Goal: Task Accomplishment & Management: Complete application form

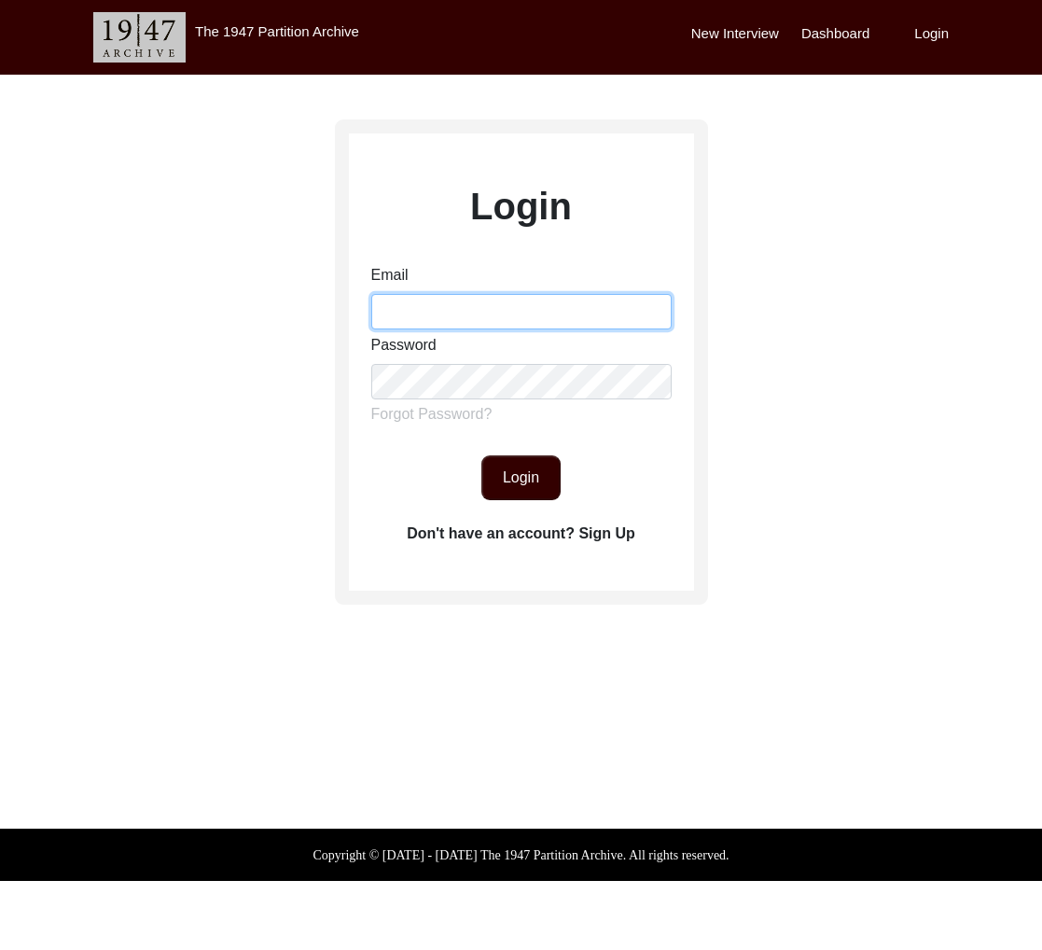
click at [468, 301] on input "Email" at bounding box center [521, 311] width 300 height 35
type input "[EMAIL_ADDRESS][DOMAIN_NAME]"
click at [514, 481] on button "Login" at bounding box center [521, 477] width 79 height 45
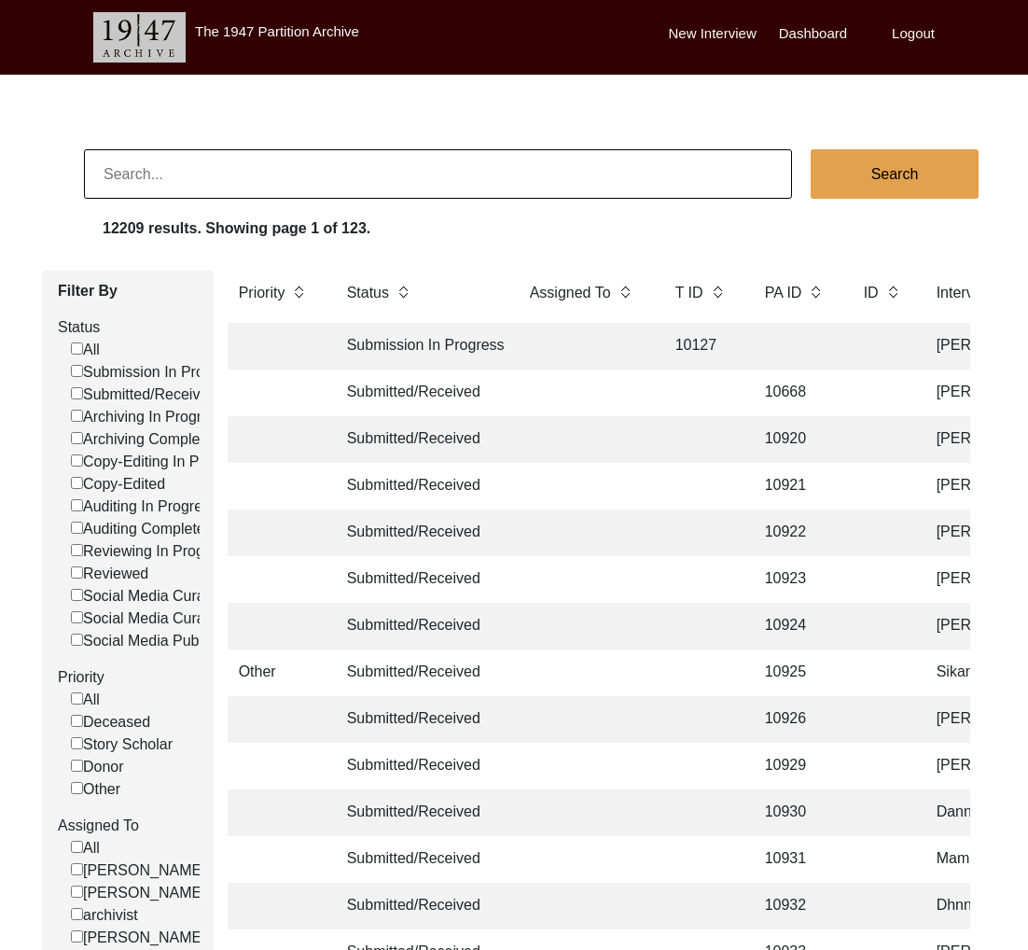
click at [204, 167] on input at bounding box center [438, 173] width 708 height 49
paste input "[PERSON_NAME]"
type input "[PERSON_NAME]"
checkbox input "false"
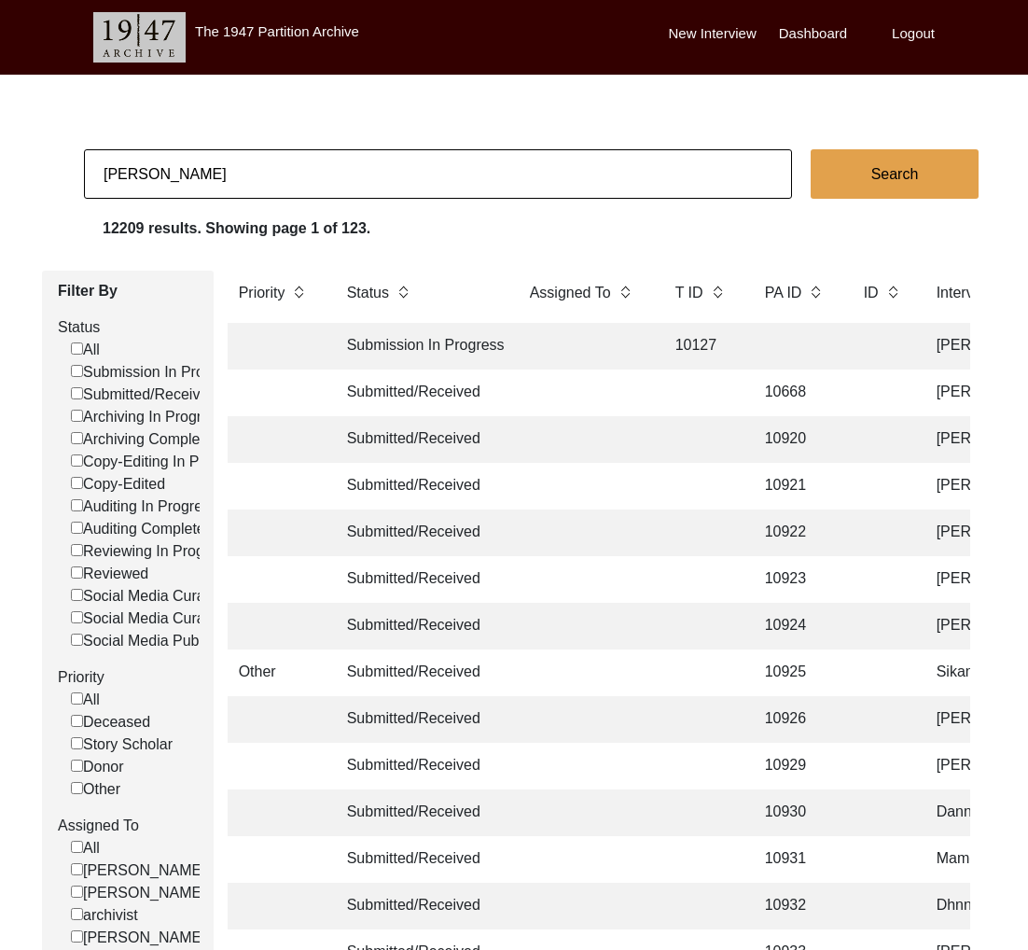
checkbox input "false"
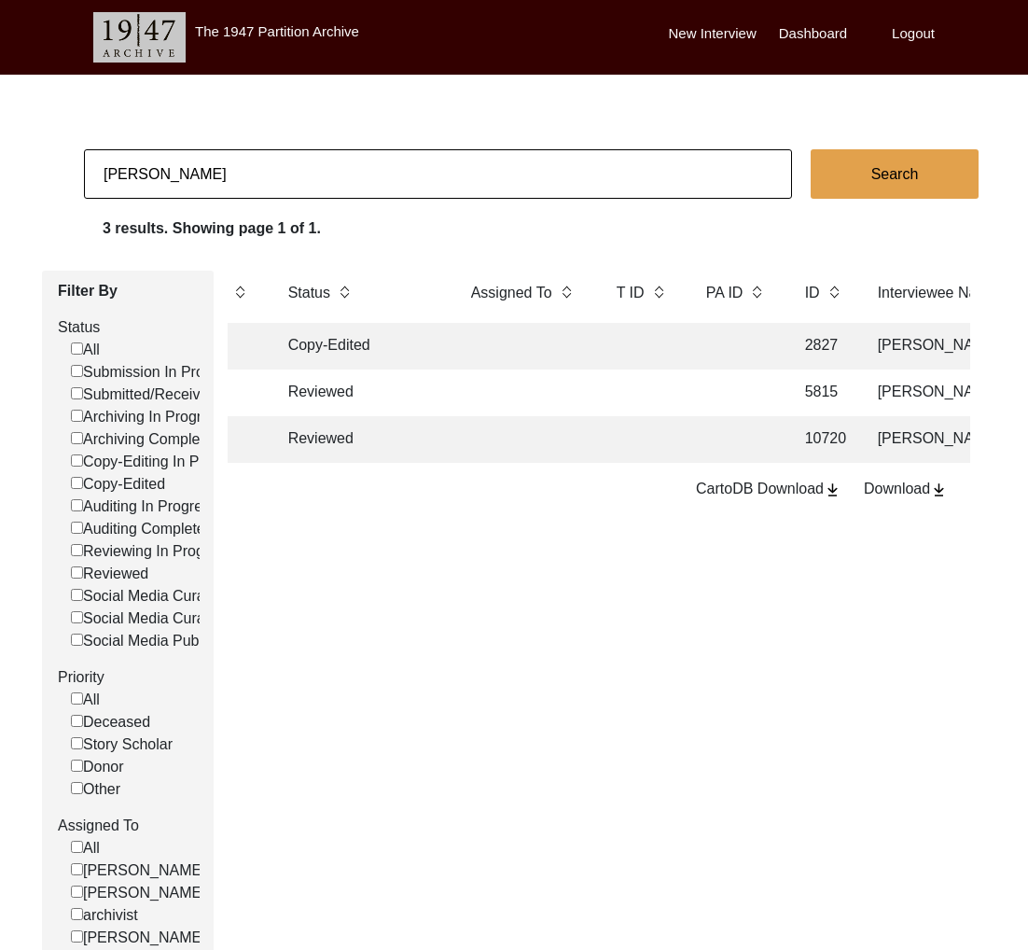
scroll to position [0, 87]
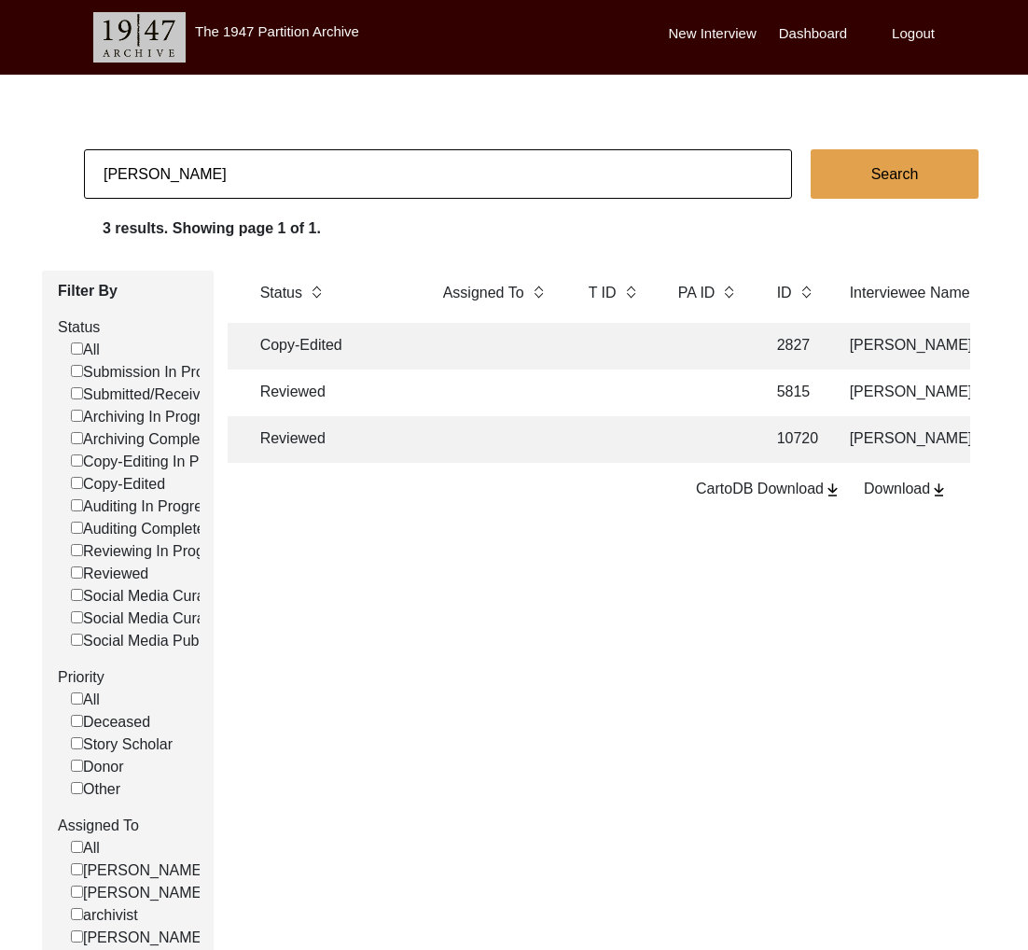
click at [254, 176] on input "[PERSON_NAME]" at bounding box center [438, 173] width 708 height 49
paste input "[PERSON_NAME]:"
type input "[PERSON_NAME]"
checkbox input "false"
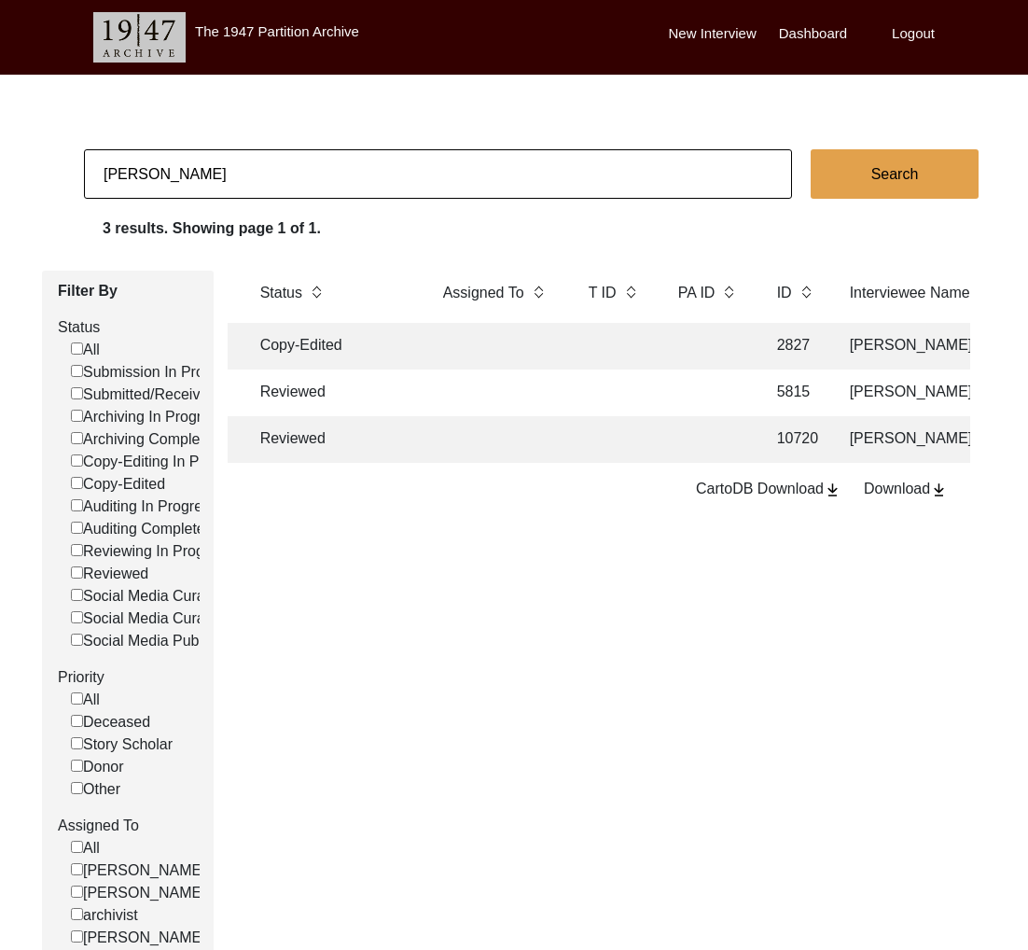
checkbox input "false"
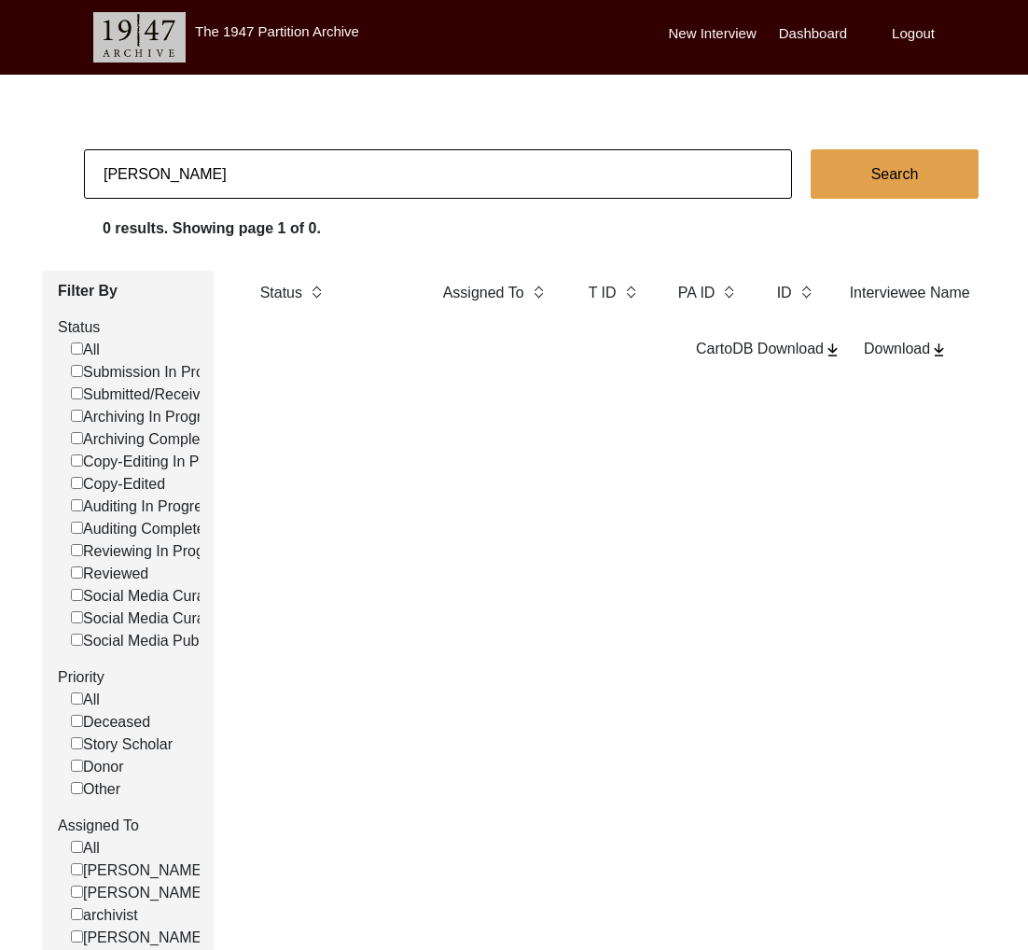
click at [281, 181] on input "[PERSON_NAME]" at bounding box center [438, 173] width 708 height 49
paste input "Rai"
type input "[PERSON_NAME]"
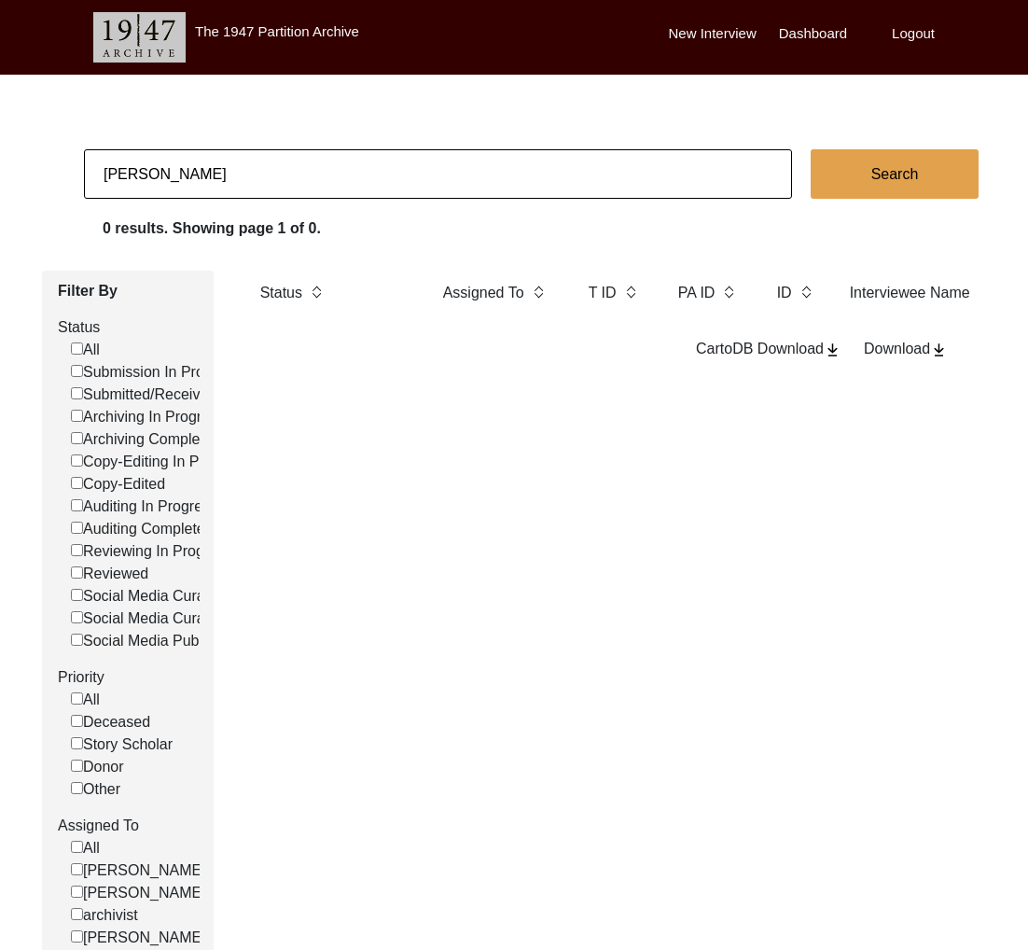
checkbox input "false"
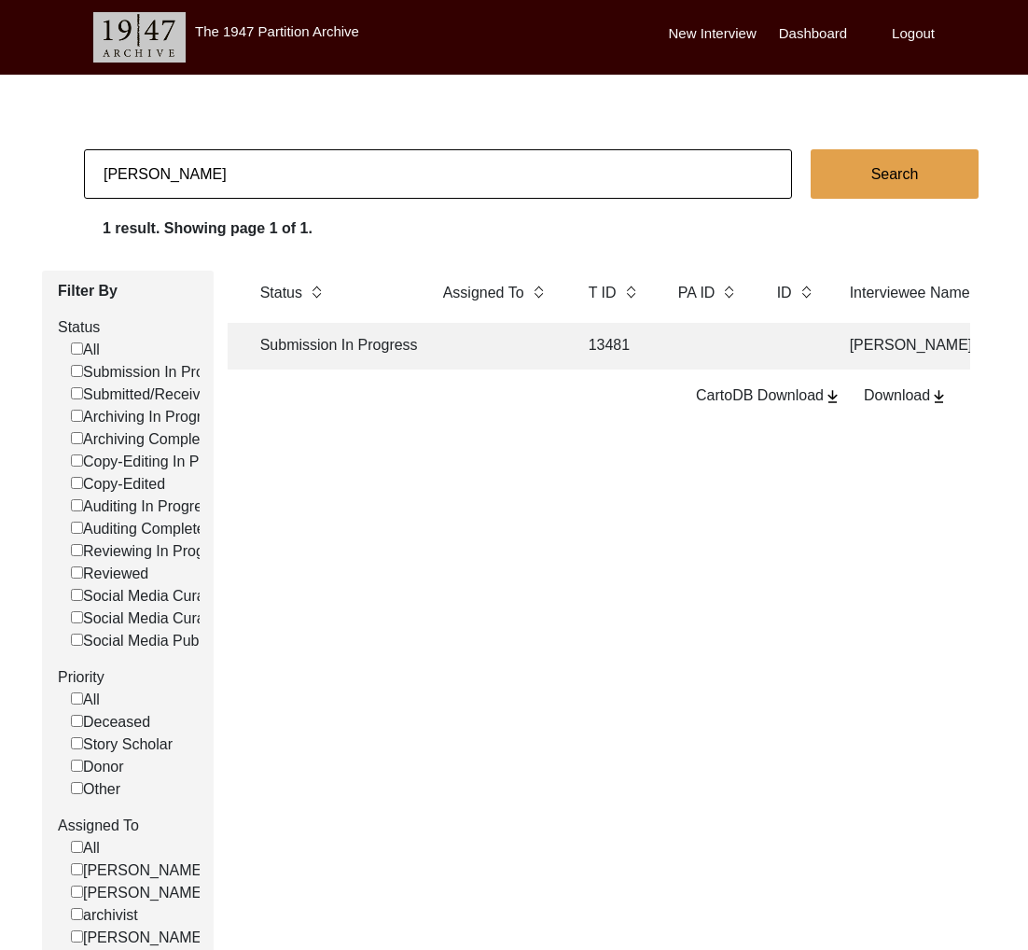
click at [370, 161] on input "[PERSON_NAME]" at bounding box center [438, 173] width 708 height 49
paste input "[PERSON_NAME]"
type input "[PERSON_NAME]"
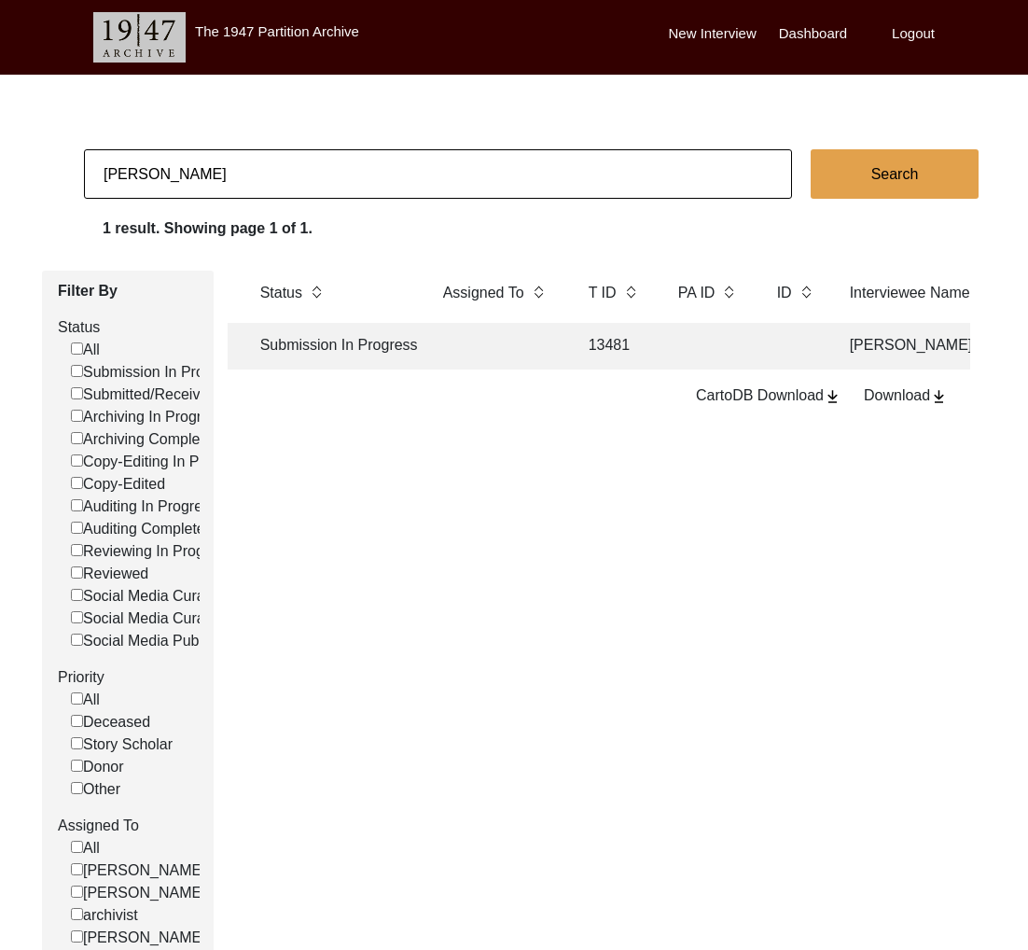
checkbox input "false"
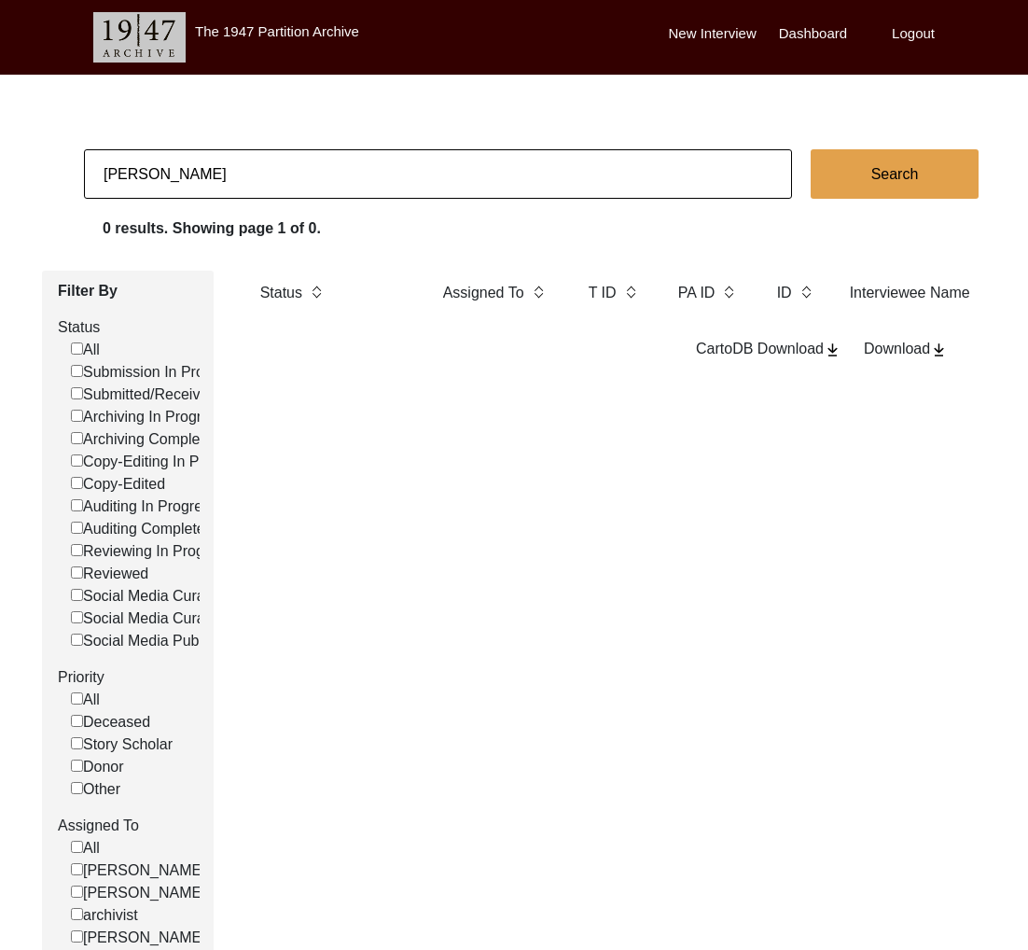
click at [298, 175] on input "[PERSON_NAME]" at bounding box center [438, 173] width 708 height 49
paste input "[PERSON_NAME]"
type input "[PERSON_NAME]"
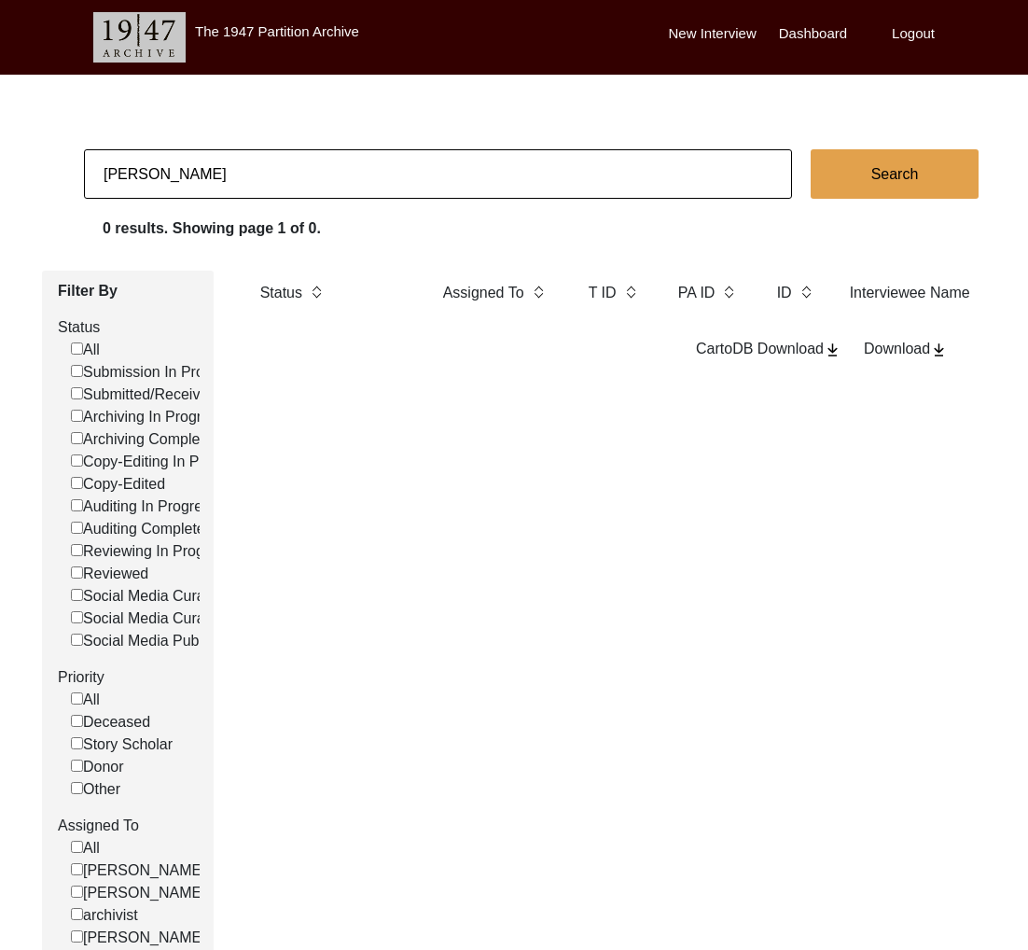
checkbox input "false"
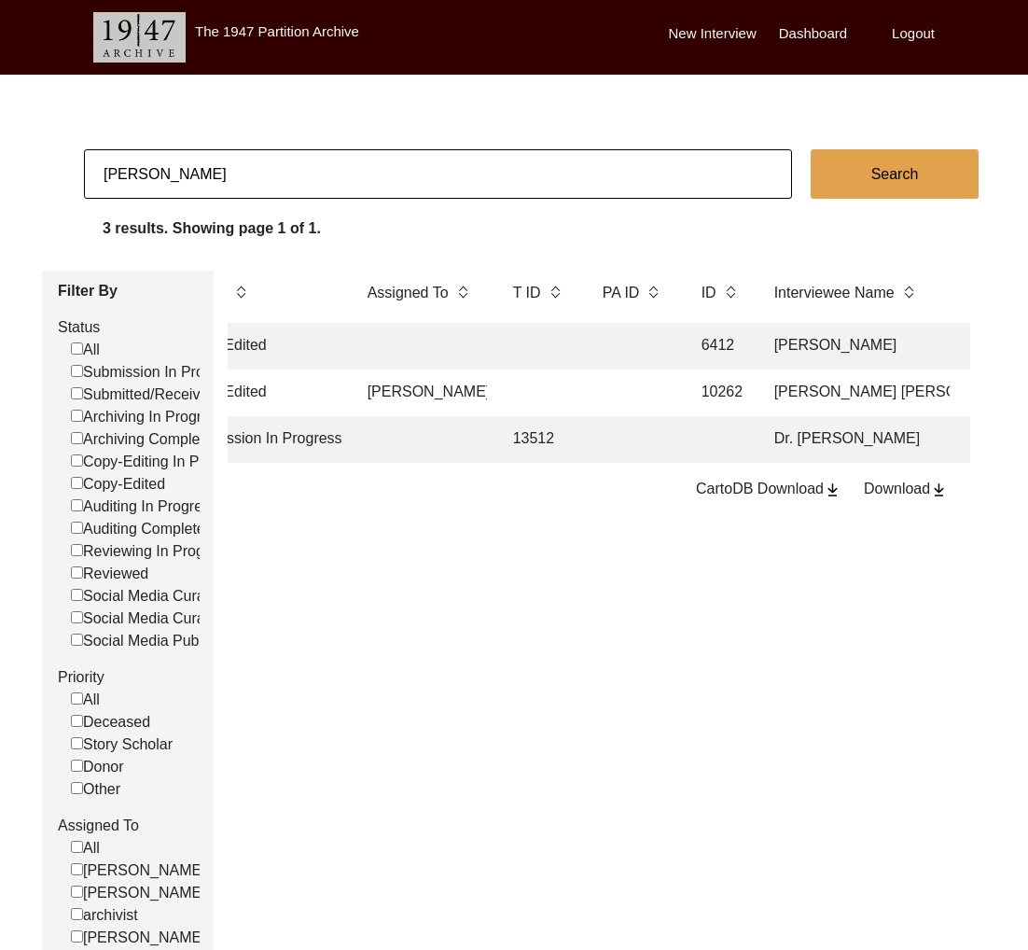
scroll to position [0, 161]
click at [393, 180] on input "[PERSON_NAME]" at bounding box center [438, 173] width 708 height 49
type input "[PERSON_NAME]"
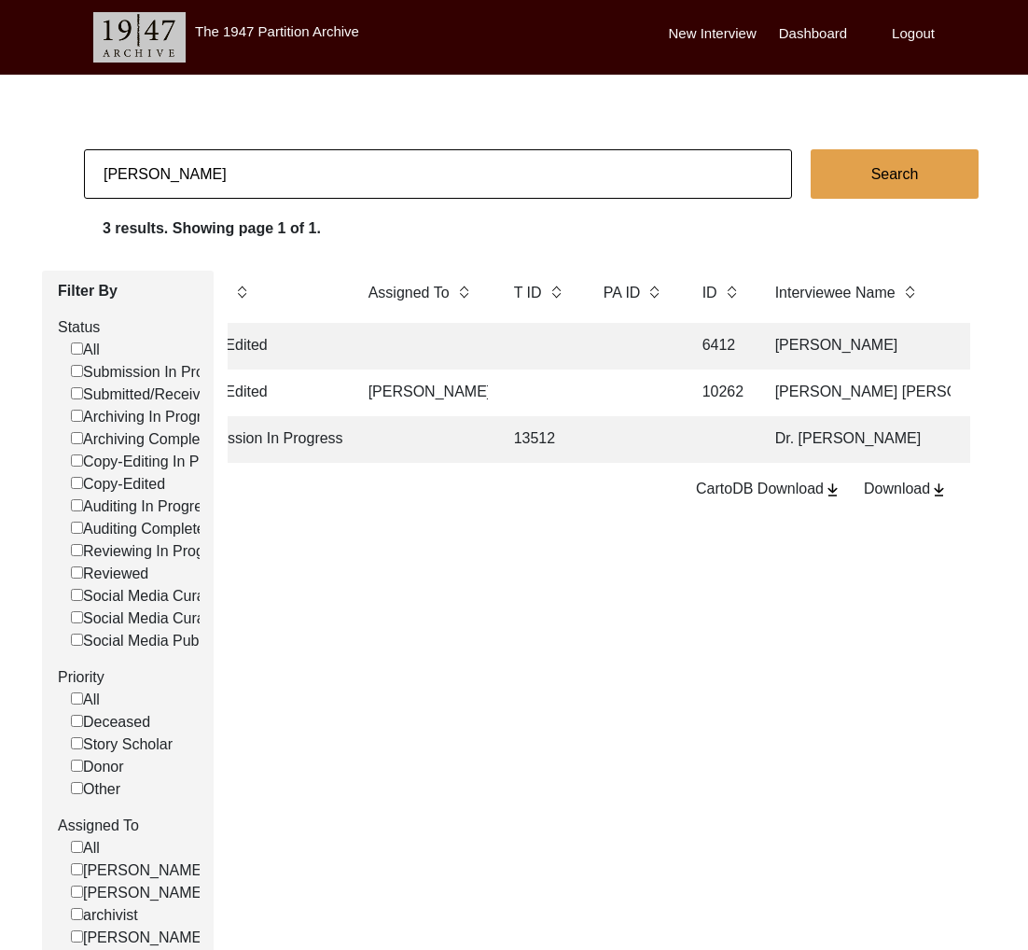
checkbox input "false"
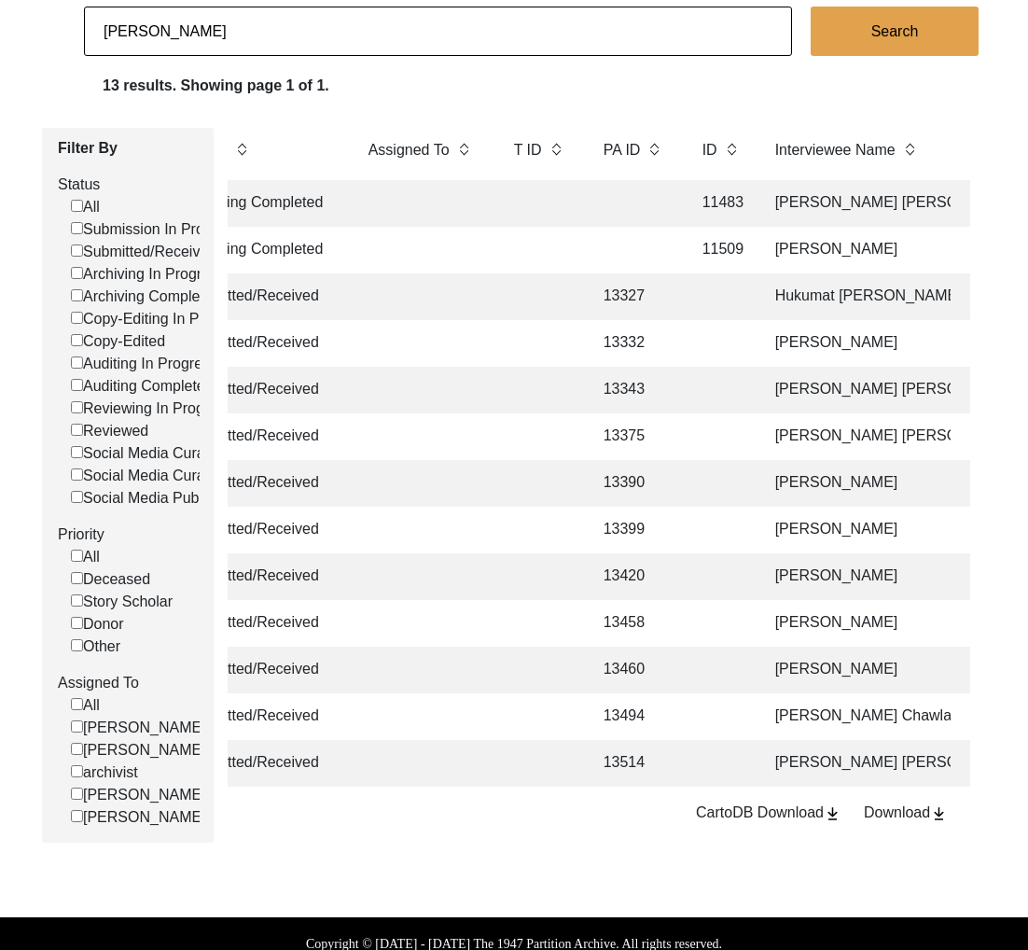
click at [772, 774] on td "[PERSON_NAME] [PERSON_NAME]" at bounding box center [857, 763] width 187 height 47
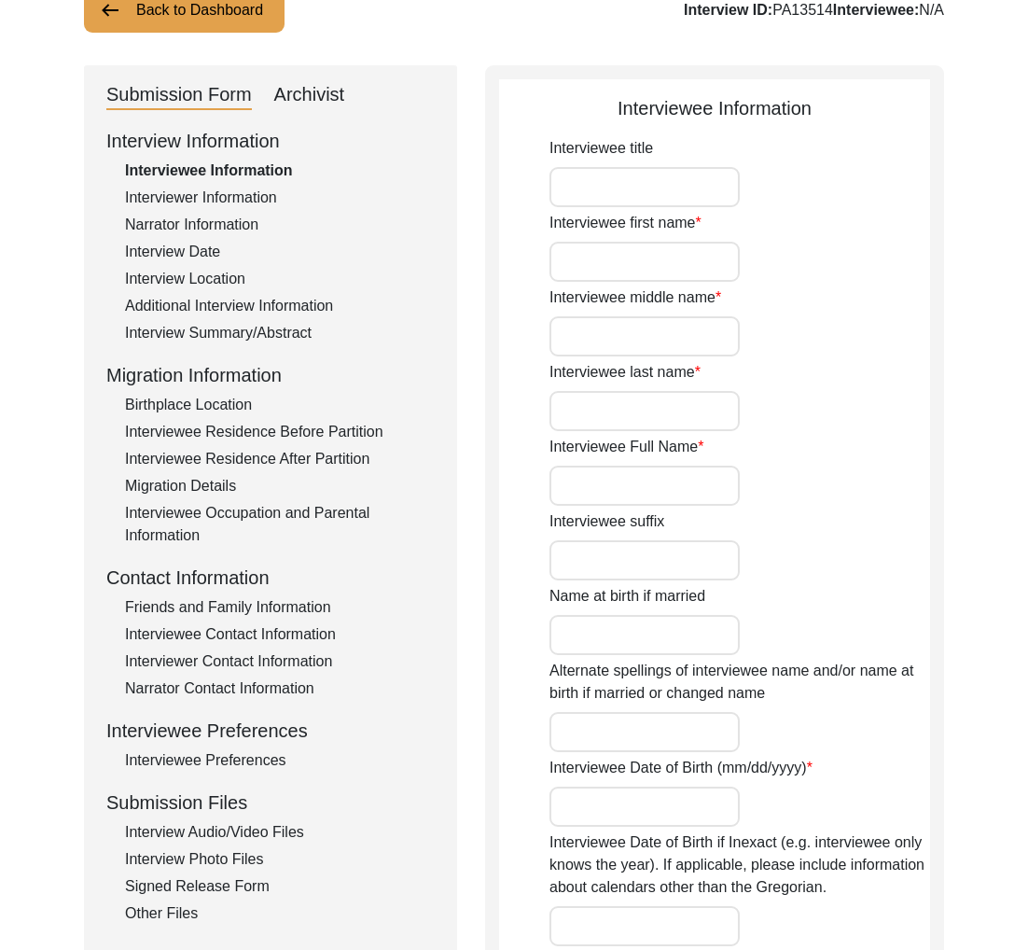
scroll to position [1163, 0]
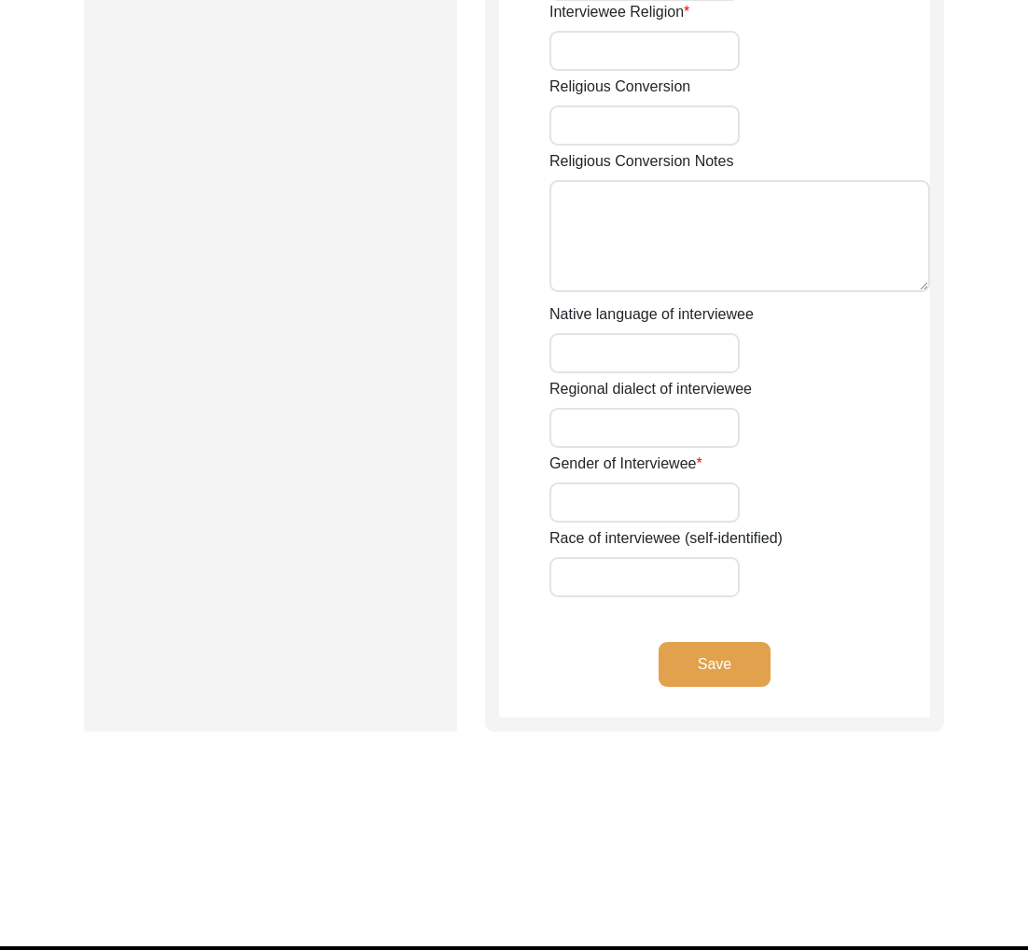
type input "[PERSON_NAME]"
type input "[PERSON_NAME] [PERSON_NAME]"
type input "N/A"
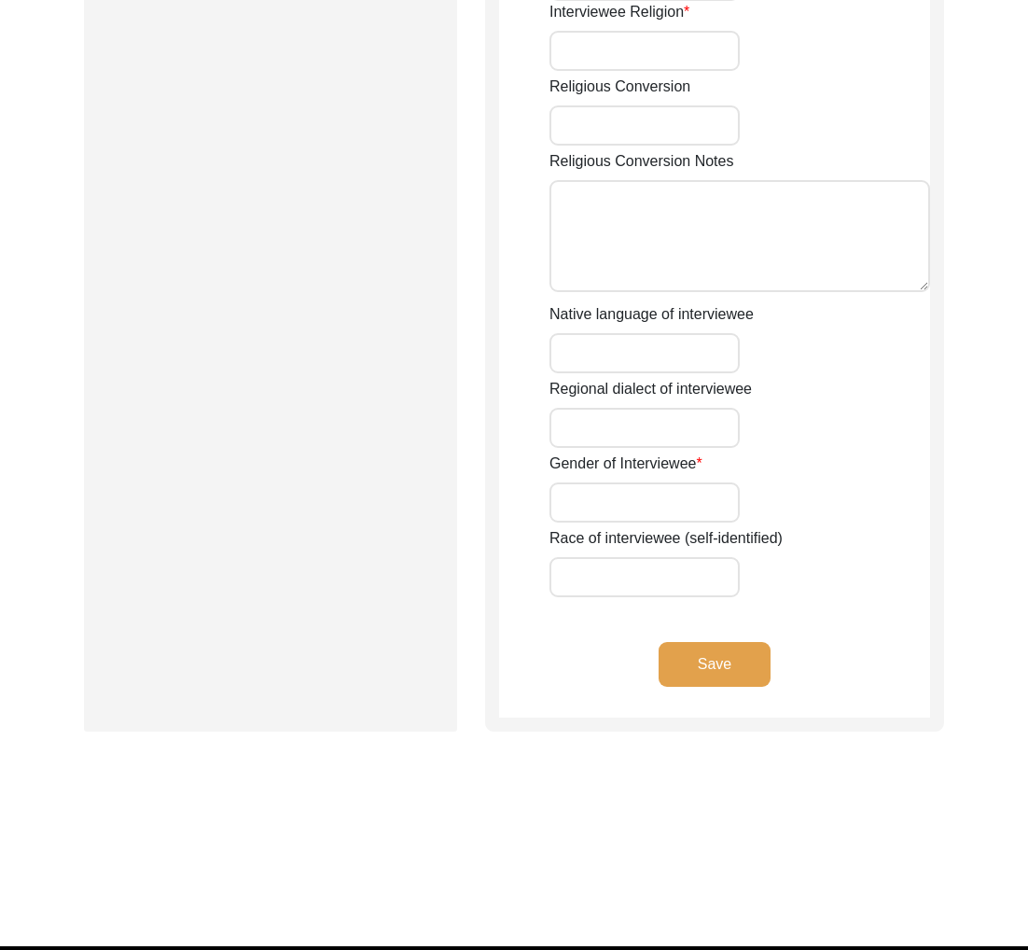
type input "N/A"
type input "[DATE]"
type input "85 years"
type input "[DEMOGRAPHIC_DATA]"
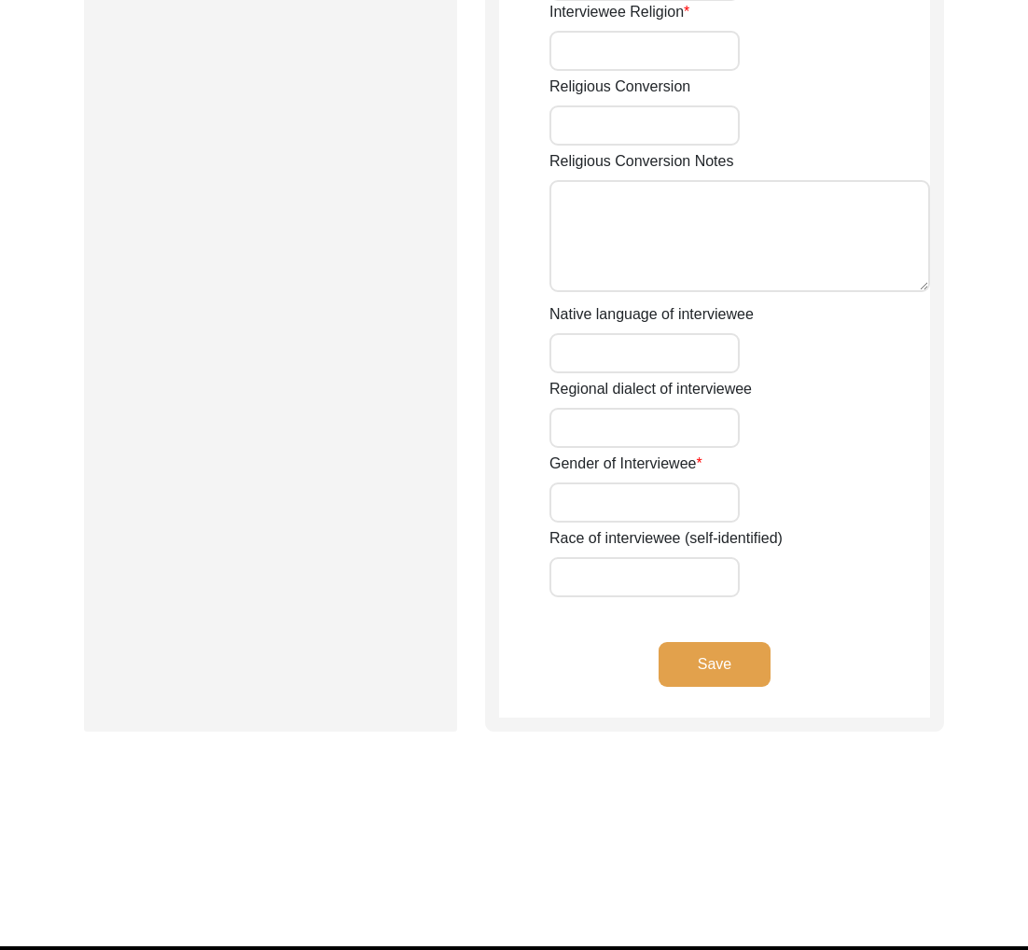
type input "NIL"
type input "Punjabi"
type input "Multani"
type input "[DEMOGRAPHIC_DATA]"
type input "Arora"
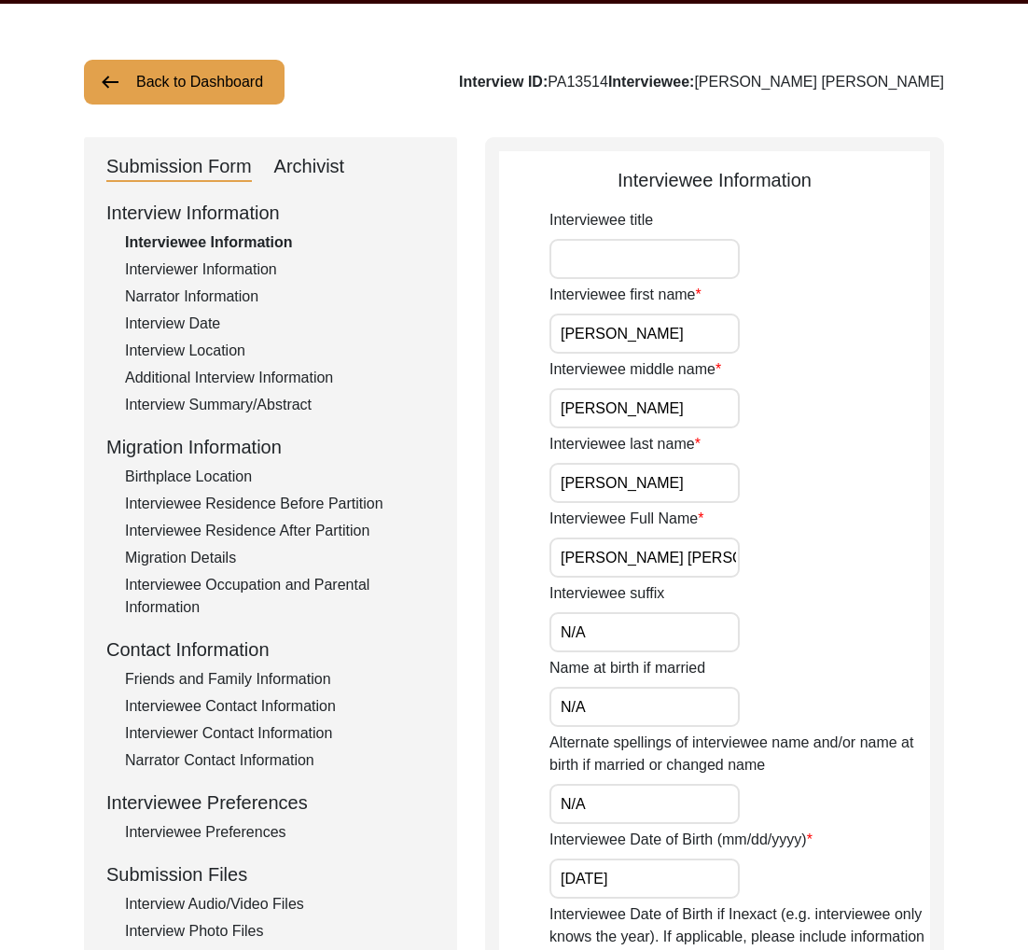
scroll to position [118, 0]
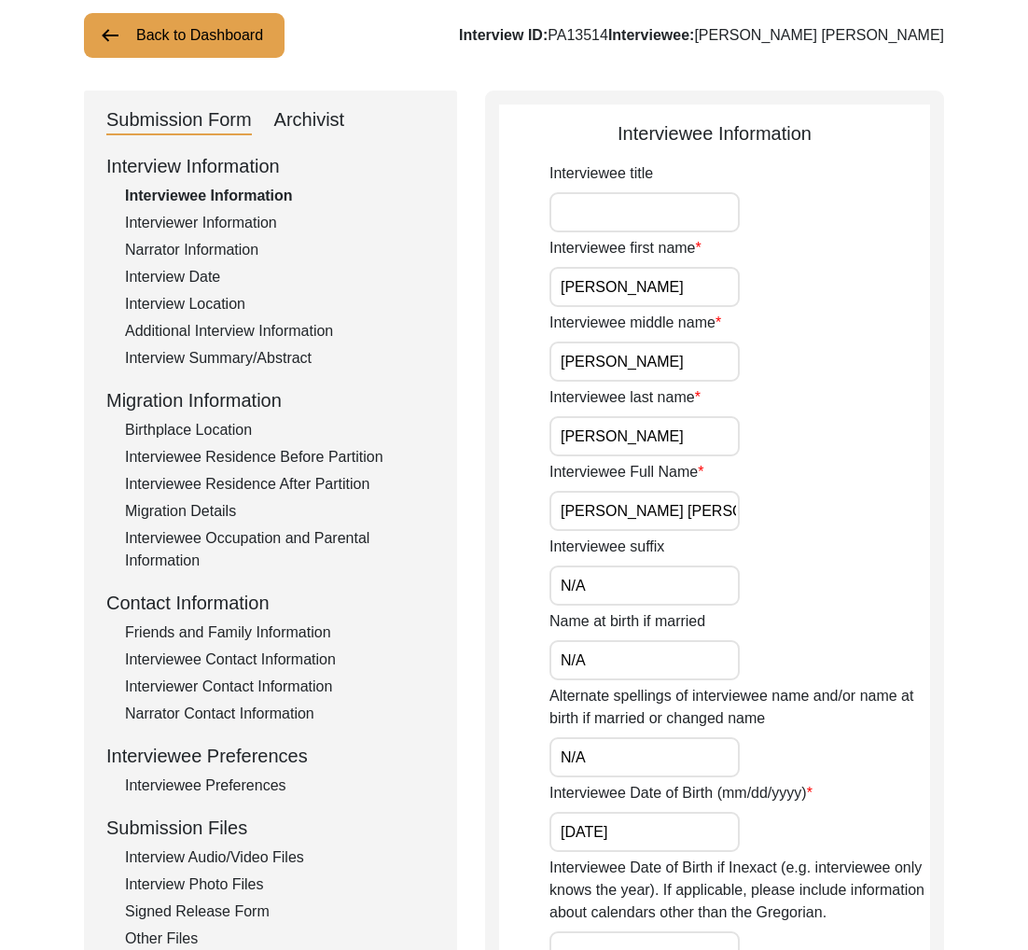
click at [268, 855] on div "Interview Audio/Video Files" at bounding box center [280, 857] width 310 height 22
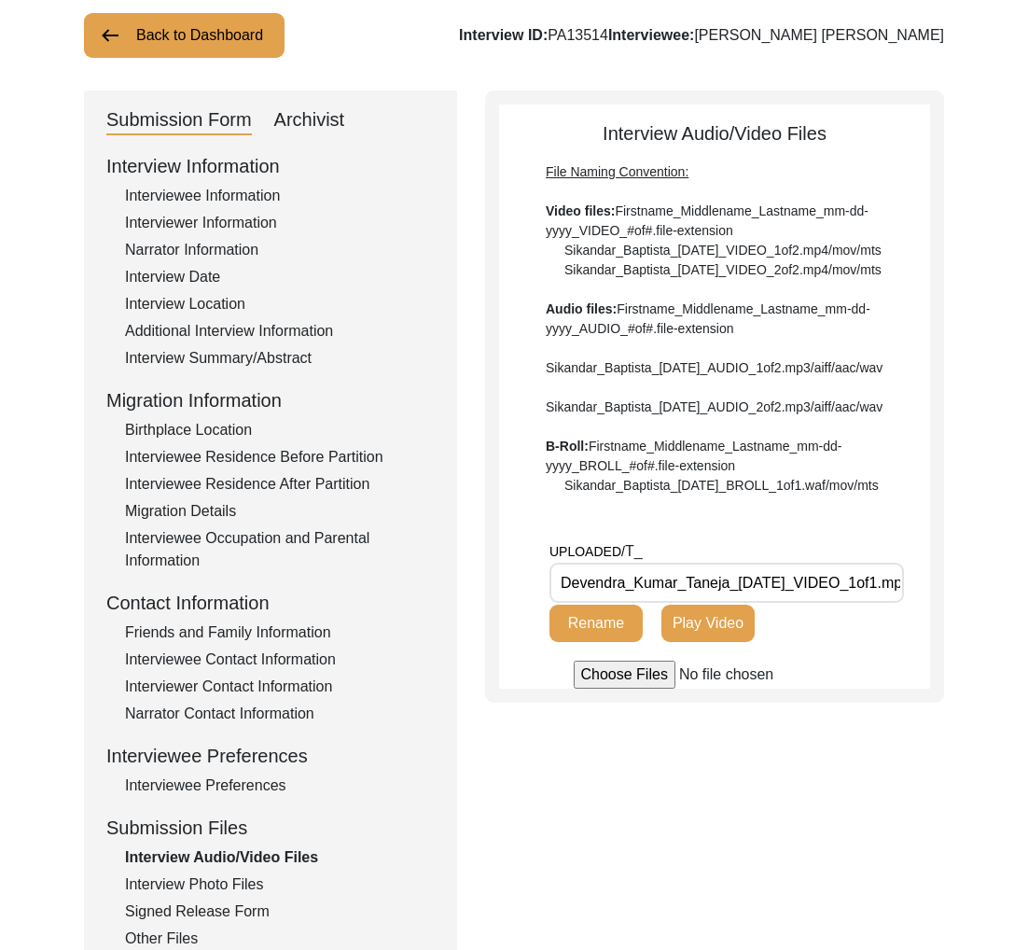
click at [253, 888] on div "Interview Photo Files" at bounding box center [280, 884] width 310 height 22
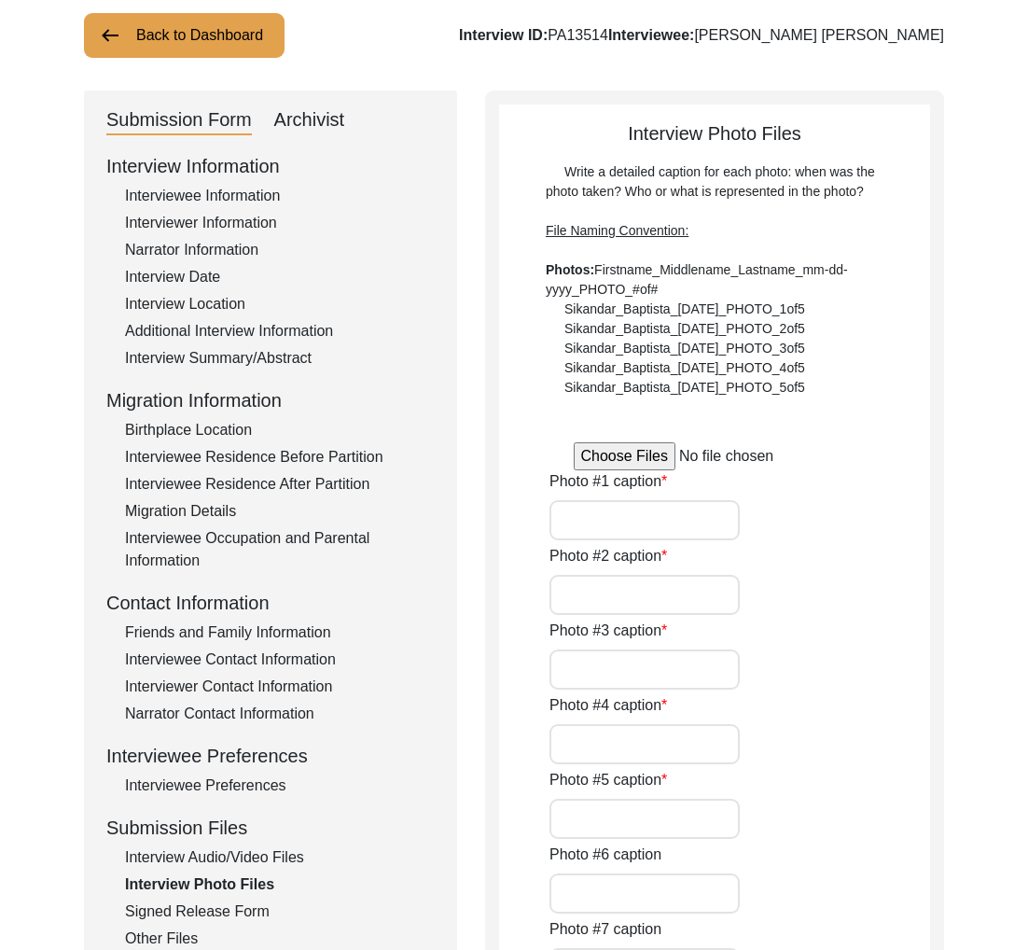
type input "[PERSON_NAME] was awarded Distinguished Orthopedic Surgeon Award"
type input "[PERSON_NAME] at 6th OASAC Conference at [GEOGRAPHIC_DATA], [GEOGRAPHIC_DATA]"
type input "[PERSON_NAME] received Chakra award in [DATE]"
type input "[PERSON_NAME] with then Congress president [PERSON_NAME]"
type input "[PERSON_NAME] at 6th OASAC Conference, [GEOGRAPHIC_DATA], 2010"
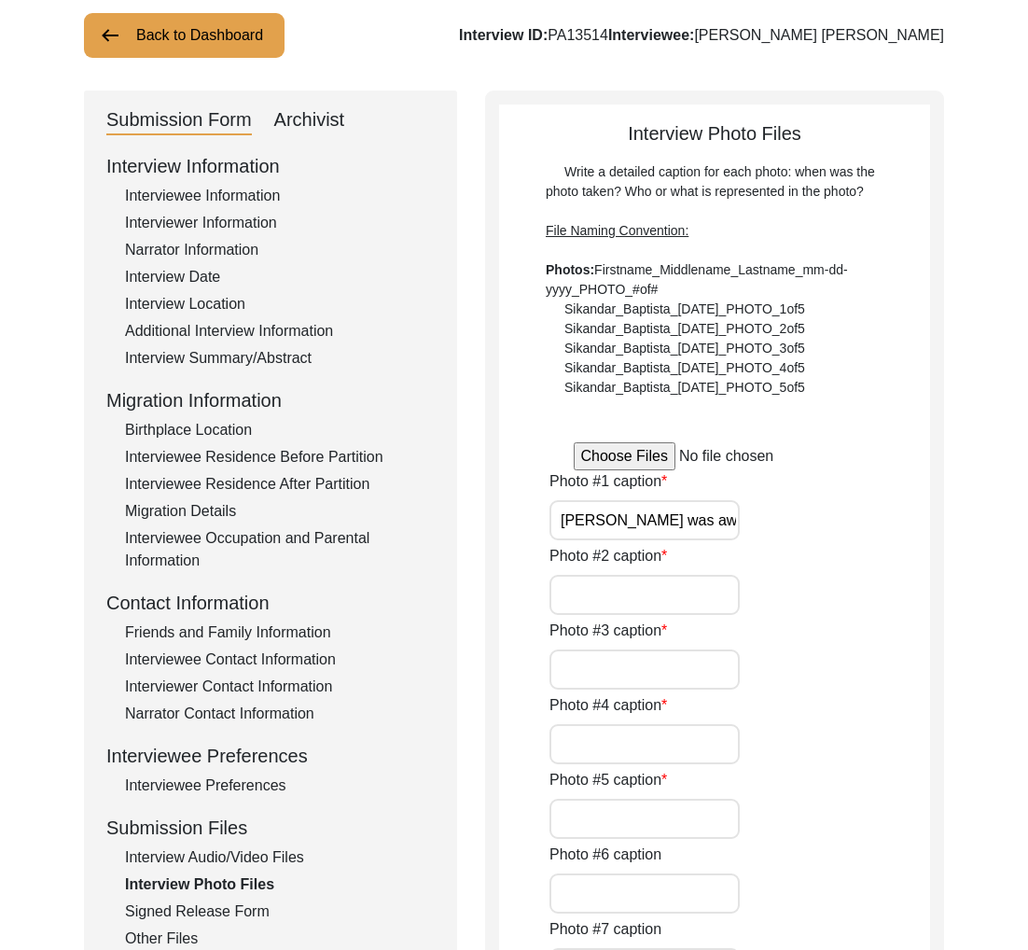
type input "[PERSON_NAME] at 42nd Annual Convocation of National School of Medical Sciences…"
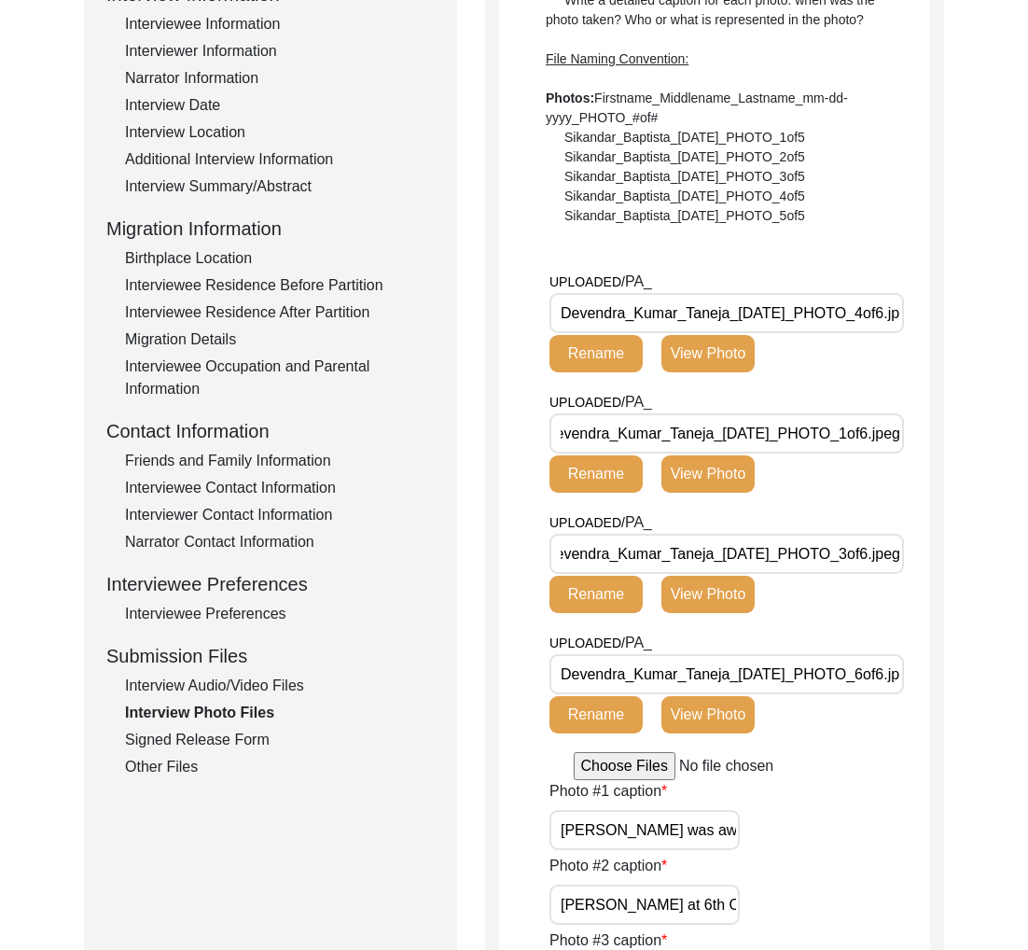
scroll to position [0, 45]
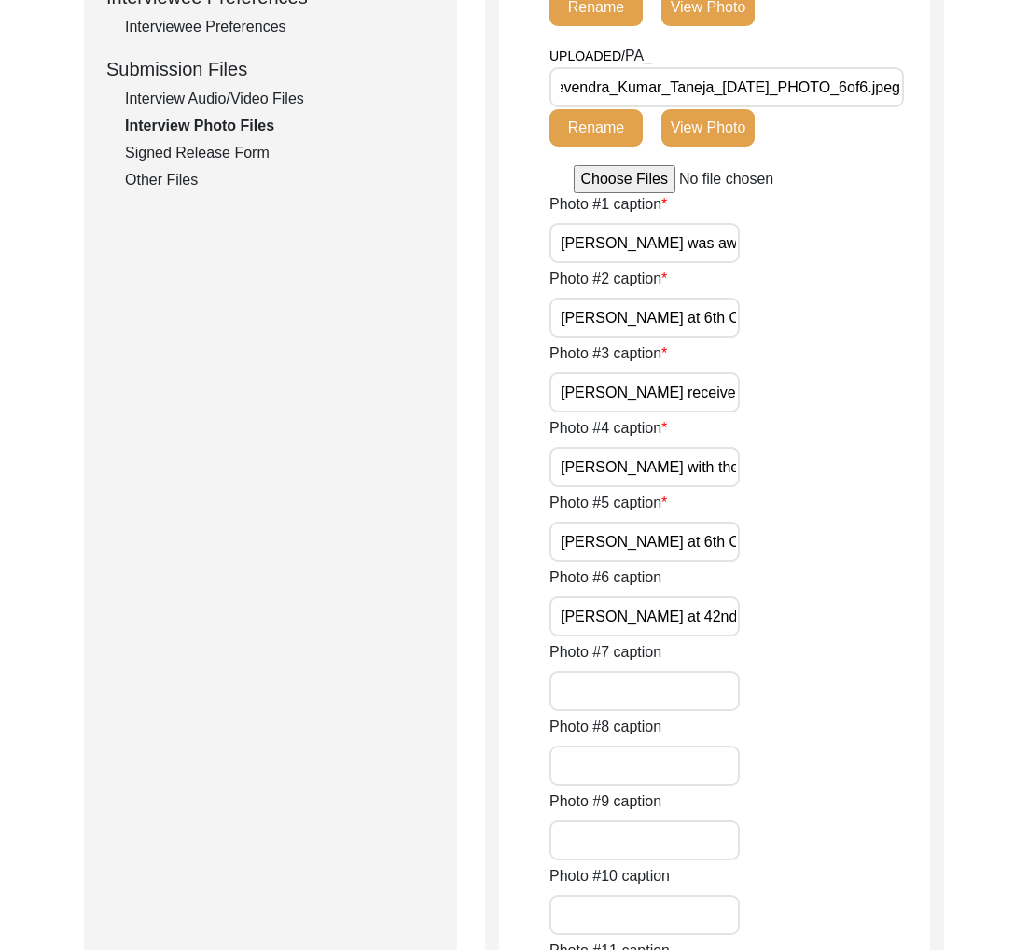
click at [161, 188] on div "Other Files" at bounding box center [280, 180] width 310 height 22
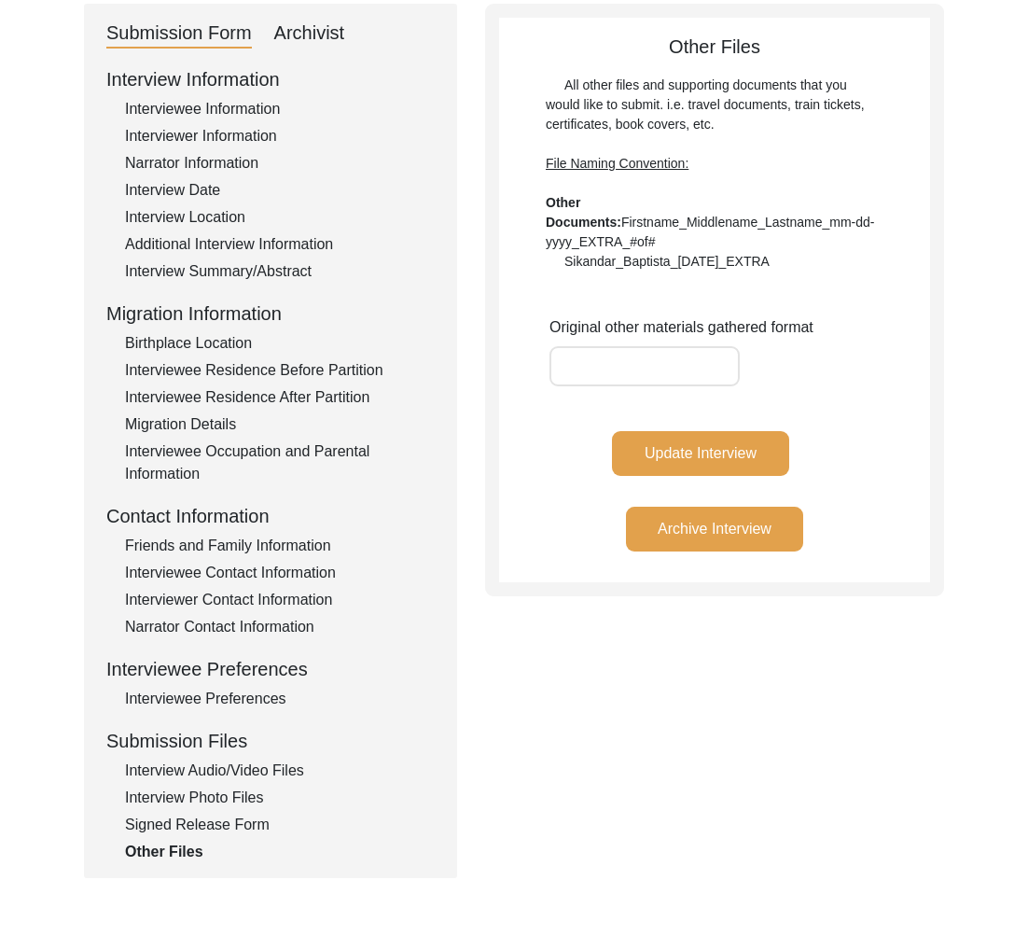
scroll to position [52, 0]
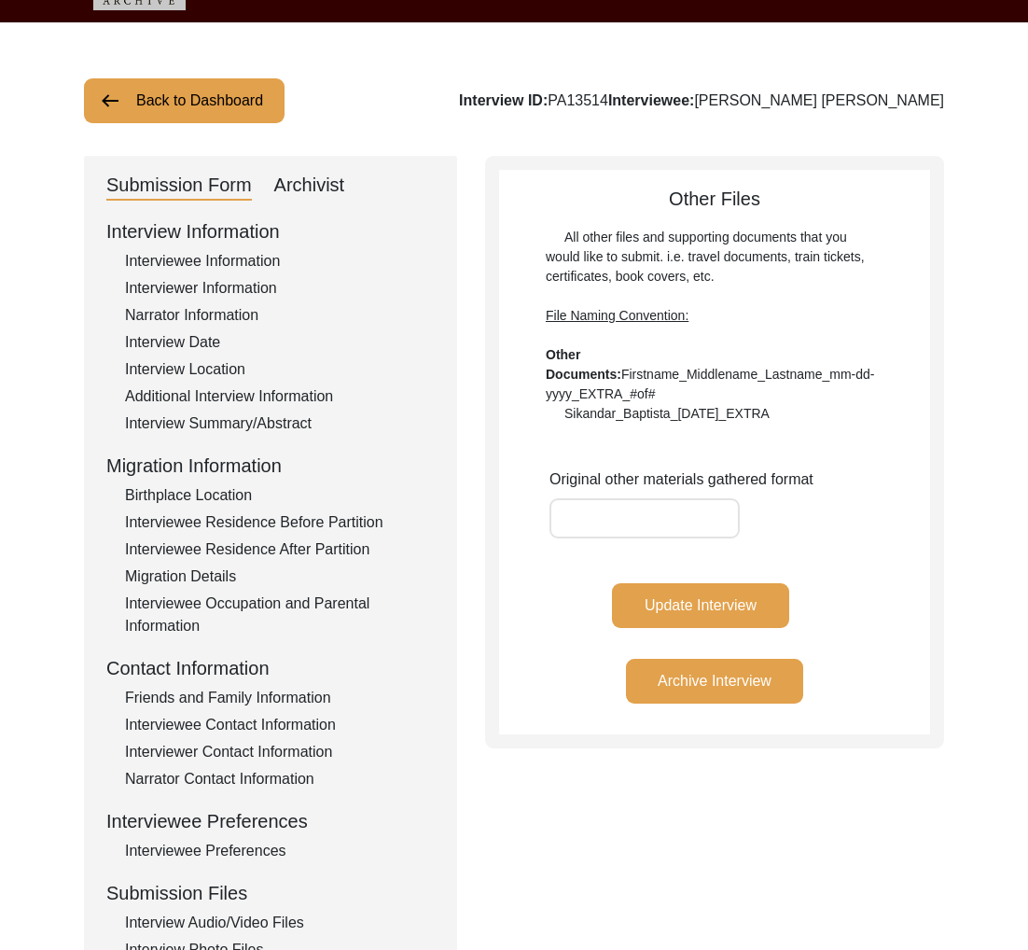
click at [265, 95] on button "Back to Dashboard" at bounding box center [184, 100] width 201 height 45
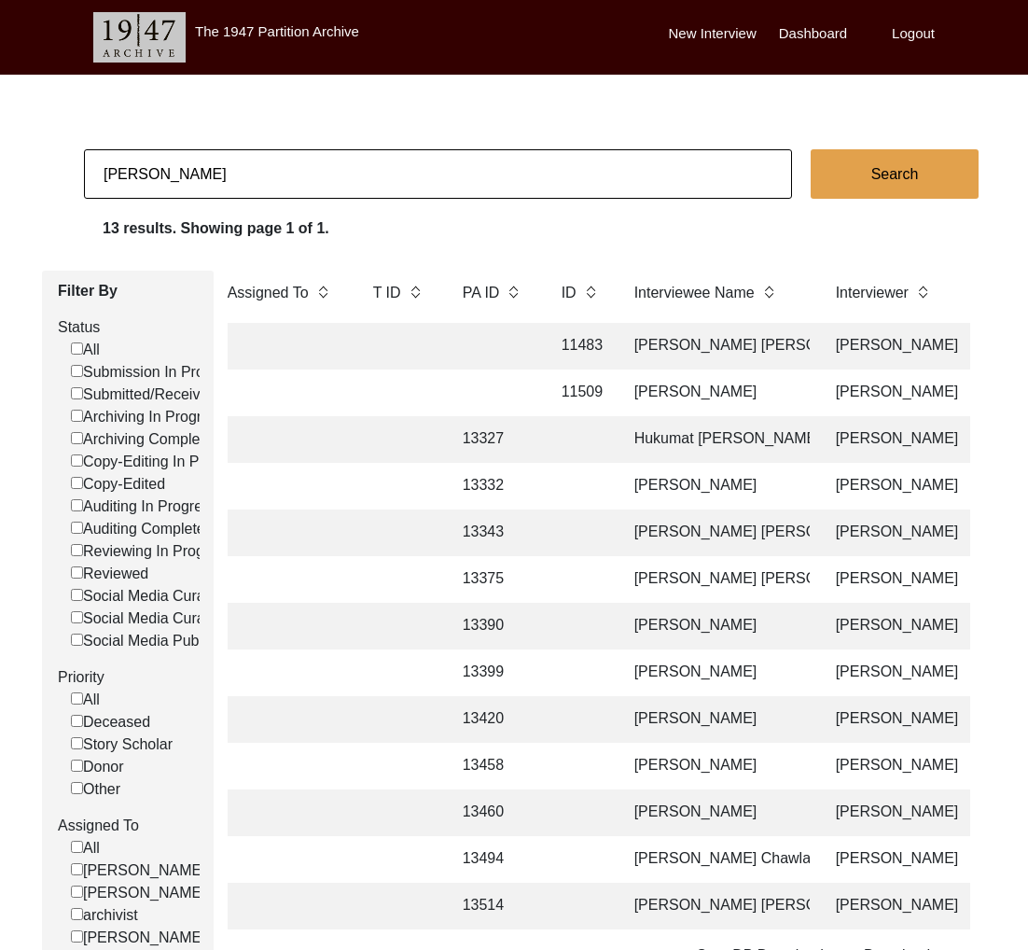
click at [270, 158] on input "[PERSON_NAME]" at bounding box center [438, 173] width 708 height 49
type input "[PERSON_NAME]"
checkbox input "false"
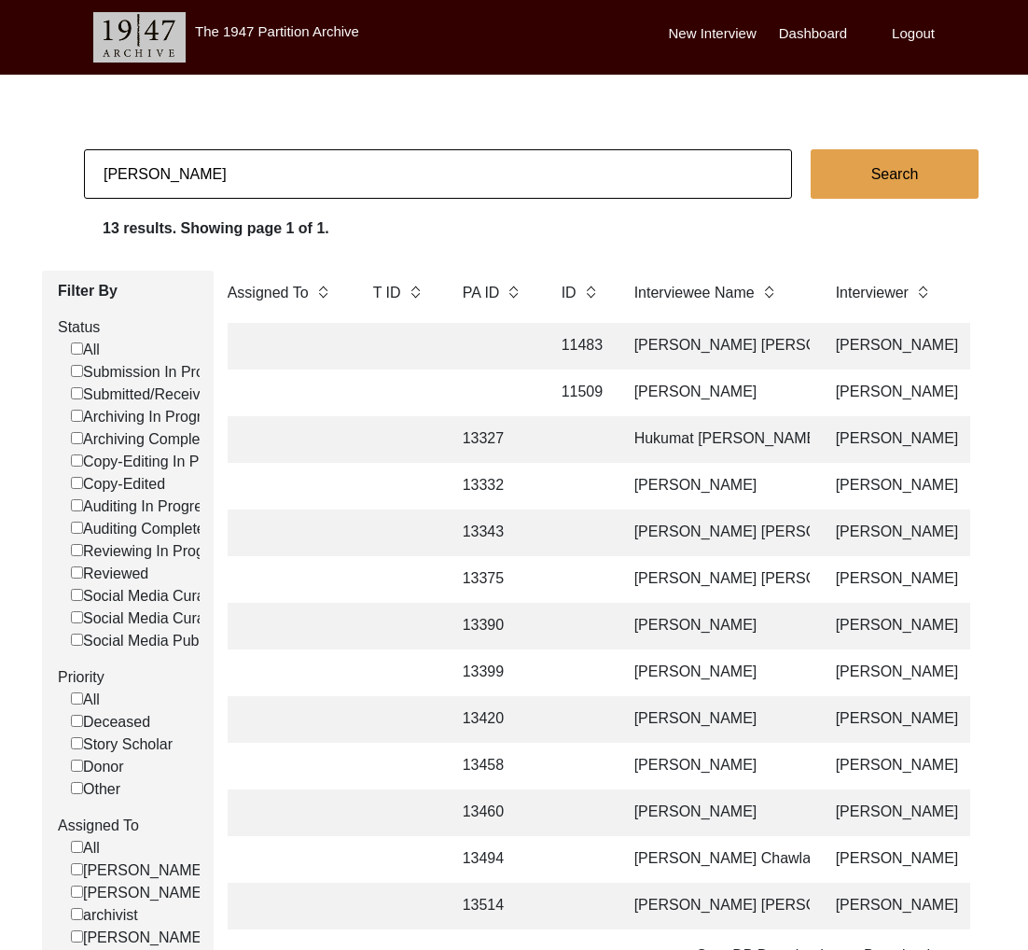
checkbox input "false"
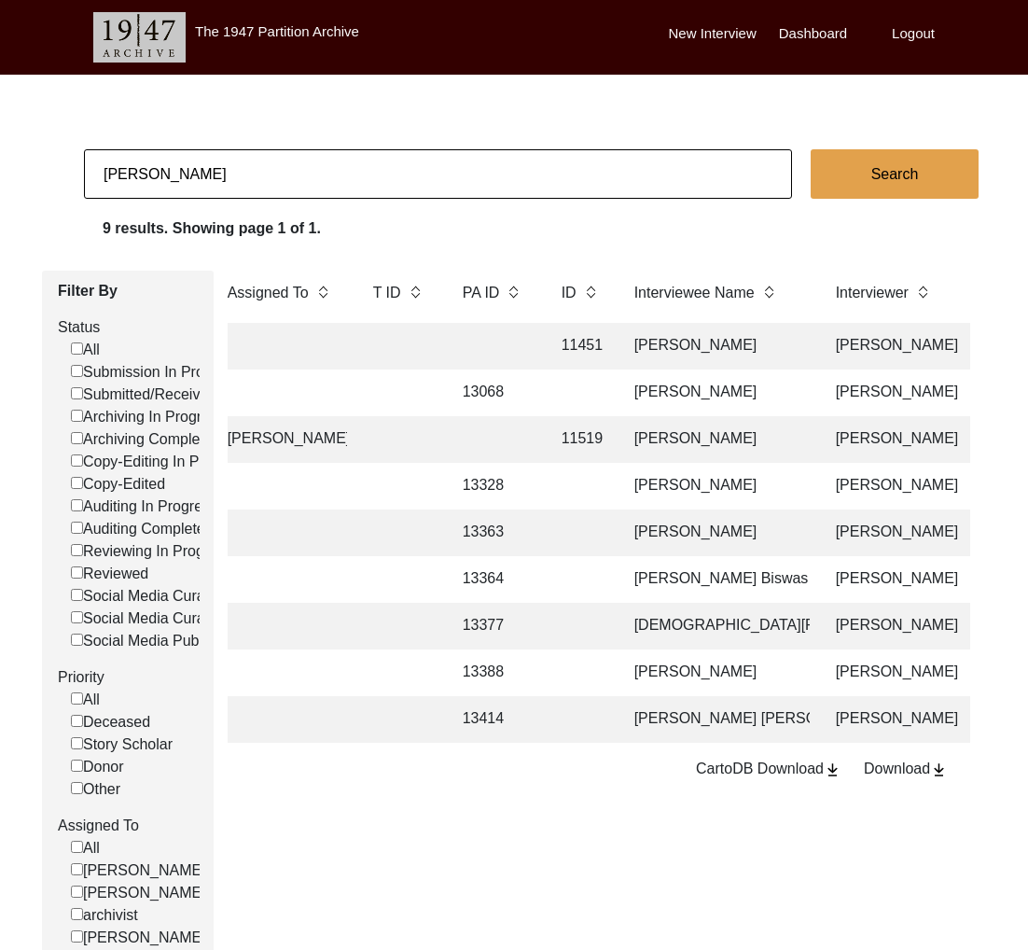
click at [231, 171] on input "[PERSON_NAME]" at bounding box center [438, 173] width 708 height 49
type input "11497"
checkbox input "false"
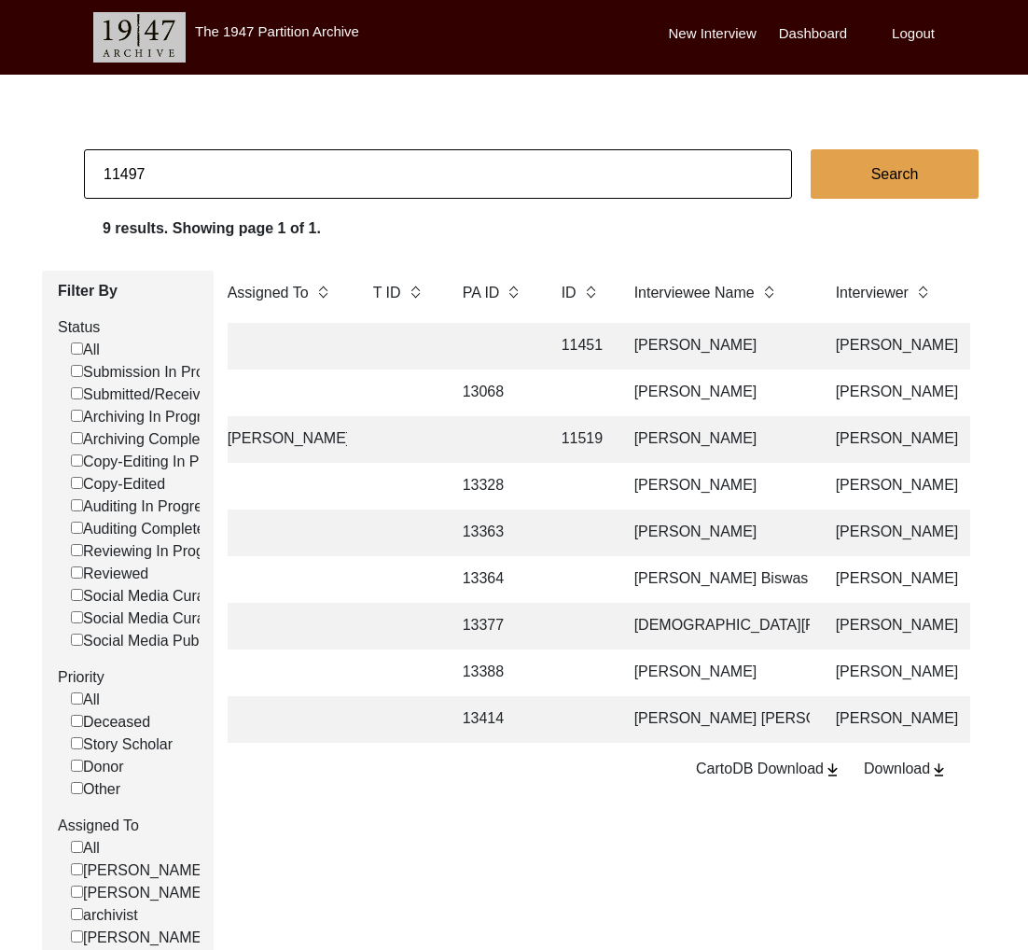
checkbox input "false"
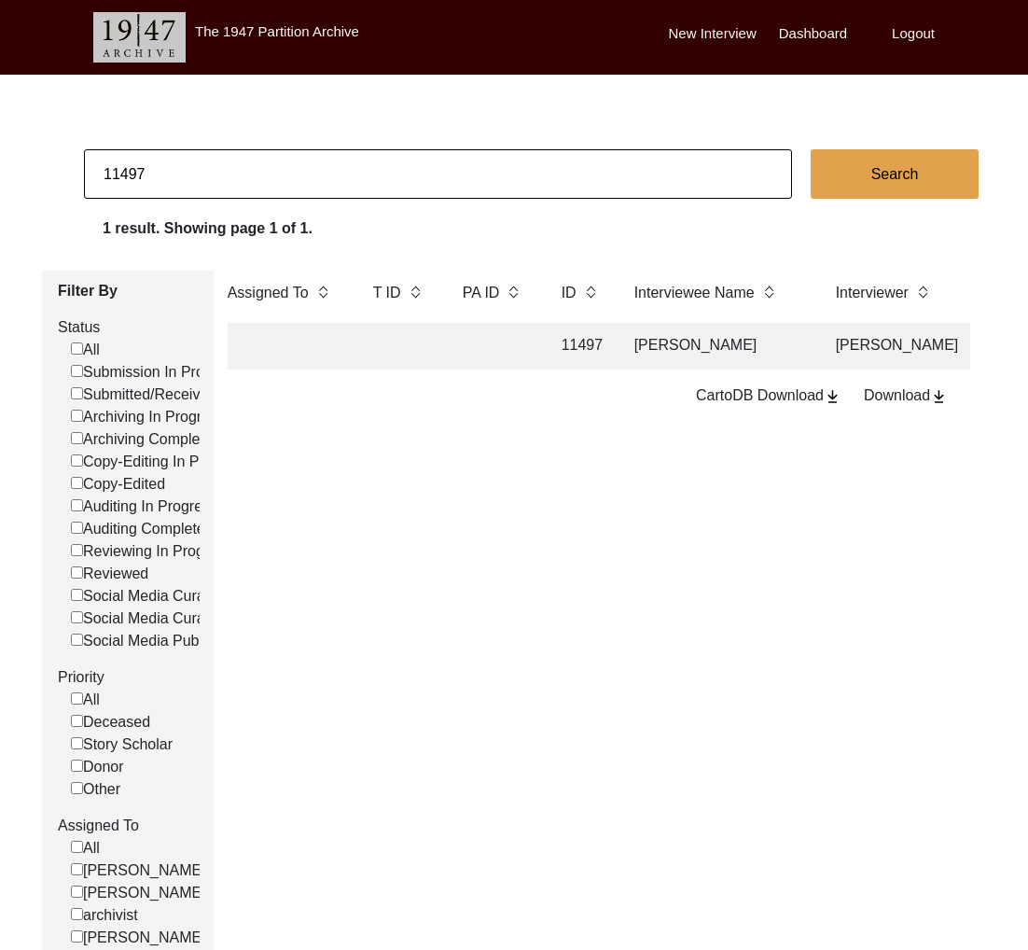
click at [484, 331] on td at bounding box center [494, 346] width 84 height 47
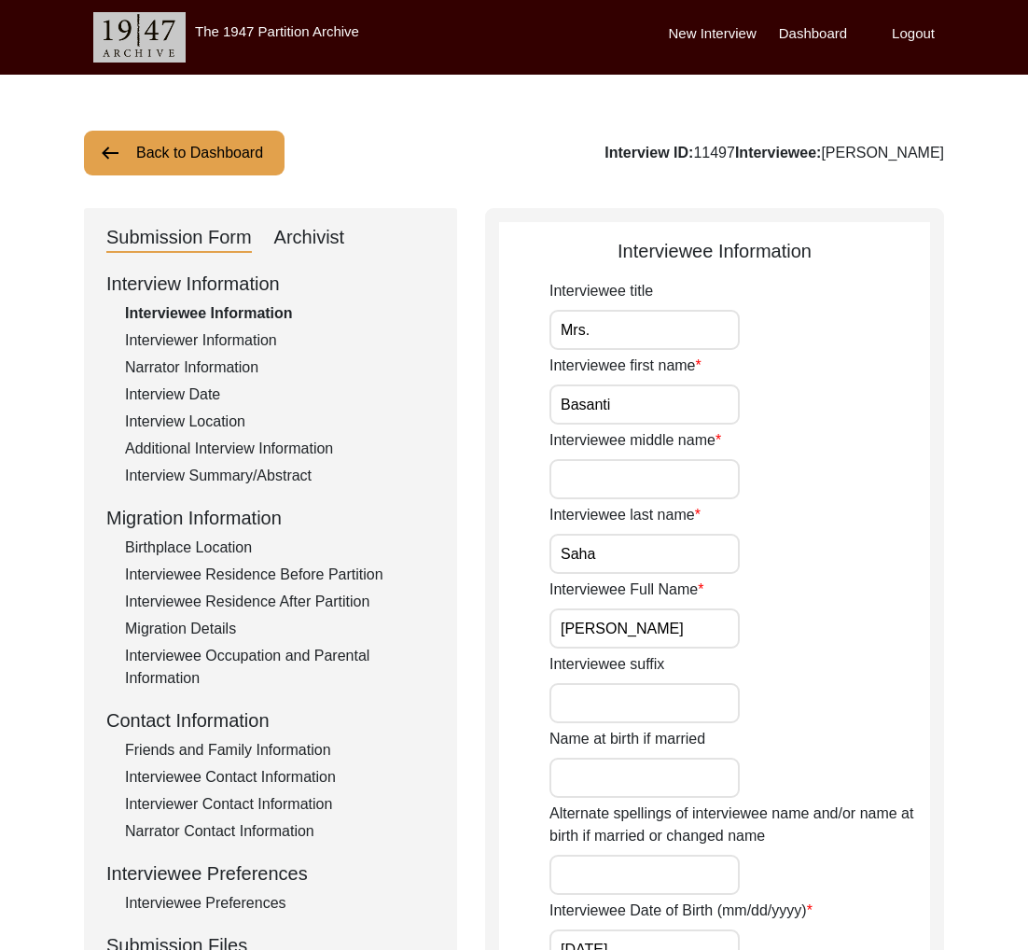
drag, startPoint x: 329, startPoint y: 237, endPoint x: 458, endPoint y: 350, distance: 171.3
click at [330, 237] on div "Archivist" at bounding box center [309, 238] width 71 height 30
select select "Archiving Completed"
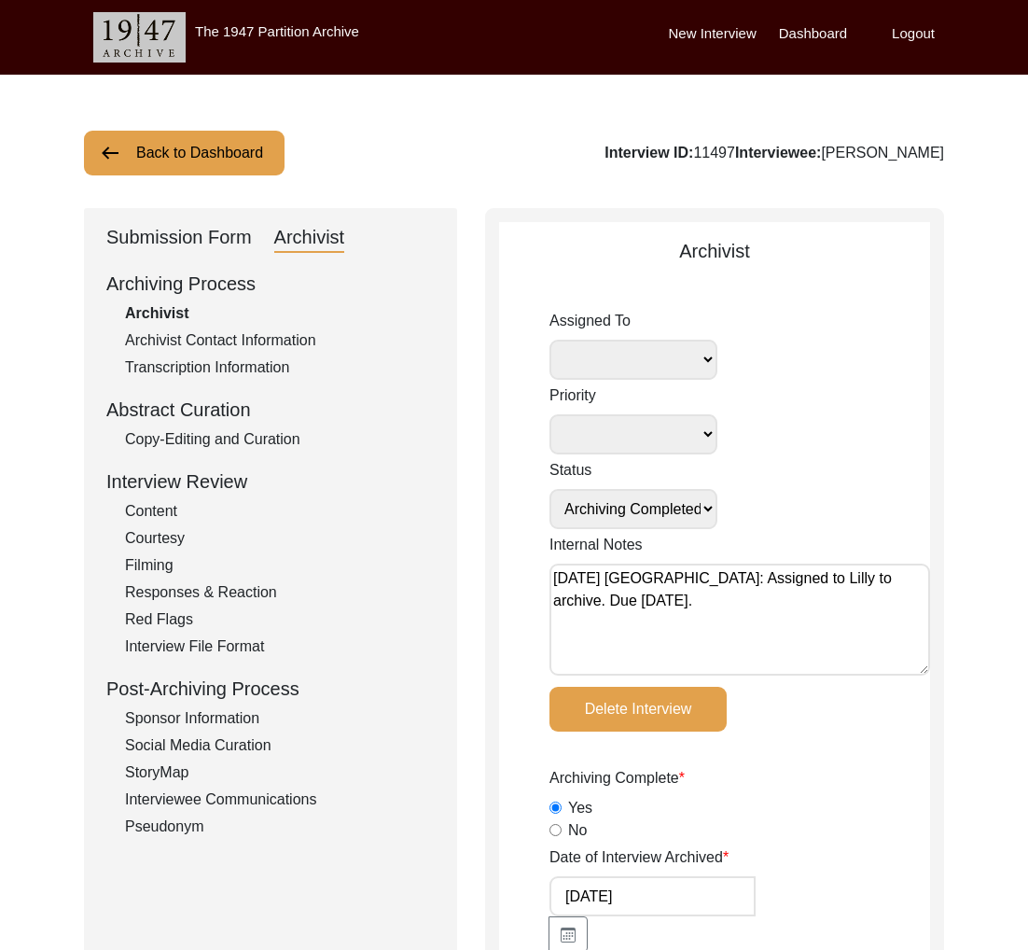
click at [213, 231] on div "Submission Form" at bounding box center [179, 238] width 146 height 30
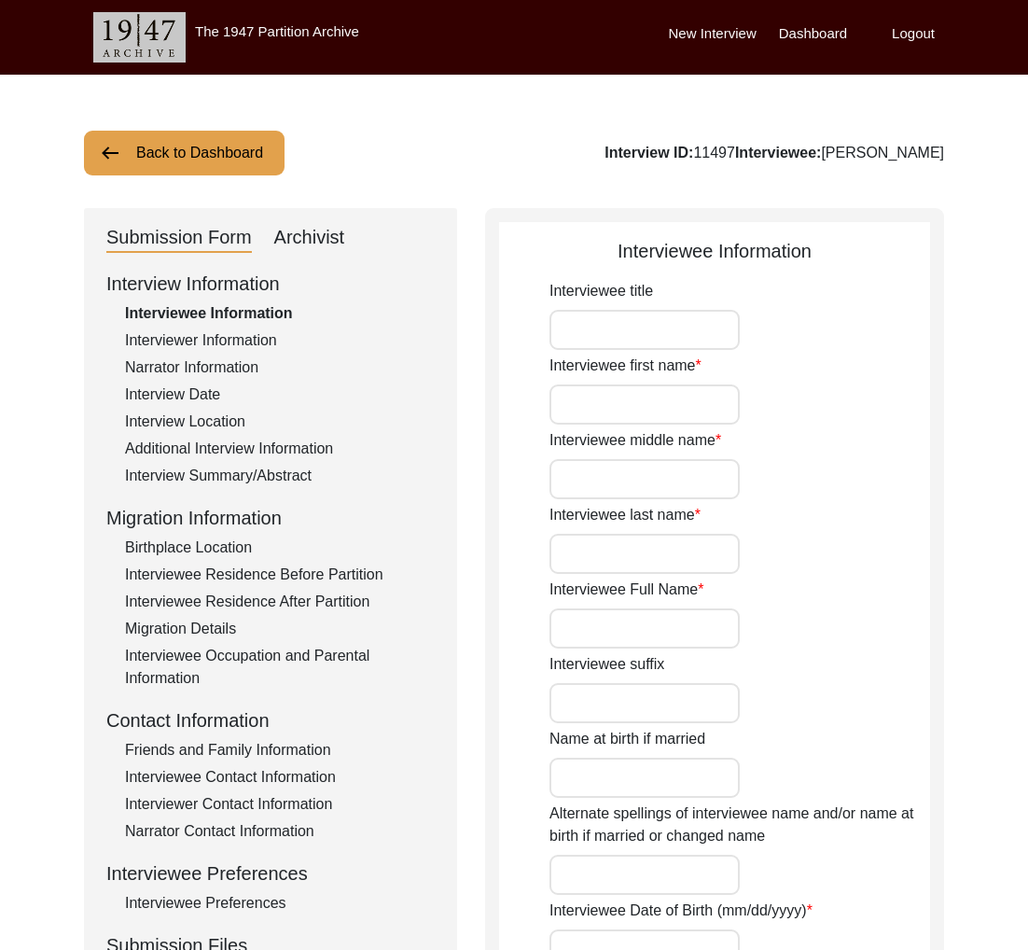
type input "Mrs."
type input "Basanti"
type input "Saha"
type input "[PERSON_NAME]"
type input "[DATE]"
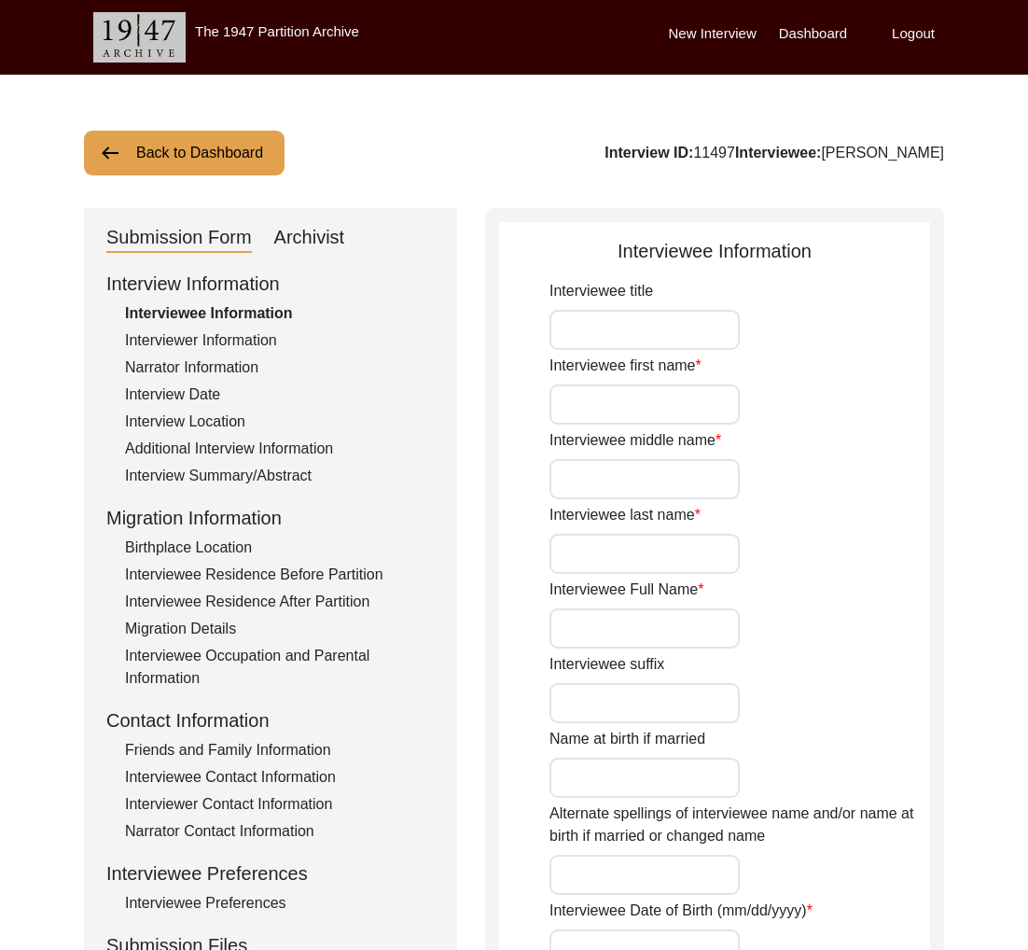
type input "80"
type input "[DEMOGRAPHIC_DATA]"
type input "Bengali"
type input "[DEMOGRAPHIC_DATA]"
type input "Bengali"
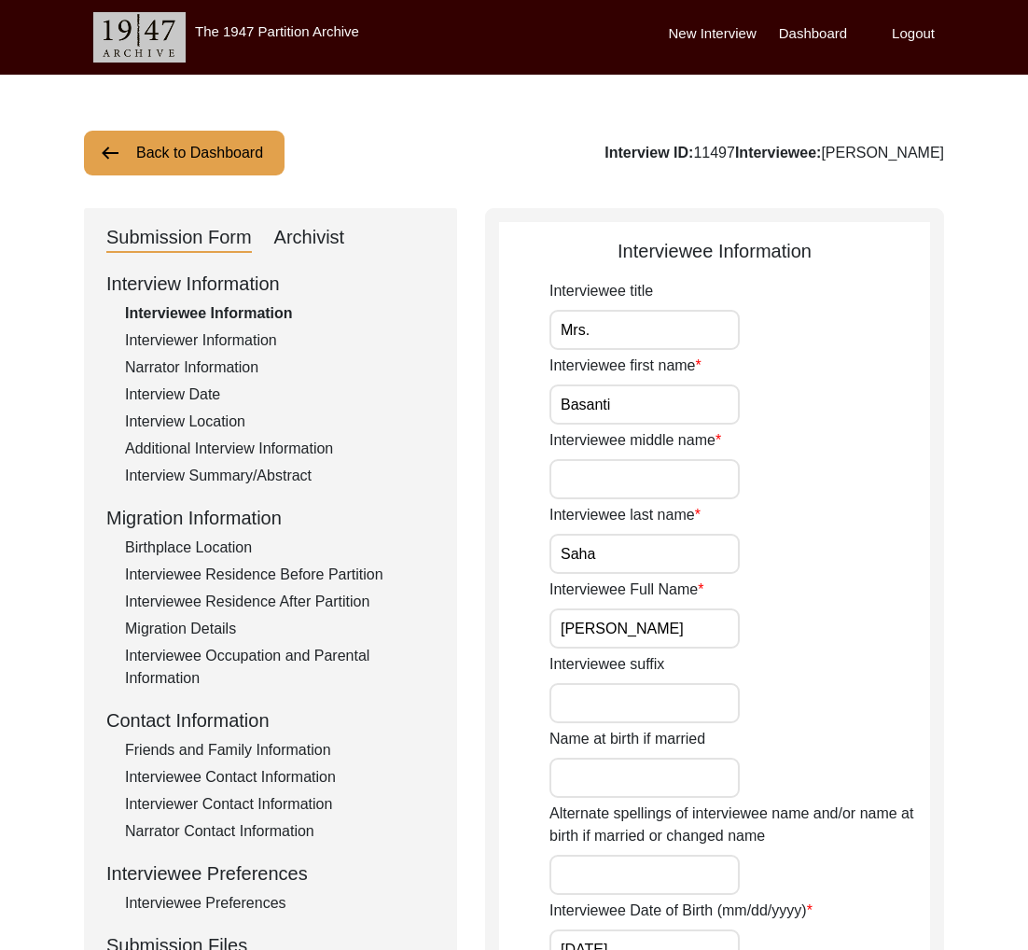
click at [210, 331] on div "Interviewer Information" at bounding box center [280, 340] width 310 height 22
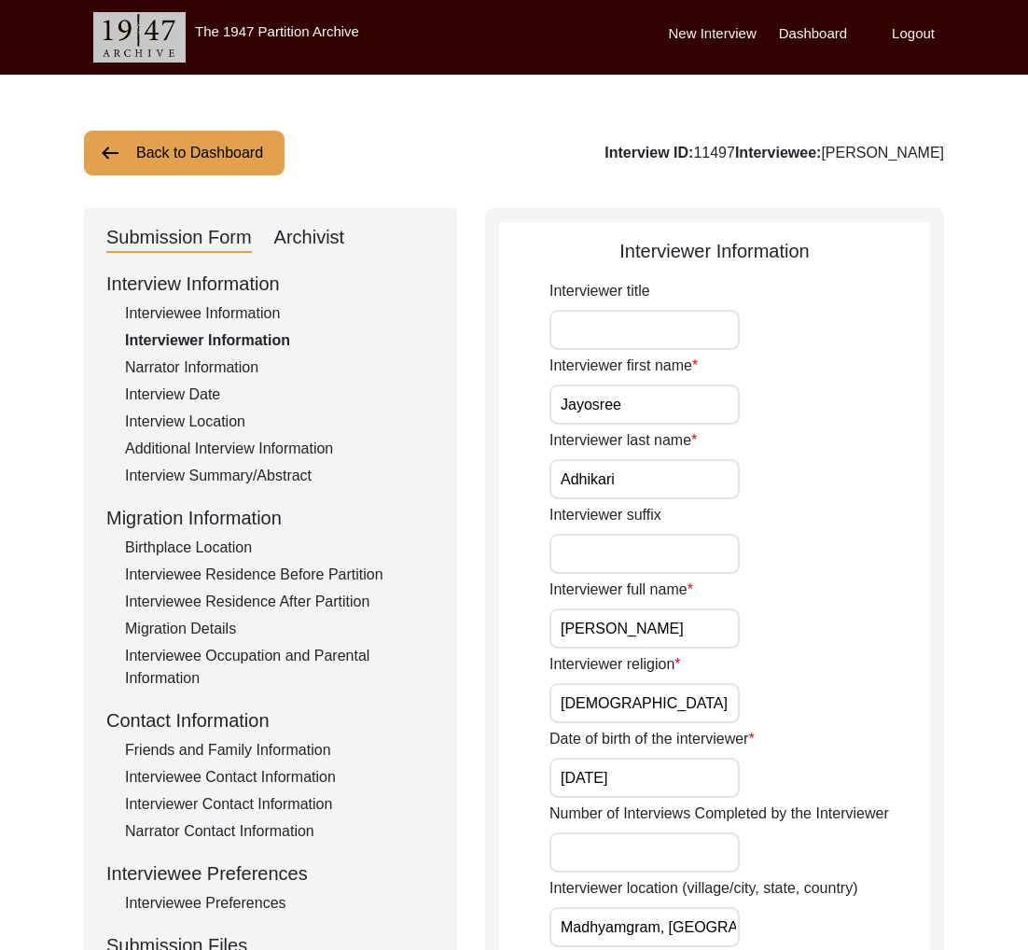
click at [611, 416] on input "Jayosree" at bounding box center [645, 404] width 190 height 40
click at [607, 415] on input "Jayosree" at bounding box center [645, 404] width 190 height 40
click at [607, 414] on input "Jayosree" at bounding box center [645, 404] width 190 height 40
click at [189, 164] on button "Back to Dashboard" at bounding box center [184, 153] width 201 height 45
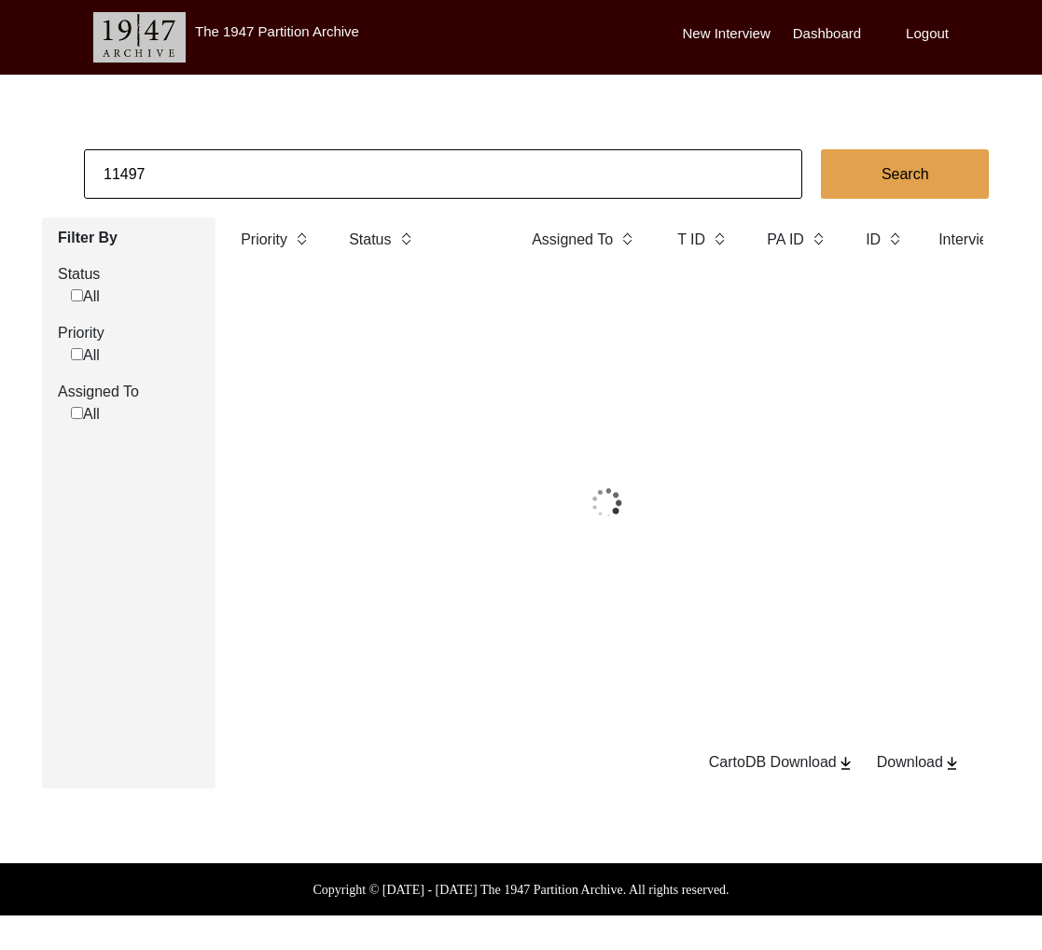
click at [209, 167] on input "11497" at bounding box center [443, 173] width 719 height 49
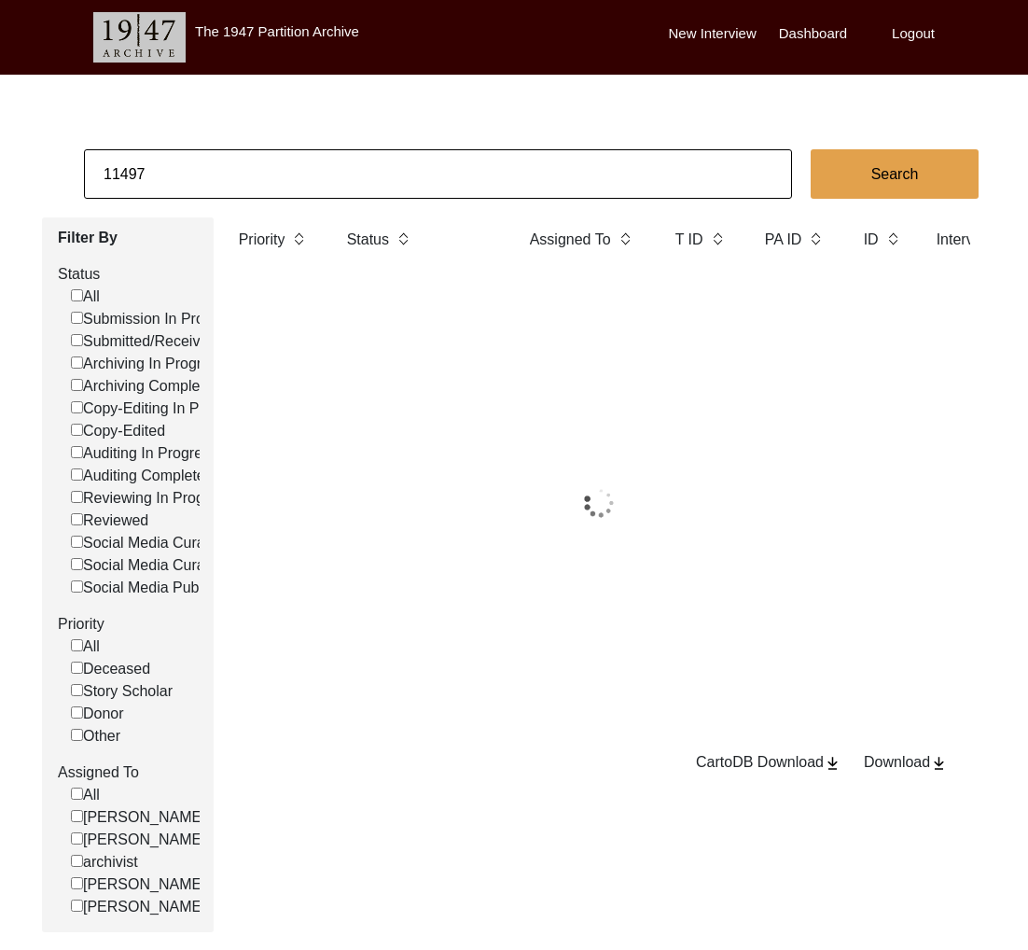
click at [209, 167] on input "11497" at bounding box center [438, 173] width 708 height 49
paste input "8"
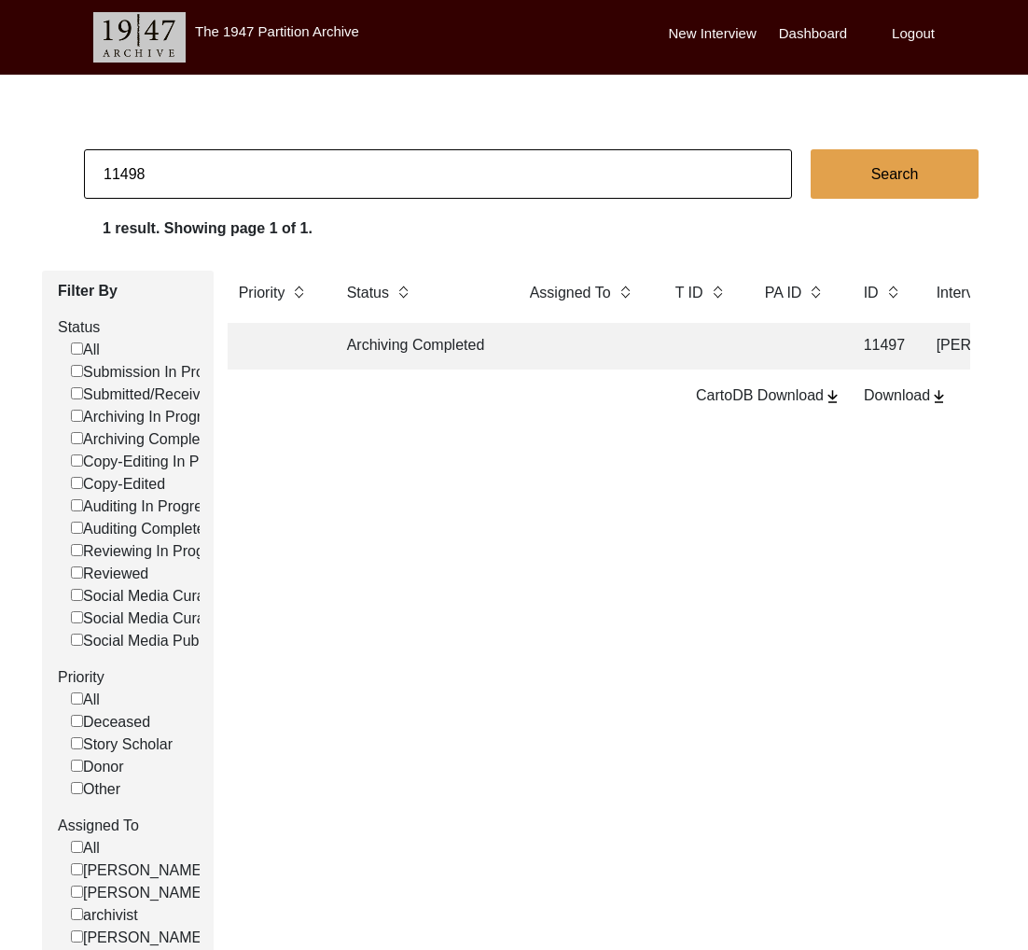
type input "11498"
checkbox input "false"
click at [402, 355] on td "Archiving Completed" at bounding box center [420, 346] width 168 height 47
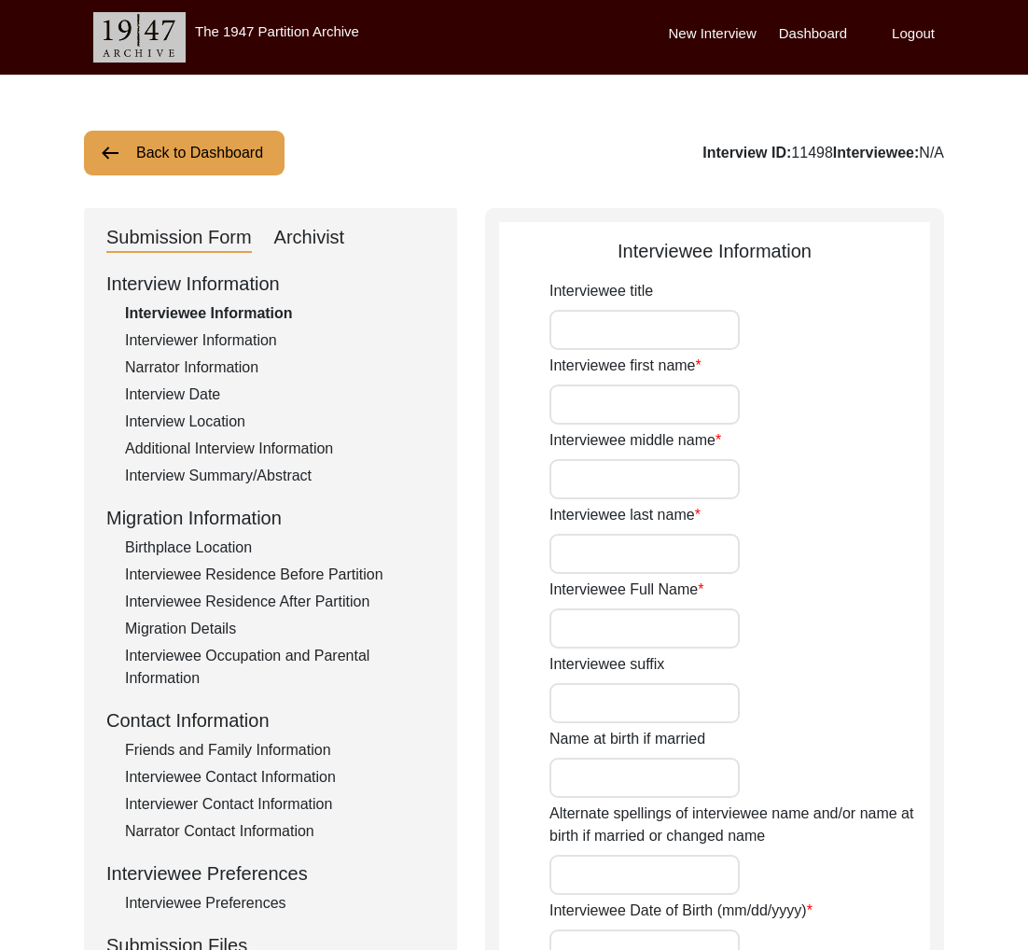
type input "Mr."
type input "Nazir"
type input "[PERSON_NAME]"
type input "Jut"
type input "[PERSON_NAME]"
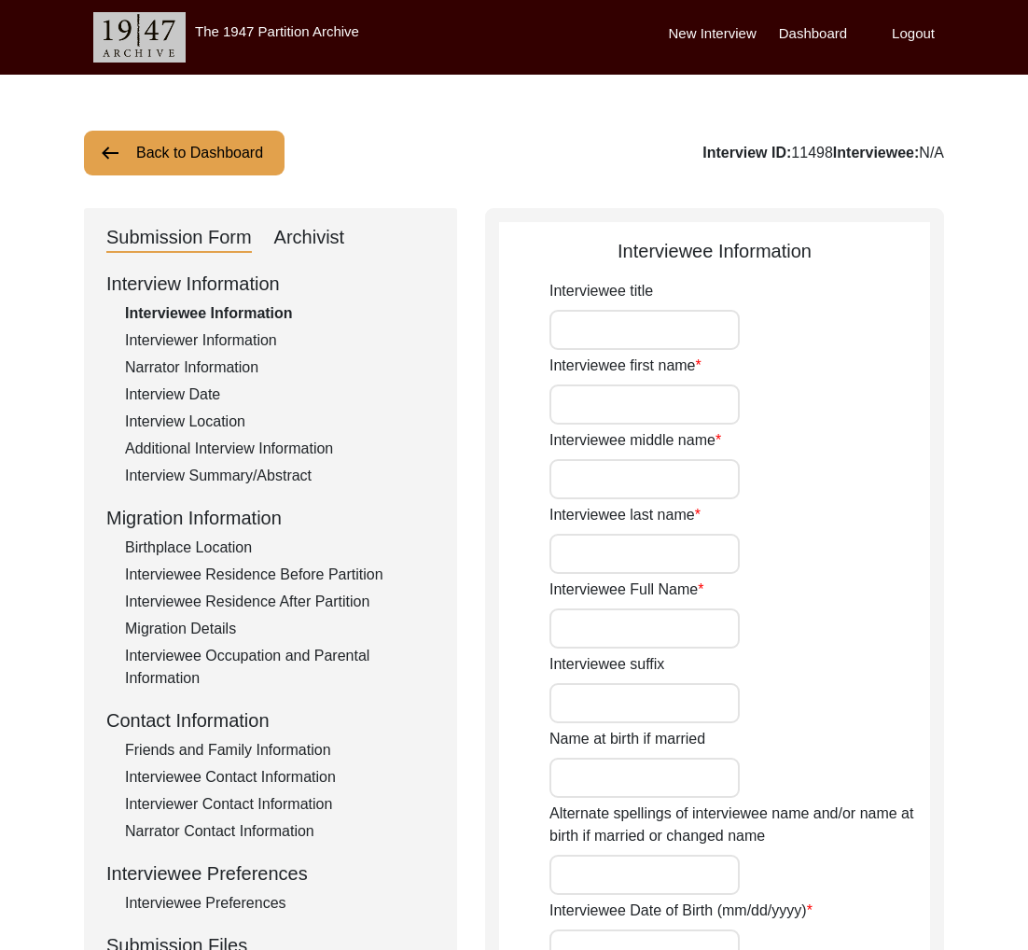
type input "[PERSON_NAME]"
type input "1935"
type input "90"
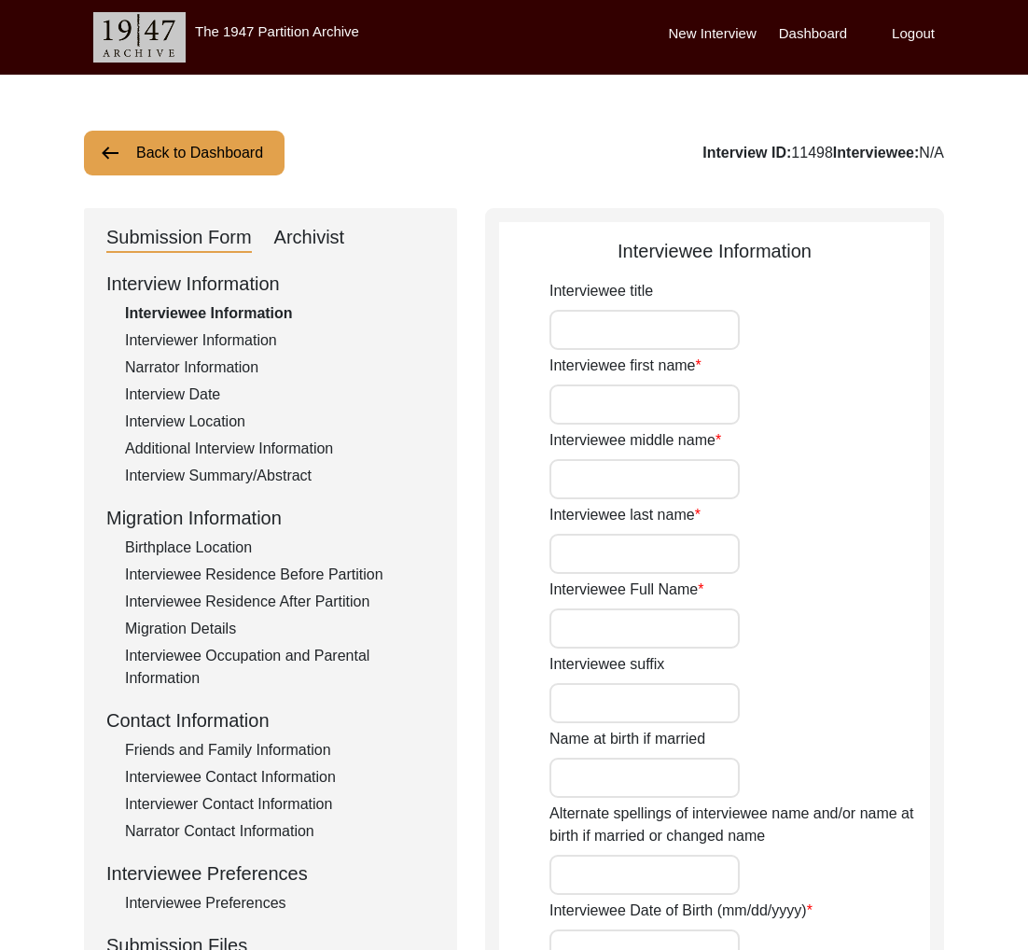
type input "[DEMOGRAPHIC_DATA]"
type input "Punjabi"
type input "Malwai"
type input "[DEMOGRAPHIC_DATA]"
type input "Jut"
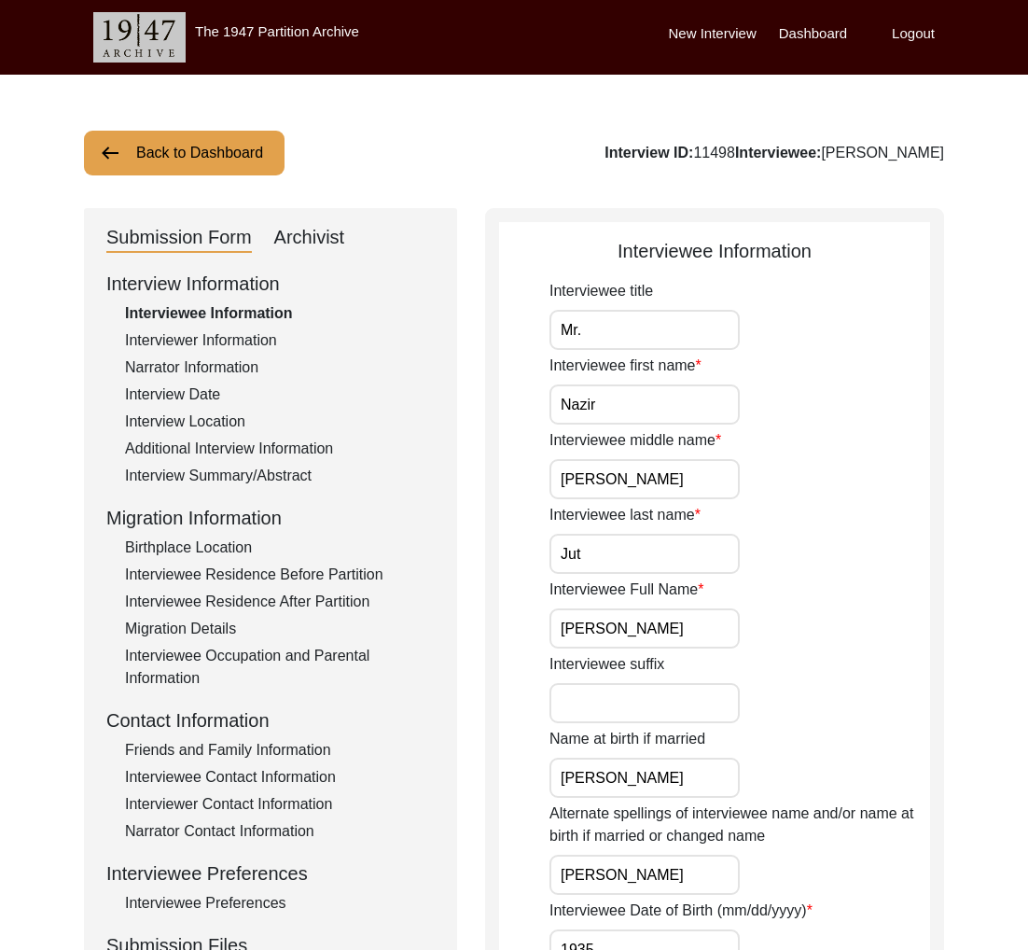
click at [238, 347] on div "Interviewer Information" at bounding box center [280, 340] width 310 height 22
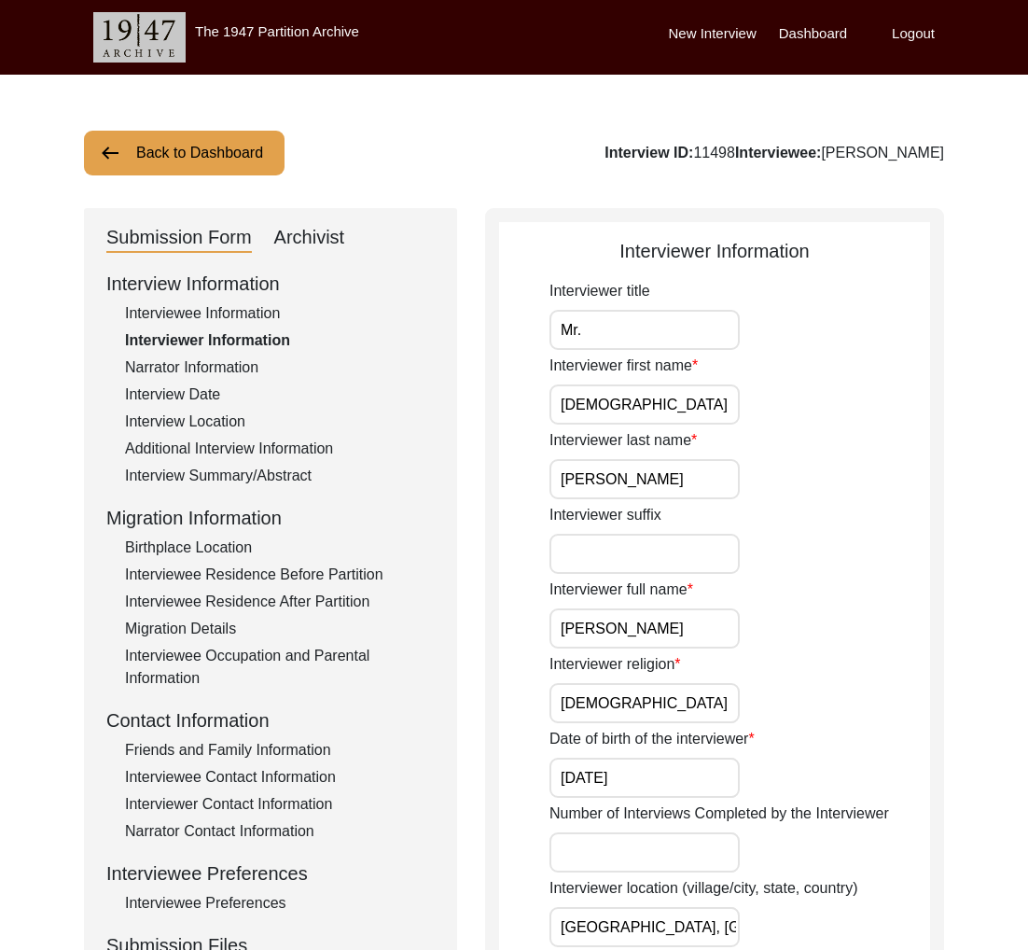
click at [842, 154] on div "Interview ID: 11498 Interviewee: [PERSON_NAME]" at bounding box center [775, 153] width 340 height 22
copy div "Nazir"
click at [205, 161] on button "Back to Dashboard" at bounding box center [184, 153] width 201 height 45
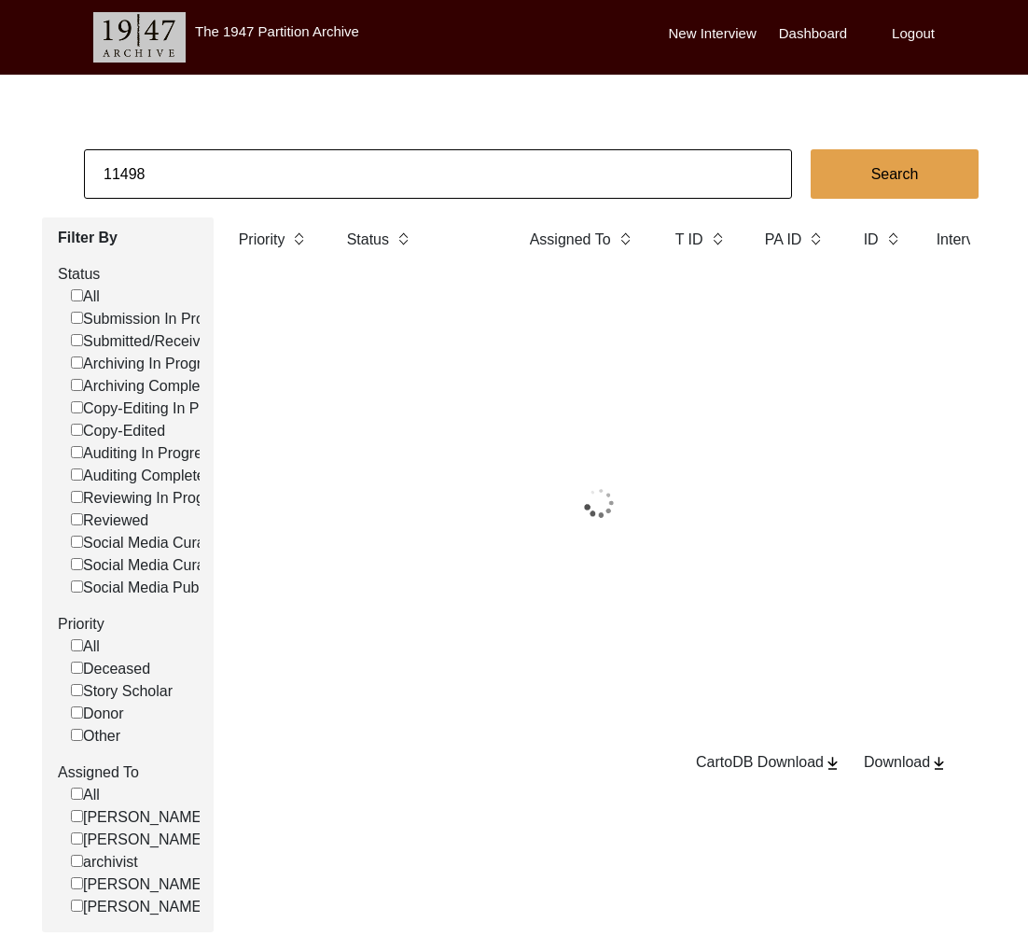
click at [219, 162] on input "11498" at bounding box center [438, 173] width 708 height 49
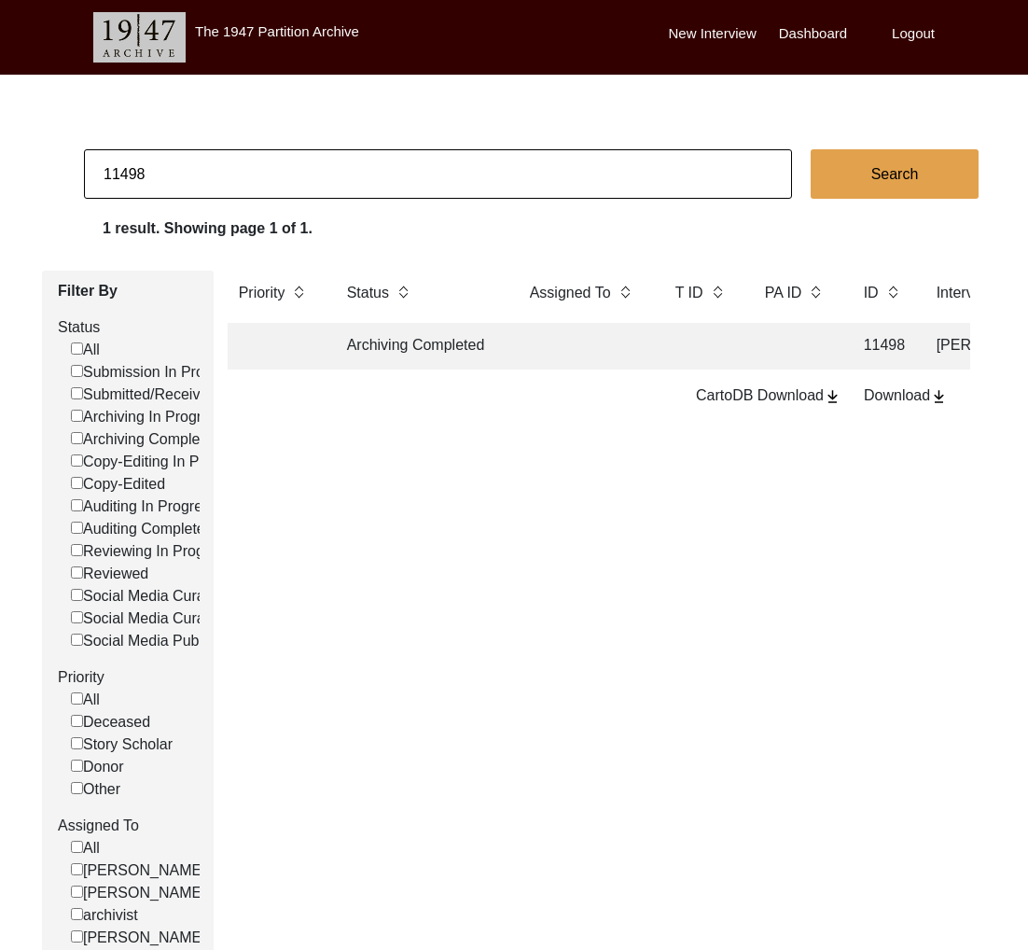
click at [219, 162] on input "11498" at bounding box center [438, 173] width 708 height 49
paste input "9"
type input "11499"
checkbox input "false"
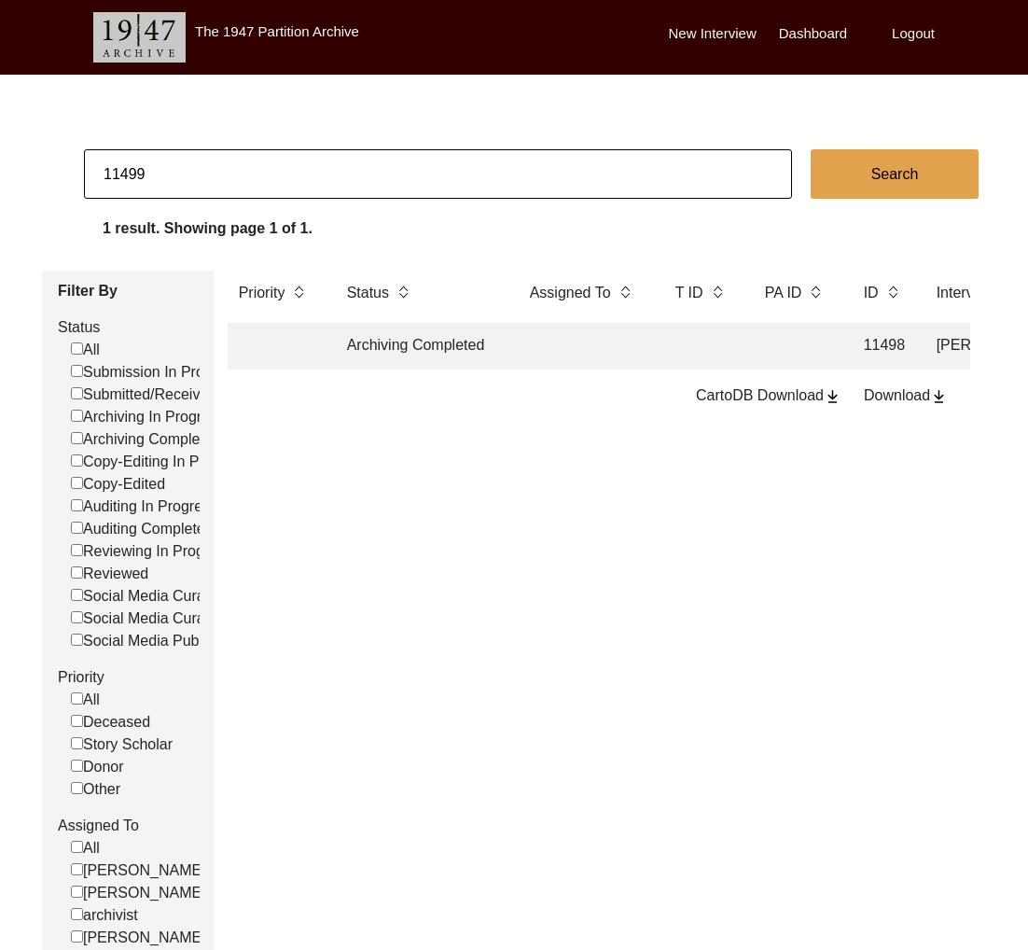
checkbox input "false"
click at [447, 358] on td "Archiving Completed" at bounding box center [420, 346] width 168 height 47
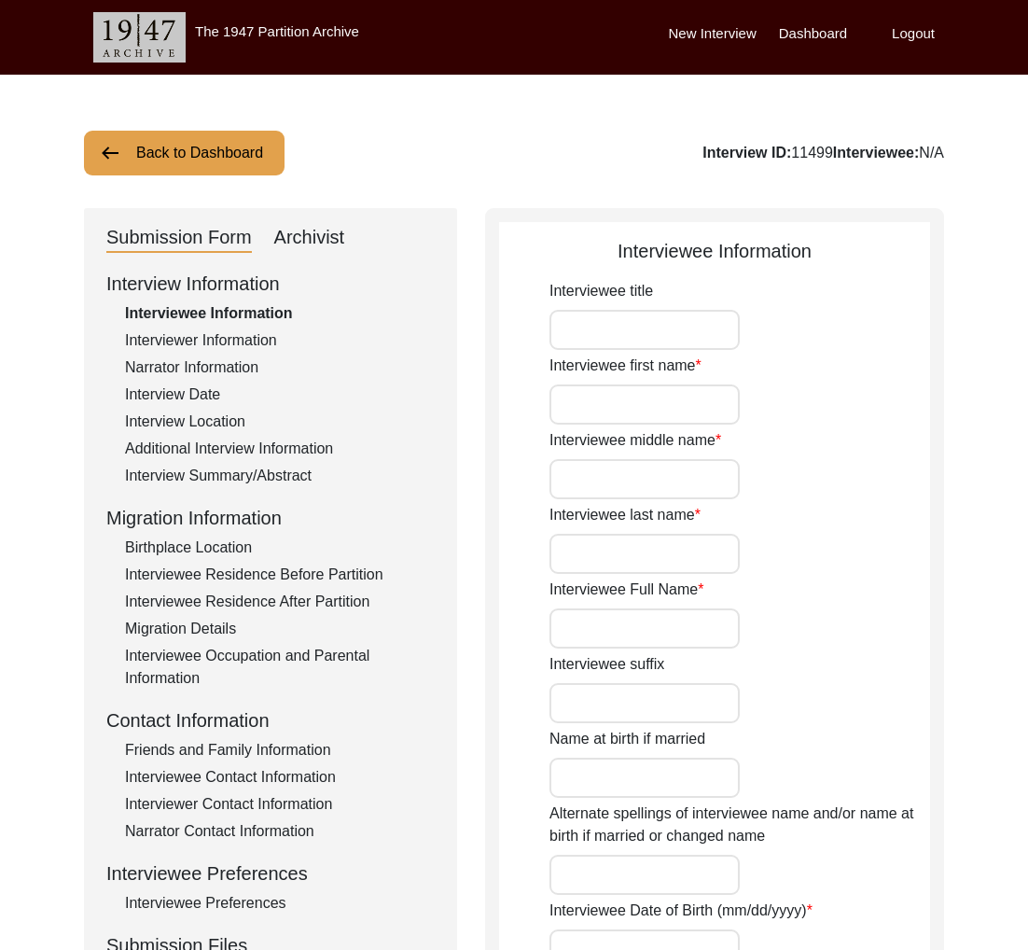
type input "Mrs."
type input "Yashodabai"
type input "-"
type input "[PERSON_NAME]"
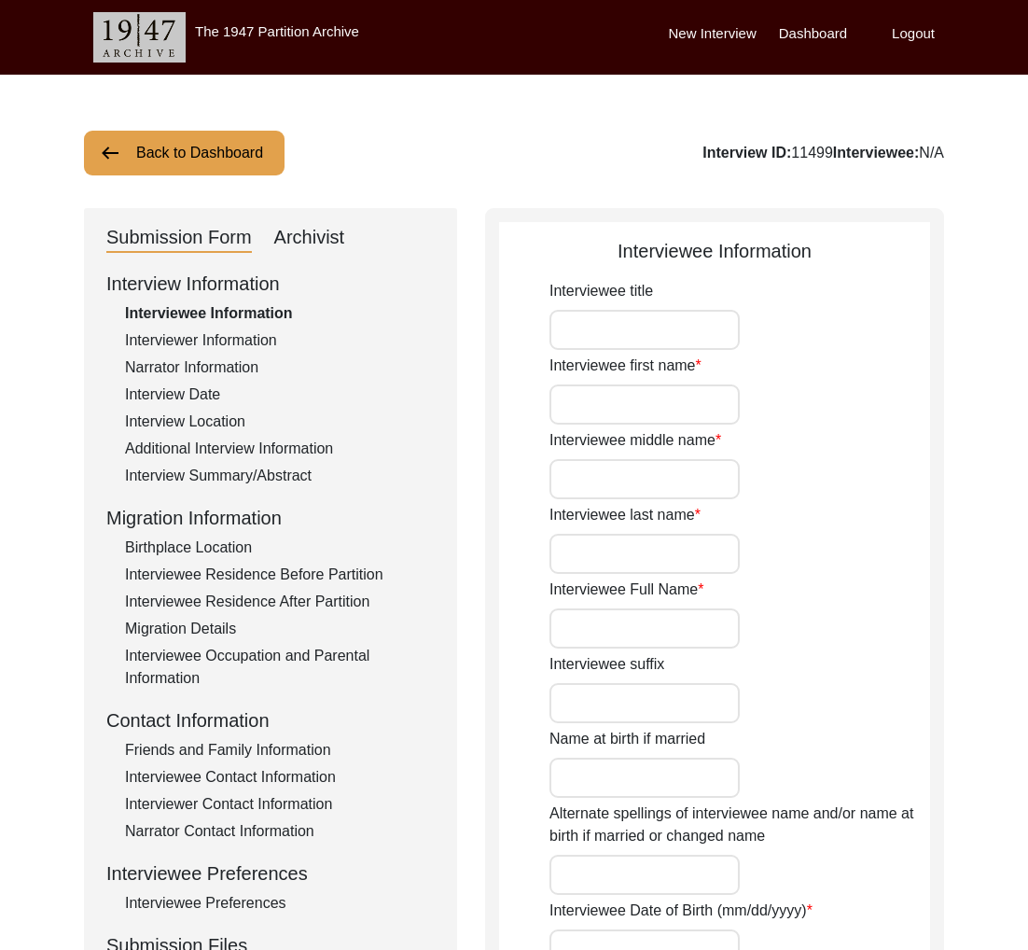
type input "[DATE]"
type input "85"
type input "[DEMOGRAPHIC_DATA]"
type textarea "Her family converted to [DEMOGRAPHIC_DATA]. They used to belong to lower caste.…"
type input "[DEMOGRAPHIC_DATA]"
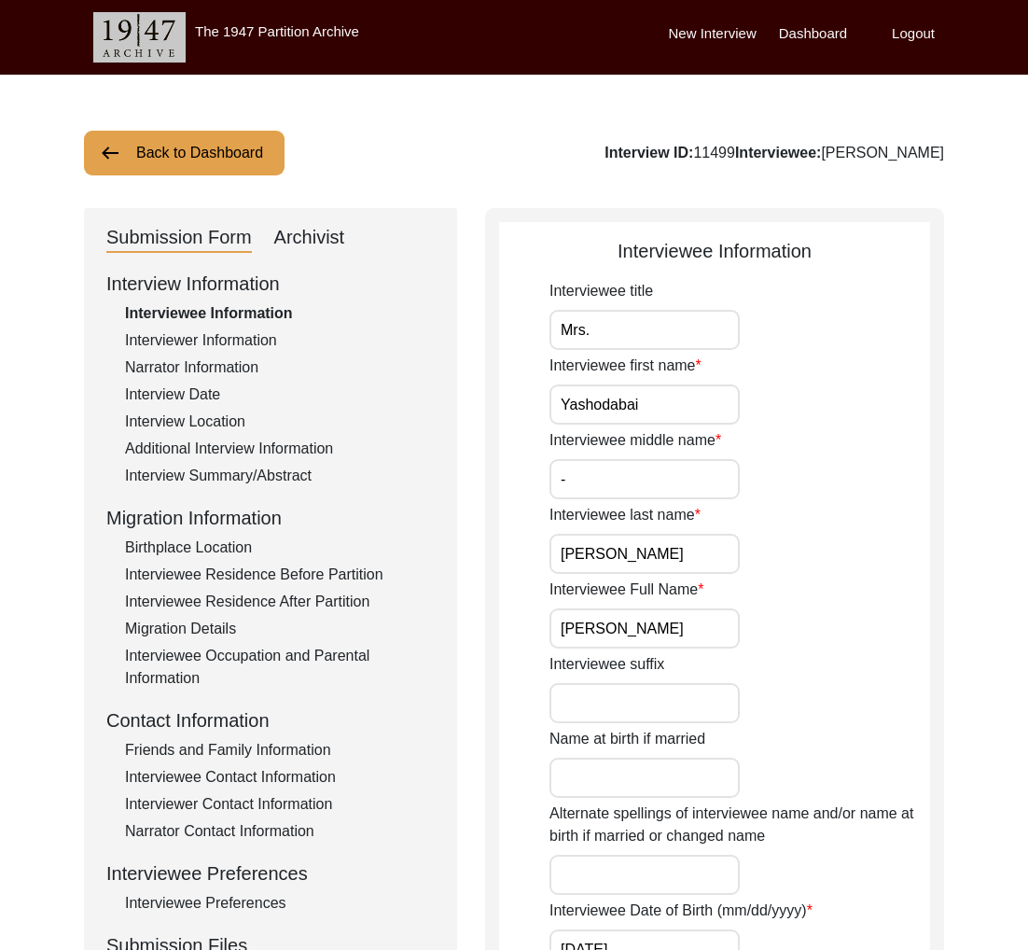
click at [292, 237] on div "Archivist" at bounding box center [309, 238] width 71 height 30
select select "Archiving Completed"
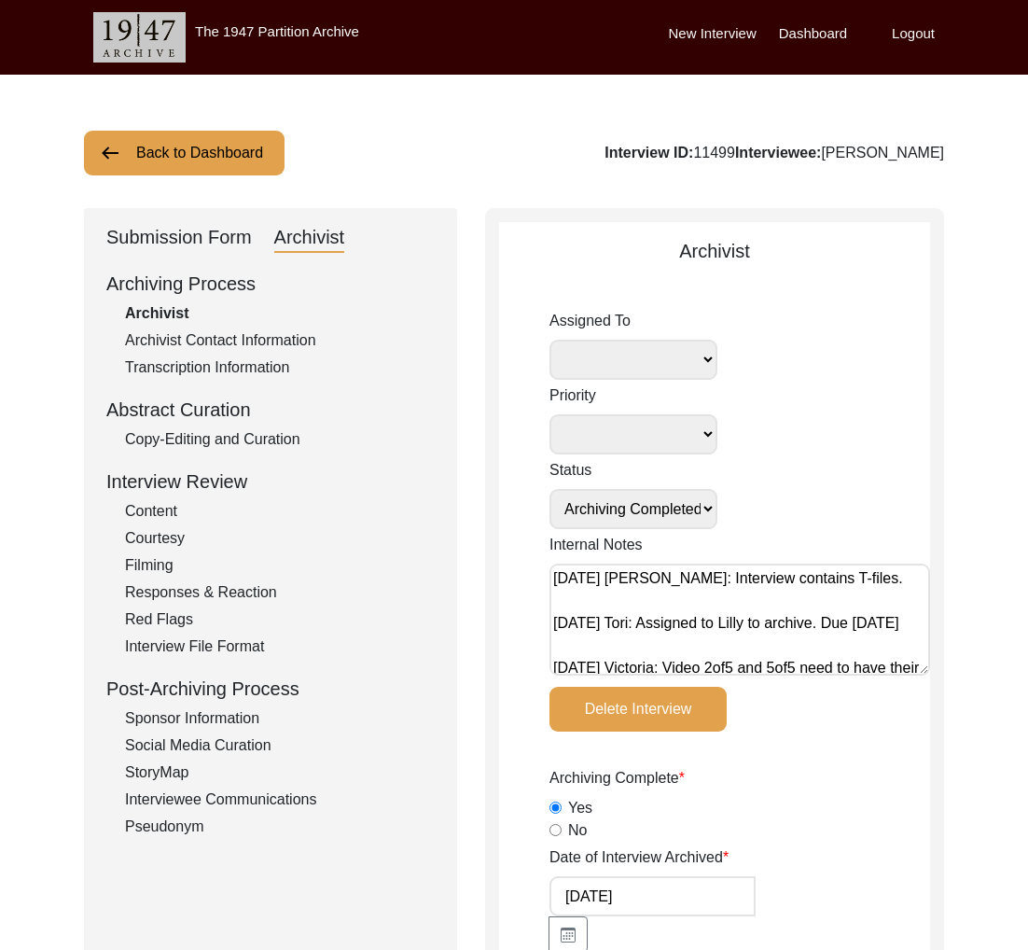
click at [214, 232] on div "Submission Form" at bounding box center [179, 238] width 146 height 30
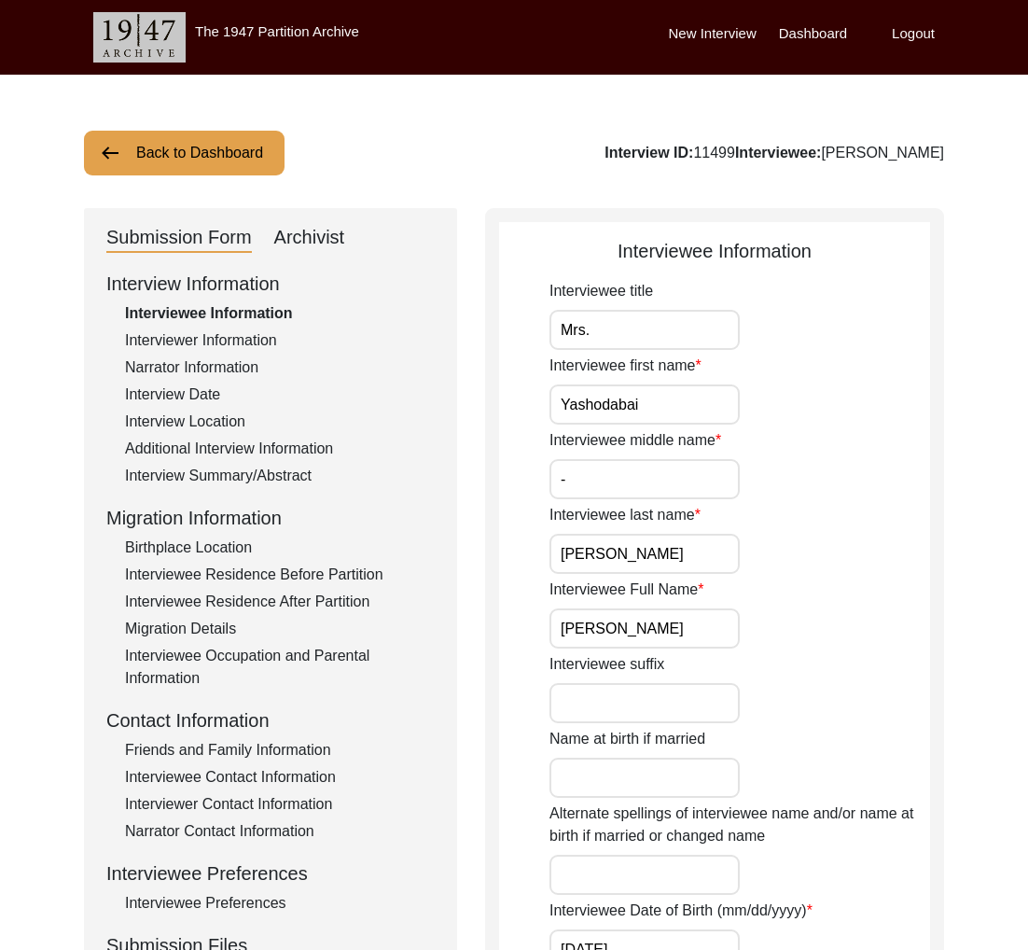
drag, startPoint x: 200, startPoint y: 343, endPoint x: 468, endPoint y: 344, distance: 267.8
click at [201, 341] on div "Interviewer Information" at bounding box center [280, 340] width 310 height 22
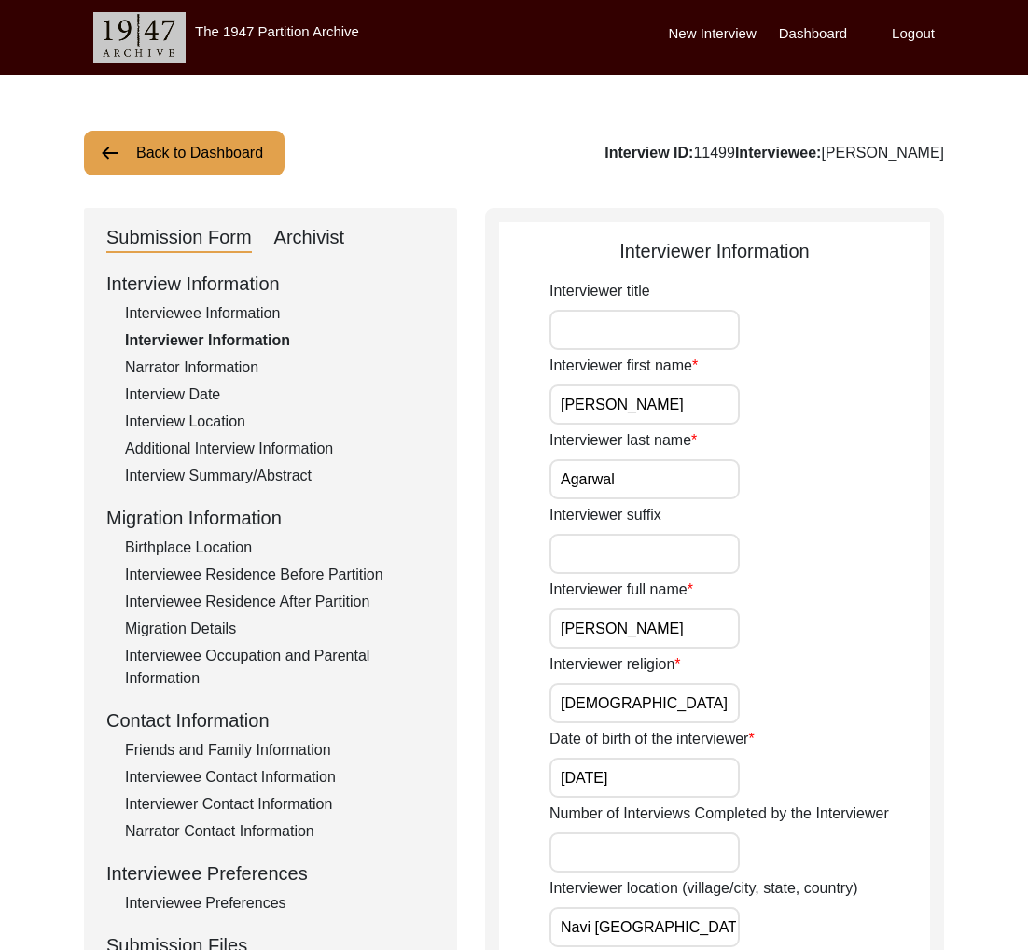
click at [632, 403] on input "[PERSON_NAME]" at bounding box center [645, 404] width 190 height 40
click at [864, 155] on div "Interview ID: 11499 Interviewee: [PERSON_NAME]" at bounding box center [775, 153] width 340 height 22
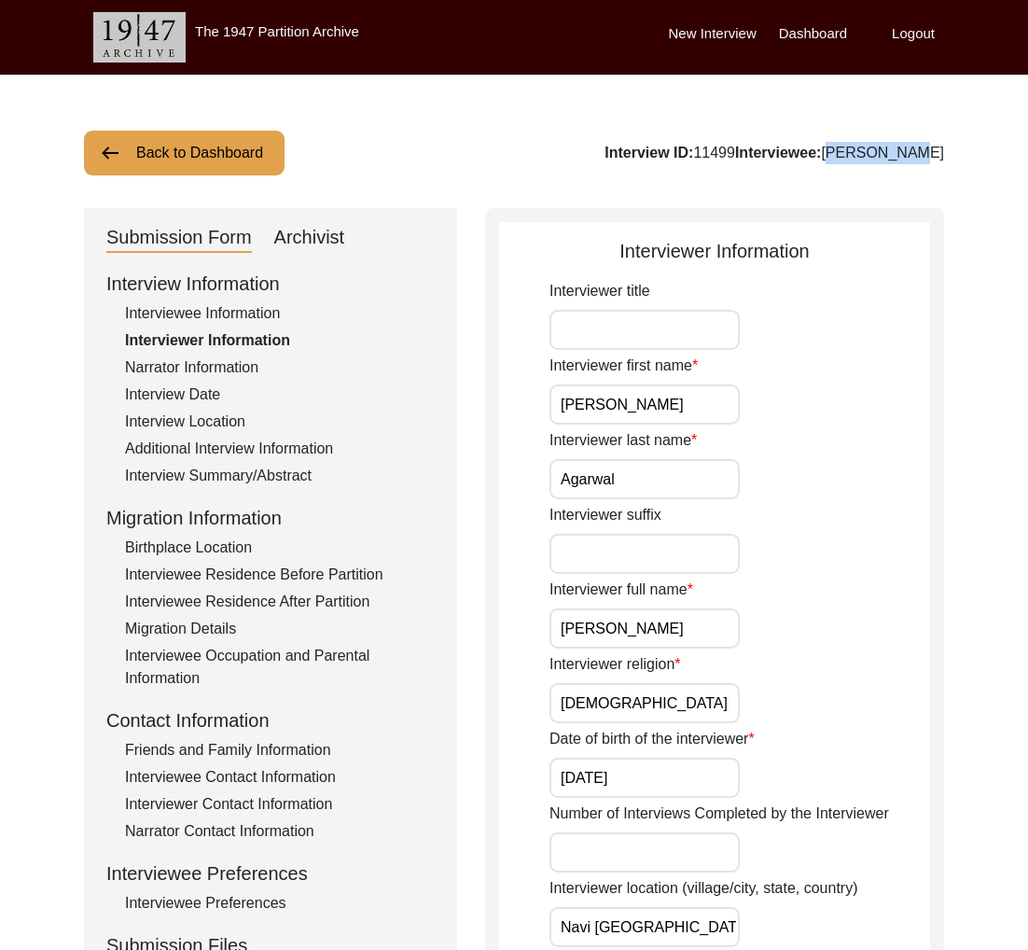
click at [220, 150] on button "Back to Dashboard" at bounding box center [184, 153] width 201 height 45
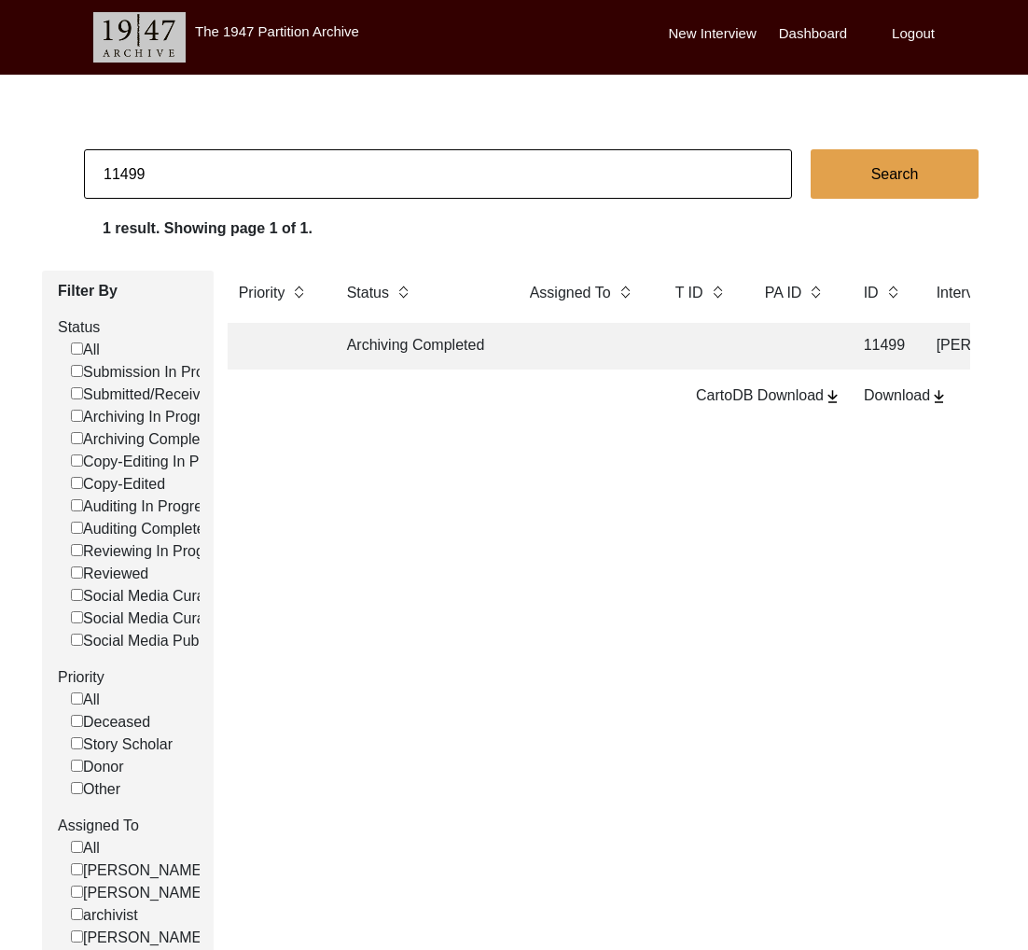
drag, startPoint x: 163, startPoint y: 179, endPoint x: 269, endPoint y: 177, distance: 105.5
click at [264, 180] on input "11499" at bounding box center [438, 173] width 708 height 49
type input "11500"
checkbox input "false"
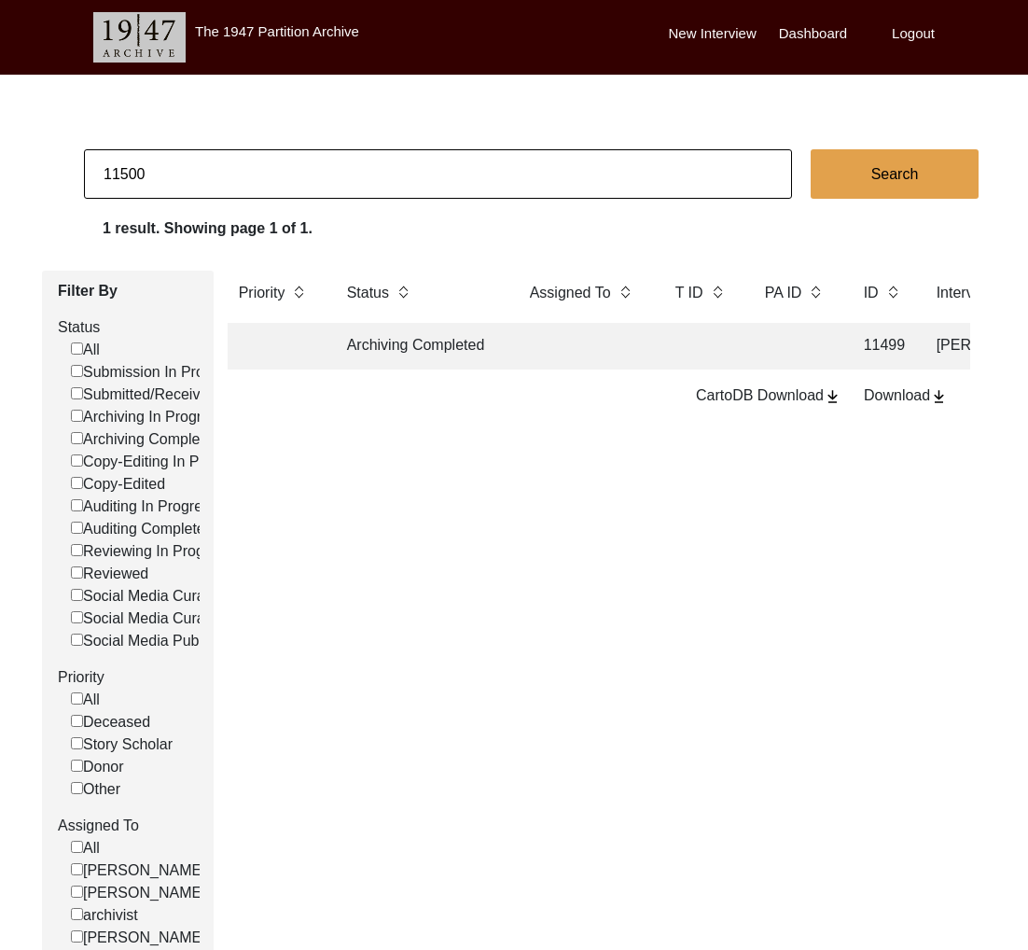
checkbox input "false"
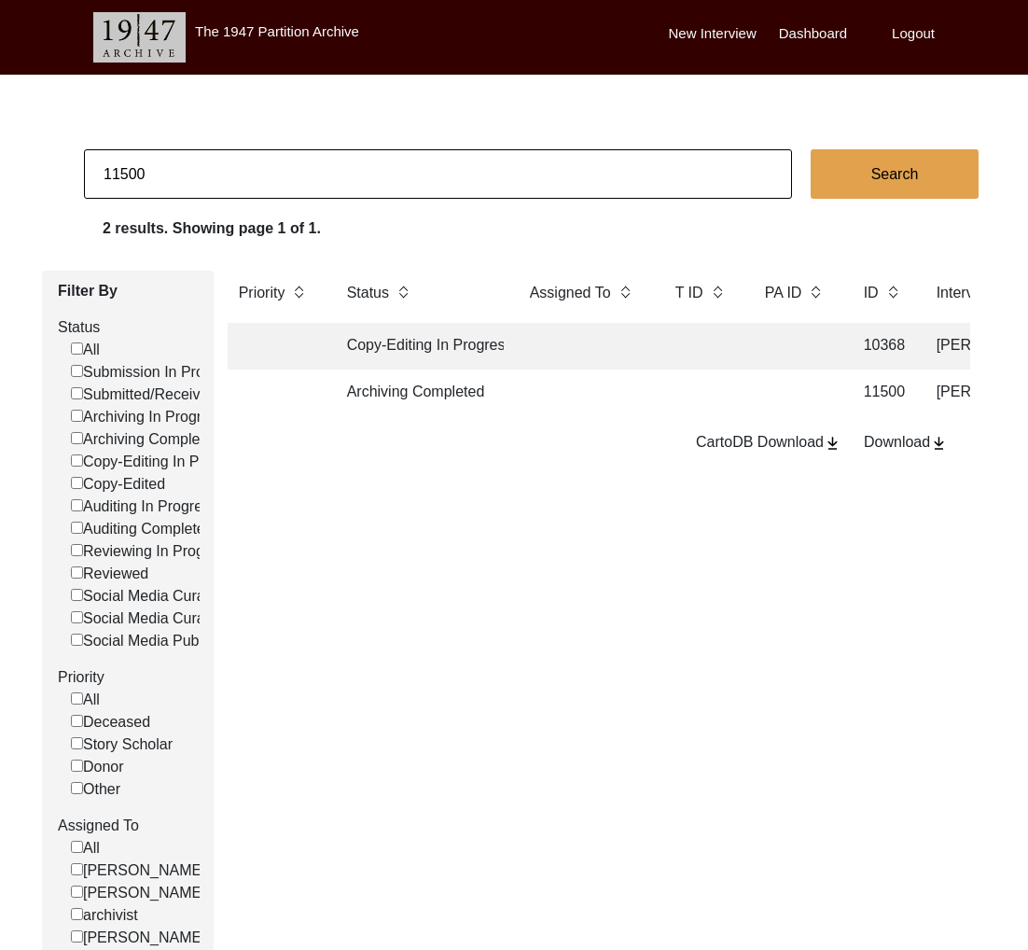
click at [441, 393] on td "Archiving Completed" at bounding box center [420, 393] width 168 height 47
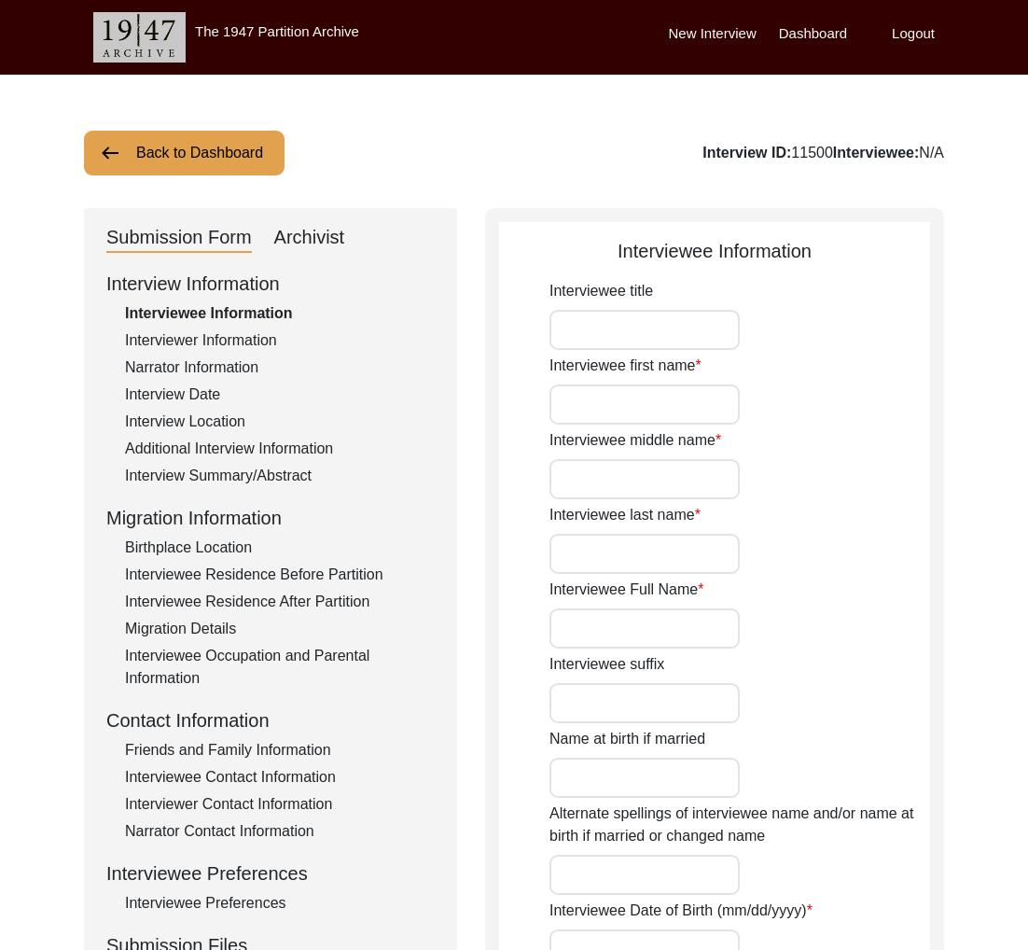
type input "Mr."
type input "[PERSON_NAME]"
type input "Haleem"
type input "Jut"
type input "[PERSON_NAME]"
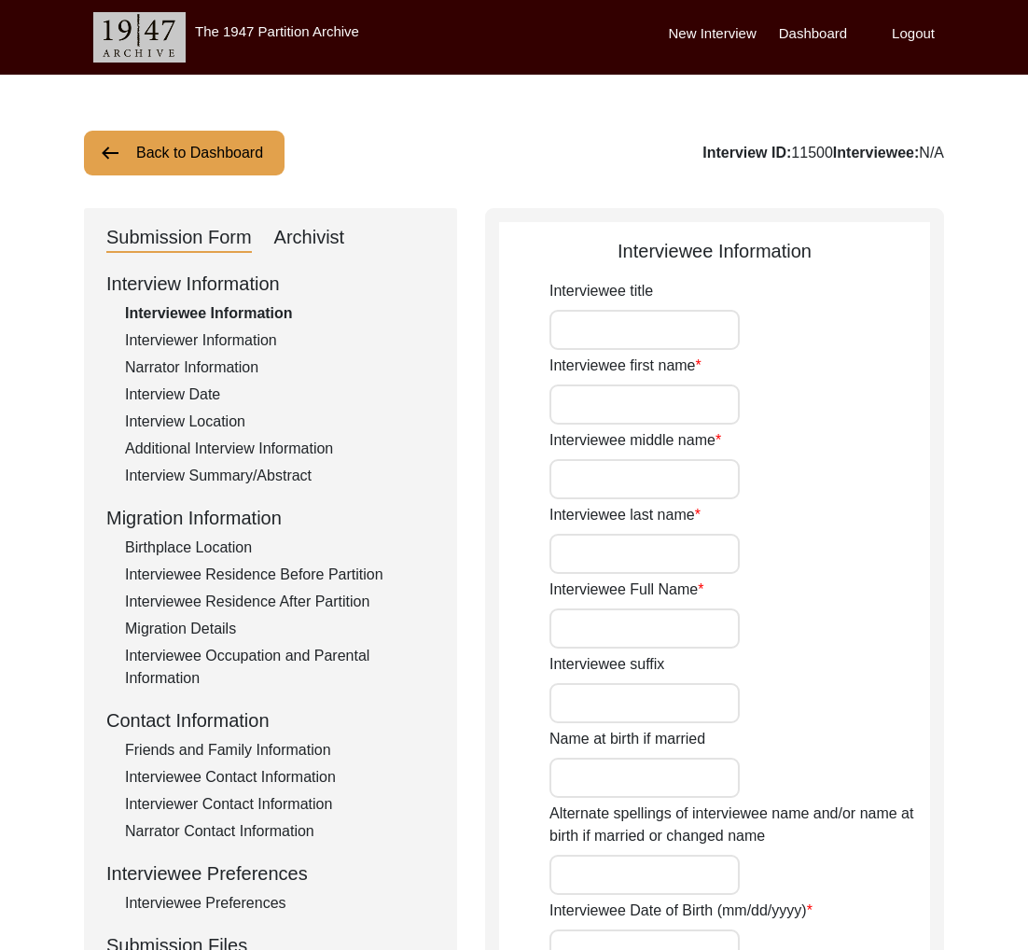
type input "N/A"
type input "[PERSON_NAME]"
type input "1933"
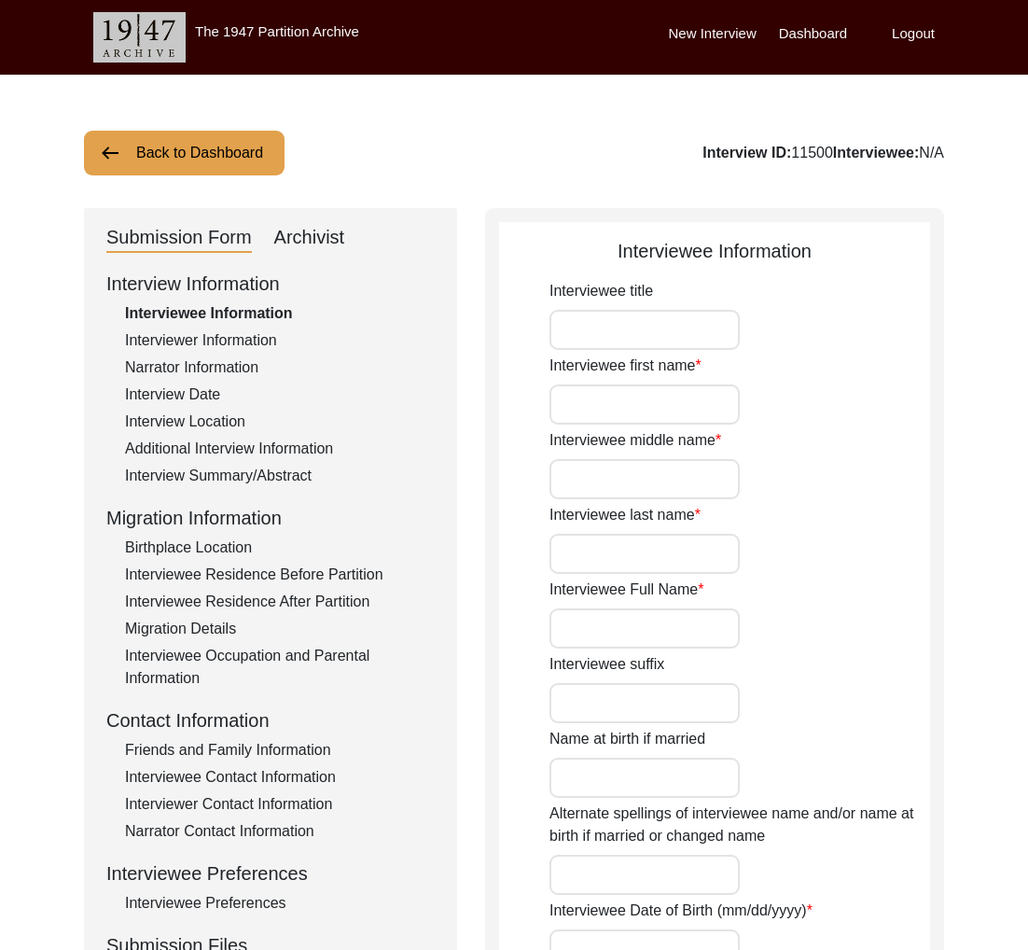
type input "92"
type input "[DEMOGRAPHIC_DATA]"
type input "N/A"
type textarea "N/A"
type input "Punjabi"
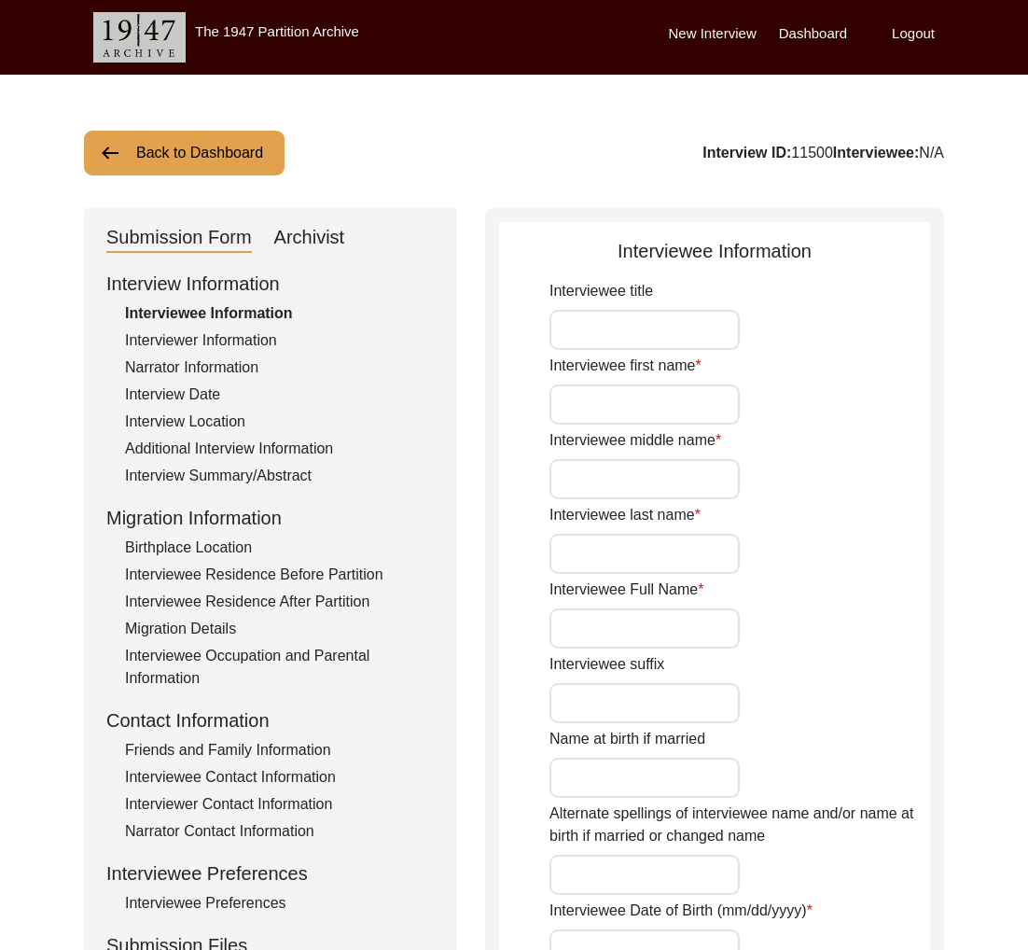
type input "Malwai"
type input "[DEMOGRAPHIC_DATA]"
type input "Jut (Melkhum)"
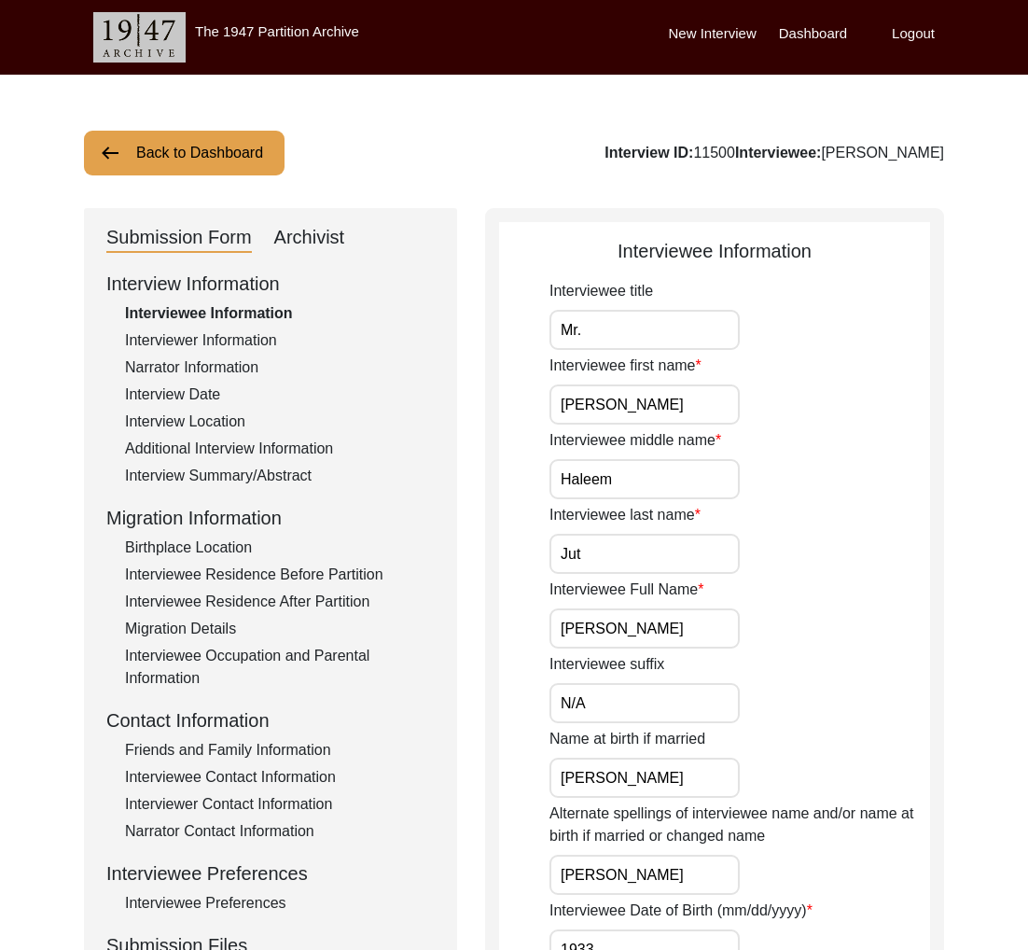
click at [210, 338] on div "Interviewer Information" at bounding box center [280, 340] width 310 height 22
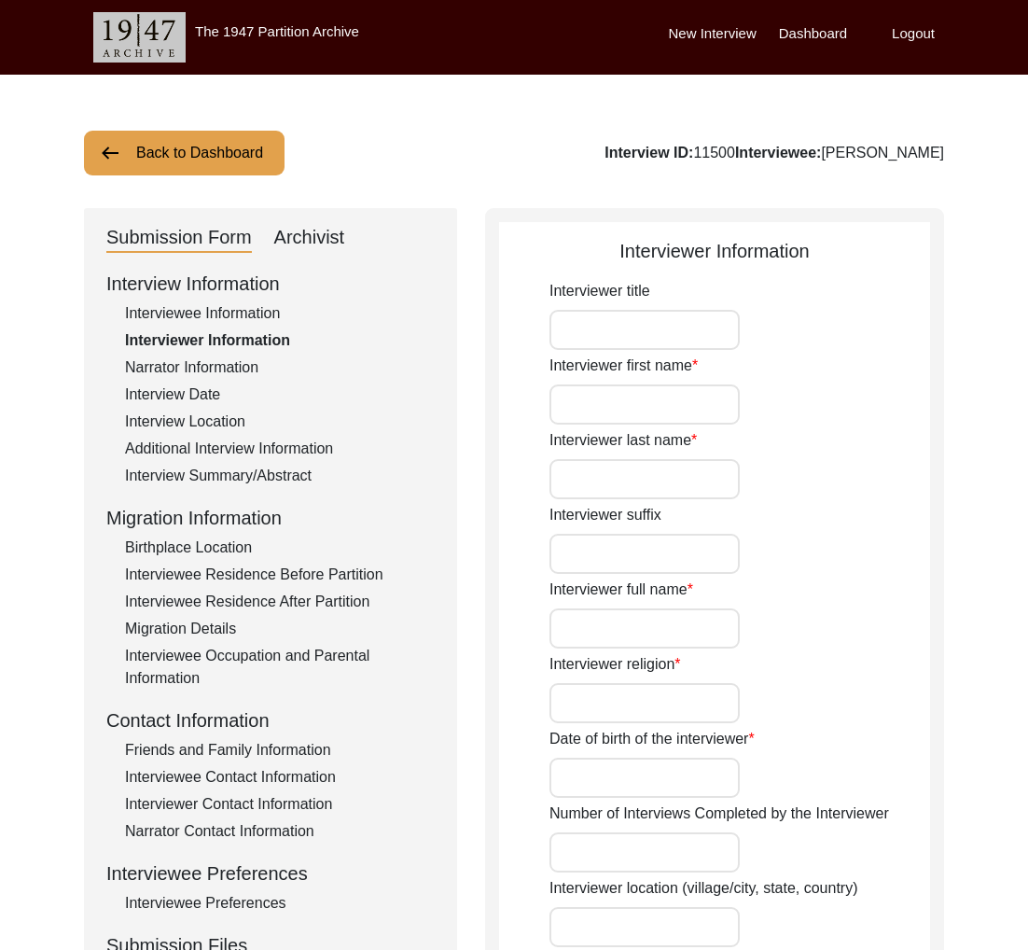
type input "Mr."
type input "[DEMOGRAPHIC_DATA]"
type input "[PERSON_NAME]"
type input "N/A"
type input "[PERSON_NAME]"
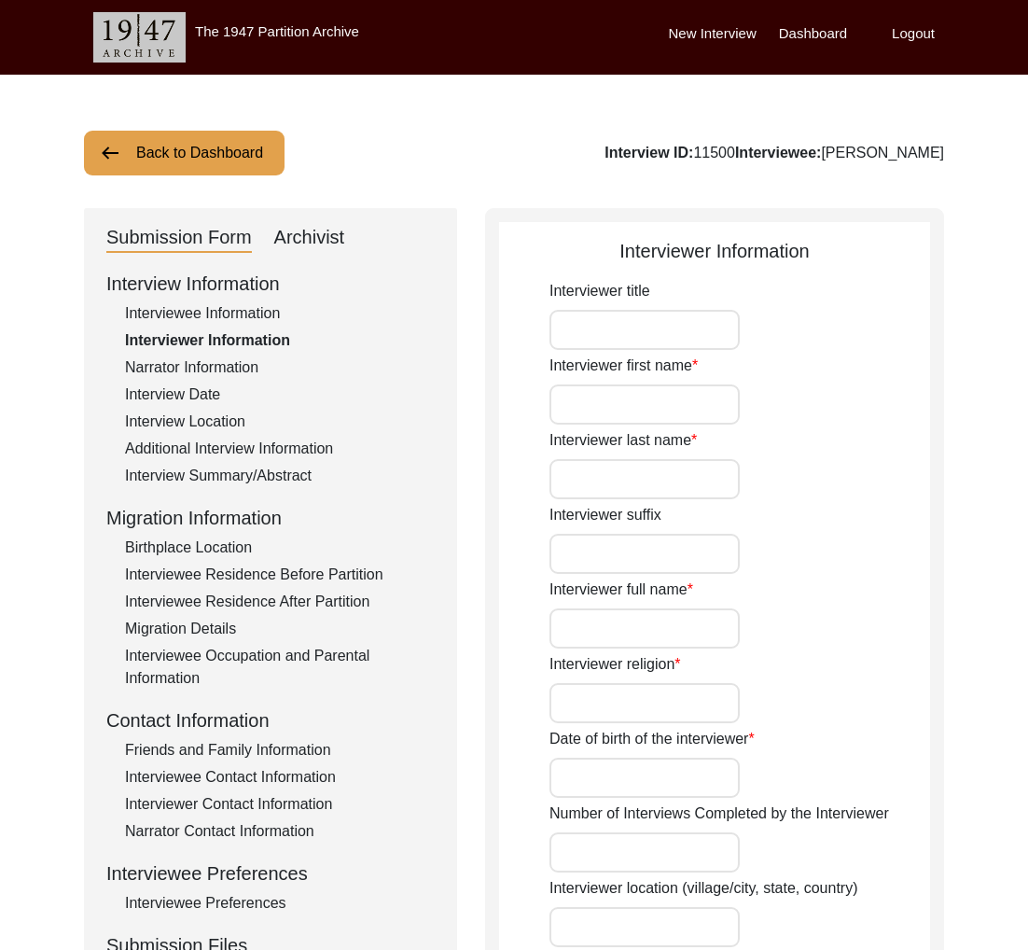
type input "[DEMOGRAPHIC_DATA]"
type input "[DATE]"
type input "[GEOGRAPHIC_DATA], [GEOGRAPHIC_DATA], [GEOGRAPHIC_DATA]"
type input "Retired Govt Servant"
type input "Mr."
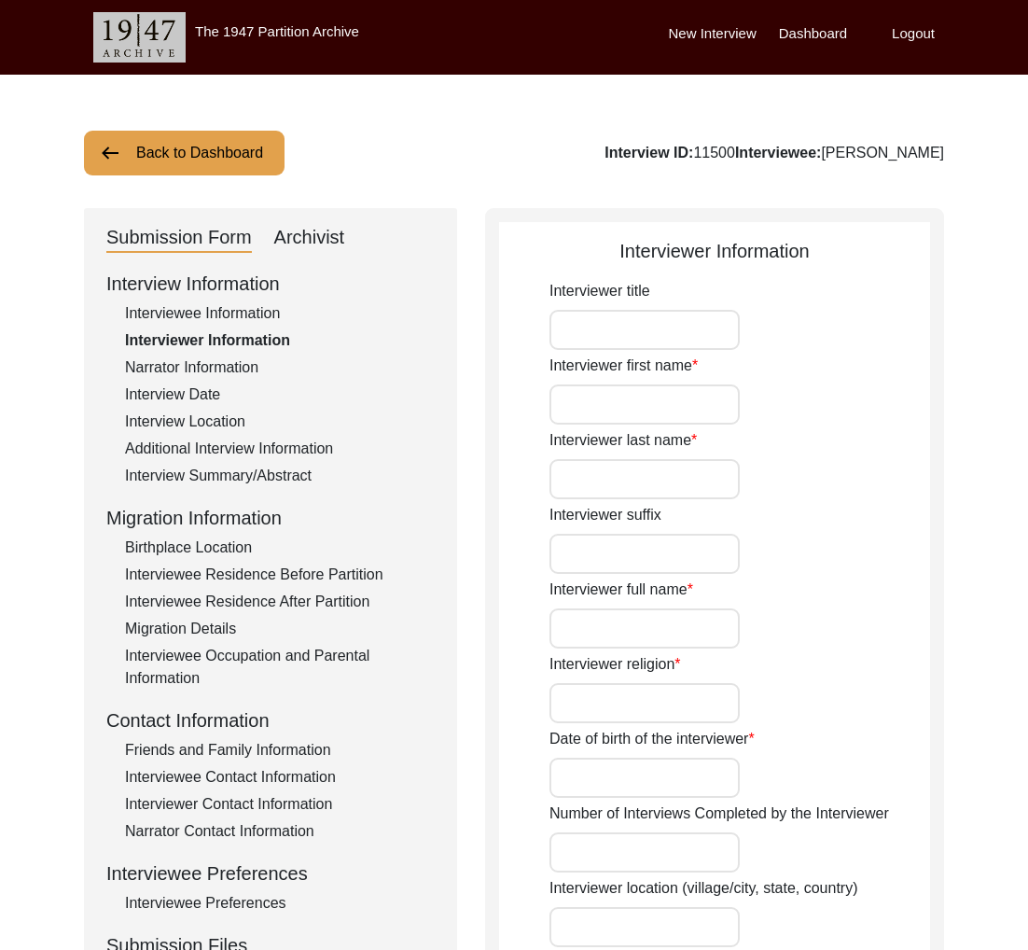
type input "[DEMOGRAPHIC_DATA]"
type input "[PERSON_NAME]"
type input "N/A"
type input "[PERSON_NAME]"
type textarea "A graduate in the subjects of education and [DEMOGRAPHIC_DATA] history."
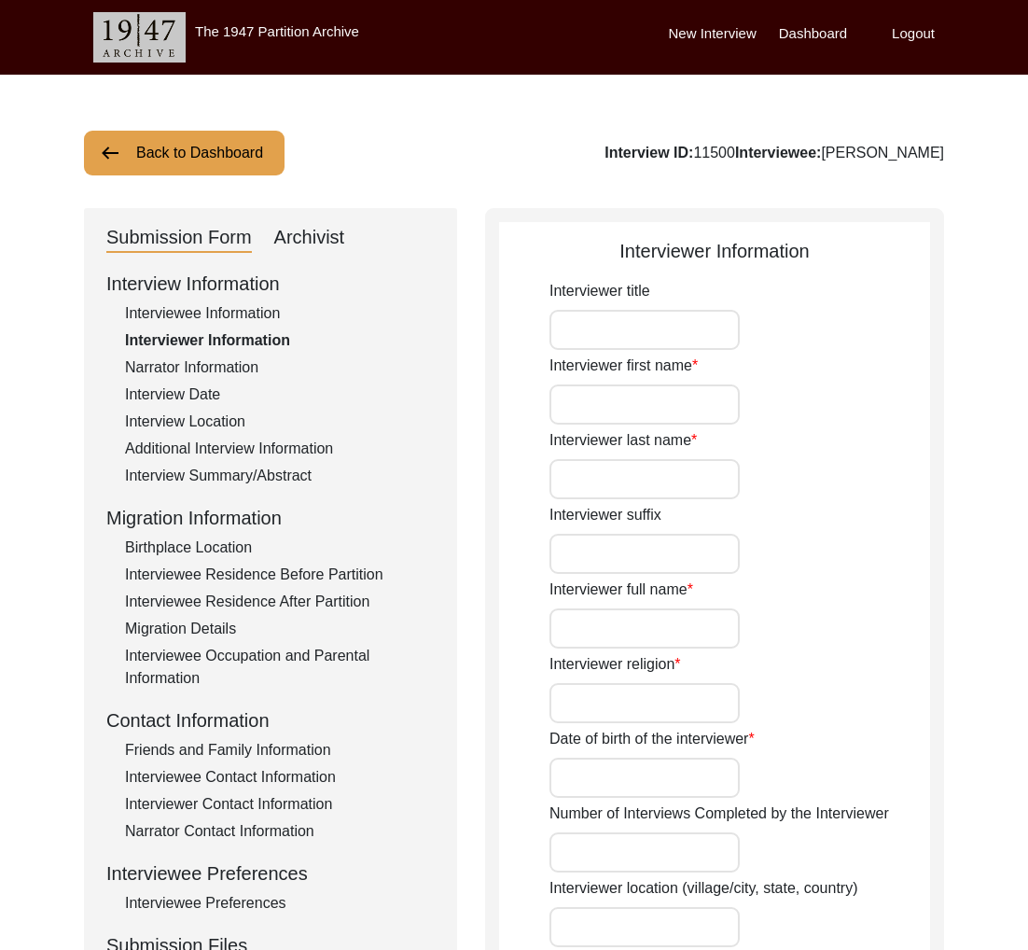
type input "Punjabi"
type input "Malwai"
type textarea "N/A"
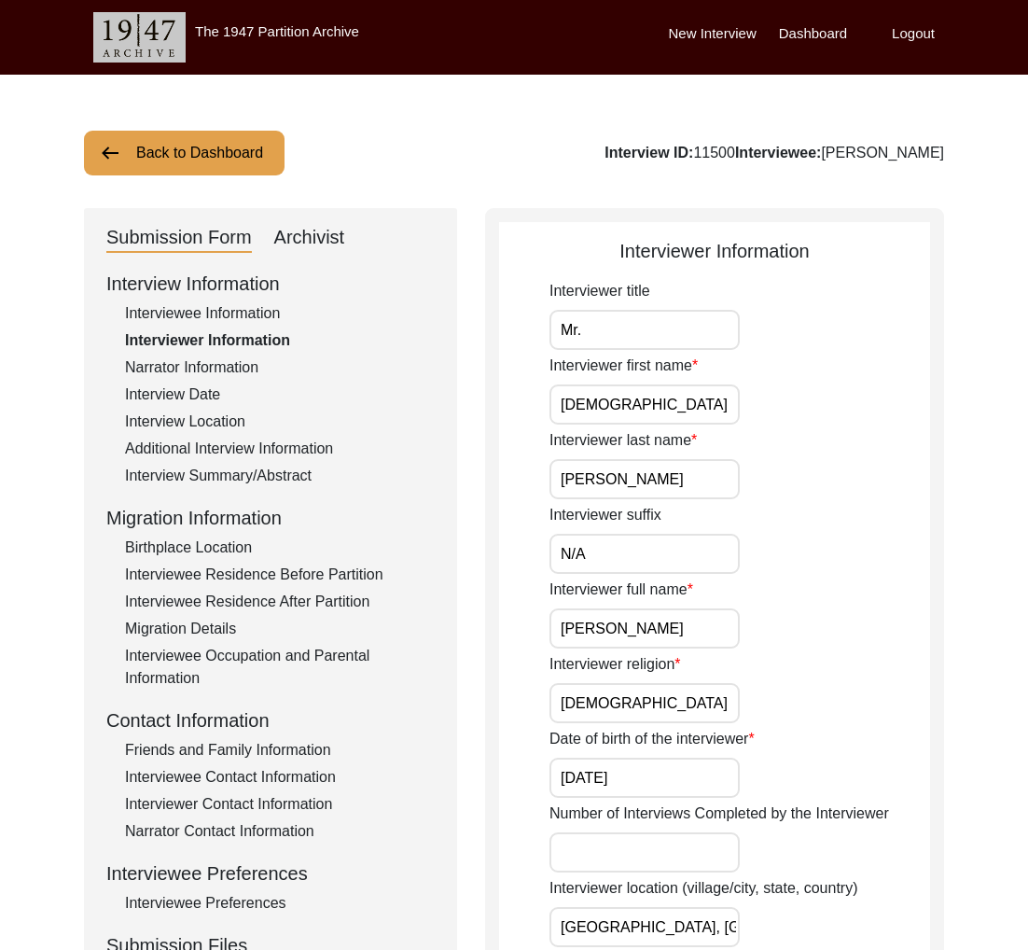
drag, startPoint x: 955, startPoint y: 156, endPoint x: 823, endPoint y: 158, distance: 131.6
copy div "[PERSON_NAME]"
click at [266, 169] on button "Back to Dashboard" at bounding box center [184, 153] width 201 height 45
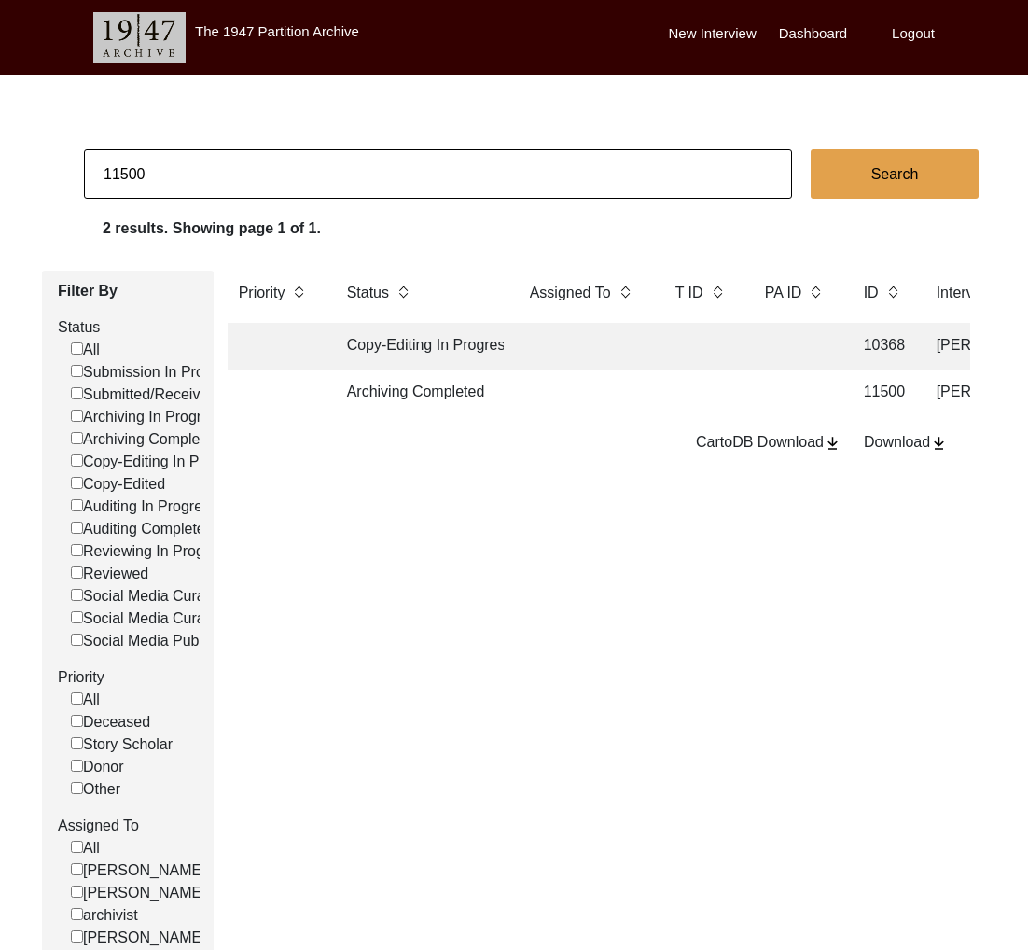
drag, startPoint x: 132, startPoint y: 177, endPoint x: 242, endPoint y: 182, distance: 110.2
click at [229, 184] on input "11500" at bounding box center [438, 173] width 708 height 49
type input "11501"
checkbox input "false"
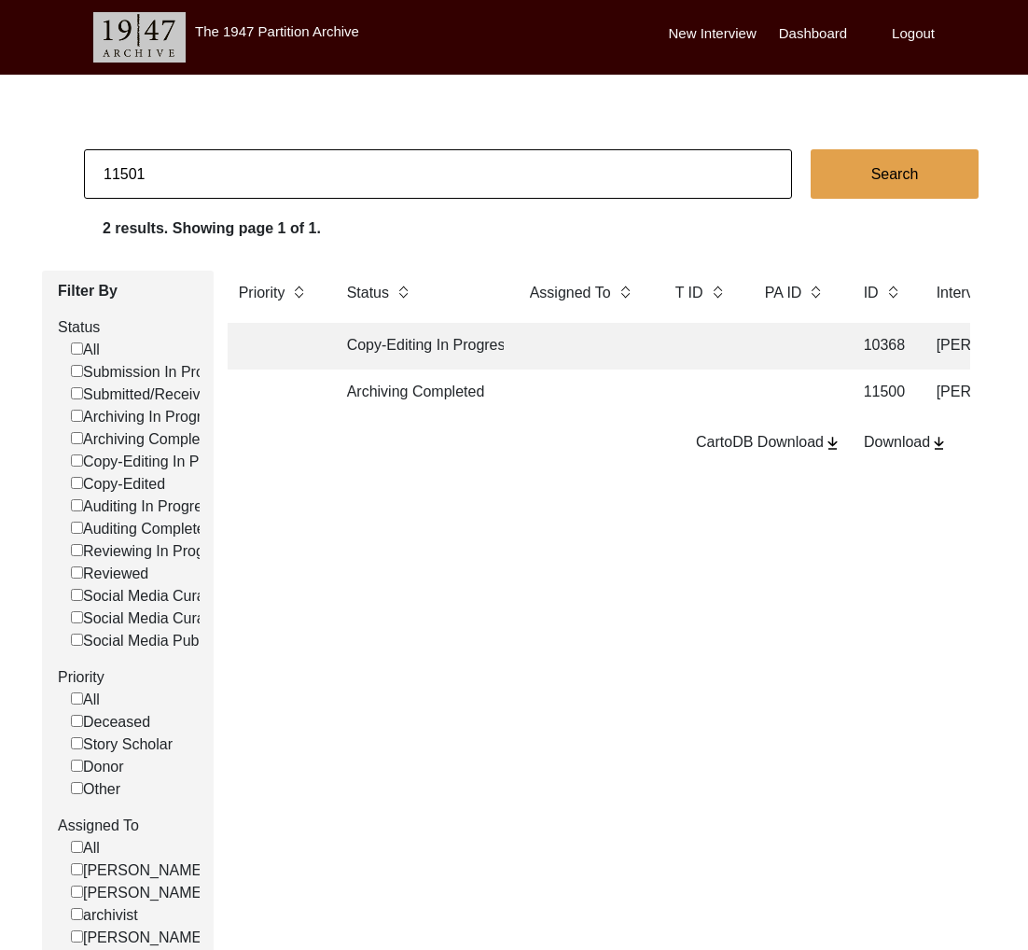
checkbox input "false"
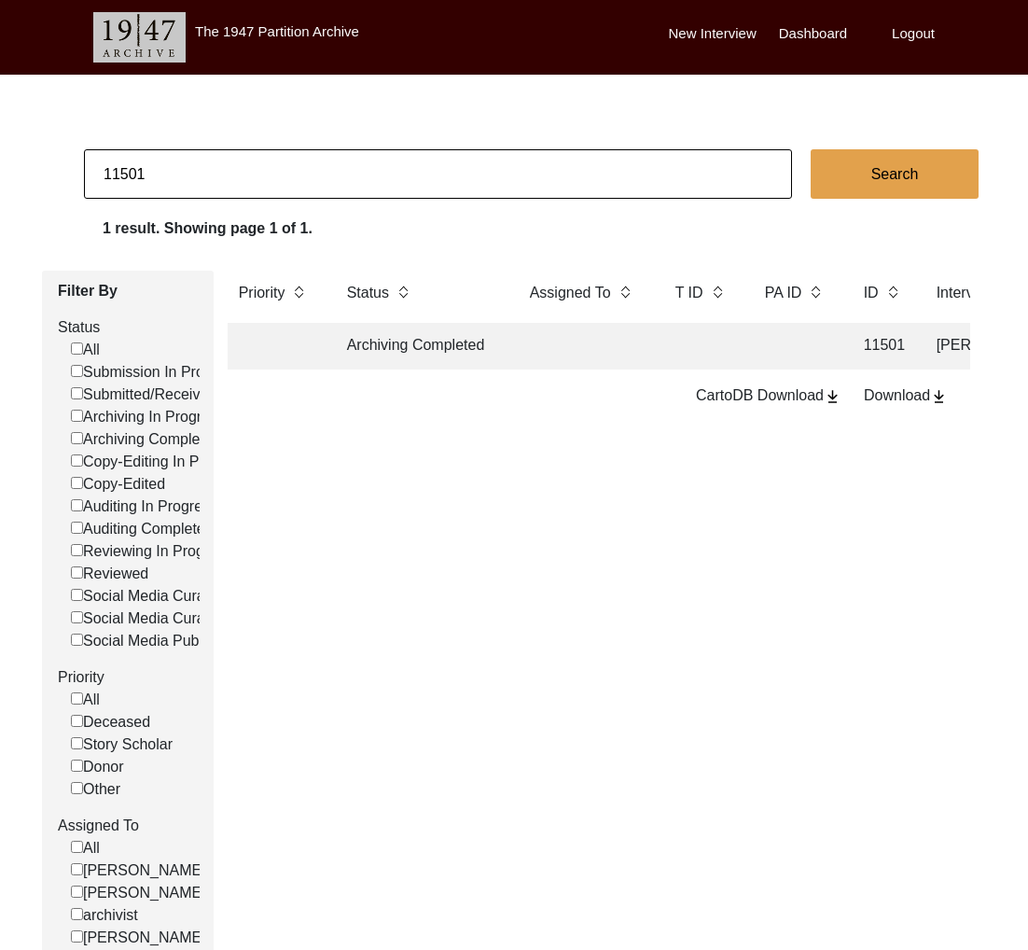
click at [461, 368] on td "Archiving Completed" at bounding box center [420, 346] width 168 height 47
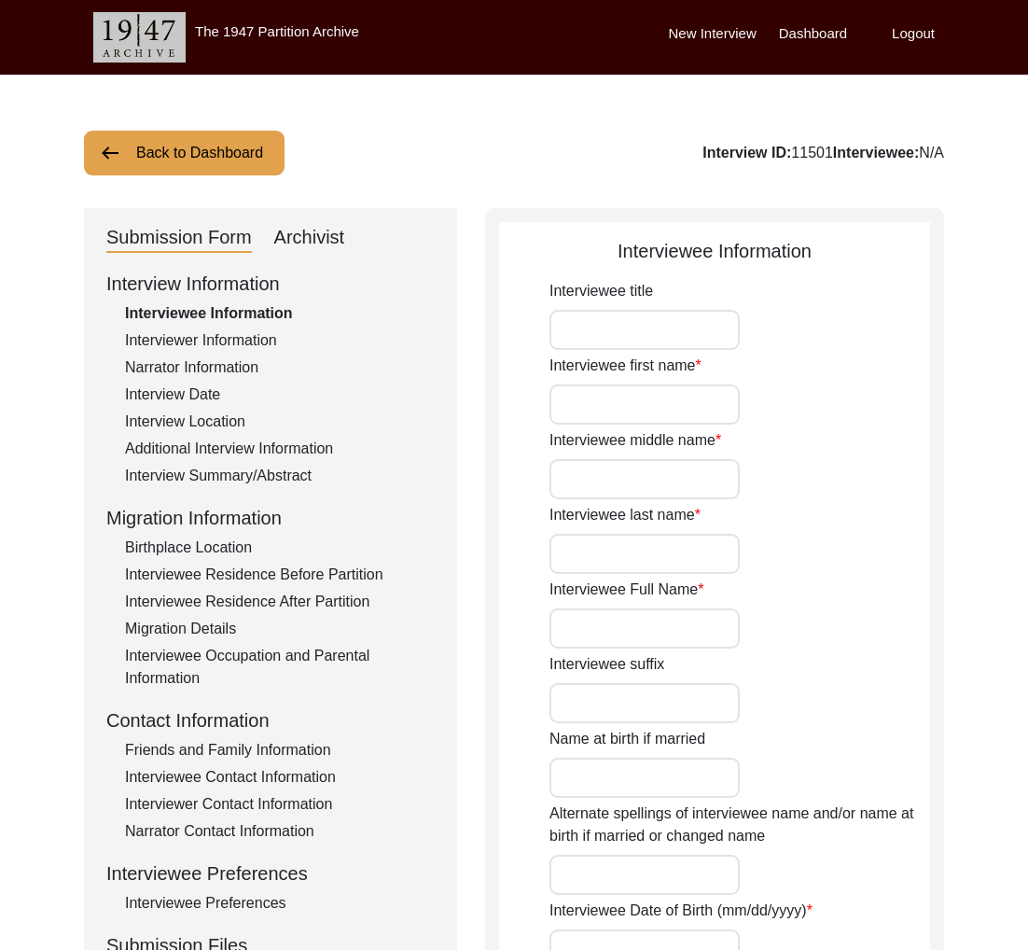
type input "Mr."
type input "[DEMOGRAPHIC_DATA]"
type input "[PERSON_NAME]"
type input "Jut"
type input "[PERSON_NAME] Jut"
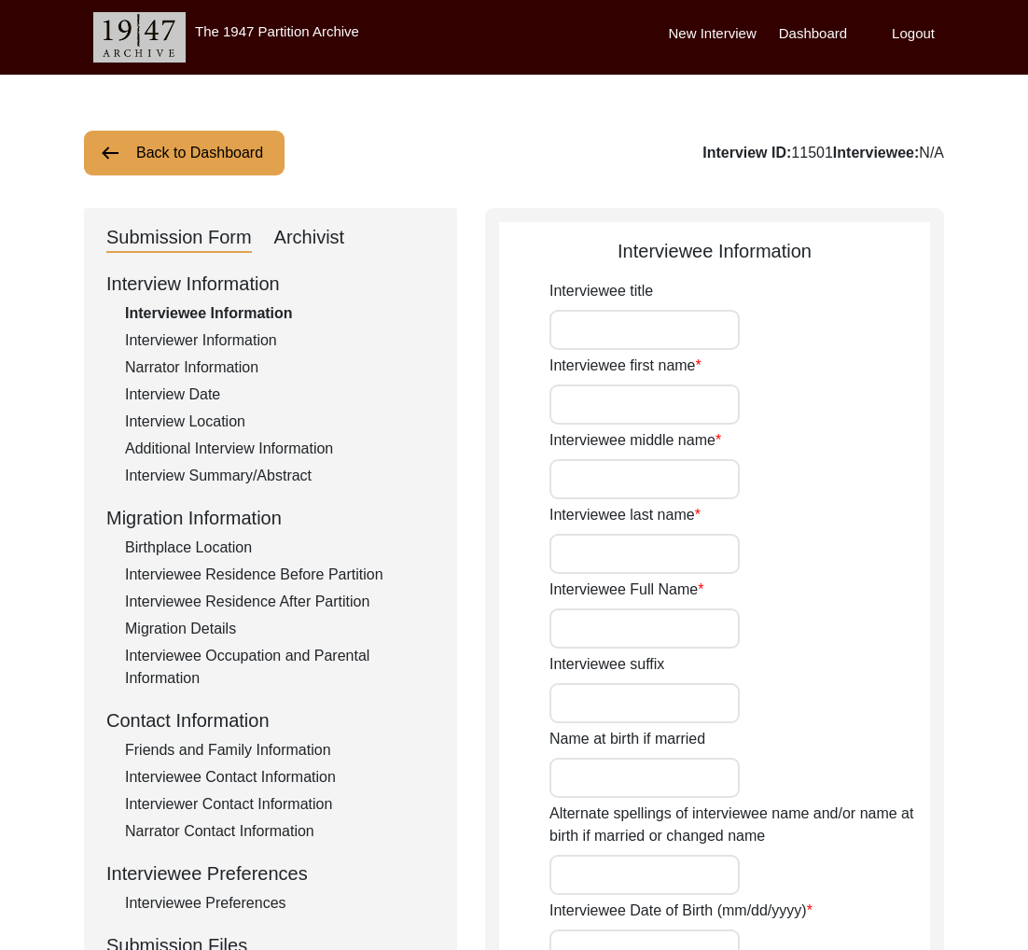
type input "N/A"
type input "[PERSON_NAME]"
type input "1943"
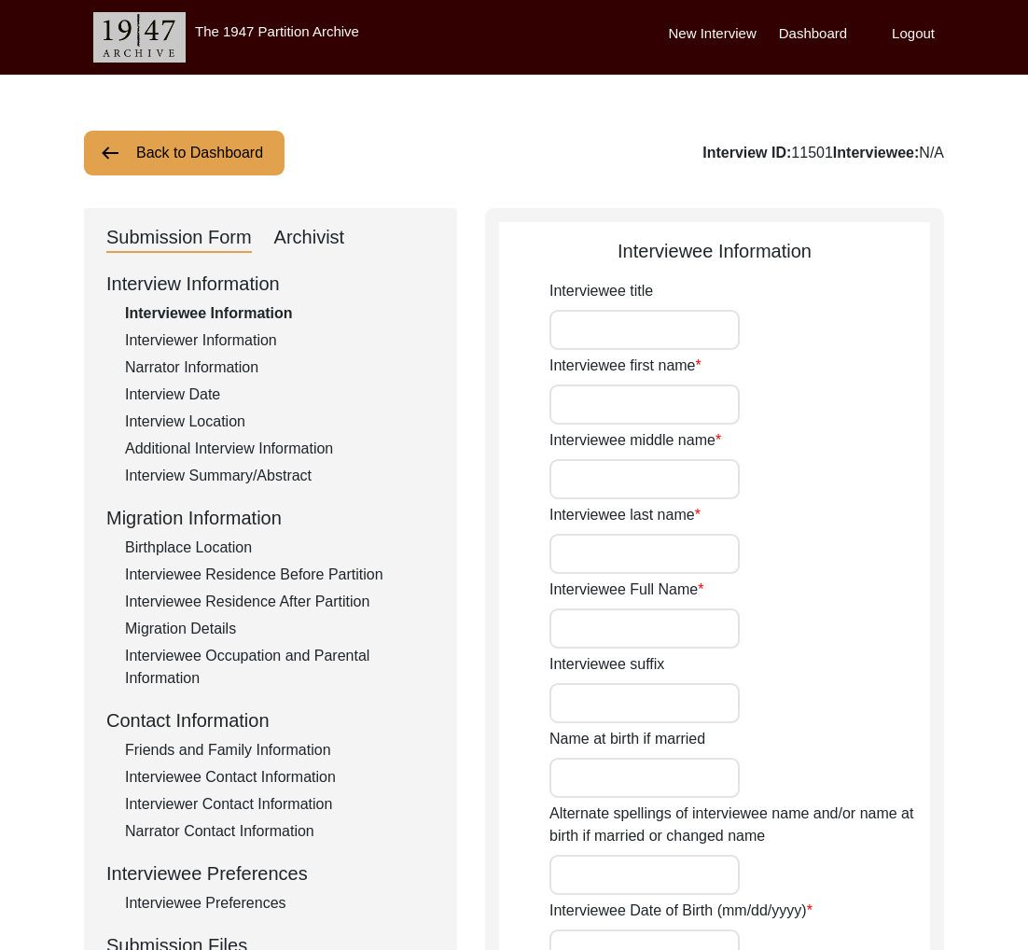
type input "81"
type input "[DEMOGRAPHIC_DATA]"
type input "N/A"
type textarea "N/A"
type input "Punjabi"
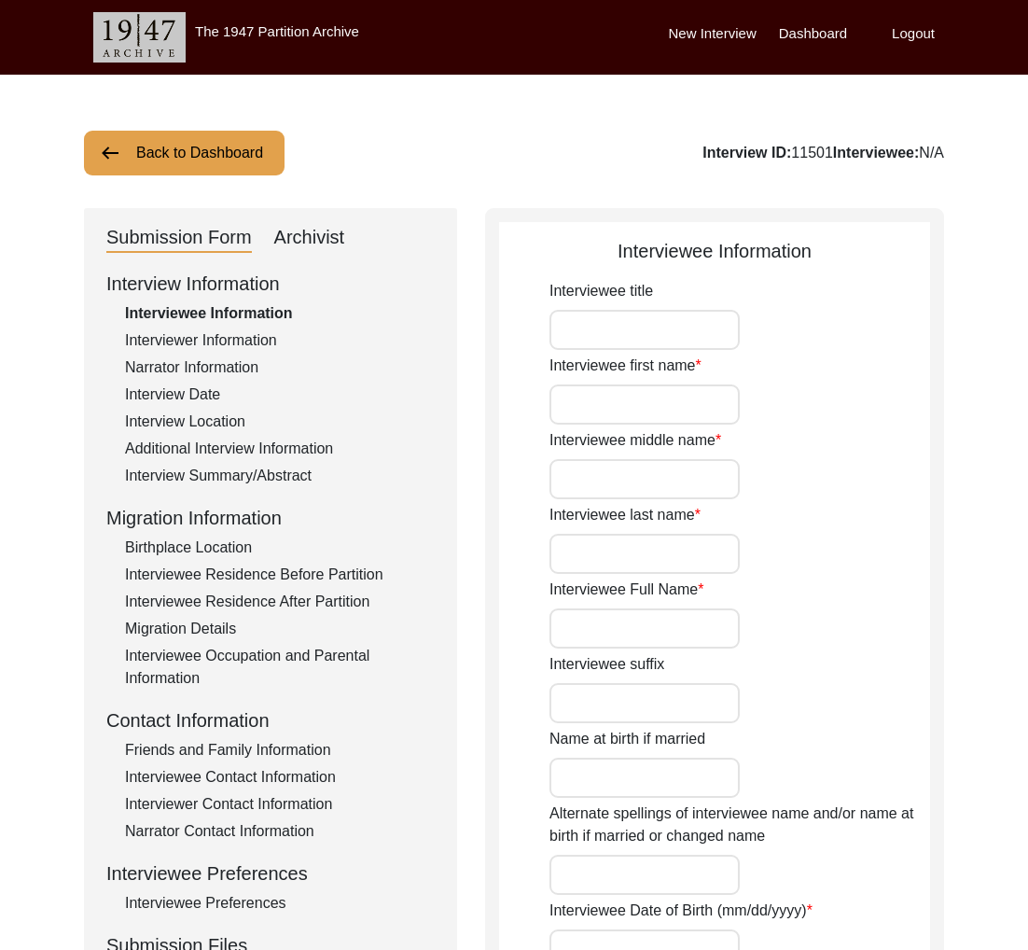
type input "Malwai"
type input "[DEMOGRAPHIC_DATA]"
type input "Jut (Kawen)"
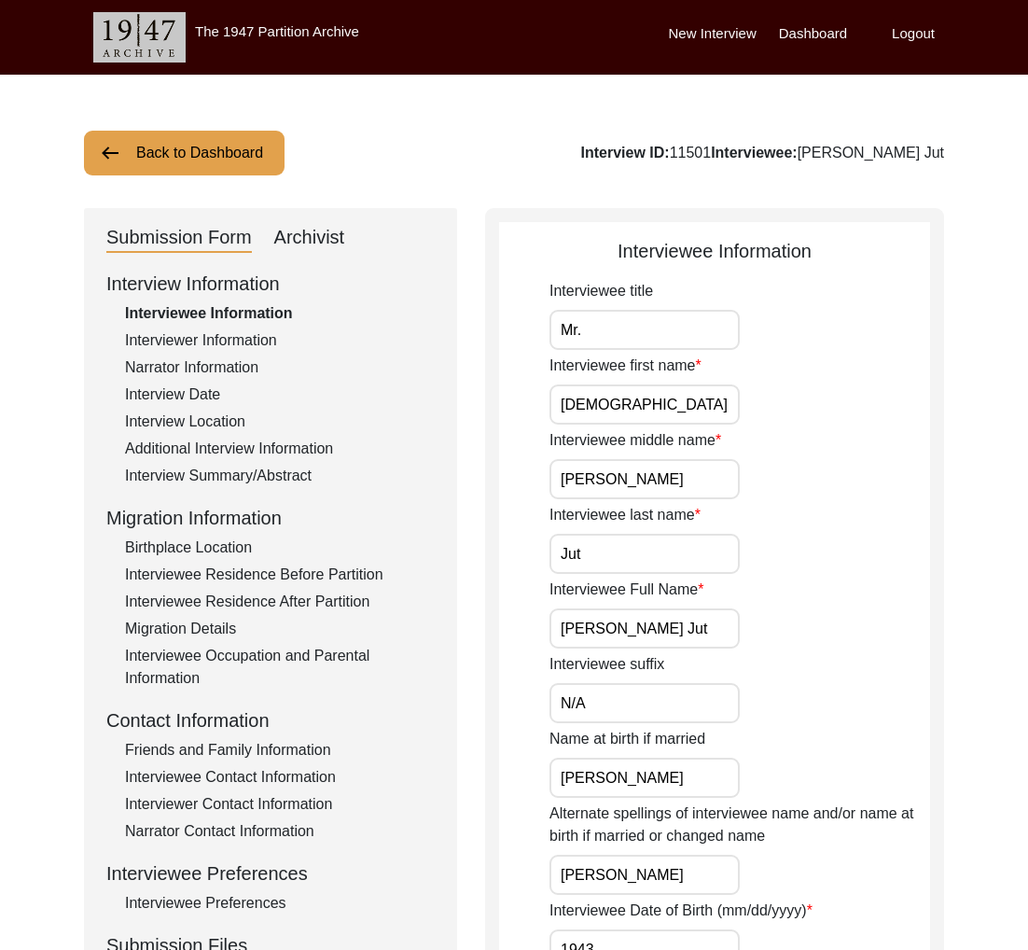
click at [244, 348] on div "Interviewer Information" at bounding box center [280, 340] width 310 height 22
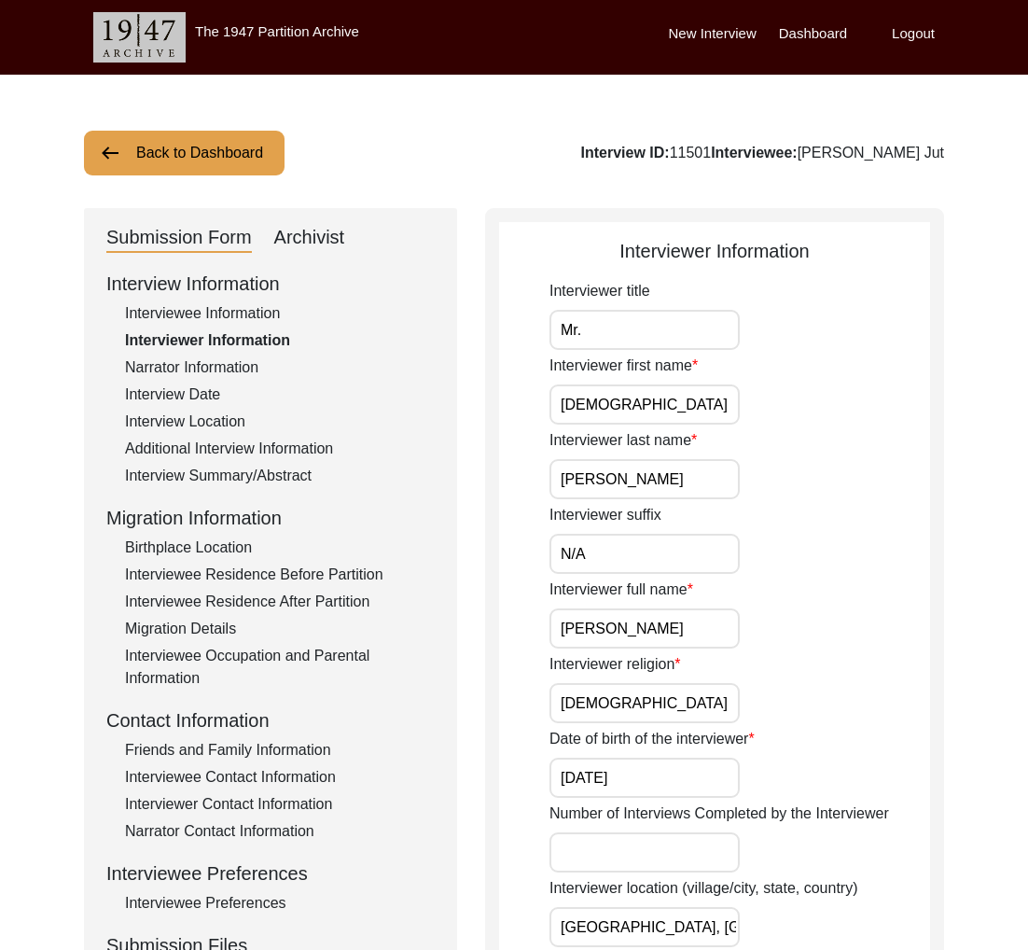
drag, startPoint x: 965, startPoint y: 149, endPoint x: 787, endPoint y: 146, distance: 178.3
copy div "[PERSON_NAME] Jut"
click at [194, 150] on button "Back to Dashboard" at bounding box center [184, 153] width 201 height 45
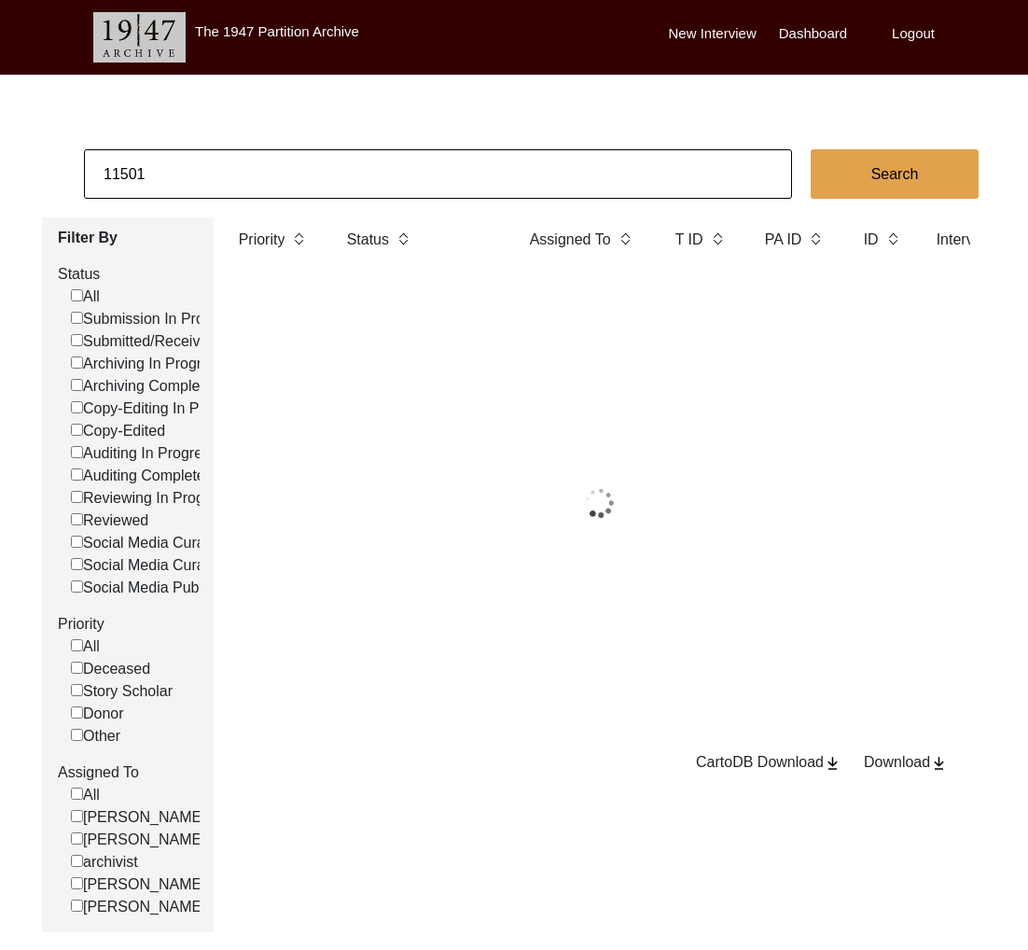
click at [204, 177] on input "11501" at bounding box center [438, 173] width 708 height 49
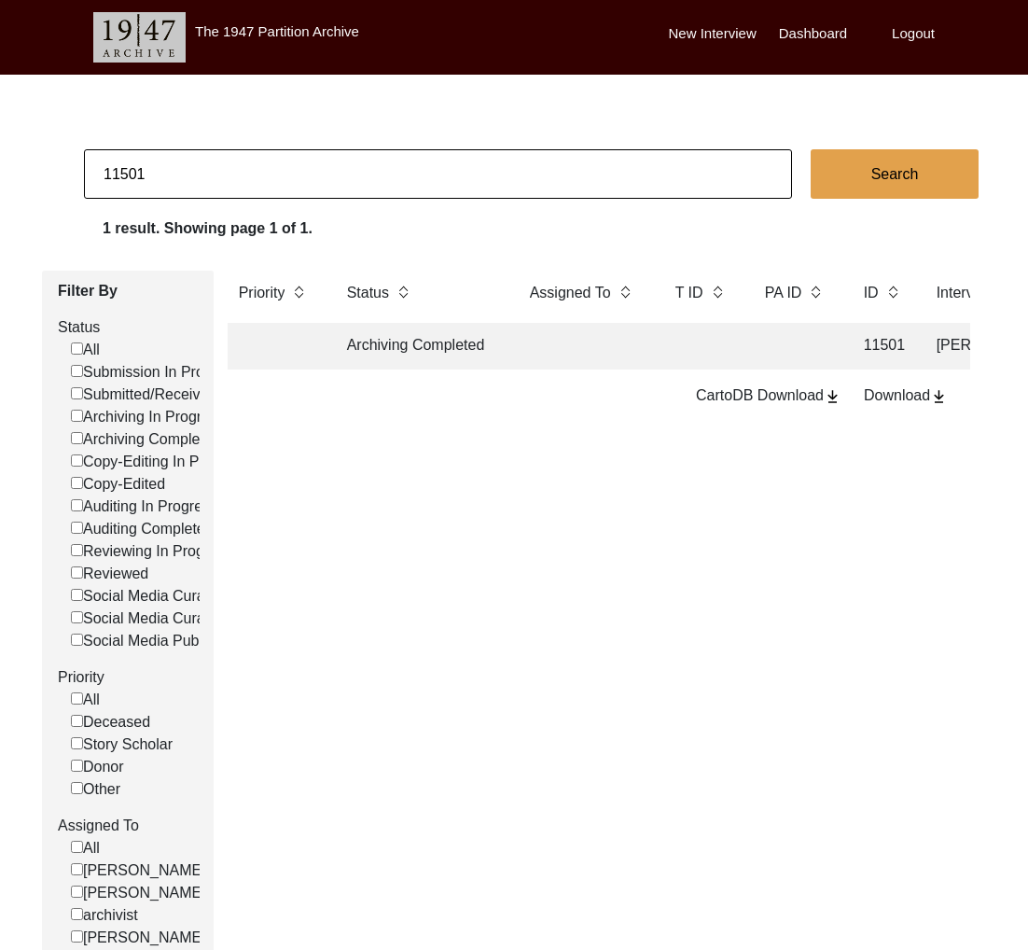
paste input "2"
type input "11502"
checkbox input "false"
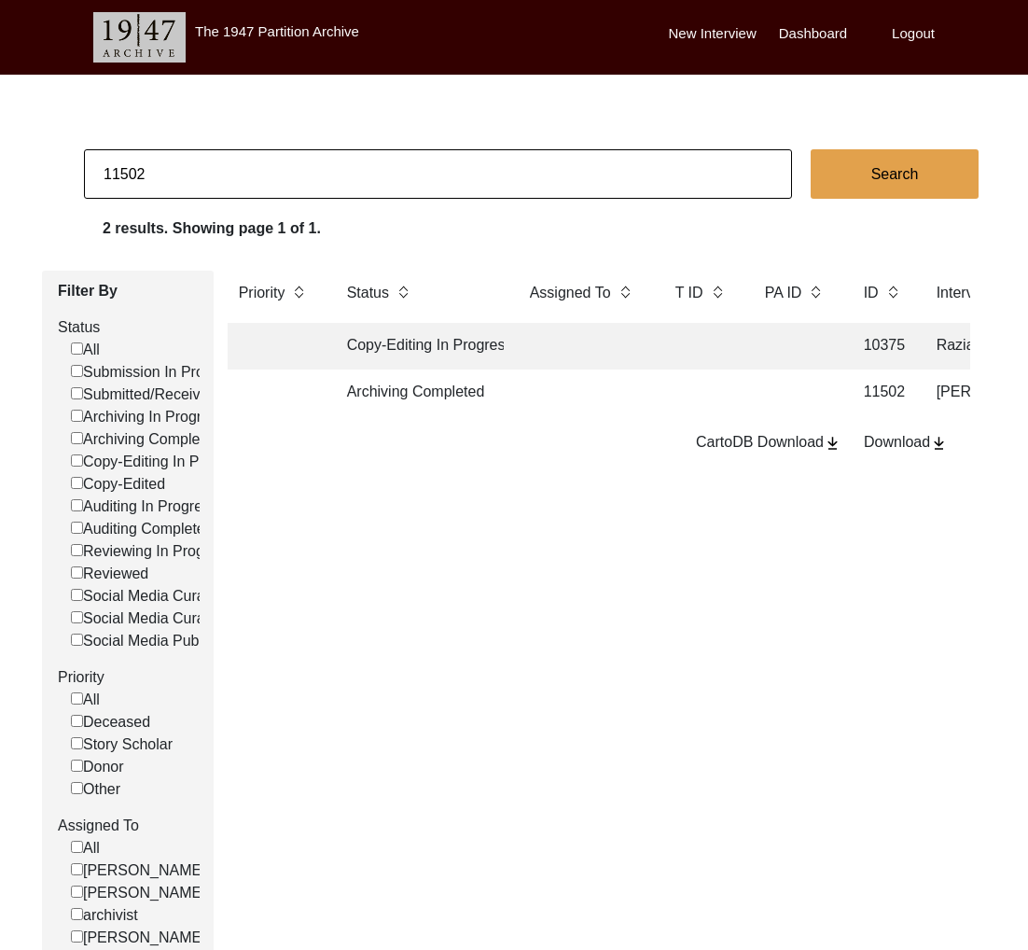
click at [443, 395] on td "Archiving Completed" at bounding box center [420, 393] width 168 height 47
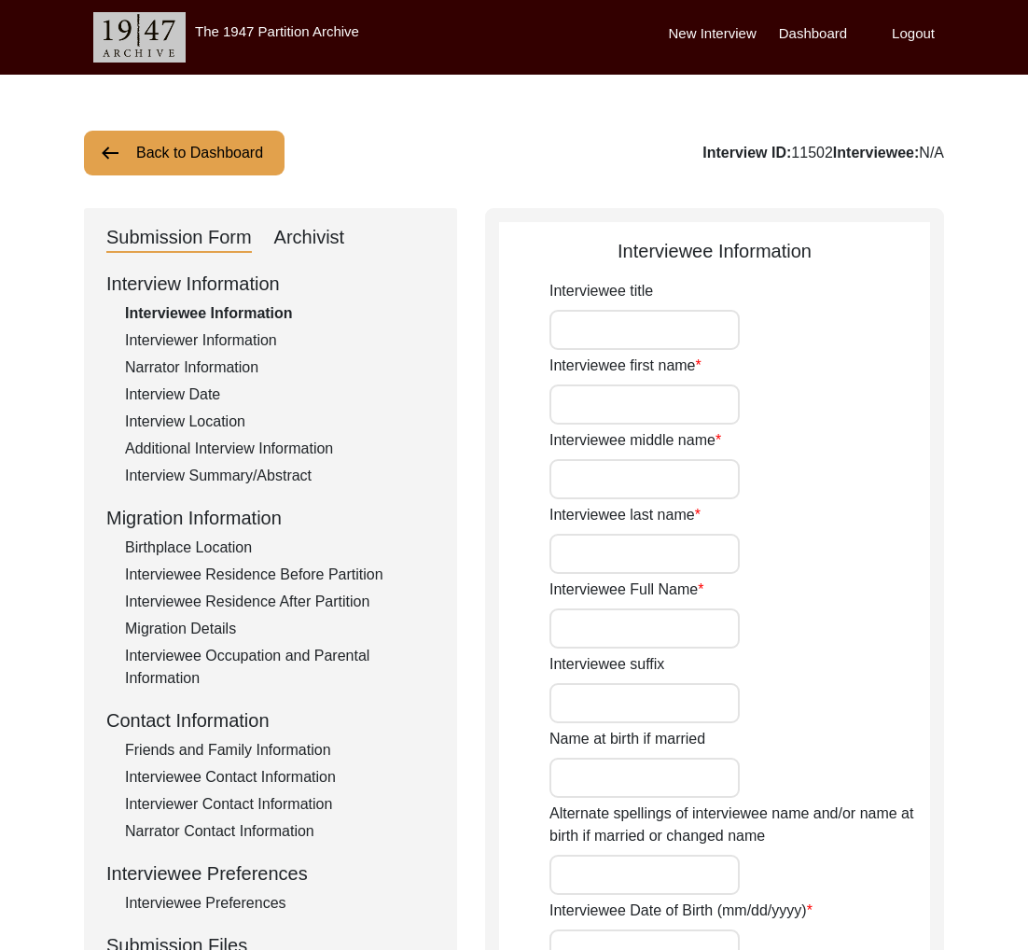
type input "Mr."
type input "[PERSON_NAME]"
type input "-"
type input "Kawdi Math"
type input "[PERSON_NAME] Math"
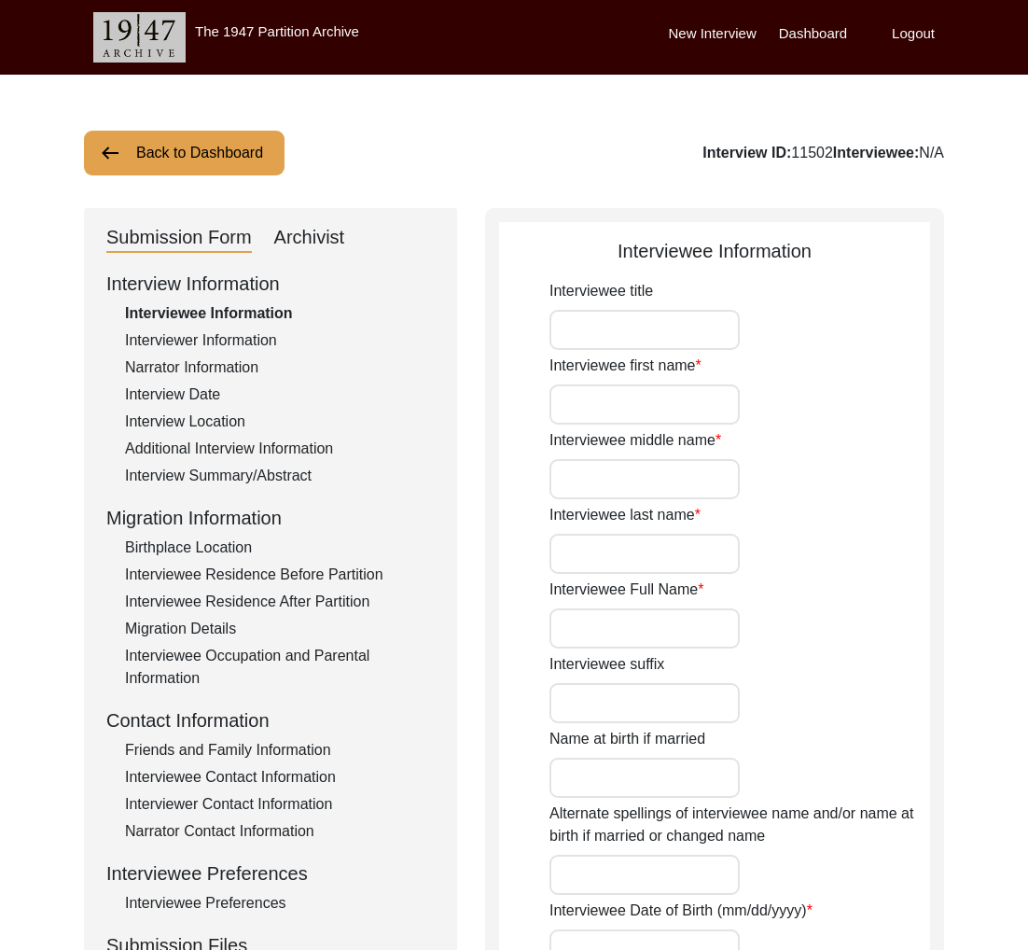
type input "[DATE]"
type input "83"
type input "Lingayat"
type input "[DEMOGRAPHIC_DATA]"
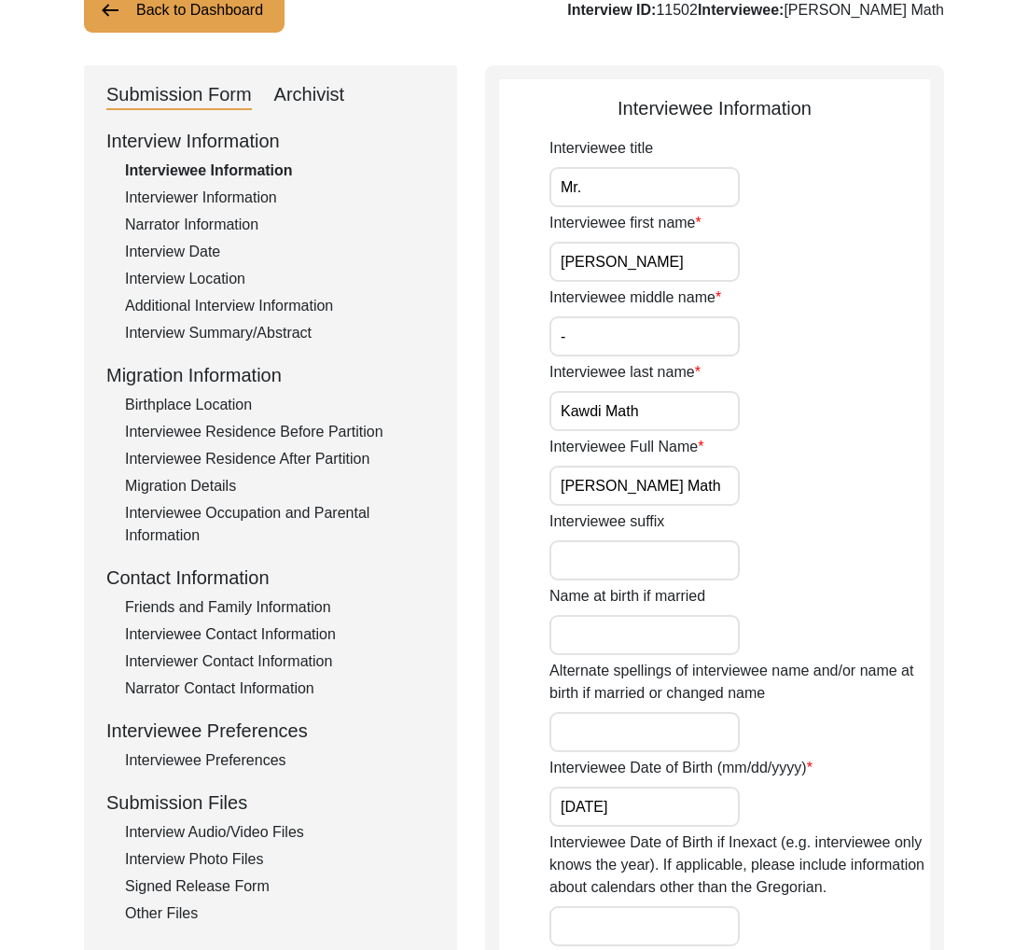
scroll to position [245, 0]
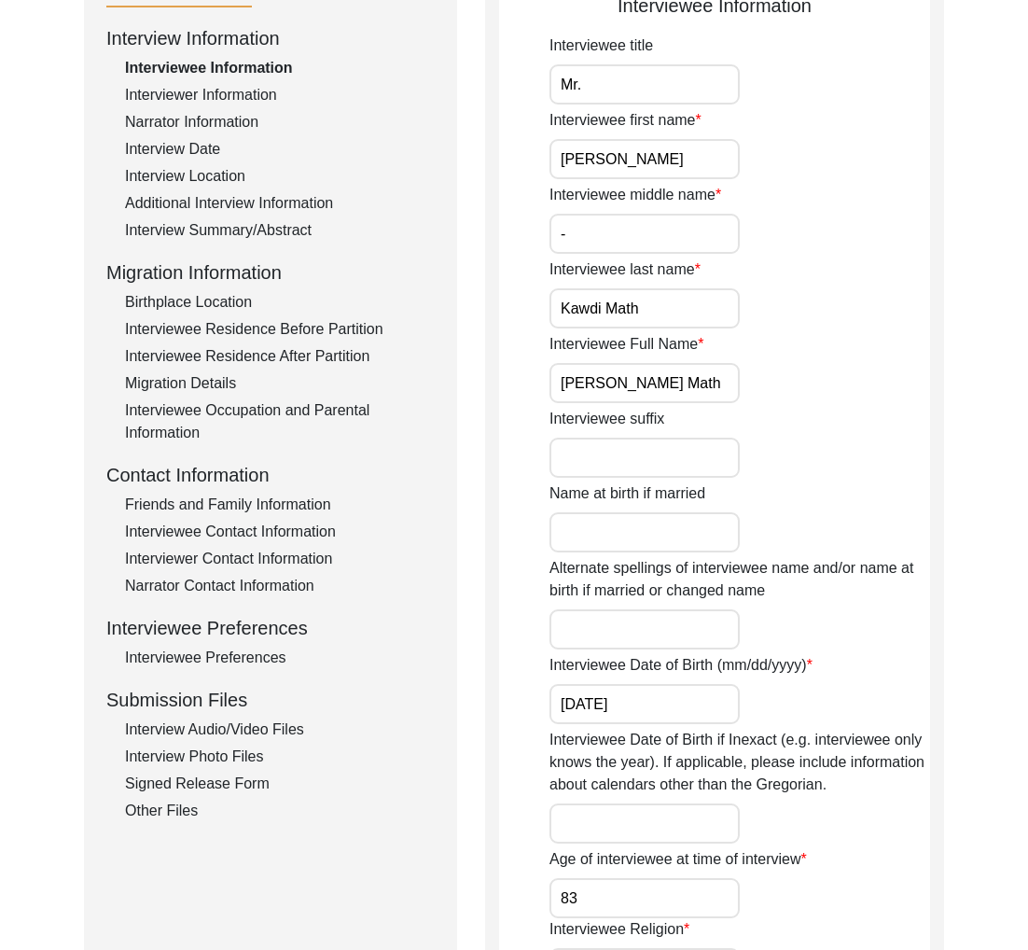
click at [203, 731] on div "Interview Audio/Video Files" at bounding box center [280, 730] width 310 height 22
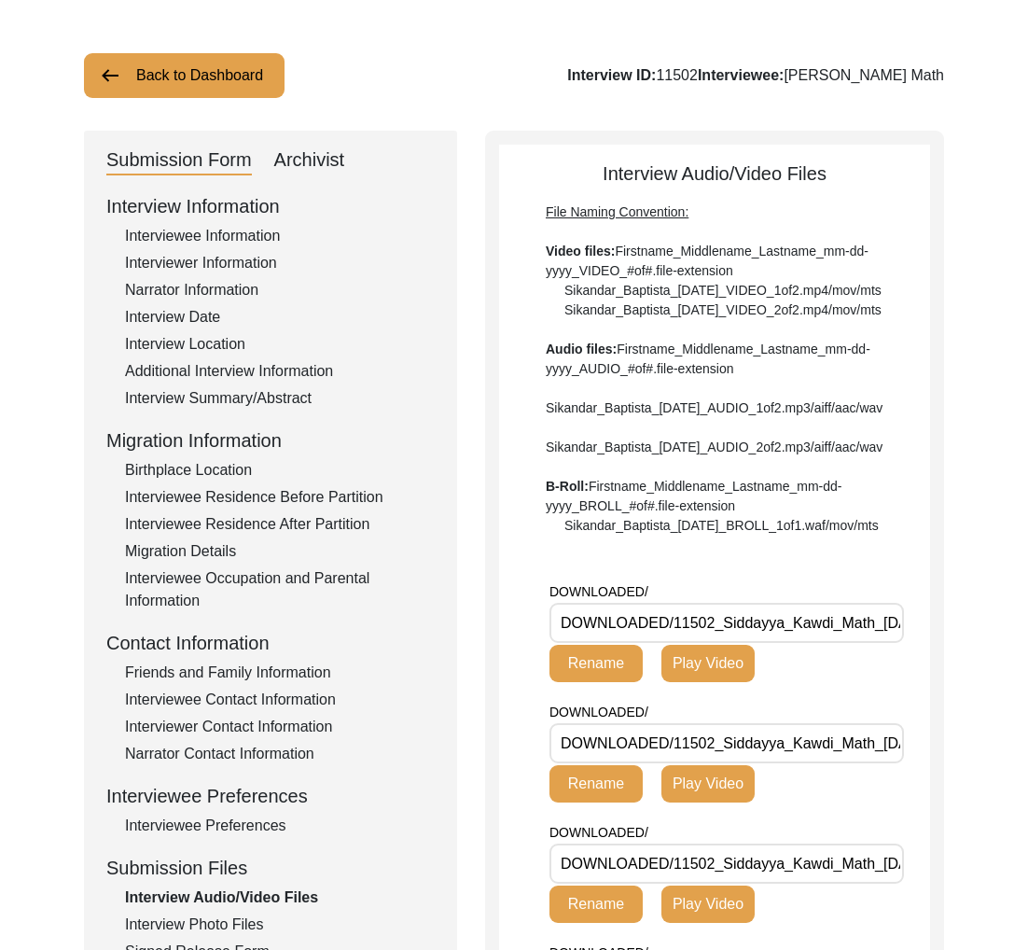
scroll to position [0, 0]
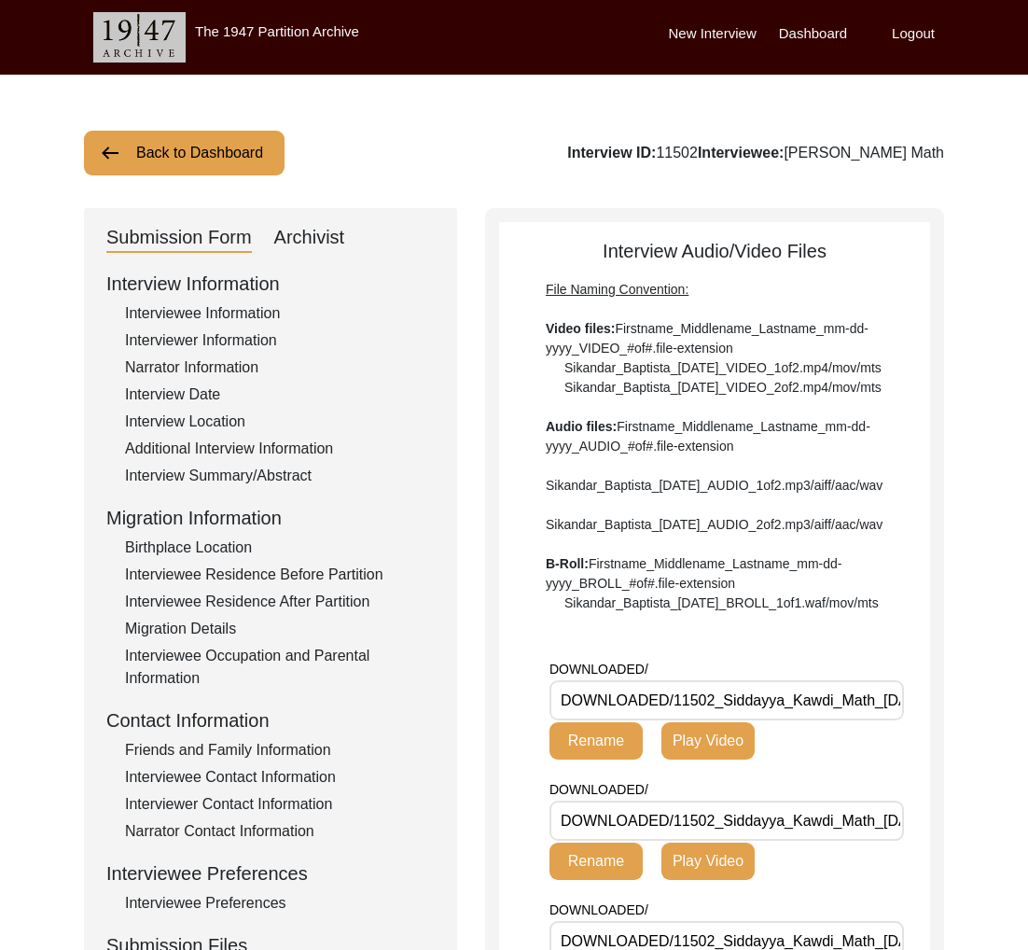
click at [253, 344] on div "Interviewer Information" at bounding box center [280, 340] width 310 height 22
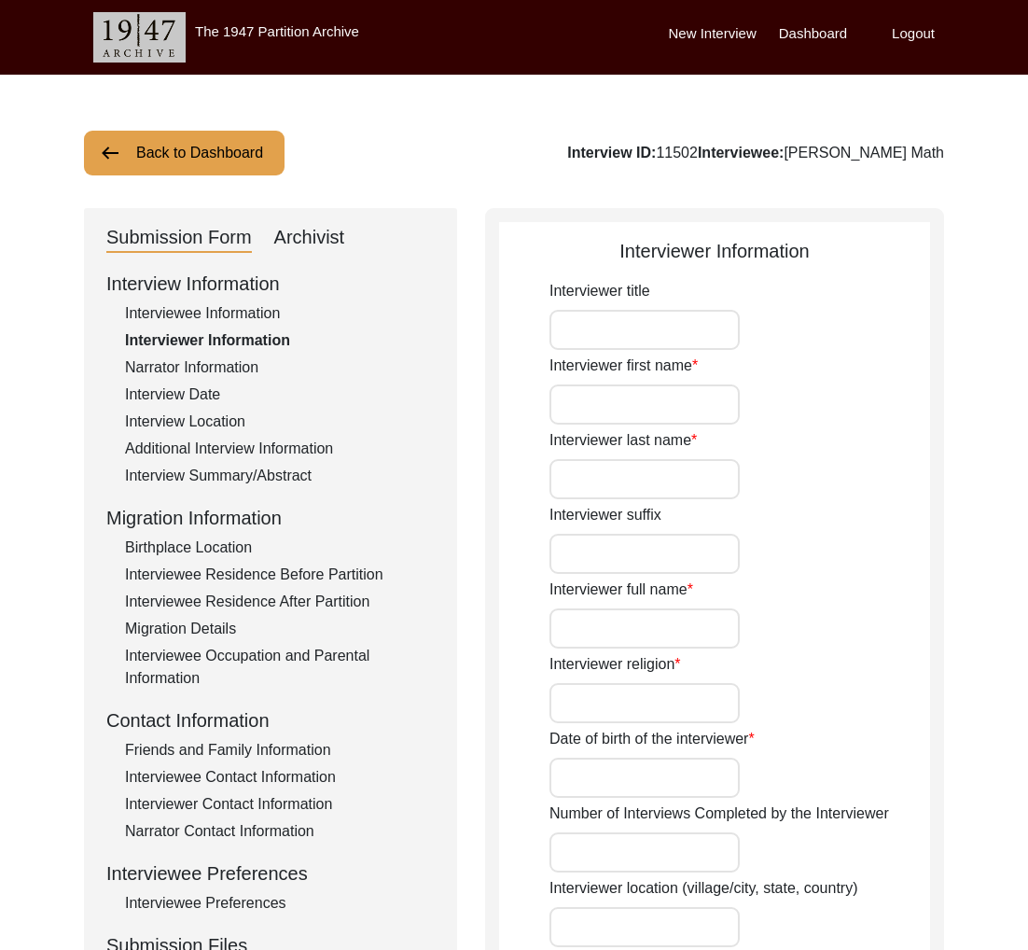
type input "Ms."
type input "[PERSON_NAME]"
type input "Agarwal"
type input "[PERSON_NAME]"
type input "[DEMOGRAPHIC_DATA]"
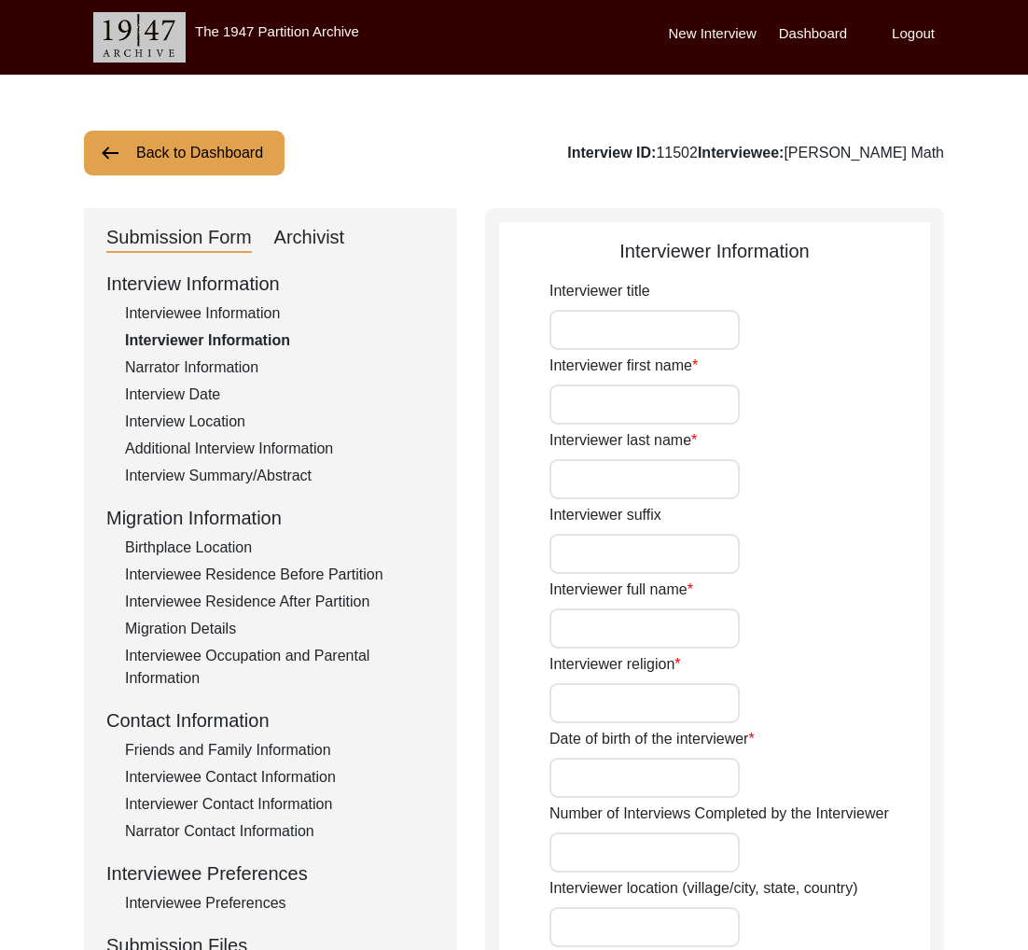
type input "[DATE]"
type input "Navi [GEOGRAPHIC_DATA]"
type input "Writer and Designer"
type input "Ms."
type input "[PERSON_NAME]"
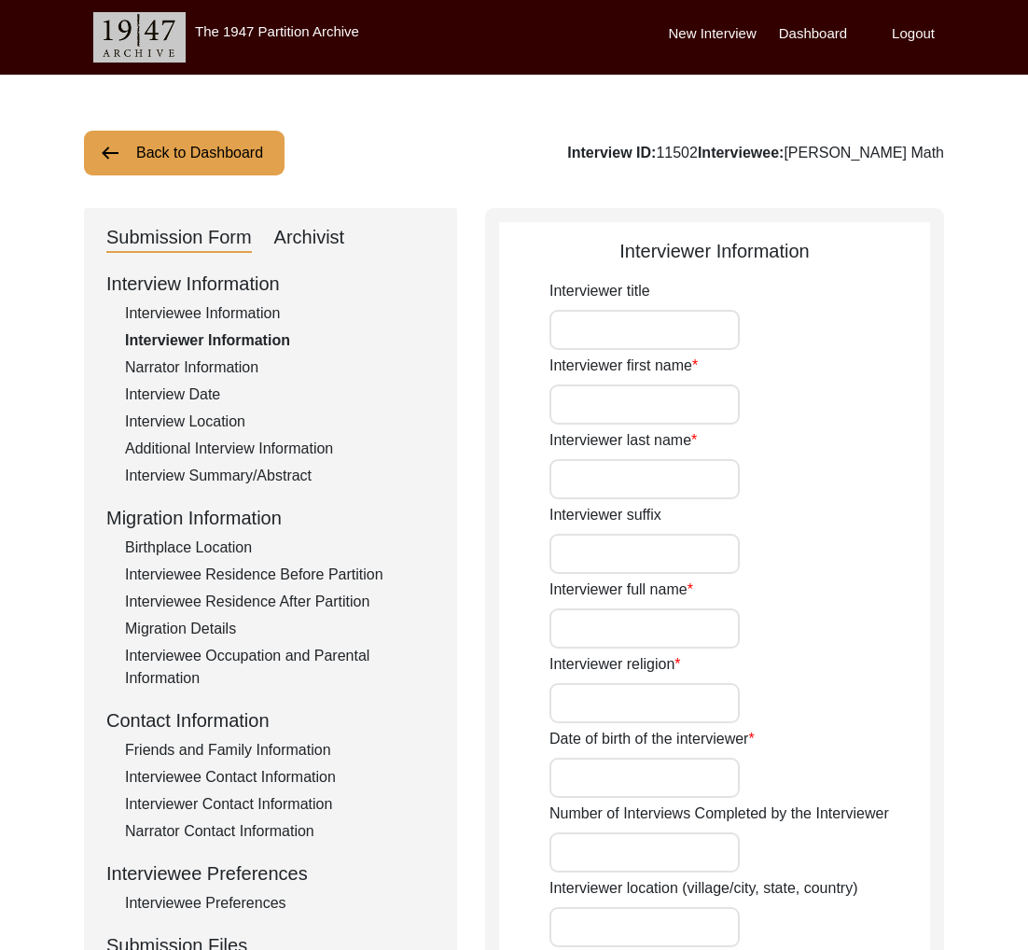
type input "Agarwal"
type input "[PERSON_NAME]"
type input "Story Scholar"
type textarea "I am writer, designer and storyteller with experience working in social, educat…"
type input "Hindi"
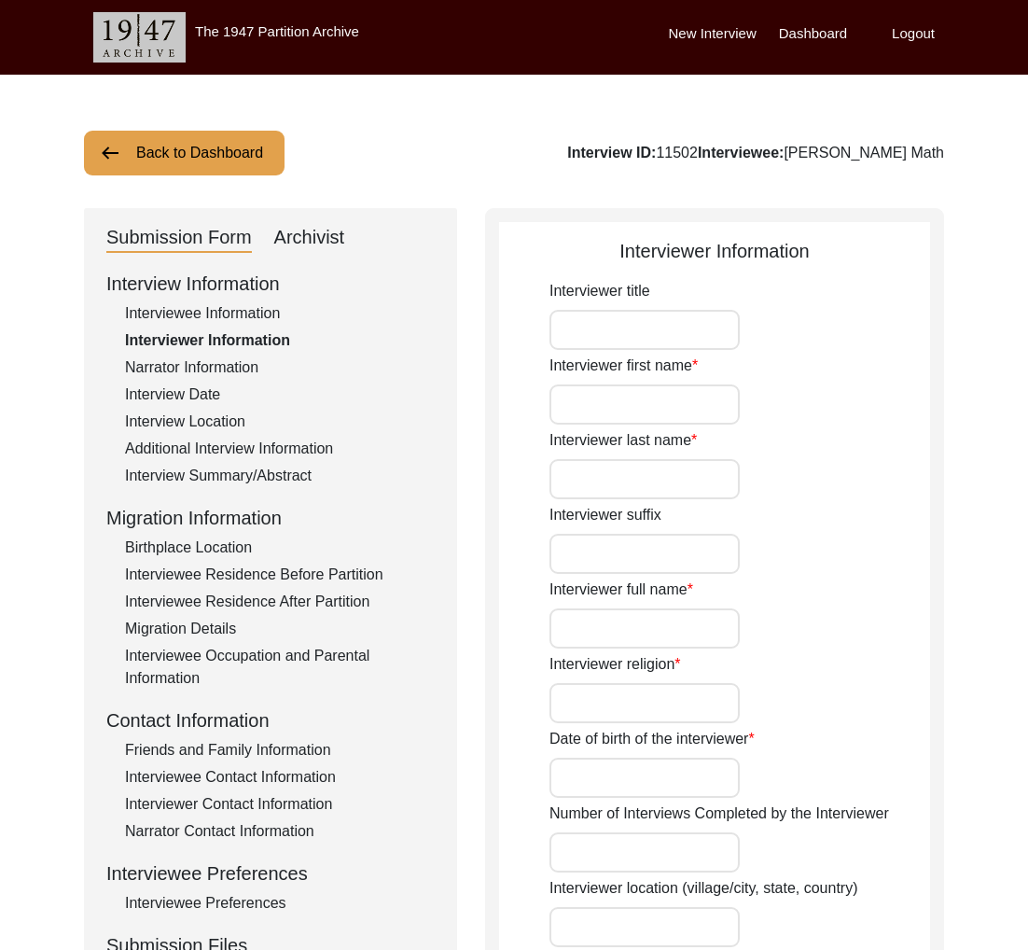
type textarea "Unrelated"
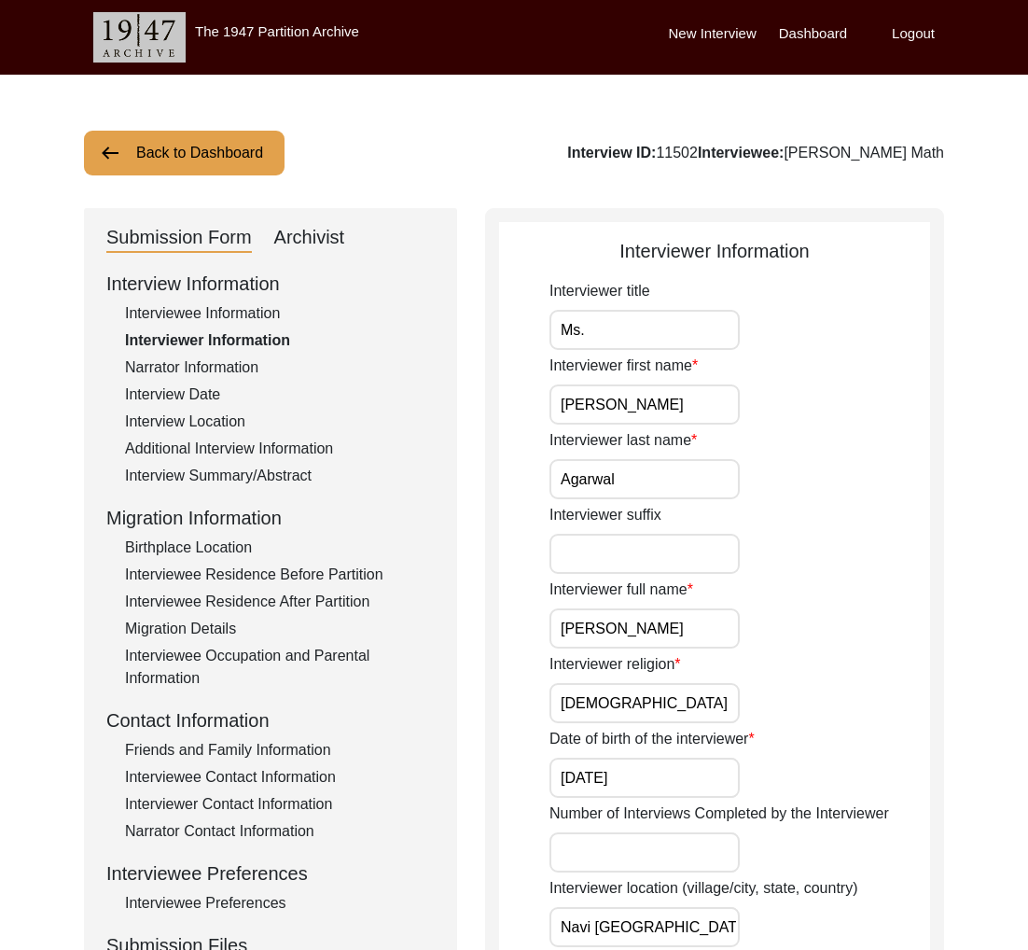
click at [801, 159] on div "Interview ID: 11502 Interviewee: [PERSON_NAME]" at bounding box center [755, 153] width 377 height 22
click at [812, 157] on div "Interview ID: 11502 Interviewee: [PERSON_NAME]" at bounding box center [755, 153] width 377 height 22
copy div "[PERSON_NAME]"
click at [208, 156] on button "Back to Dashboard" at bounding box center [184, 153] width 201 height 45
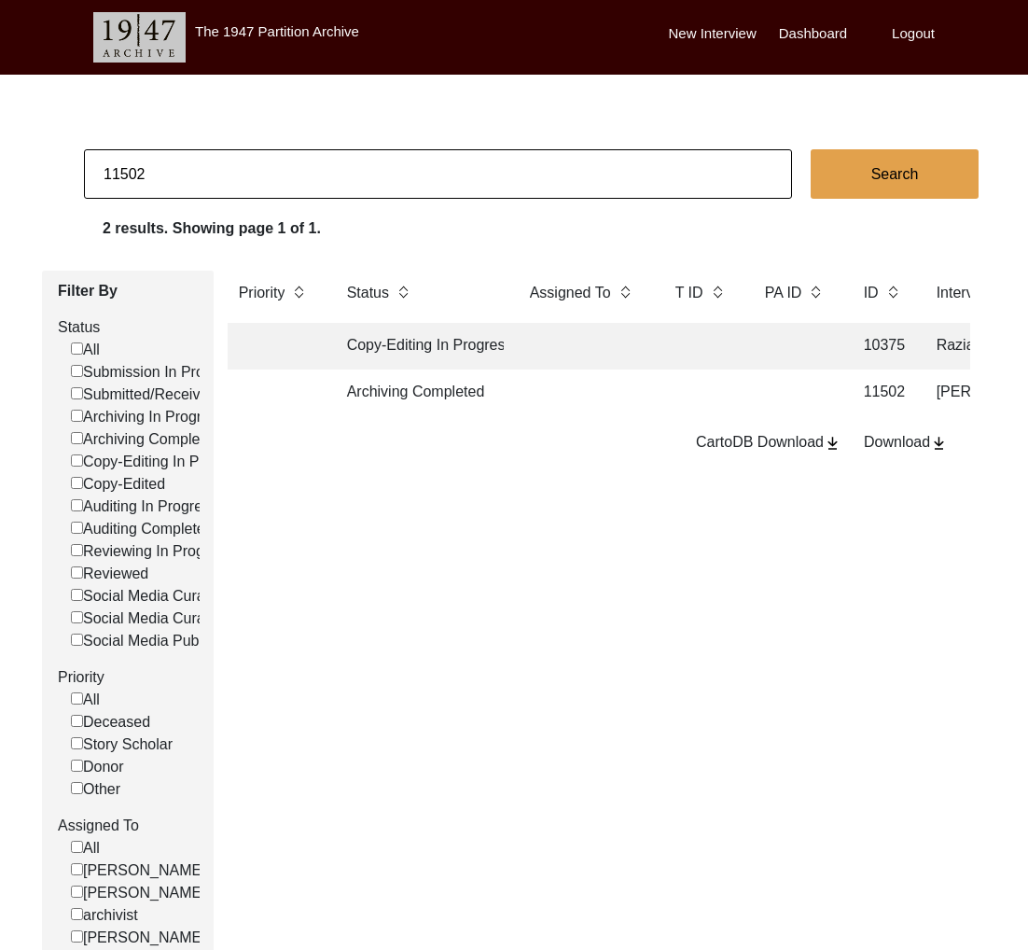
drag, startPoint x: 138, startPoint y: 172, endPoint x: 223, endPoint y: 179, distance: 85.3
click at [223, 179] on input "11502" at bounding box center [438, 173] width 708 height 49
type input "11503"
checkbox input "false"
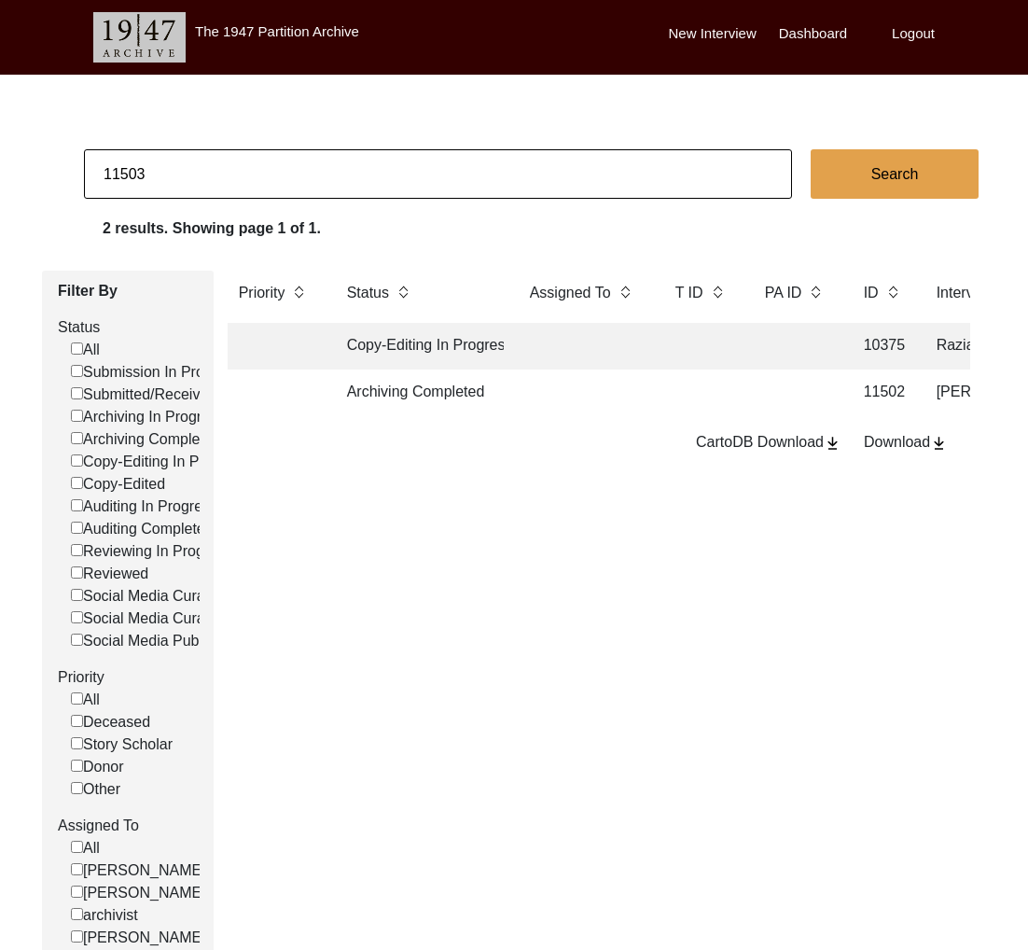
checkbox input "false"
click at [466, 392] on td "Archiving Completed" at bounding box center [420, 393] width 168 height 47
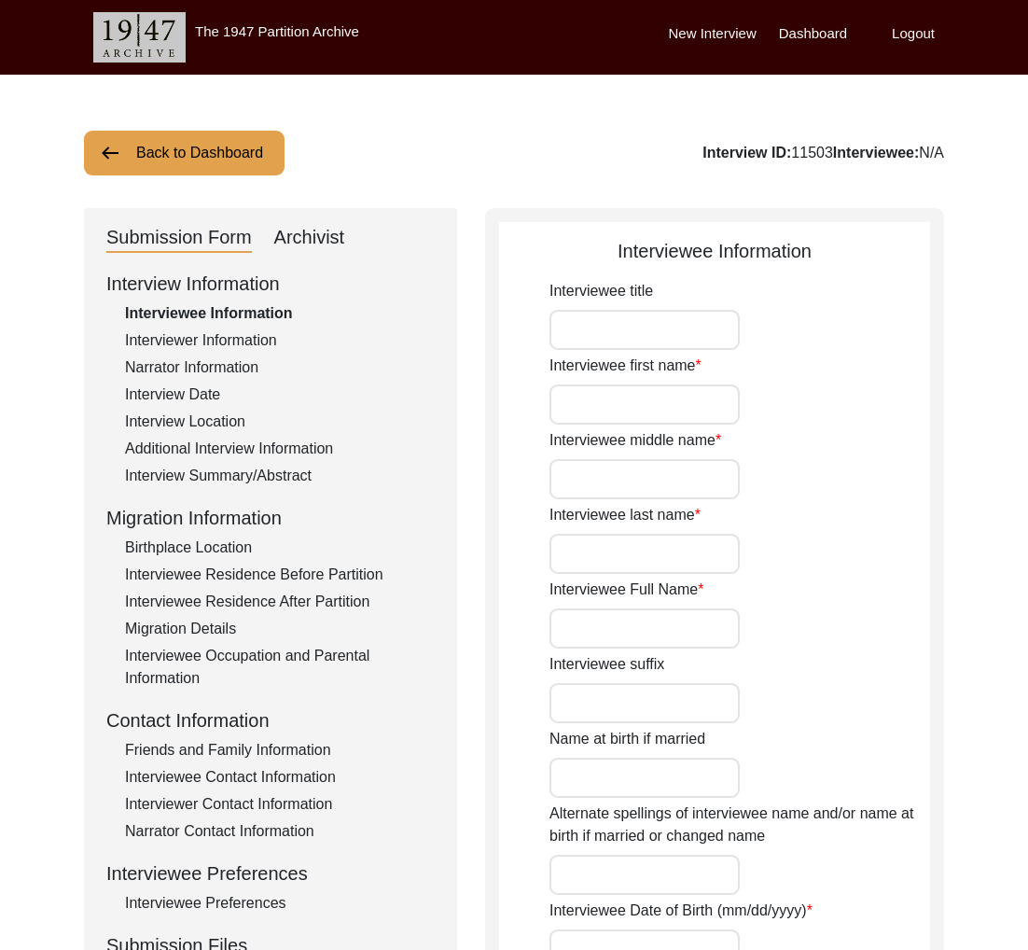
type input "Mr."
type input "Mahendra"
type input "[PERSON_NAME]"
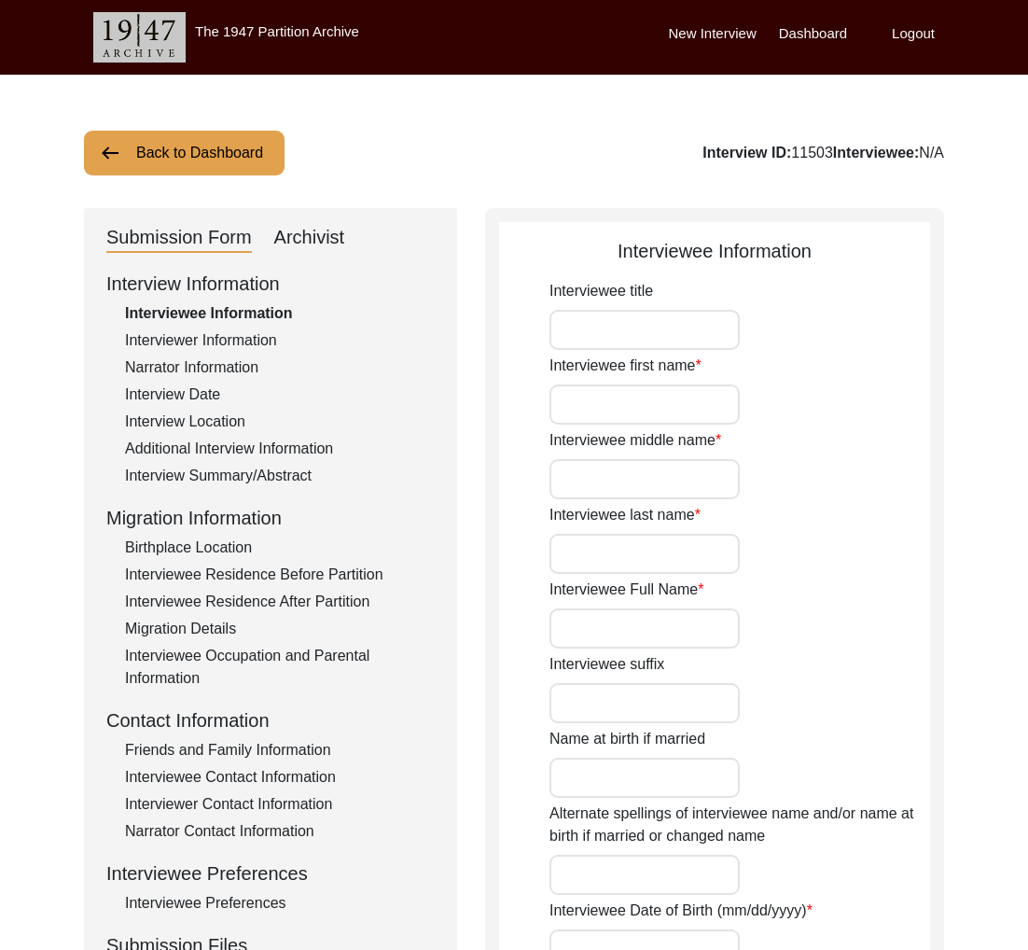
type input "[PERSON_NAME]"
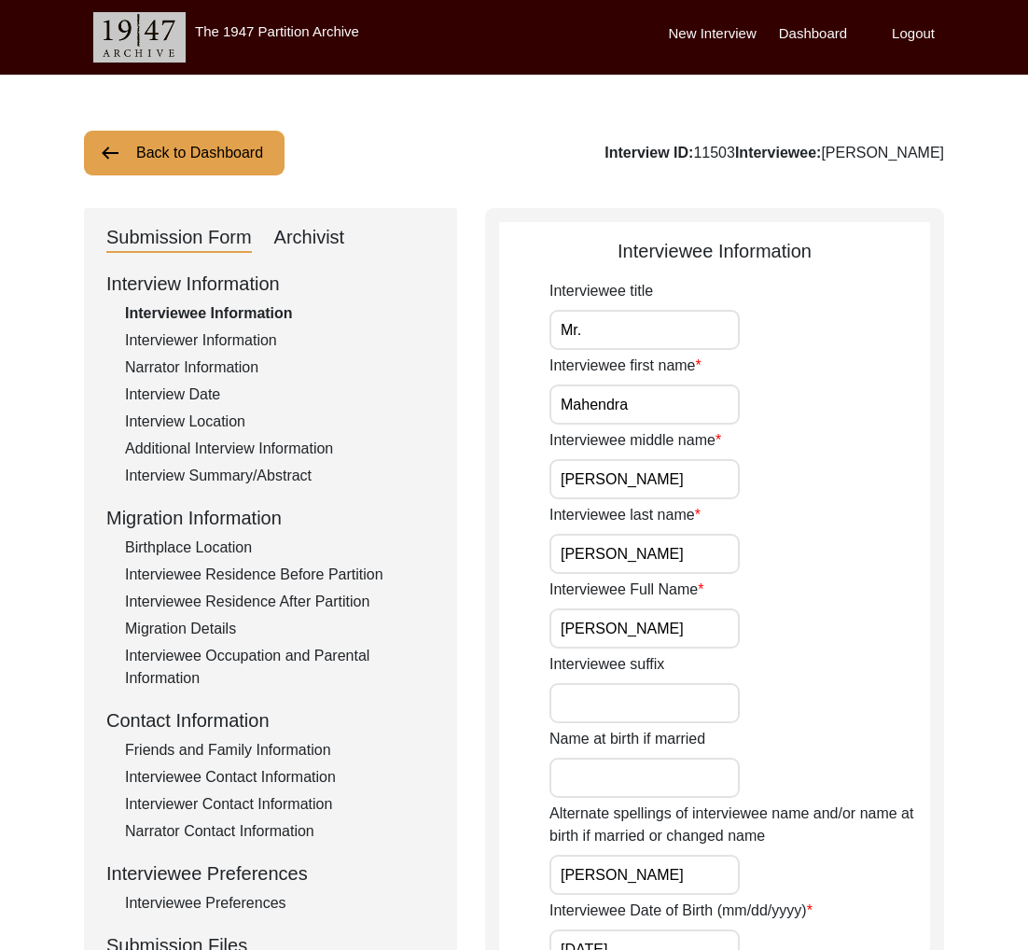
click at [161, 331] on div "Interviewer Information" at bounding box center [280, 340] width 310 height 22
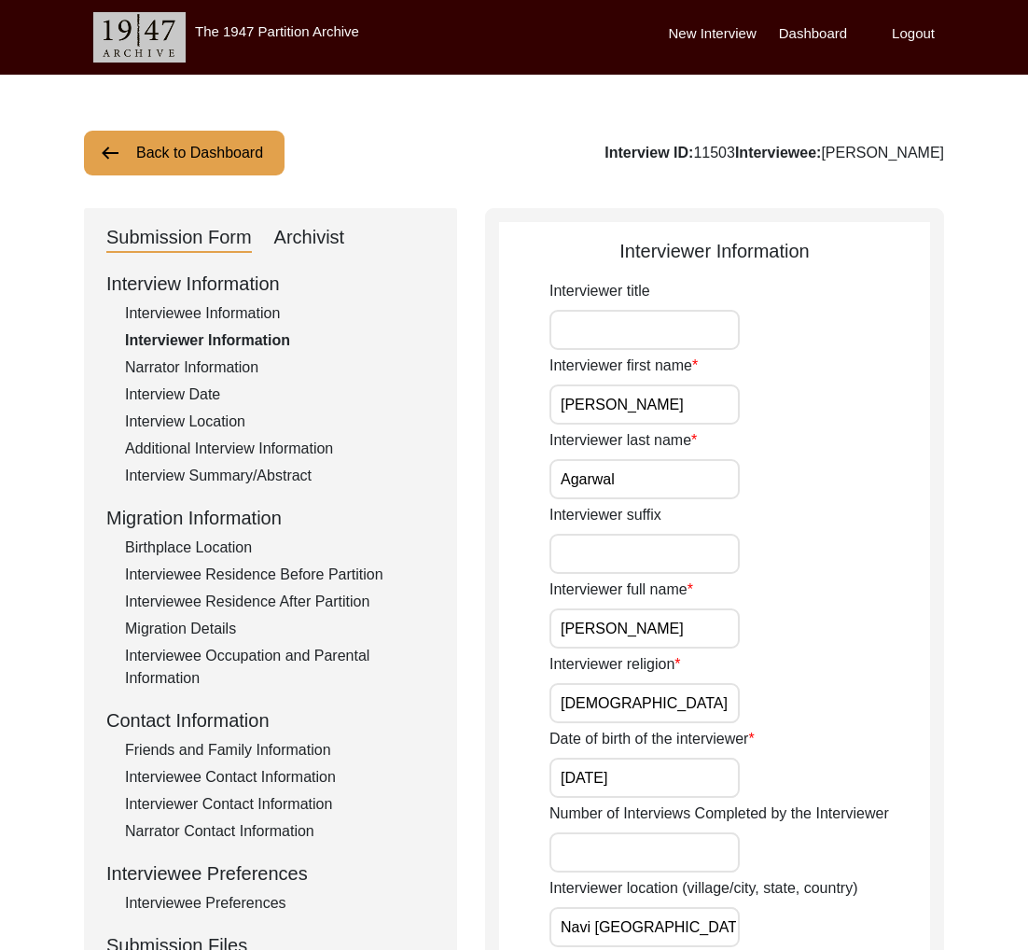
click at [818, 156] on div "Interview ID: 11503 Interviewee: [PERSON_NAME]" at bounding box center [775, 153] width 340 height 22
copy div "Mahendra"
click at [228, 157] on button "Back to Dashboard" at bounding box center [184, 153] width 201 height 45
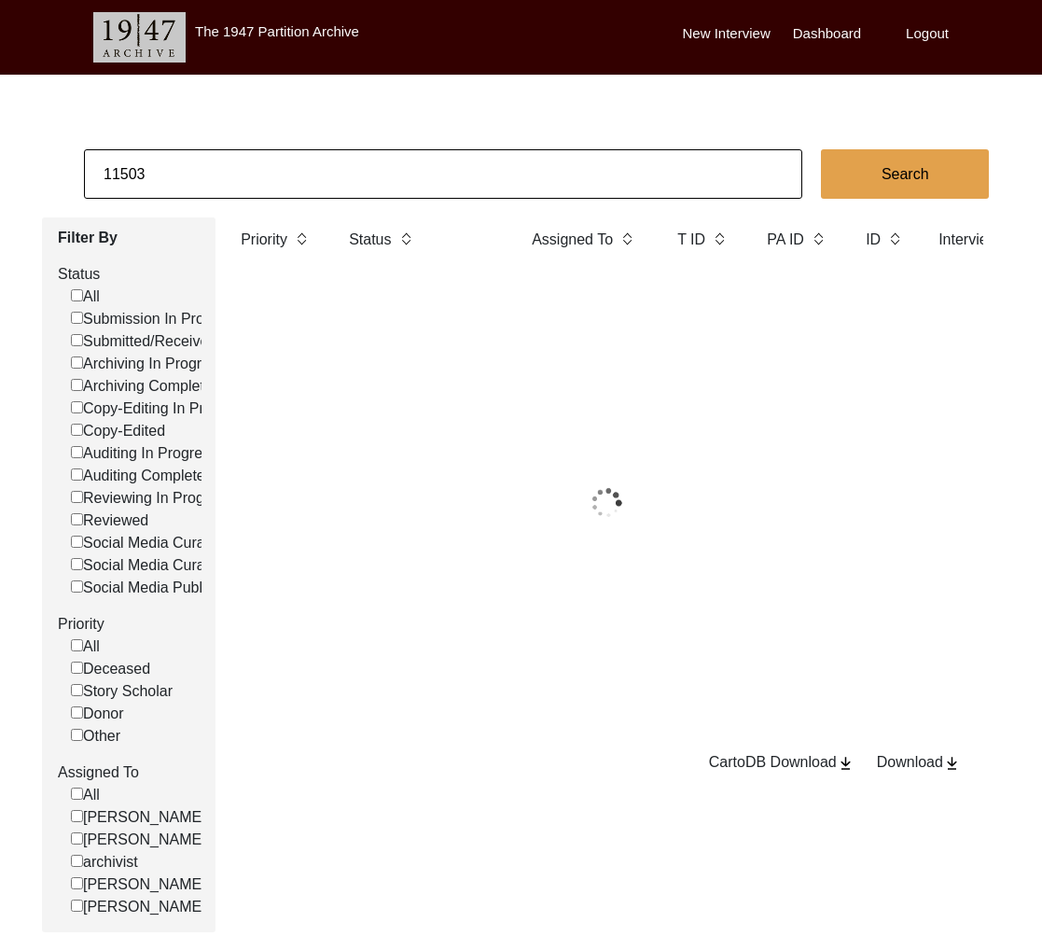
click at [265, 170] on input "11503" at bounding box center [443, 173] width 719 height 49
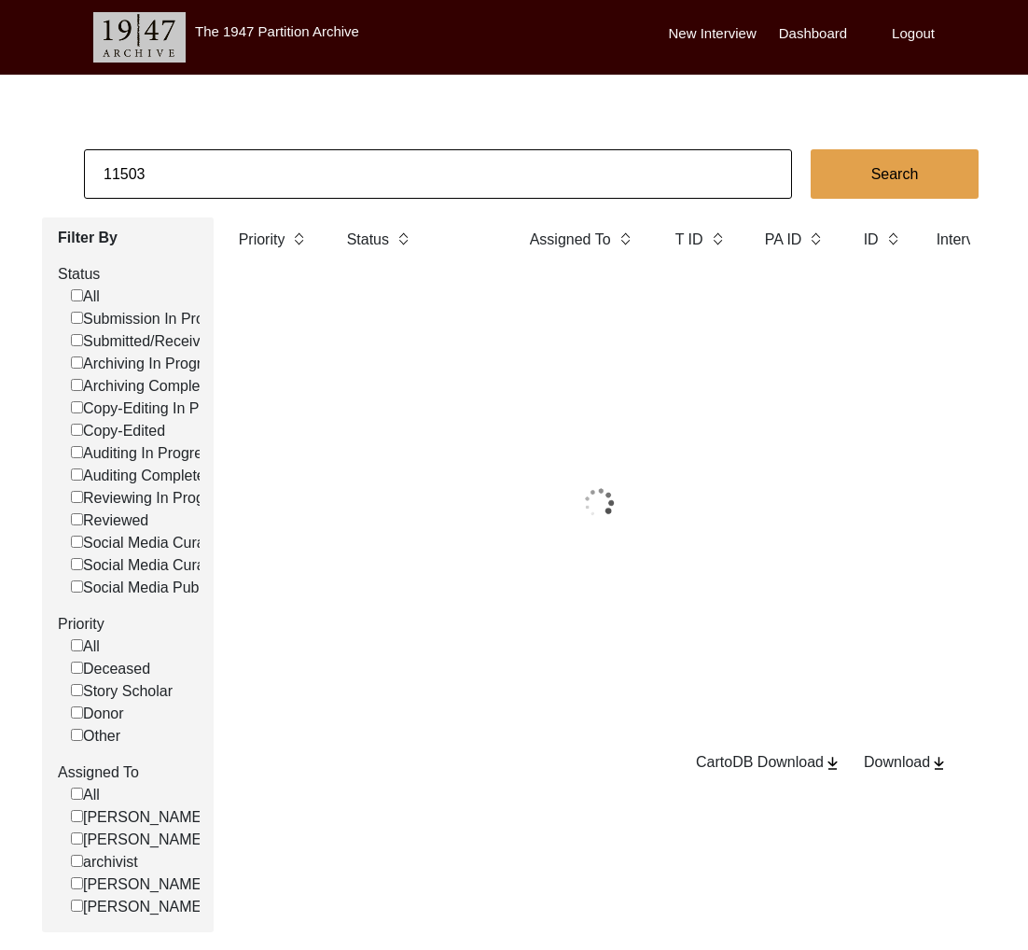
click at [265, 170] on input "11503" at bounding box center [438, 173] width 708 height 49
paste input "4"
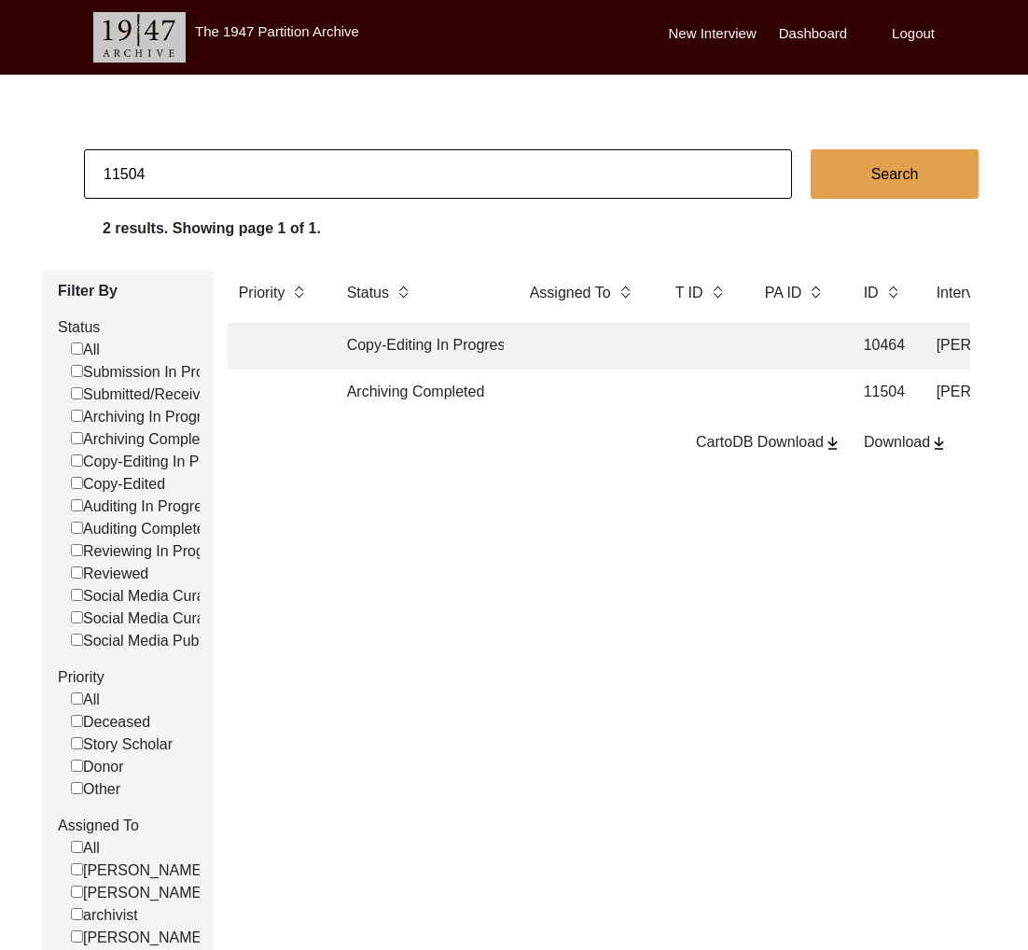
click at [639, 415] on td at bounding box center [584, 393] width 131 height 47
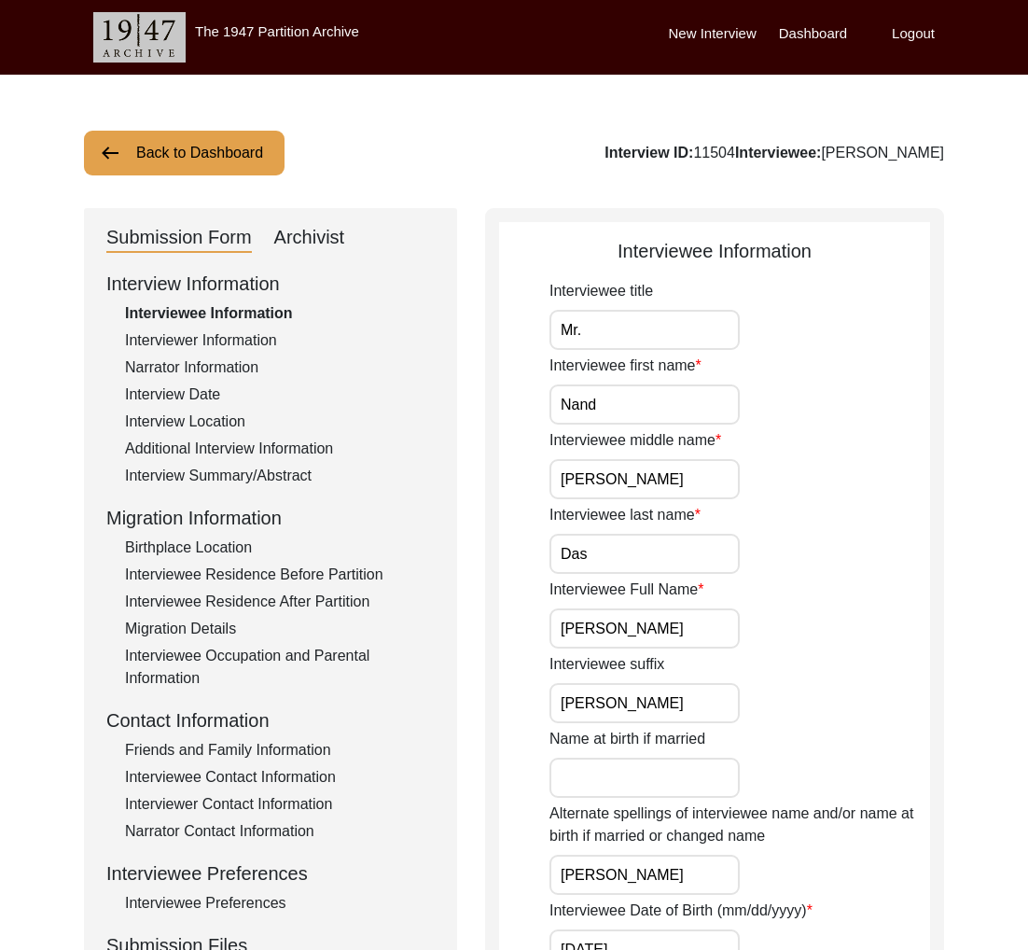
click at [634, 404] on input "Nand" at bounding box center [645, 404] width 190 height 40
click at [265, 339] on div "Interviewer Information" at bounding box center [280, 340] width 310 height 22
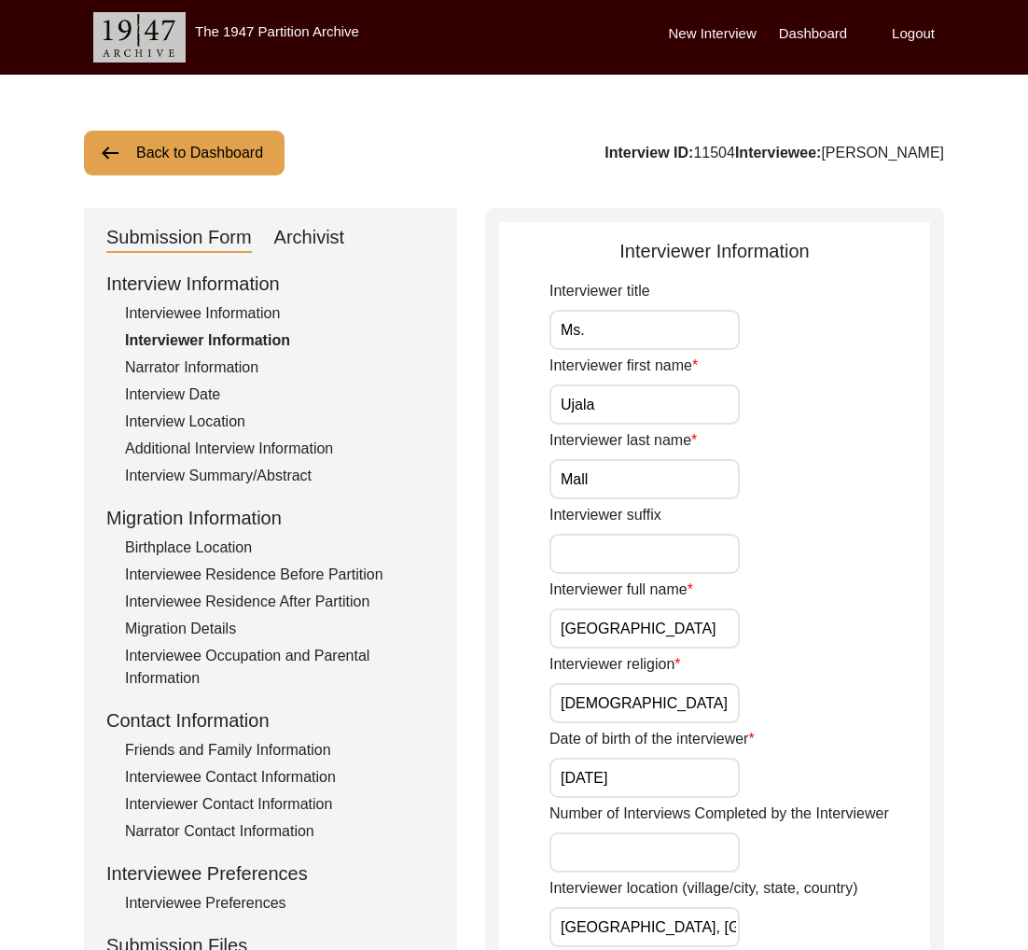
click at [576, 625] on input "[GEOGRAPHIC_DATA]" at bounding box center [645, 628] width 190 height 40
drag, startPoint x: 197, startPoint y: 131, endPoint x: 244, endPoint y: 148, distance: 49.9
click at [202, 133] on button "Back to Dashboard" at bounding box center [184, 153] width 201 height 45
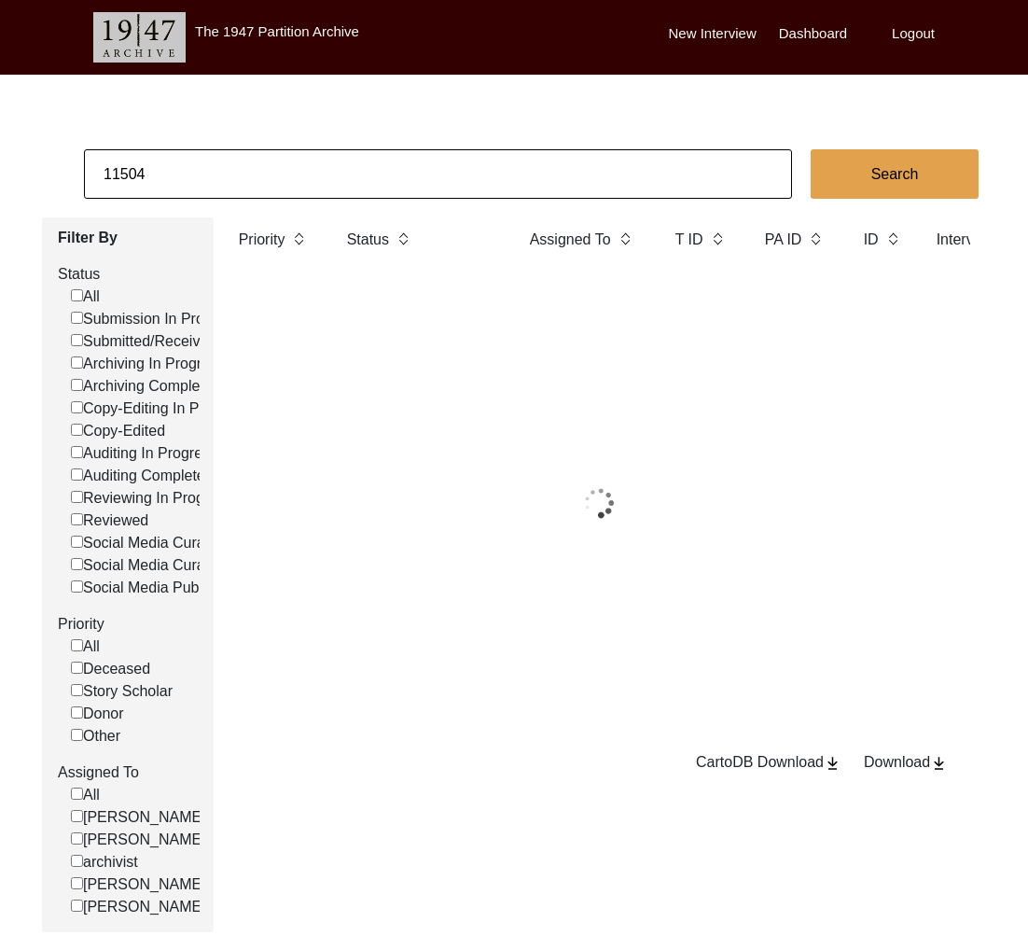
click at [265, 156] on input "11504" at bounding box center [438, 173] width 708 height 49
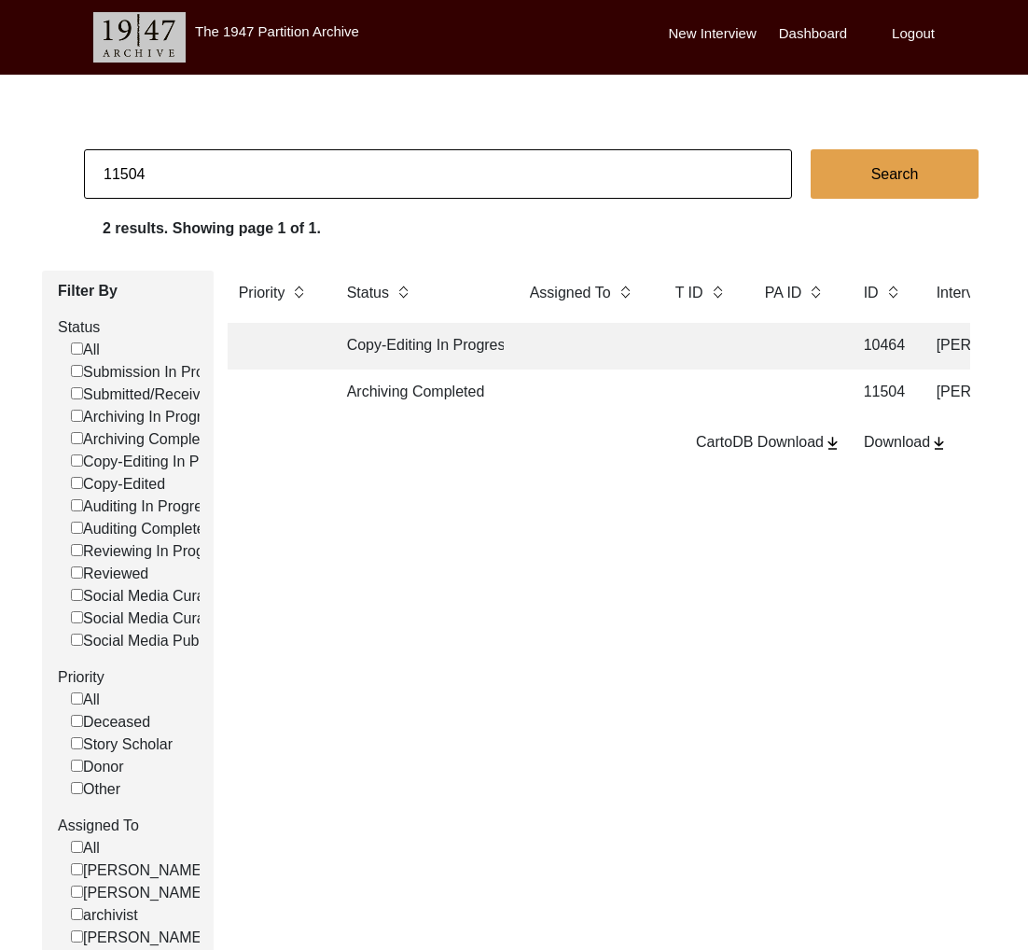
click at [265, 156] on input "11504" at bounding box center [438, 173] width 708 height 49
paste input "6"
click at [443, 411] on td "Archiving Completed" at bounding box center [420, 393] width 168 height 47
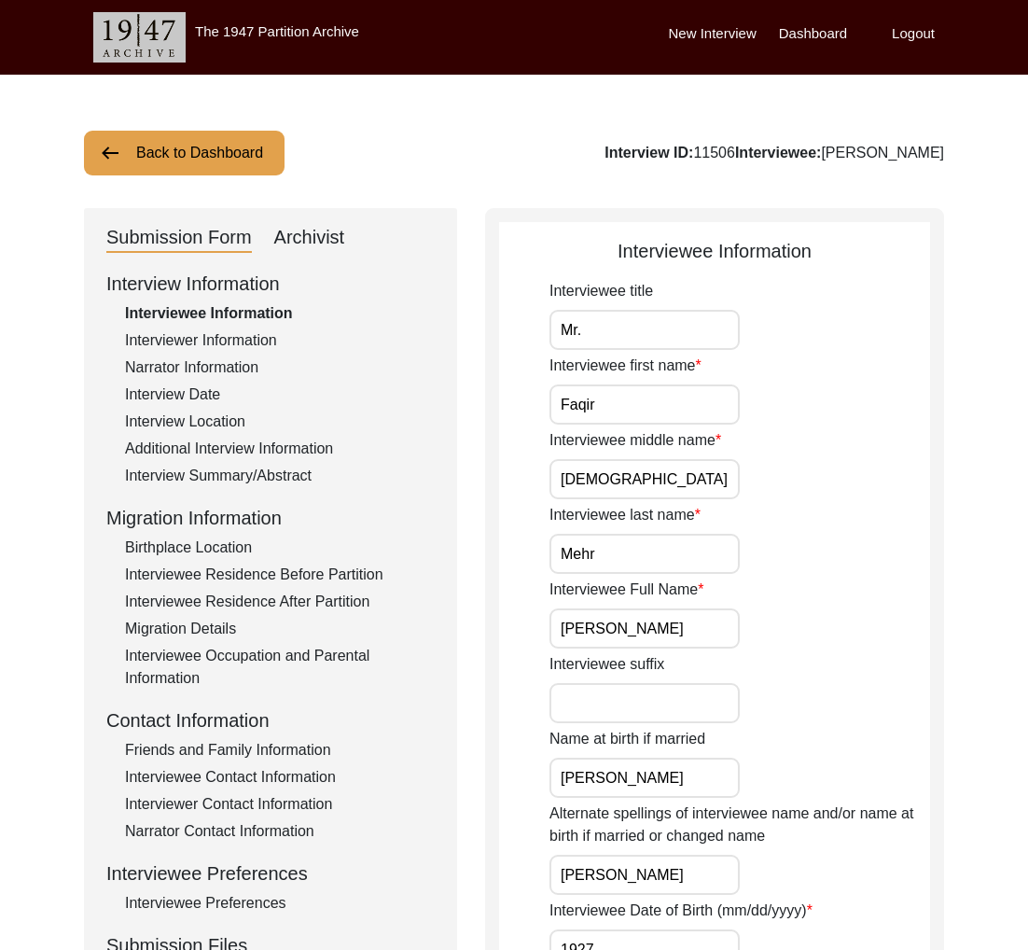
click at [184, 344] on div "Interviewer Information" at bounding box center [280, 340] width 310 height 22
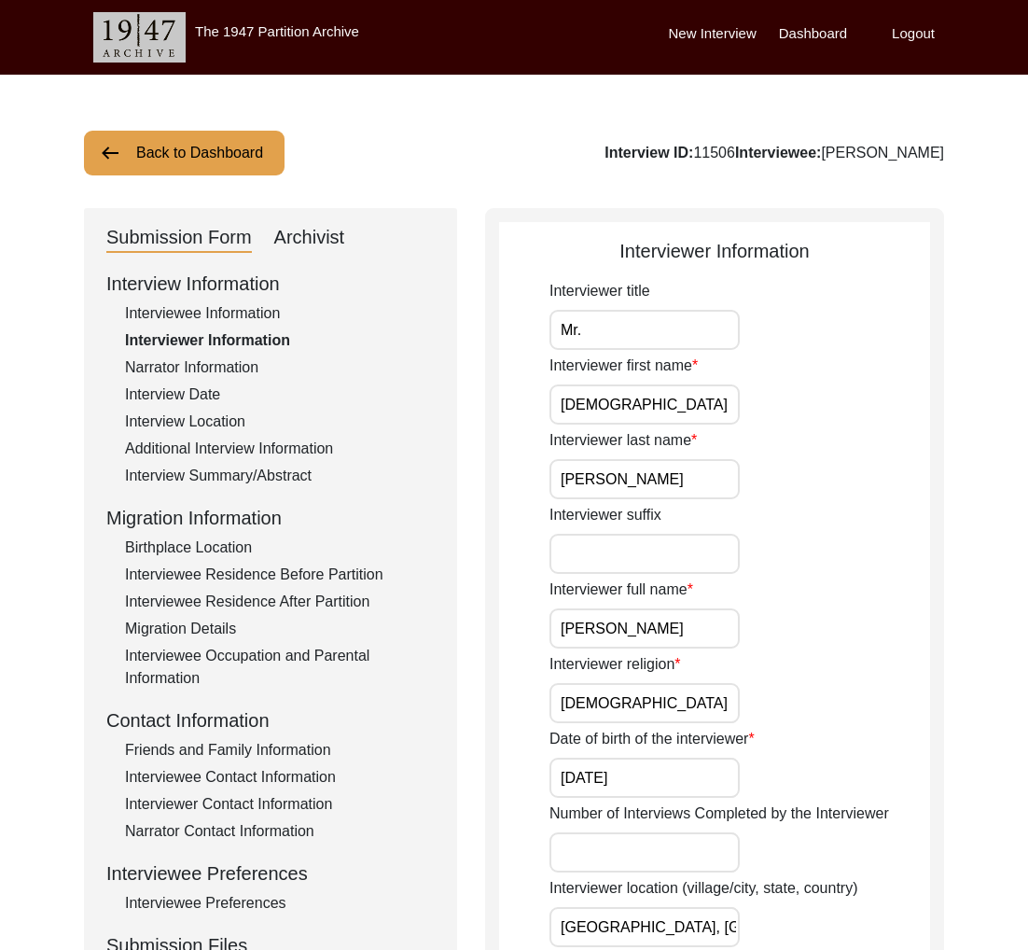
click at [623, 410] on input "[DEMOGRAPHIC_DATA]" at bounding box center [645, 404] width 190 height 40
click at [802, 153] on div "Interview ID: 11506 Interviewee: [PERSON_NAME]" at bounding box center [775, 153] width 340 height 22
copy div "Faqir"
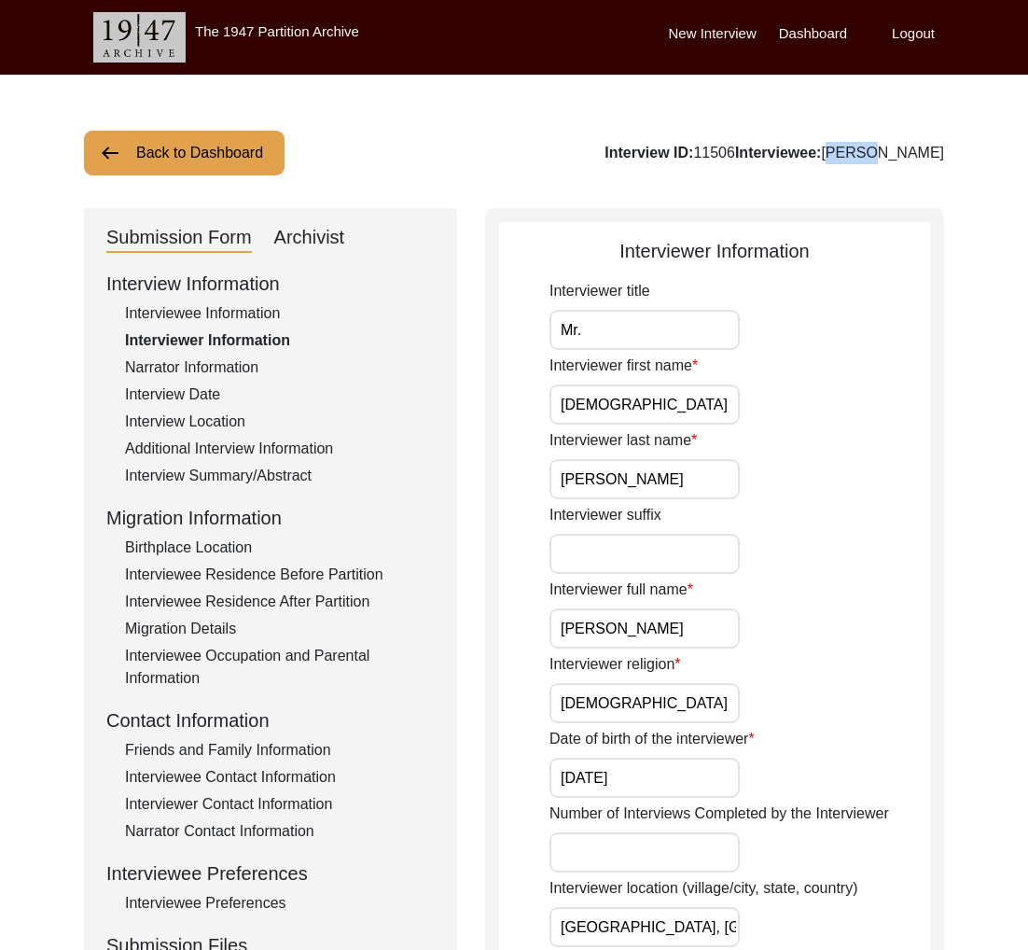
click at [235, 148] on button "Back to Dashboard" at bounding box center [184, 153] width 201 height 45
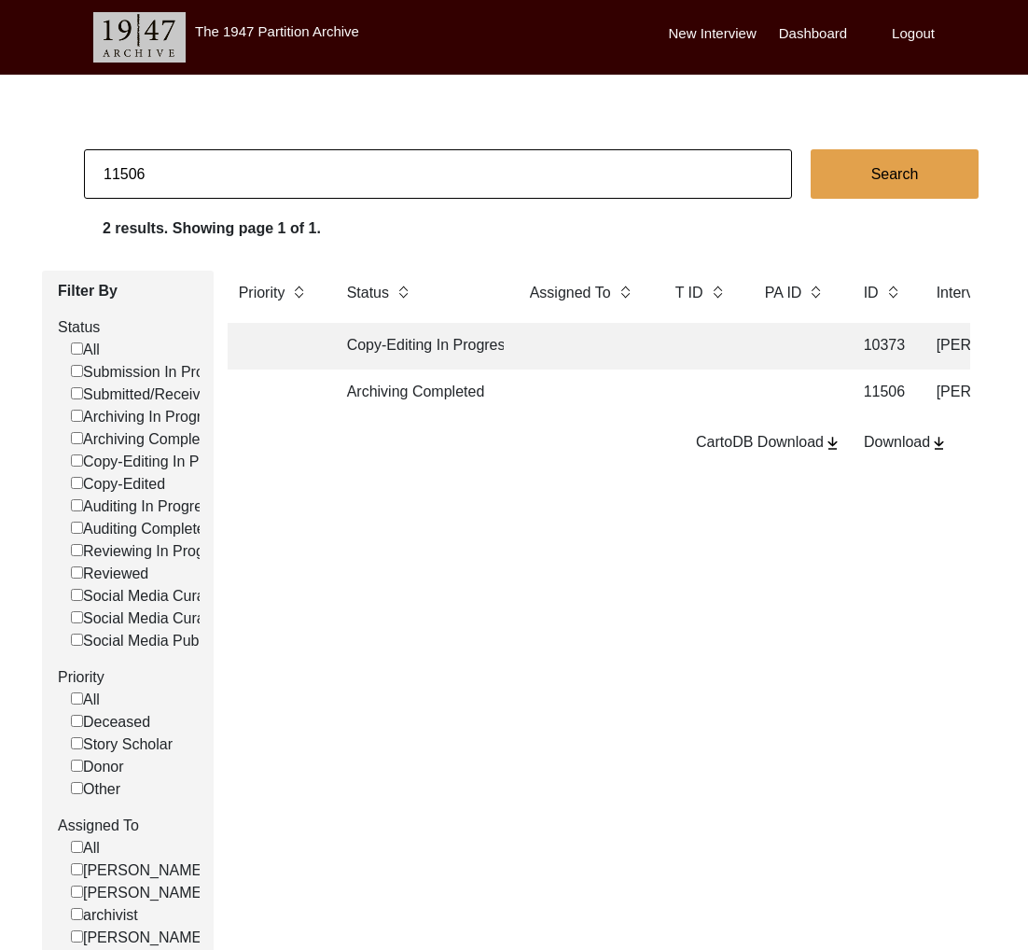
drag, startPoint x: 135, startPoint y: 175, endPoint x: 260, endPoint y: 184, distance: 125.4
click at [259, 186] on input "11506" at bounding box center [438, 173] width 708 height 49
click at [449, 398] on td "Archiving Completed" at bounding box center [420, 393] width 168 height 47
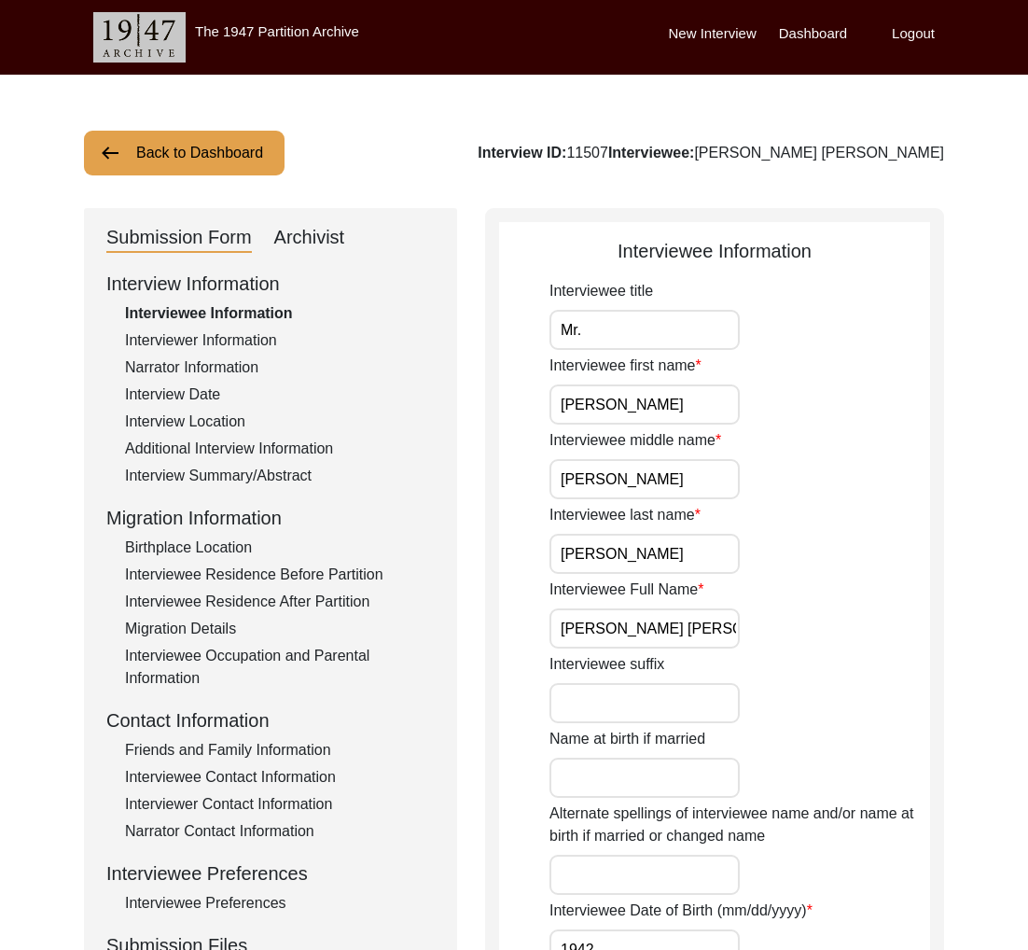
click at [293, 242] on div "Archivist" at bounding box center [309, 238] width 71 height 30
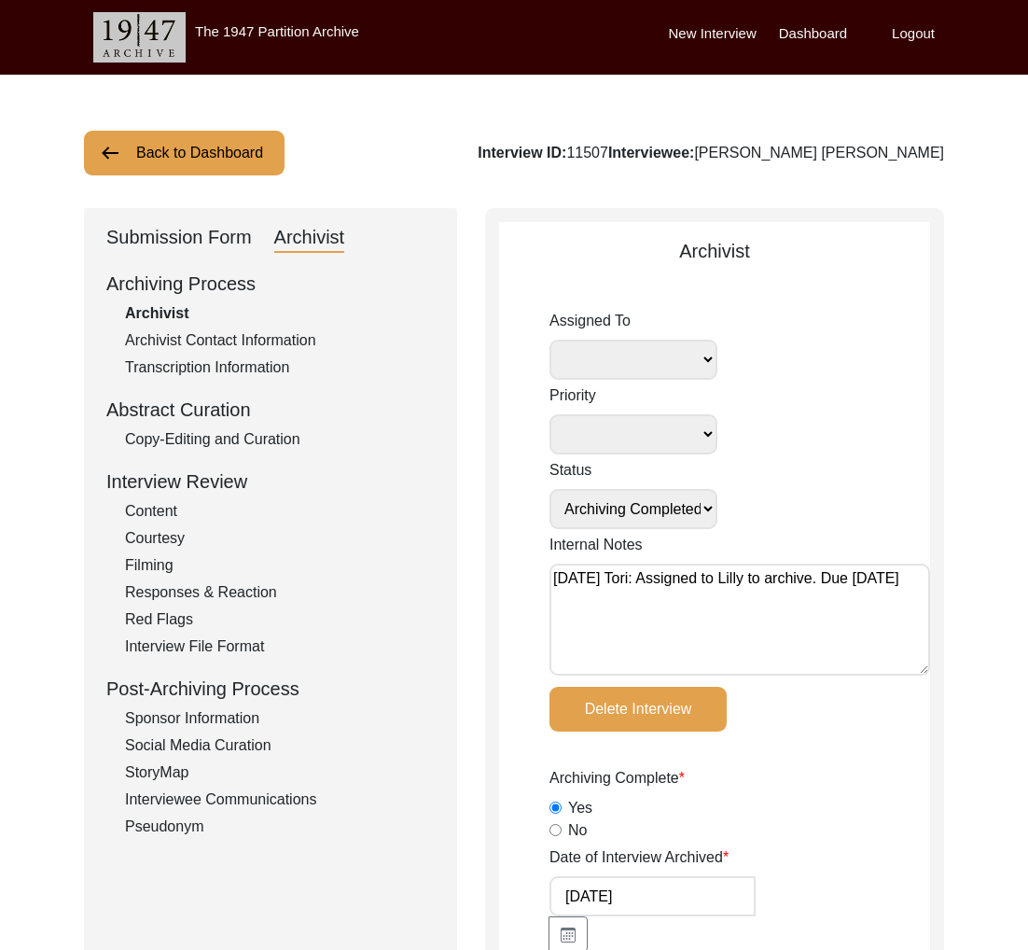
click at [219, 245] on div "Submission Form" at bounding box center [179, 238] width 146 height 30
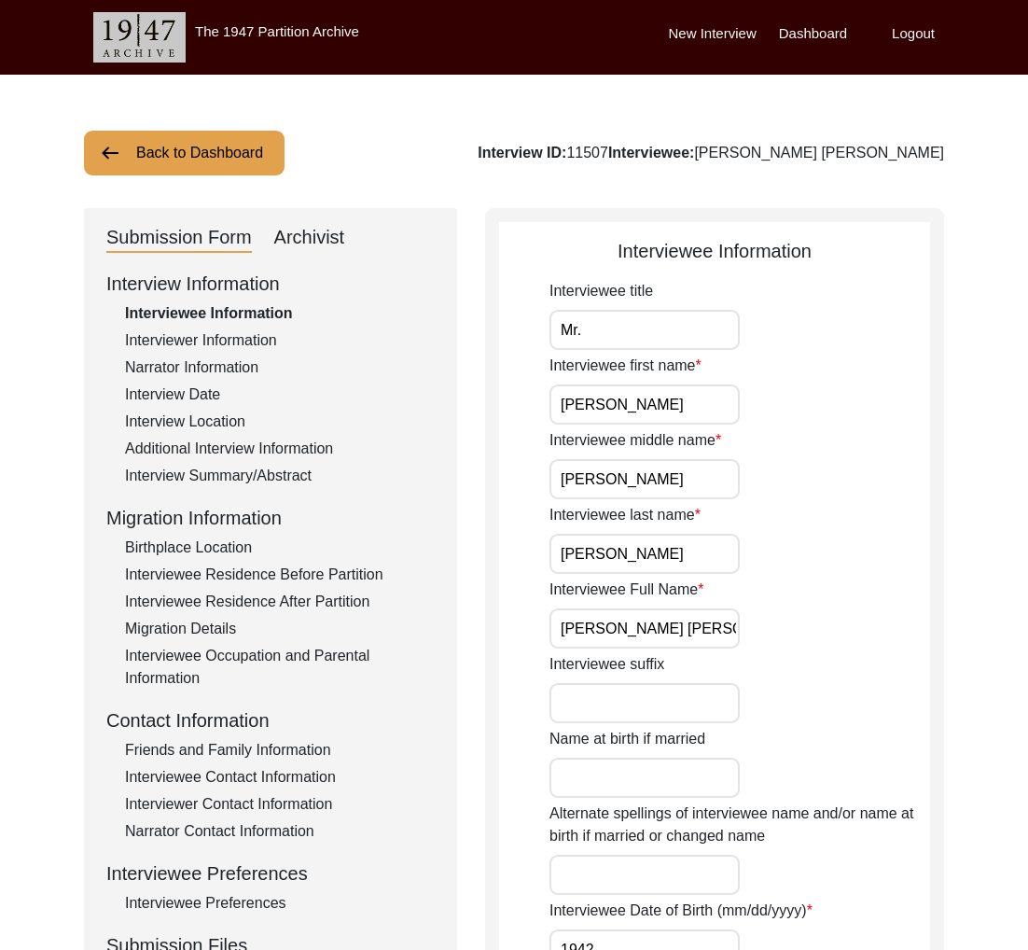
click at [247, 330] on div "Interview Information Interviewee Information Interviewer Information Narrator …" at bounding box center [270, 669] width 328 height 798
click at [250, 333] on div "Interviewer Information" at bounding box center [280, 340] width 310 height 22
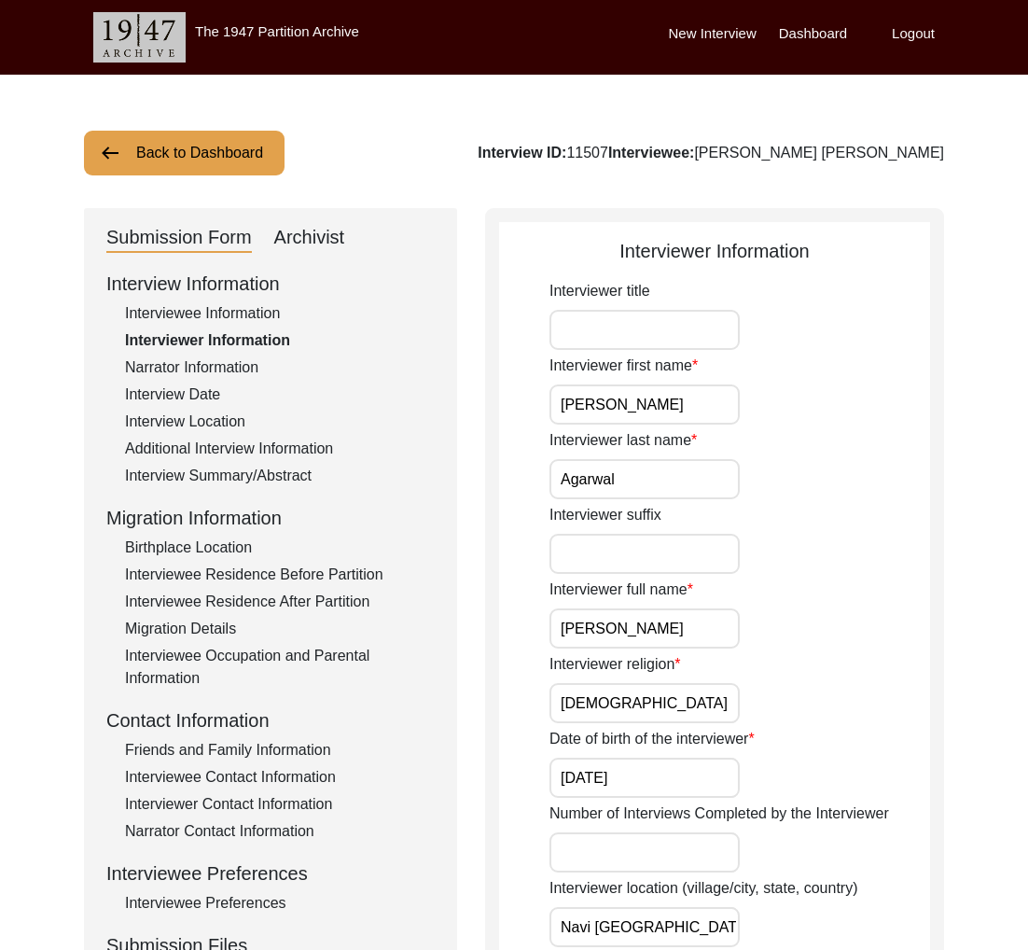
click at [824, 150] on div "Interview ID: 11507 Interviewee: [PERSON_NAME] [PERSON_NAME]" at bounding box center [711, 153] width 467 height 22
drag, startPoint x: 824, startPoint y: 150, endPoint x: 1017, endPoint y: 166, distance: 193.8
click at [826, 150] on div "Interview ID: 11507 Interviewee: [PERSON_NAME] [PERSON_NAME]" at bounding box center [711, 153] width 467 height 22
copy div "[PERSON_NAME]"
click at [182, 137] on button "Back to Dashboard" at bounding box center [184, 153] width 201 height 45
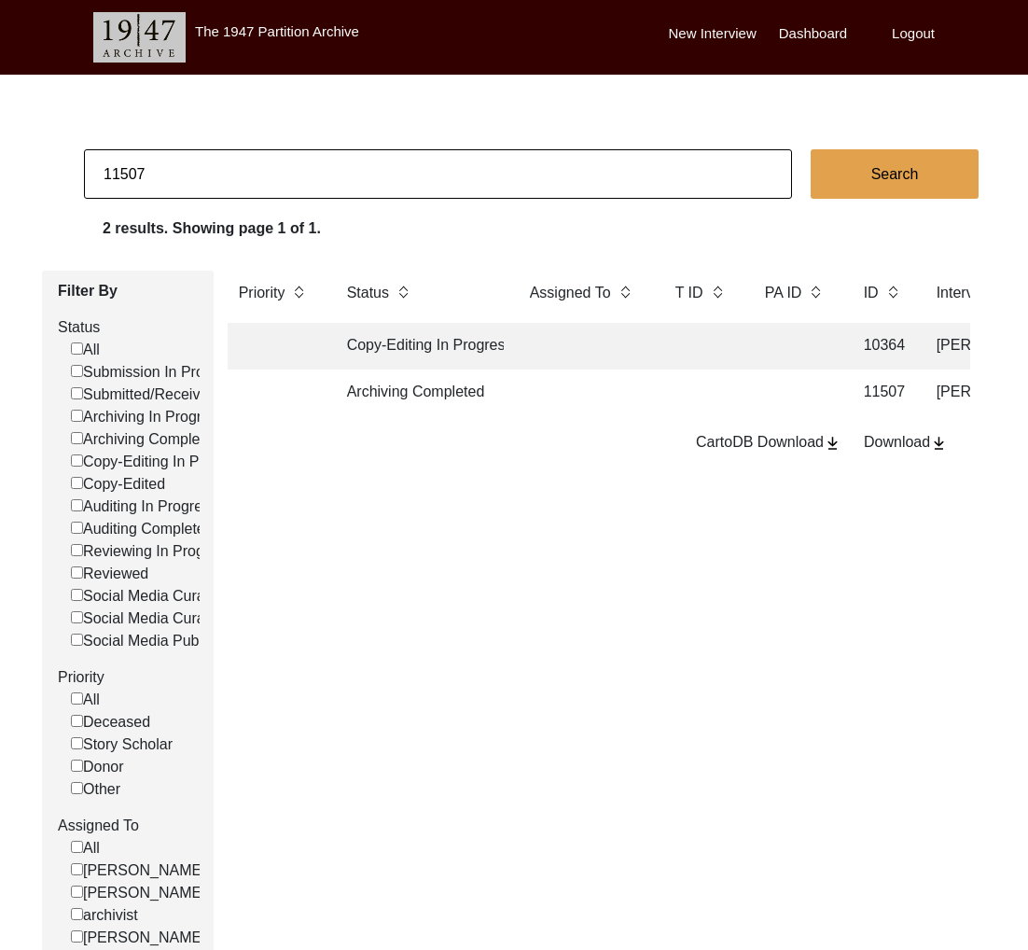
drag, startPoint x: 136, startPoint y: 162, endPoint x: 177, endPoint y: 165, distance: 41.2
click at [177, 165] on input "11507" at bounding box center [438, 173] width 708 height 49
click at [200, 186] on input "11507" at bounding box center [438, 173] width 708 height 49
drag, startPoint x: 133, startPoint y: 176, endPoint x: 190, endPoint y: 184, distance: 58.3
click at [190, 183] on input "11507" at bounding box center [438, 173] width 708 height 49
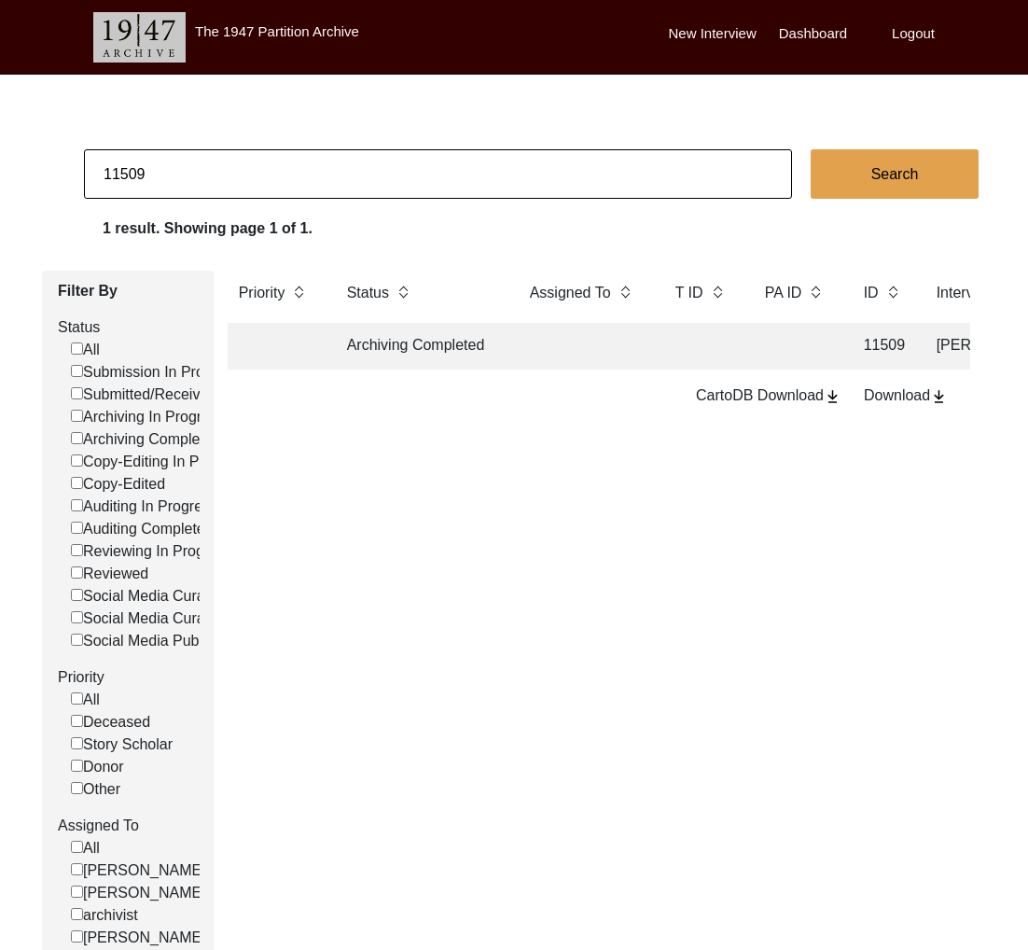
click at [446, 349] on td "Archiving Completed" at bounding box center [420, 346] width 168 height 47
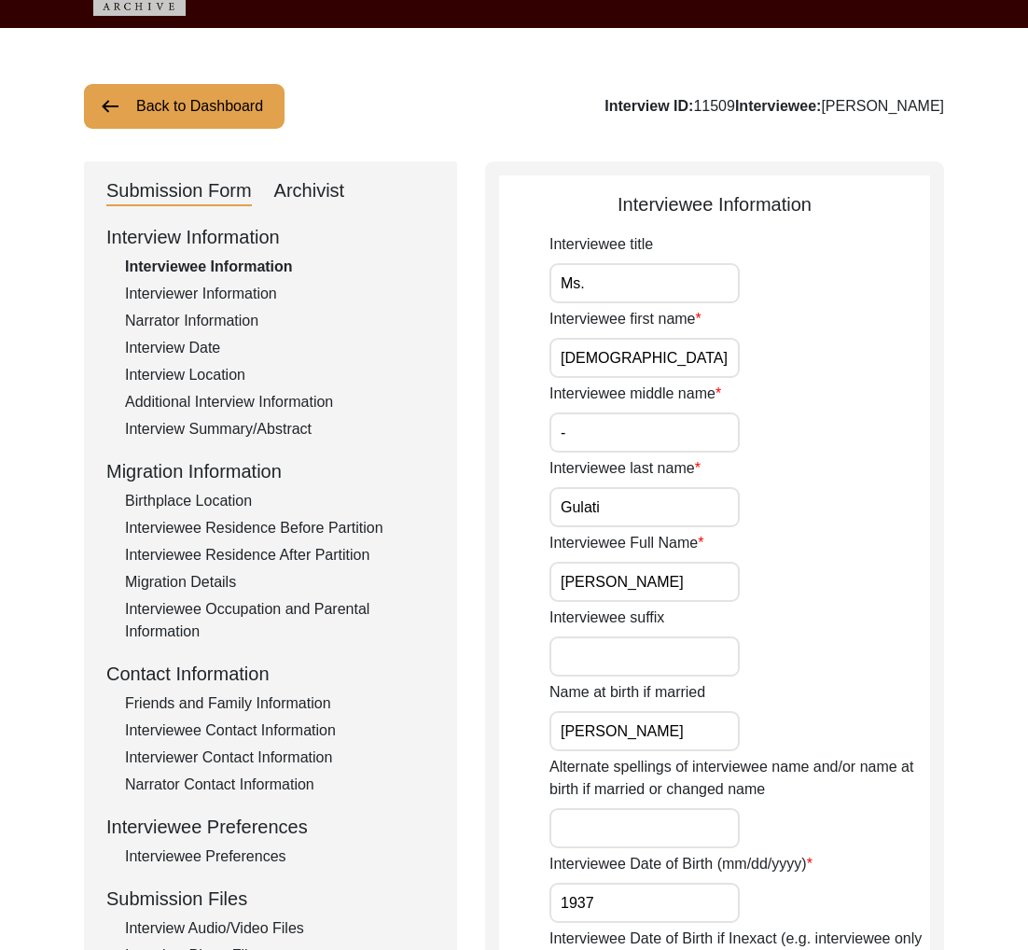
scroll to position [58, 0]
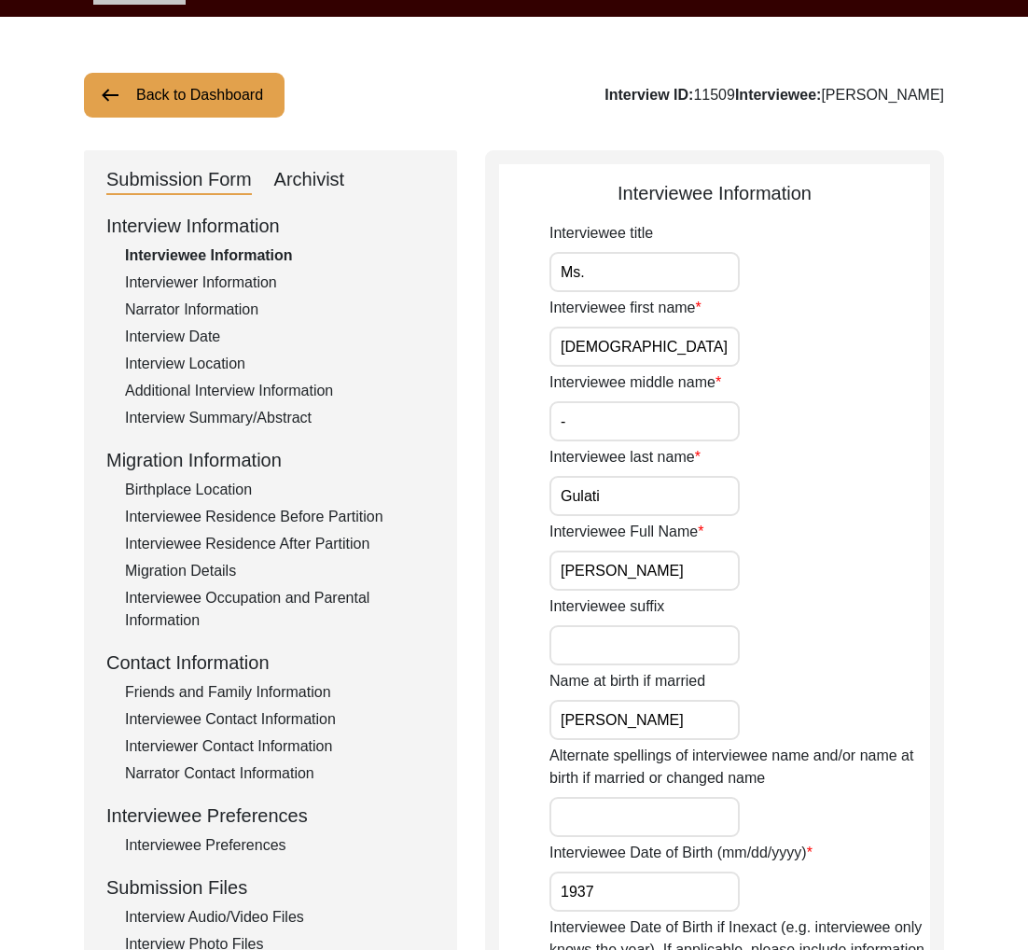
click at [235, 287] on div "Interviewer Information" at bounding box center [280, 283] width 310 height 22
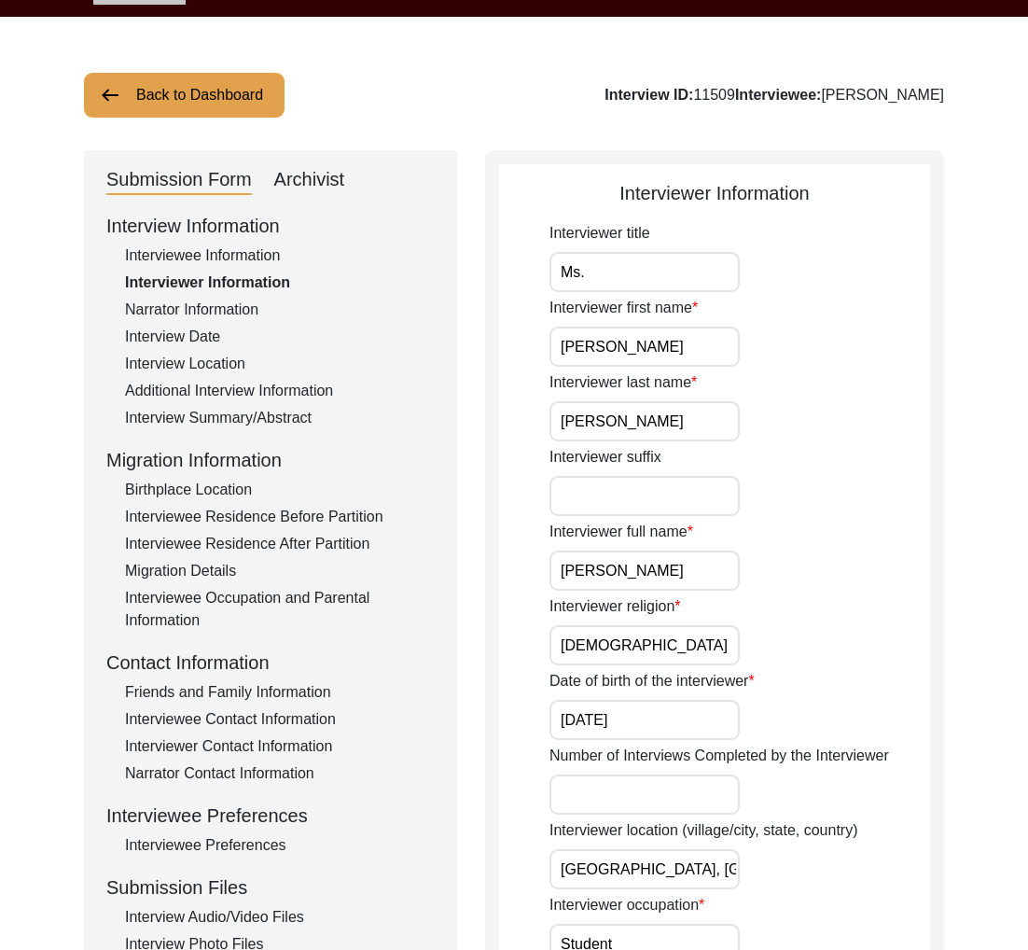
scroll to position [0, 0]
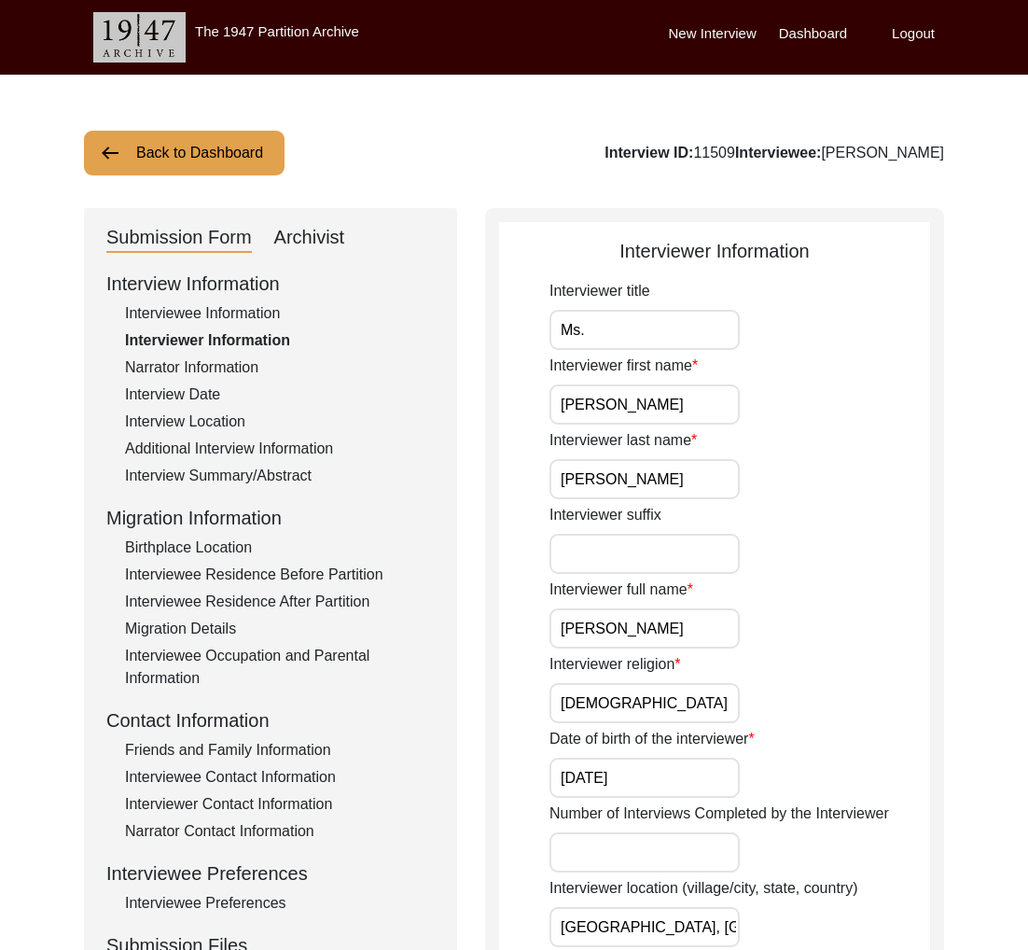
drag, startPoint x: 962, startPoint y: 152, endPoint x: 854, endPoint y: 147, distance: 108.4
copy div "[PERSON_NAME]"
click at [205, 138] on button "Back to Dashboard" at bounding box center [184, 153] width 201 height 45
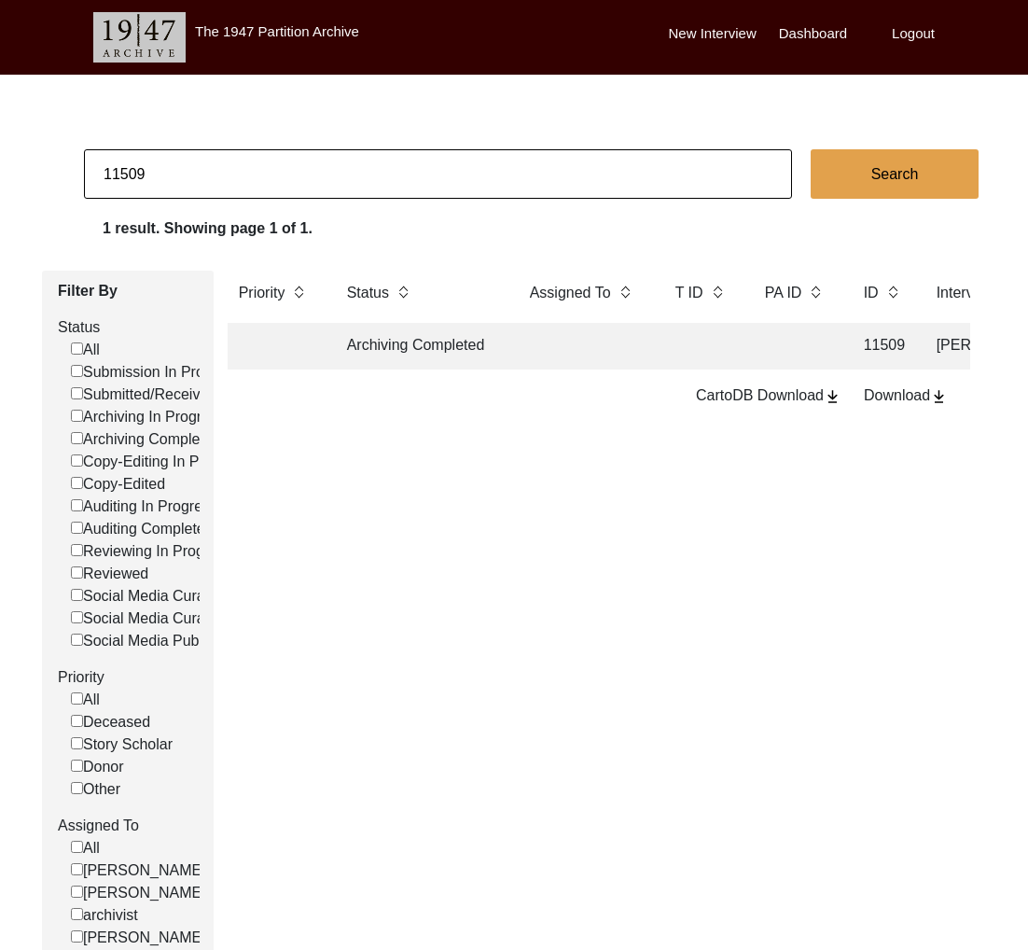
drag, startPoint x: 133, startPoint y: 179, endPoint x: 150, endPoint y: 177, distance: 17.8
click at [201, 185] on input "11509" at bounding box center [438, 173] width 708 height 49
drag, startPoint x: 124, startPoint y: 174, endPoint x: 328, endPoint y: 187, distance: 203.9
click at [328, 188] on input "11509" at bounding box center [438, 173] width 708 height 49
click at [478, 365] on td "Archiving Completed" at bounding box center [420, 346] width 168 height 47
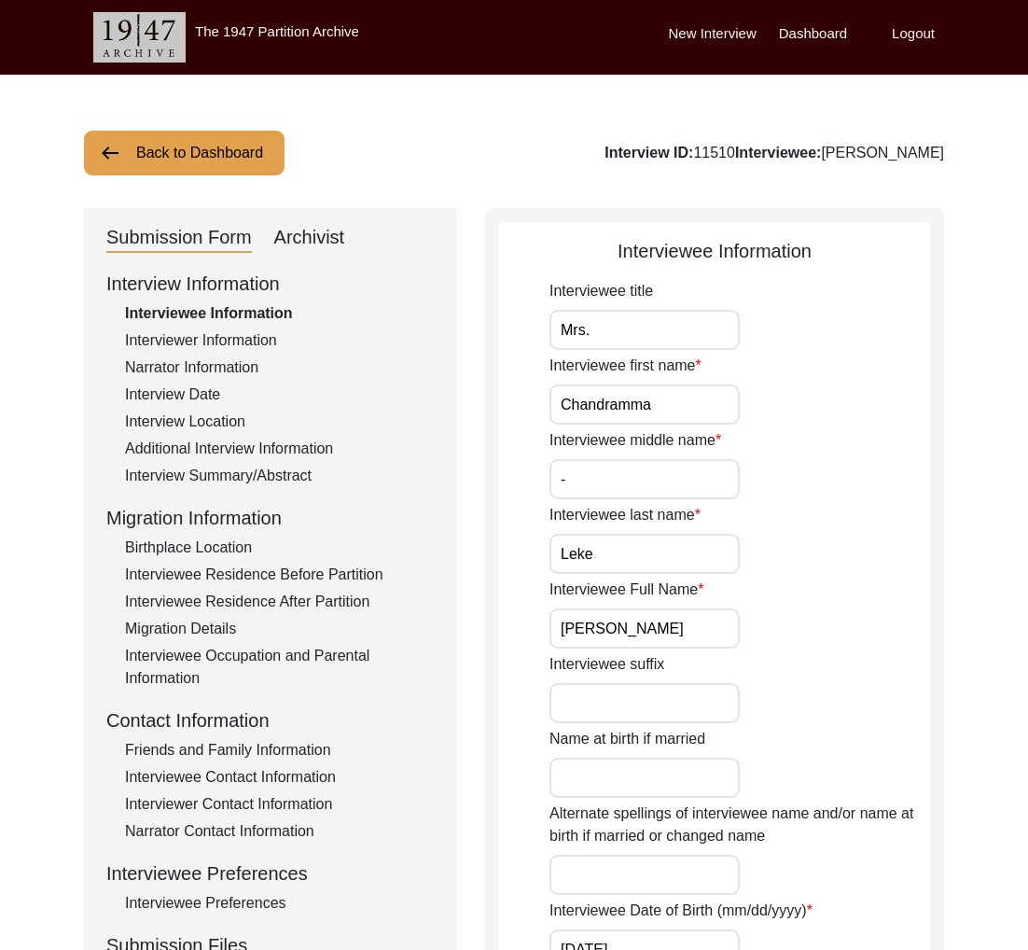
click at [203, 333] on div "Interviewer Information" at bounding box center [280, 340] width 310 height 22
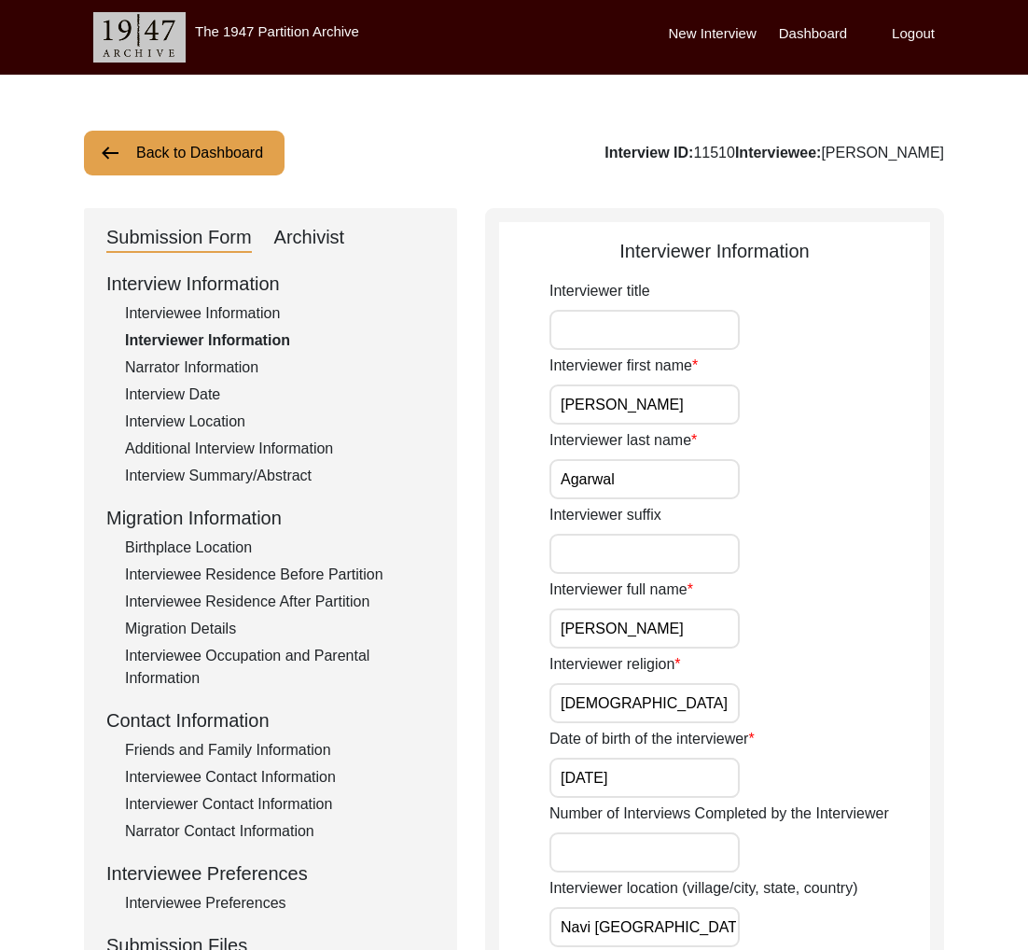
drag, startPoint x: 815, startPoint y: 149, endPoint x: 1150, endPoint y: 158, distance: 335.1
copy div "[PERSON_NAME]"
click at [705, 151] on div "Interview ID: 11510 Interviewee: [PERSON_NAME]" at bounding box center [775, 153] width 340 height 22
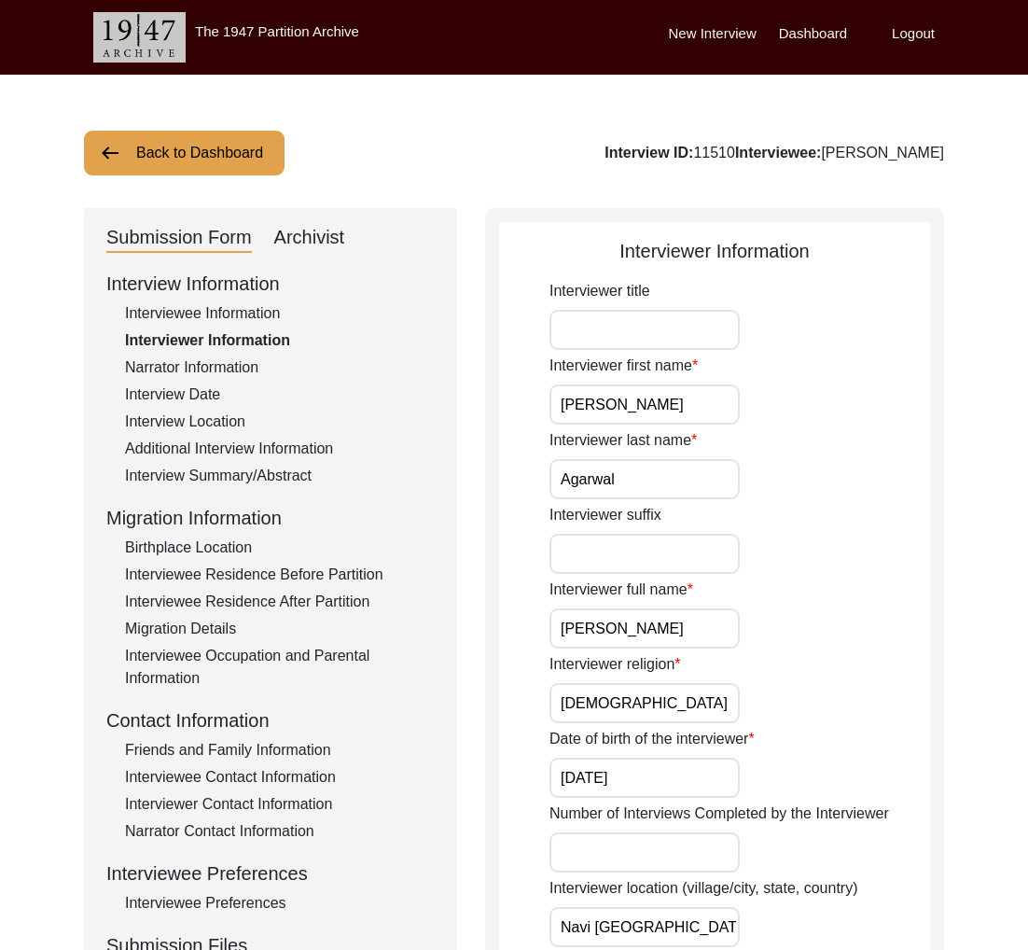
copy div "11510"
click at [198, 172] on button "Back to Dashboard" at bounding box center [184, 153] width 201 height 45
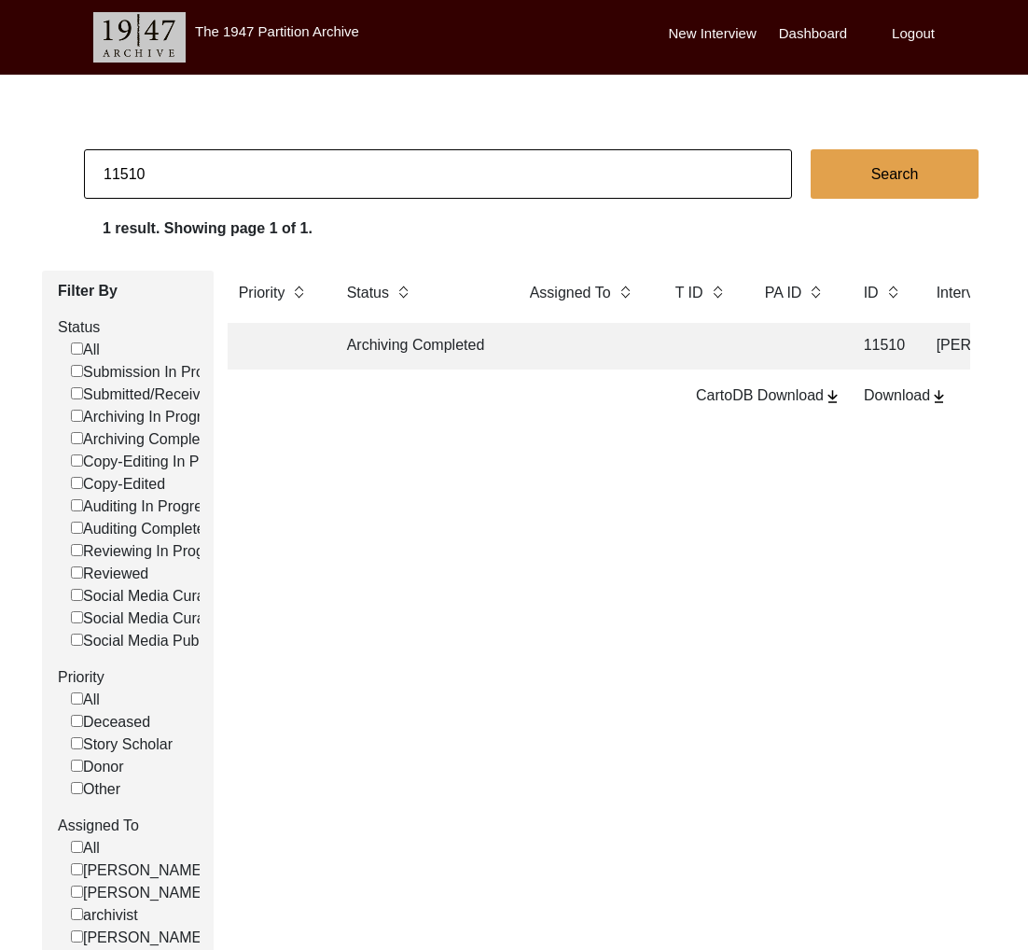
drag, startPoint x: 133, startPoint y: 175, endPoint x: 242, endPoint y: 187, distance: 108.8
click at [241, 187] on input "11510" at bounding box center [438, 173] width 708 height 49
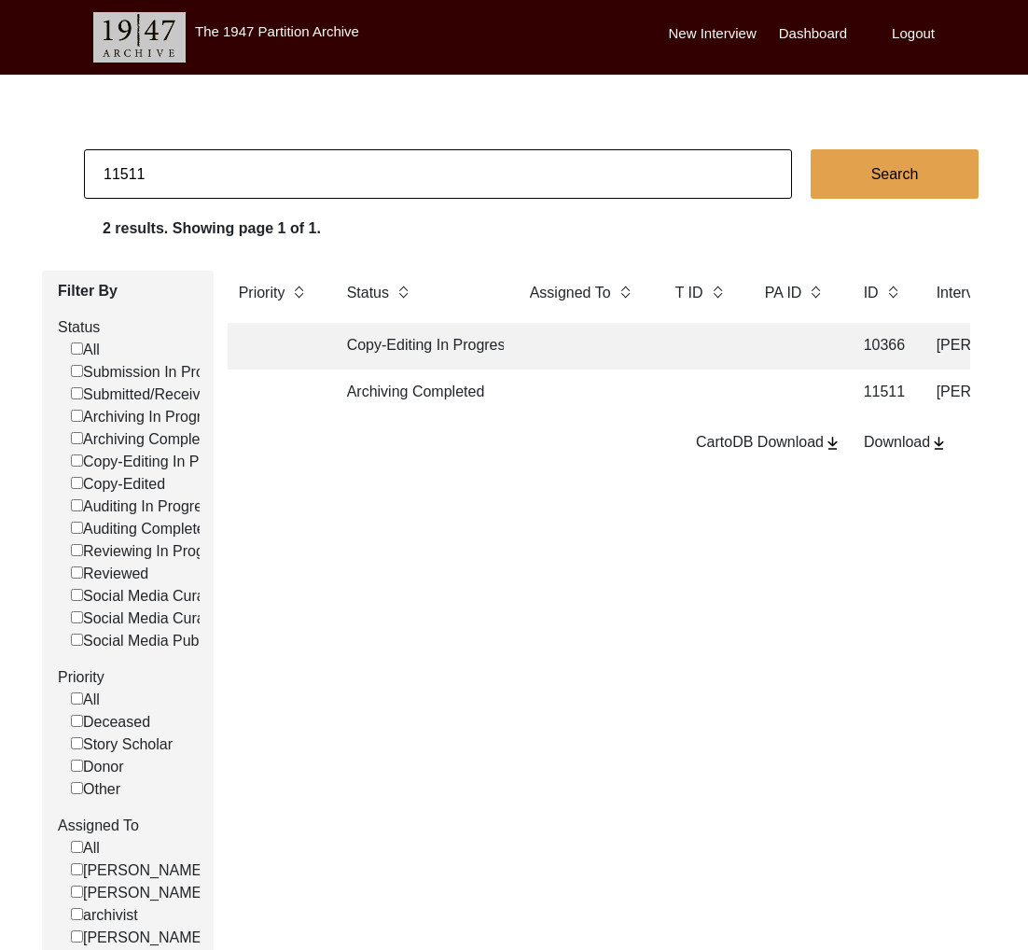
click at [447, 388] on td "Archiving Completed" at bounding box center [420, 393] width 168 height 47
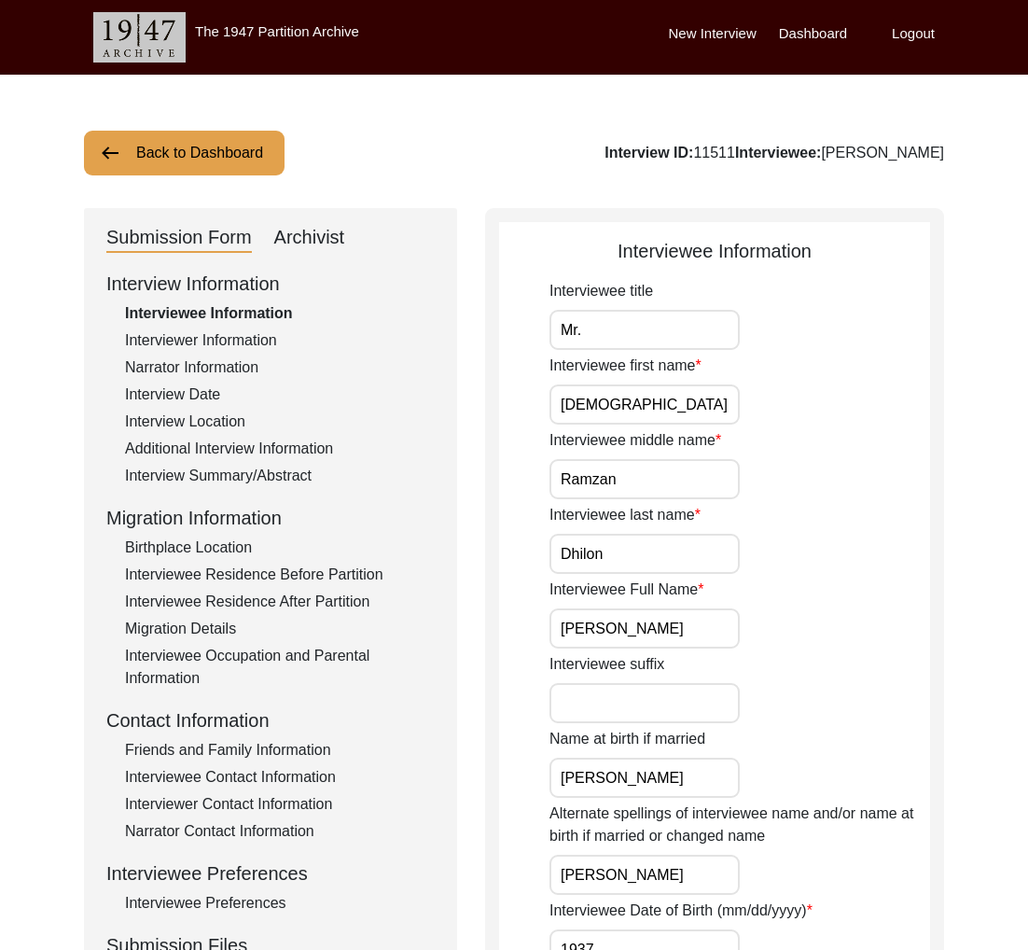
click at [237, 352] on div "Interview Information Interviewee Information Interviewer Information Narrator …" at bounding box center [270, 669] width 328 height 798
click at [238, 340] on div "Interviewer Information" at bounding box center [280, 340] width 310 height 22
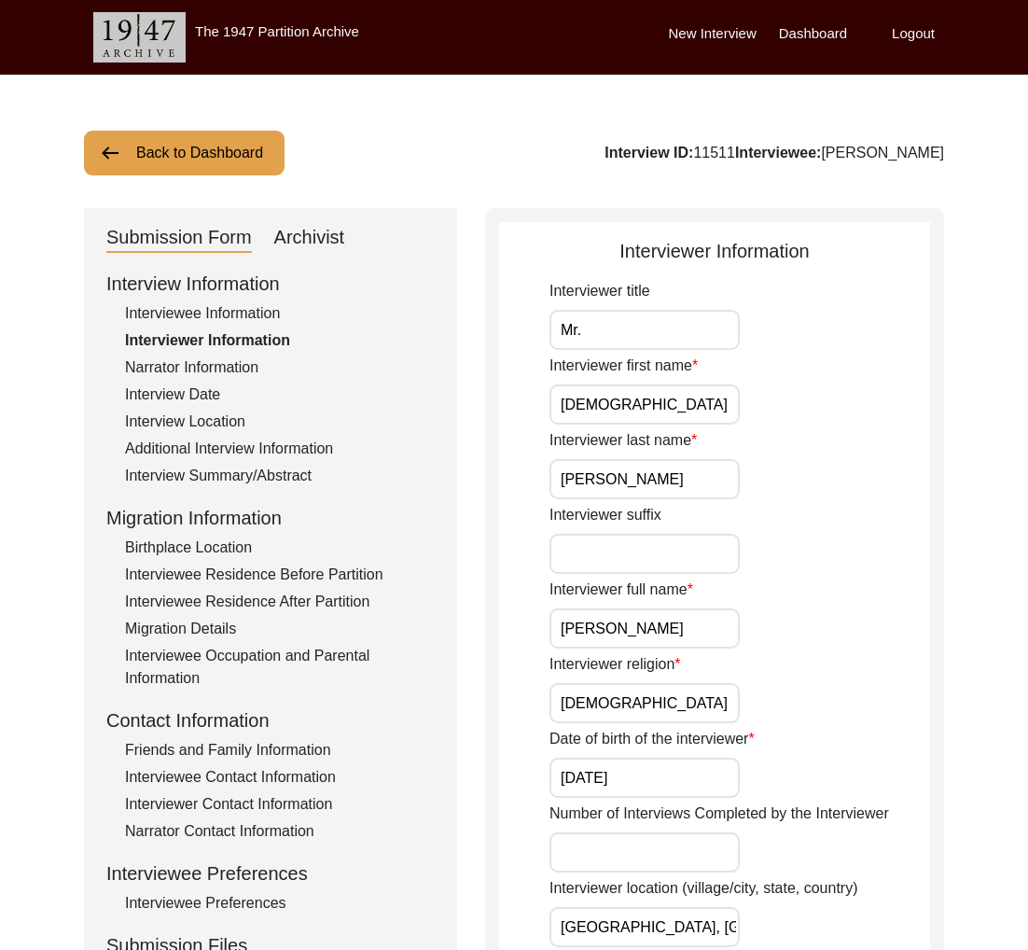
click at [935, 155] on div "Interview ID: 11511 Interviewee: [PERSON_NAME]" at bounding box center [775, 153] width 340 height 22
drag, startPoint x: 239, startPoint y: 143, endPoint x: 253, endPoint y: 147, distance: 14.5
click at [240, 143] on button "Back to Dashboard" at bounding box center [184, 153] width 201 height 45
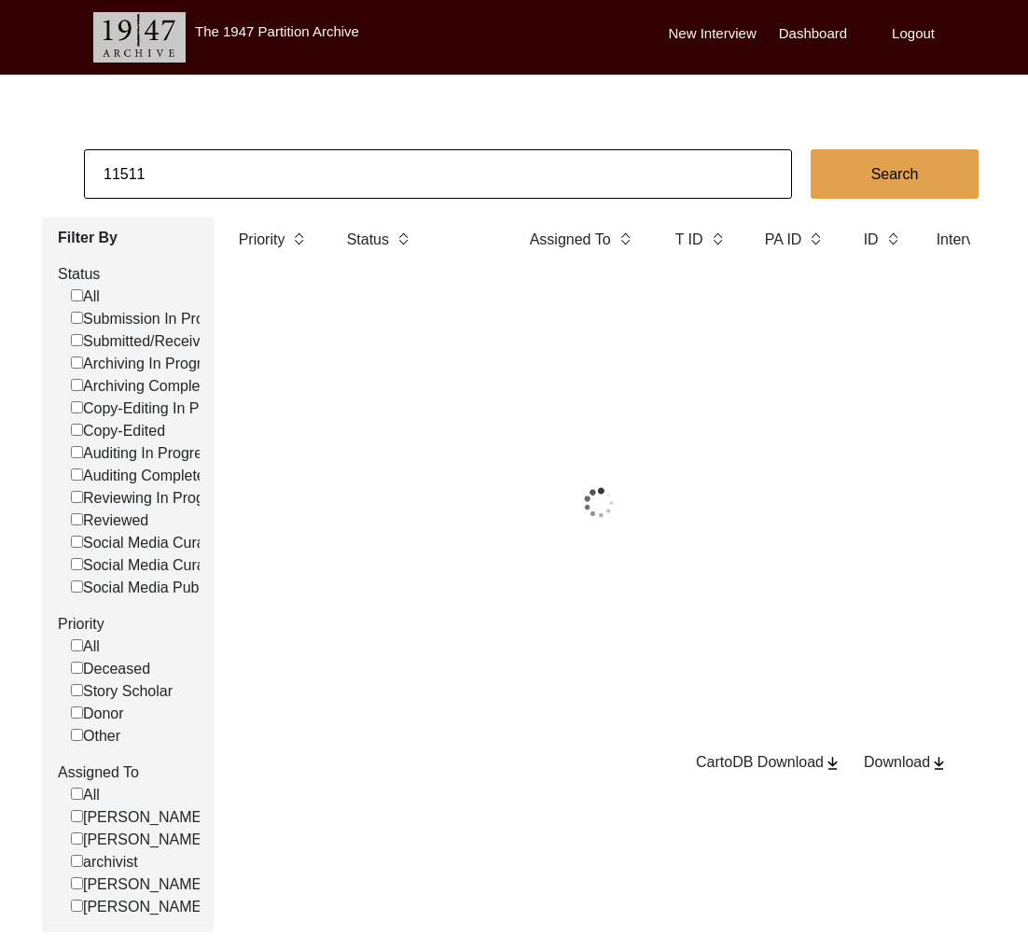
click at [341, 186] on input "11511" at bounding box center [438, 173] width 708 height 49
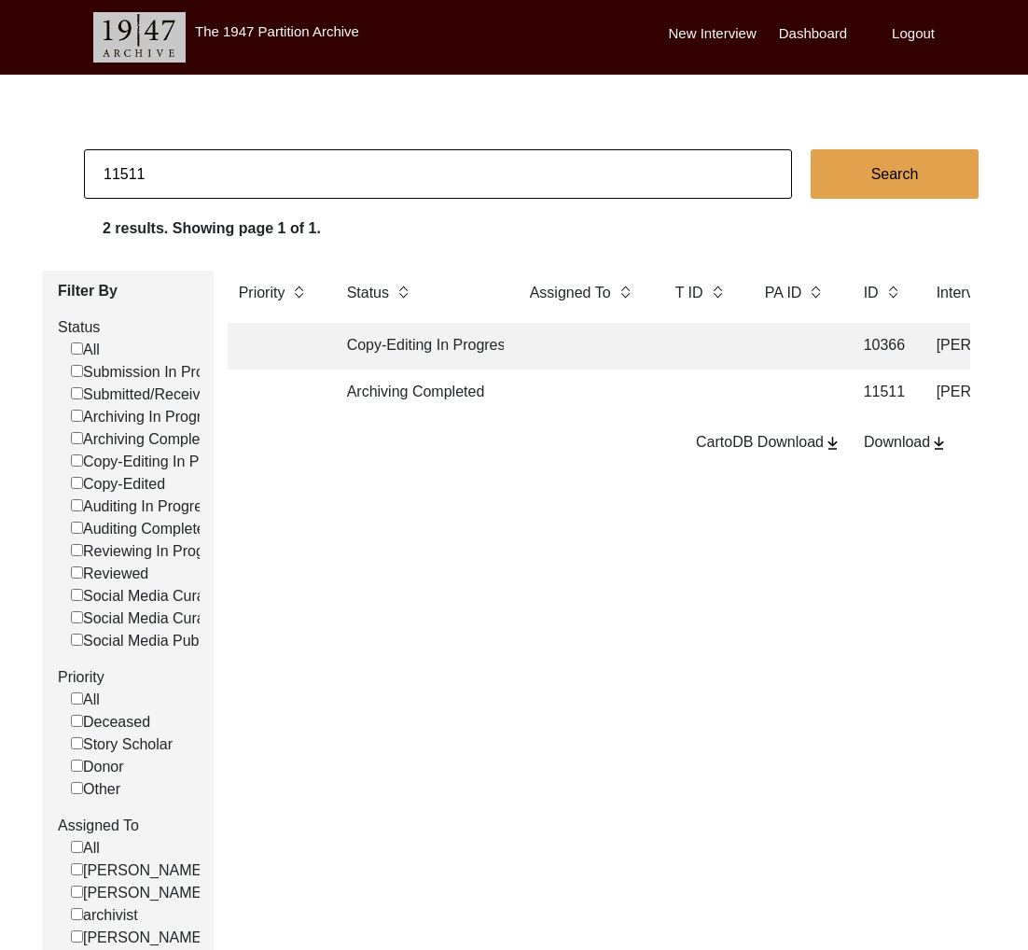
paste input "2"
click at [458, 398] on td "Archiving Completed" at bounding box center [420, 393] width 168 height 47
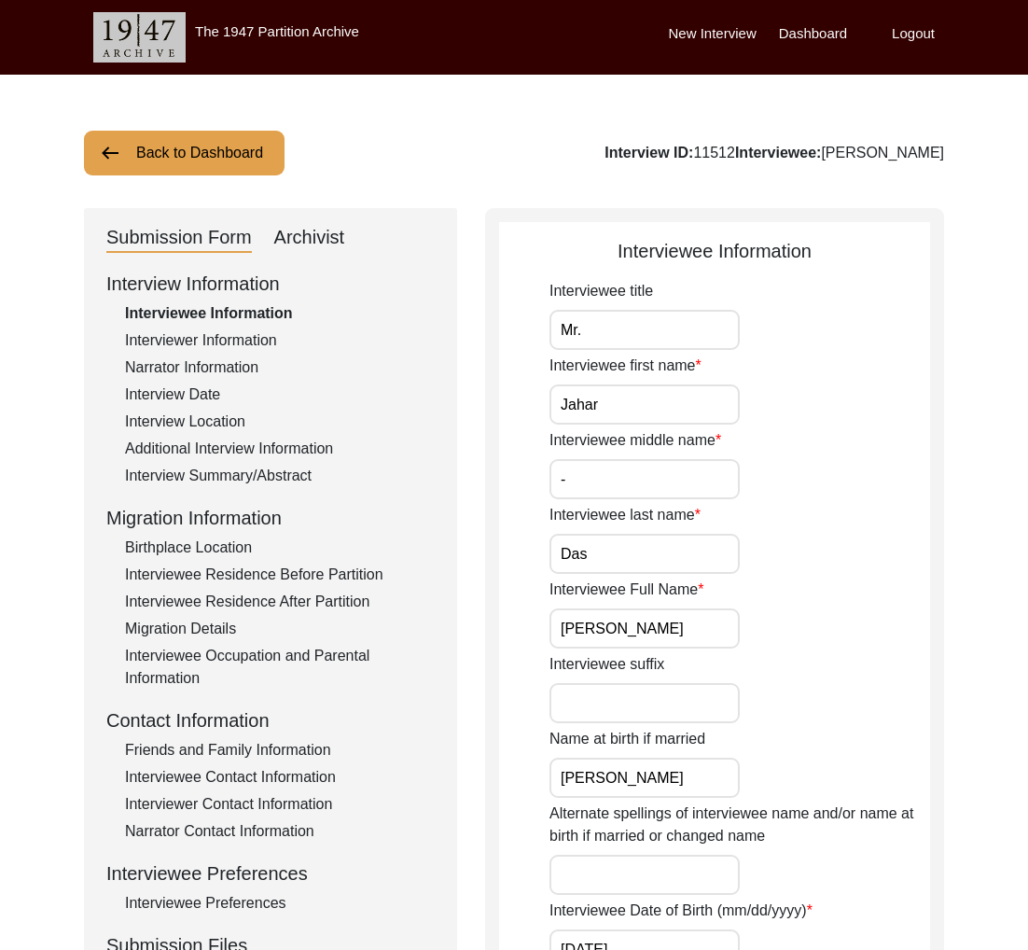
drag, startPoint x: 250, startPoint y: 331, endPoint x: 350, endPoint y: 345, distance: 100.8
click at [250, 331] on div "Interviewer Information" at bounding box center [280, 340] width 310 height 22
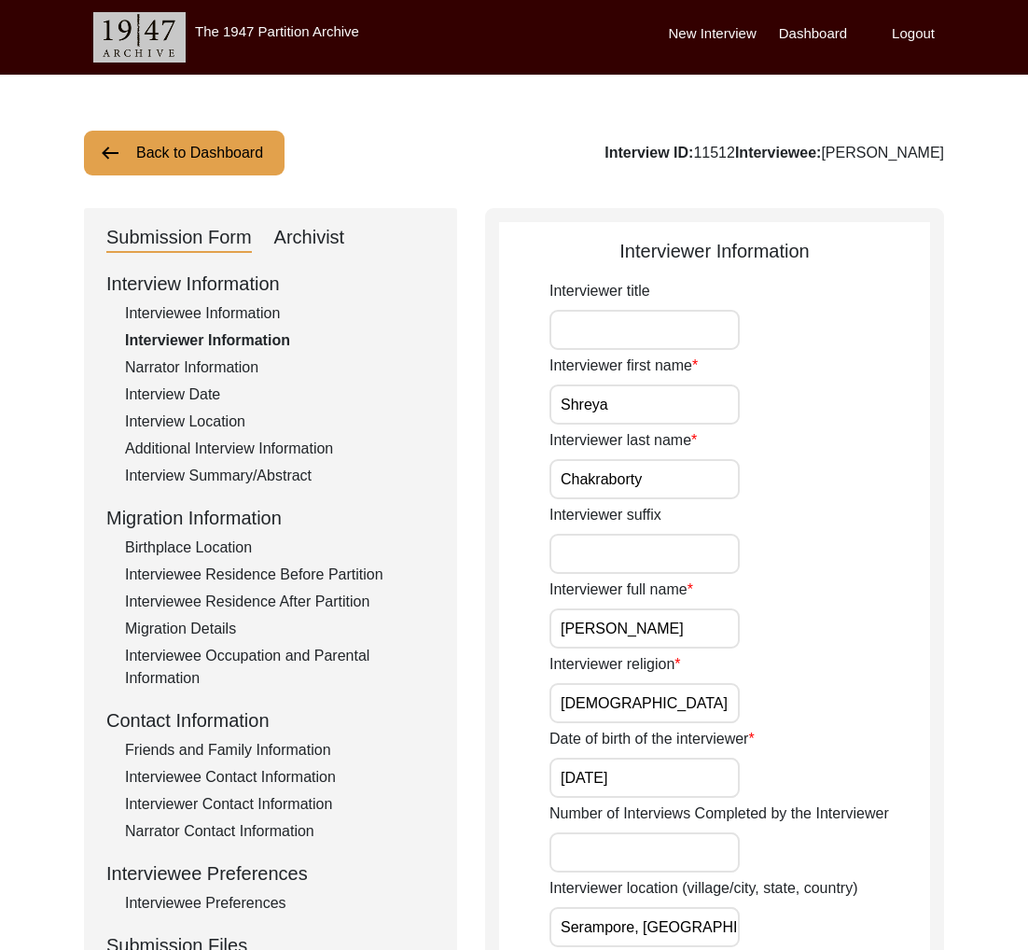
click at [601, 414] on input "Shreya" at bounding box center [645, 404] width 190 height 40
click at [758, 164] on div "Back to Dashboard Interview ID: 11512 Interviewee: [PERSON_NAME]" at bounding box center [514, 153] width 860 height 45
click at [759, 160] on div "Interview ID: 11512 Interviewee: [PERSON_NAME]" at bounding box center [775, 153] width 340 height 22
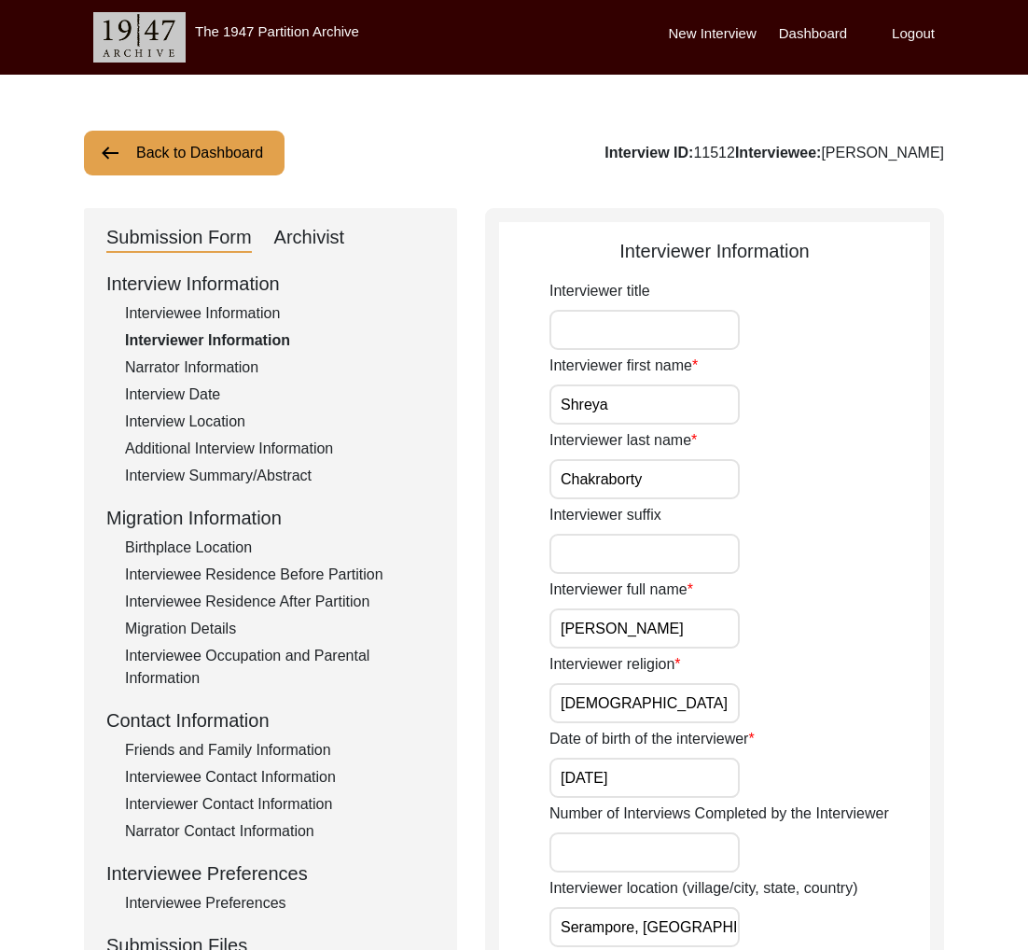
click at [292, 243] on div "Archivist" at bounding box center [309, 238] width 71 height 30
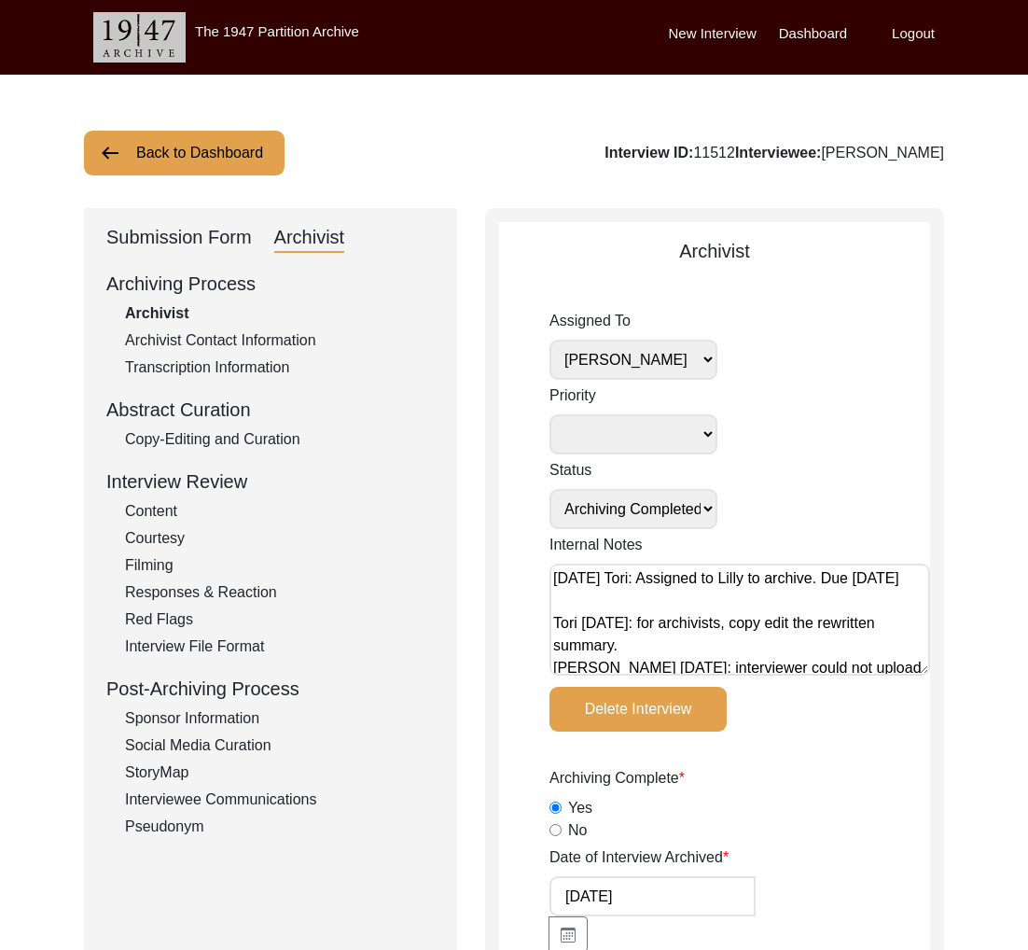
click at [227, 345] on div "Archivist Contact Information" at bounding box center [280, 340] width 310 height 22
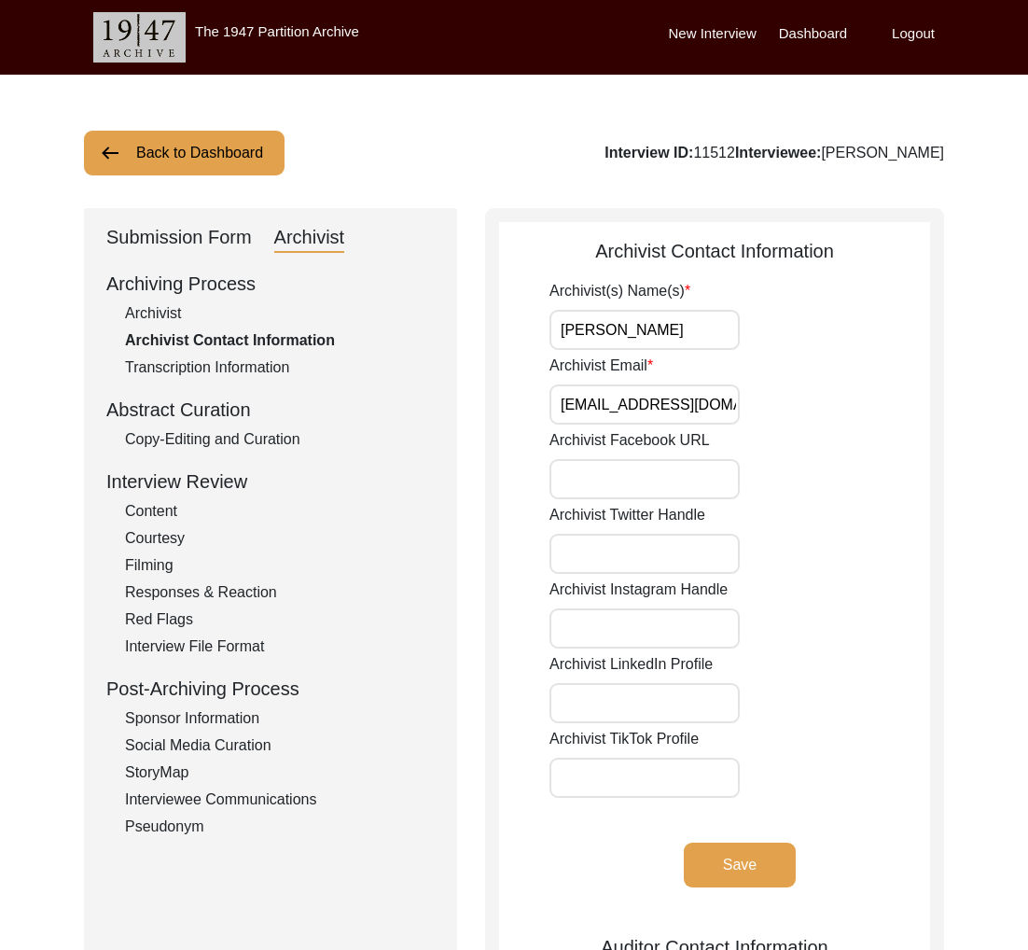
drag, startPoint x: 179, startPoint y: 176, endPoint x: 206, endPoint y: 170, distance: 27.8
click at [180, 176] on div "Back to Dashboard Interview ID: 11512 Interviewee: [PERSON_NAME] Submission For…" at bounding box center [514, 735] width 1028 height 1321
click at [210, 169] on button "Back to Dashboard" at bounding box center [184, 153] width 201 height 45
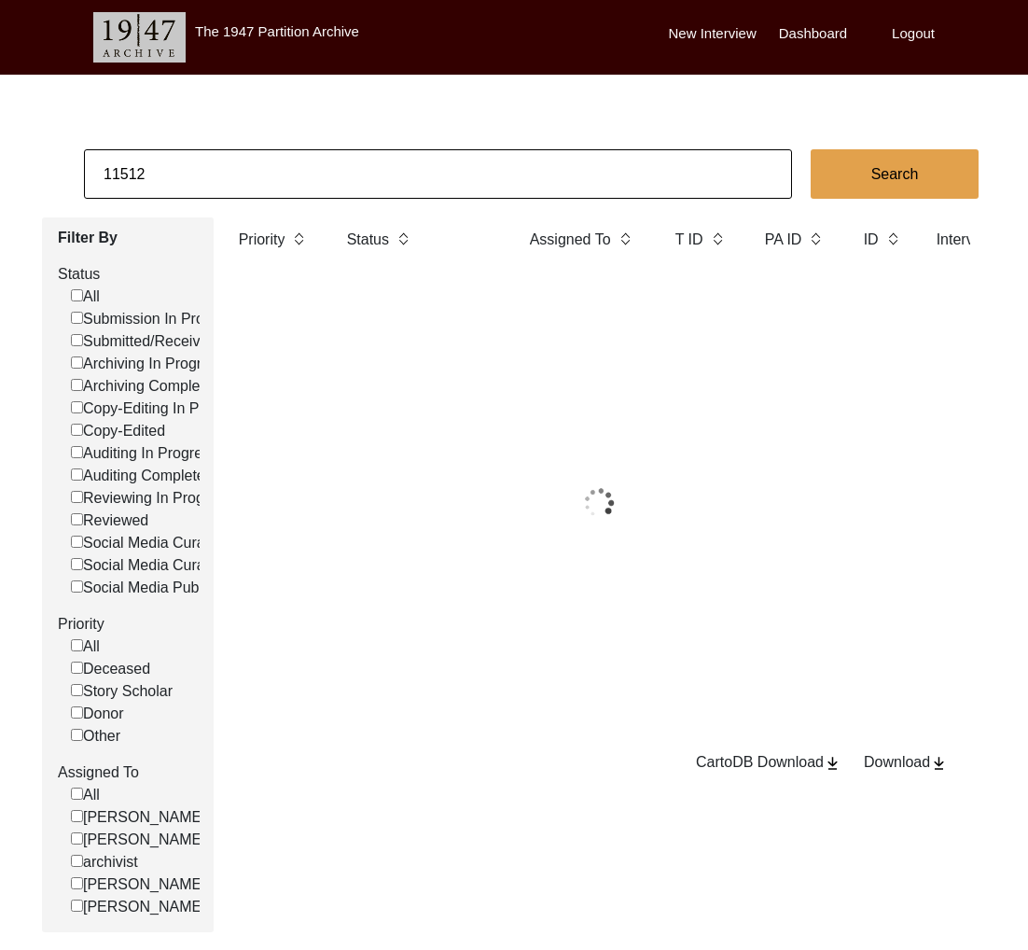
click at [222, 170] on input "11512" at bounding box center [438, 173] width 708 height 49
paste input "3"
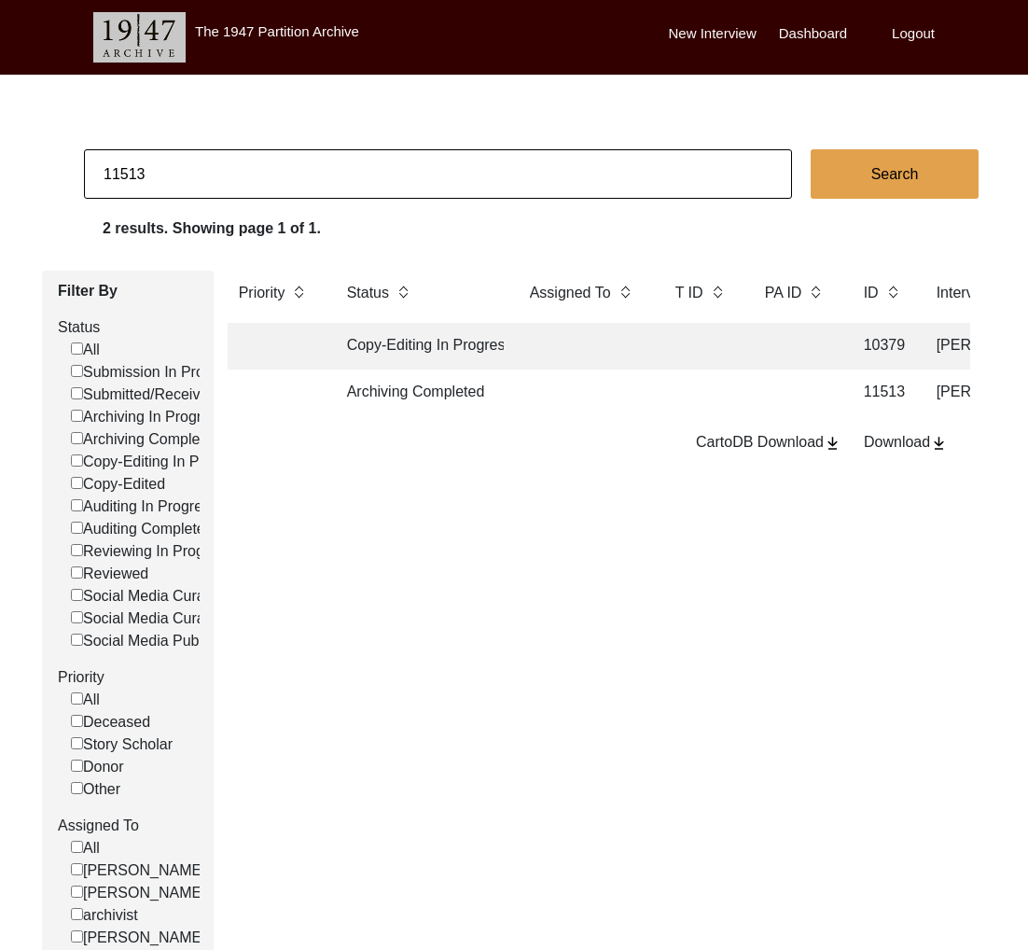
click at [400, 400] on td "Archiving Completed" at bounding box center [420, 393] width 168 height 47
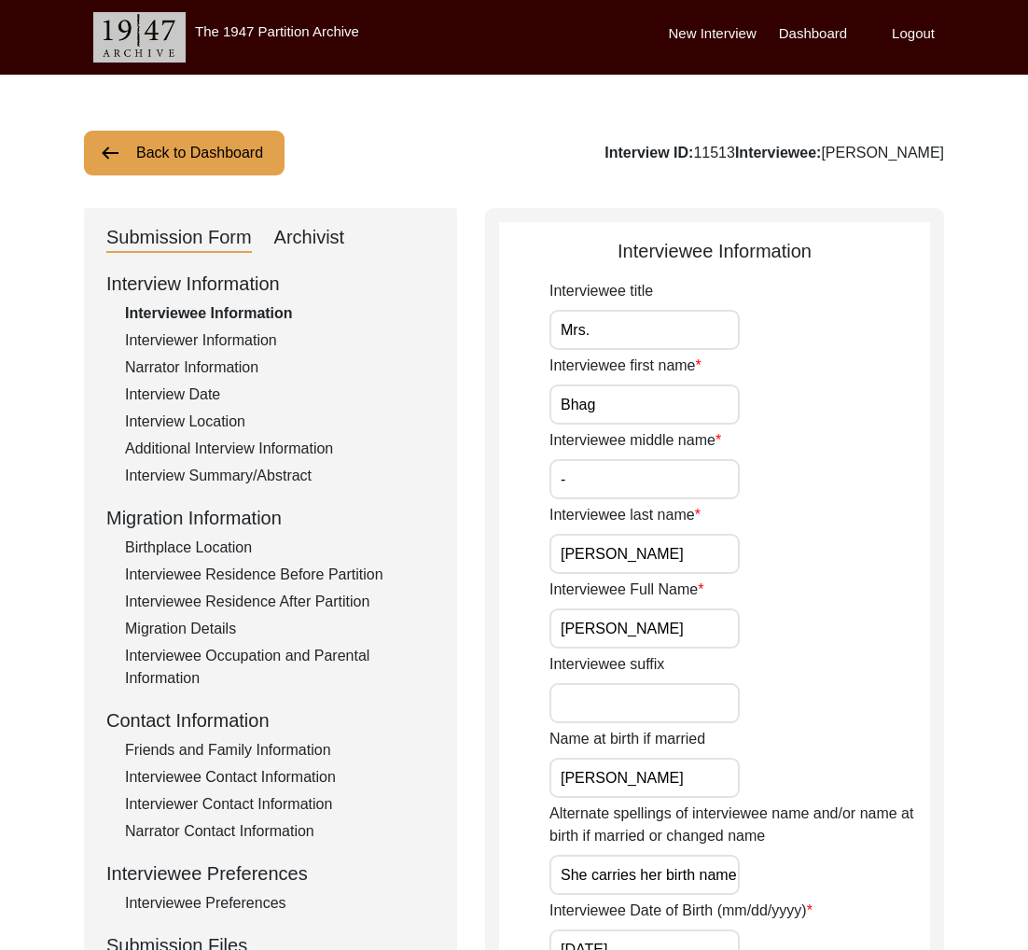
click at [196, 342] on div "Interviewer Information" at bounding box center [280, 340] width 310 height 22
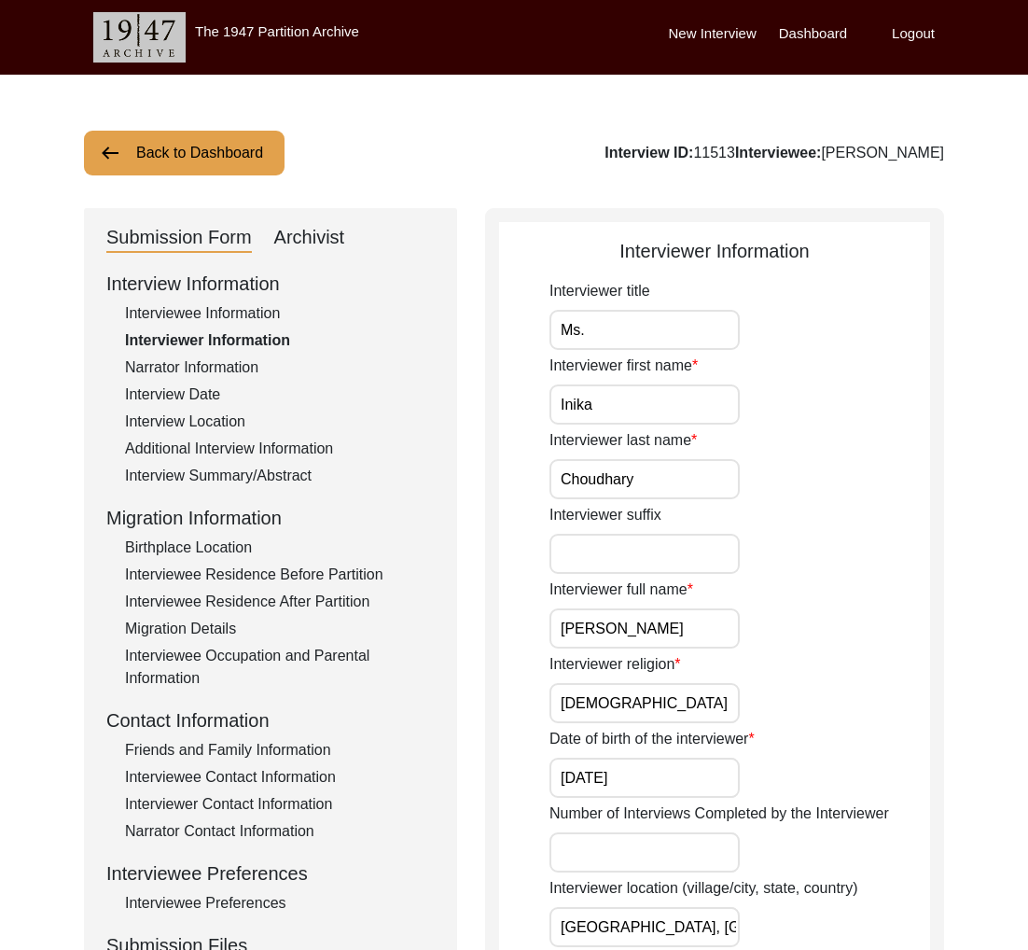
drag, startPoint x: 606, startPoint y: 412, endPoint x: 522, endPoint y: 407, distance: 84.2
click at [718, 146] on div "Interview ID: 11513 Interviewee: [PERSON_NAME]" at bounding box center [775, 153] width 340 height 22
drag, startPoint x: 718, startPoint y: 146, endPoint x: 826, endPoint y: 7, distance: 176.2
click at [719, 146] on div "Interview ID: 11513 Interviewee: [PERSON_NAME]" at bounding box center [775, 153] width 340 height 22
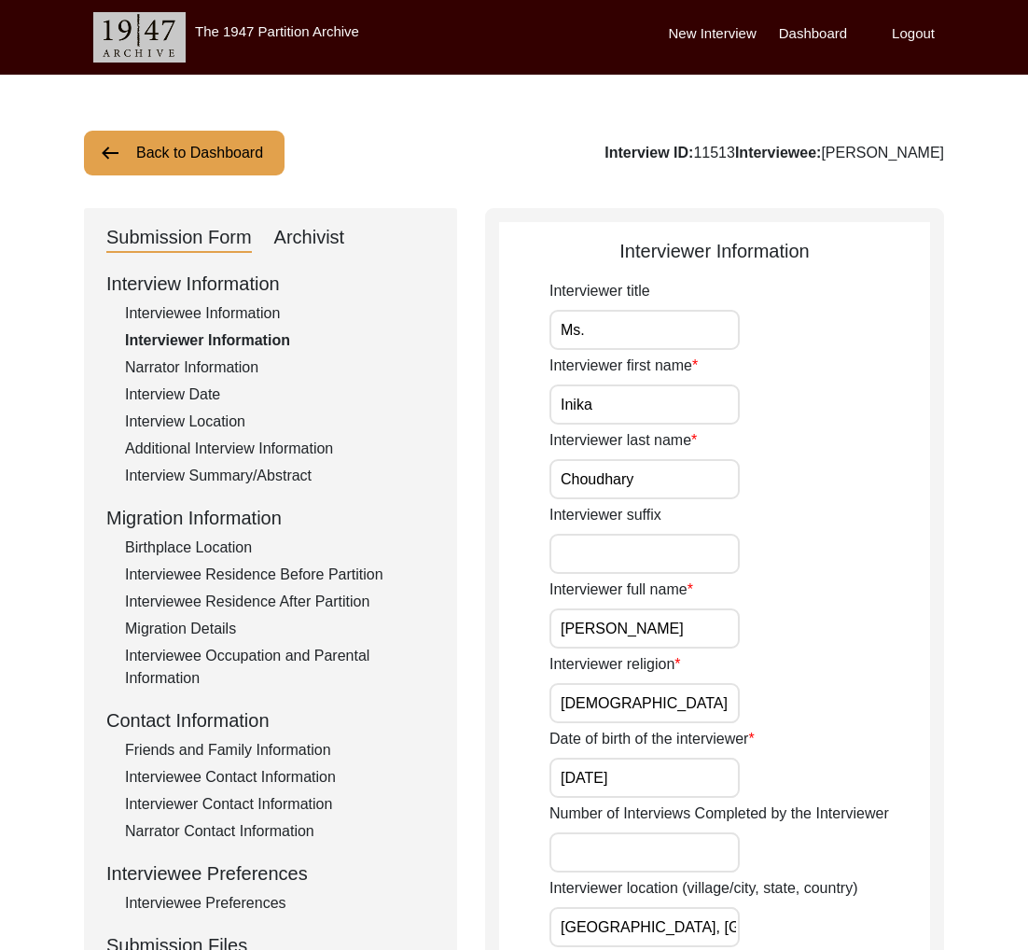
drag, startPoint x: 308, startPoint y: 225, endPoint x: 296, endPoint y: 265, distance: 41.9
click at [308, 225] on div "Archivist" at bounding box center [309, 238] width 71 height 30
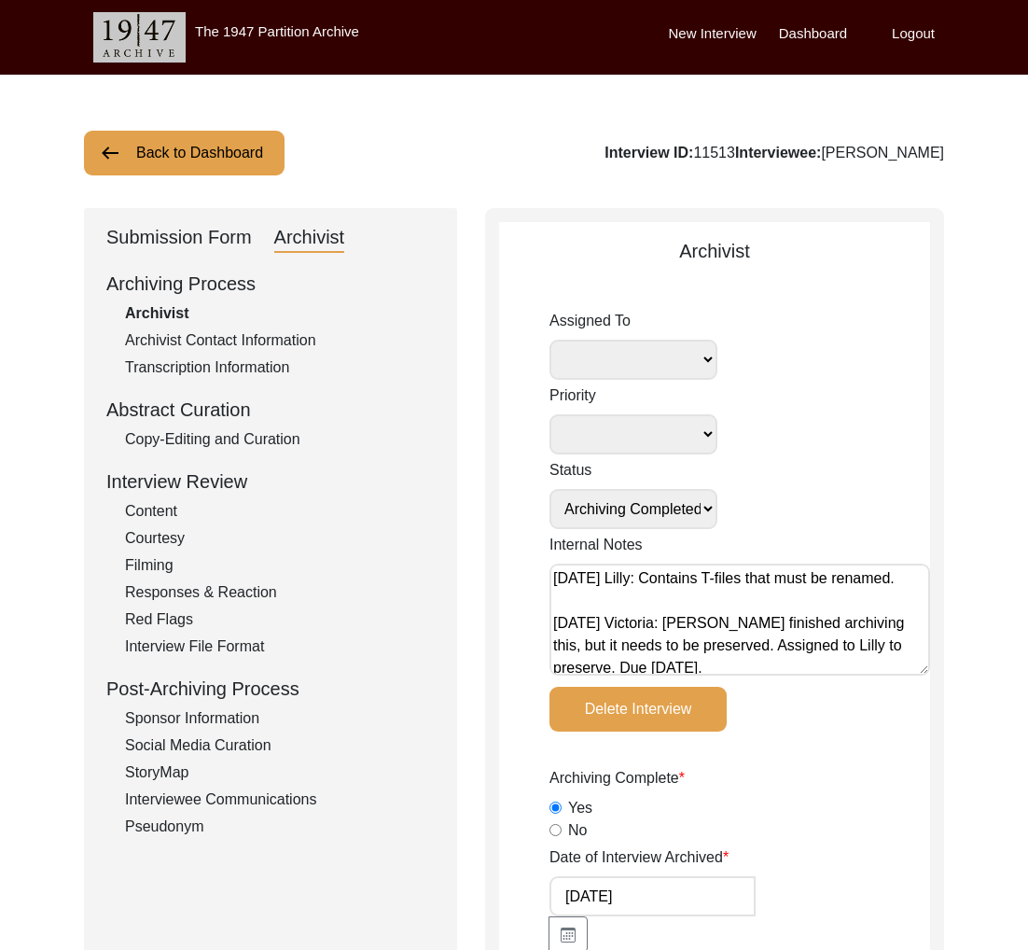
click at [243, 342] on div "Archivist Contact Information" at bounding box center [280, 340] width 310 height 22
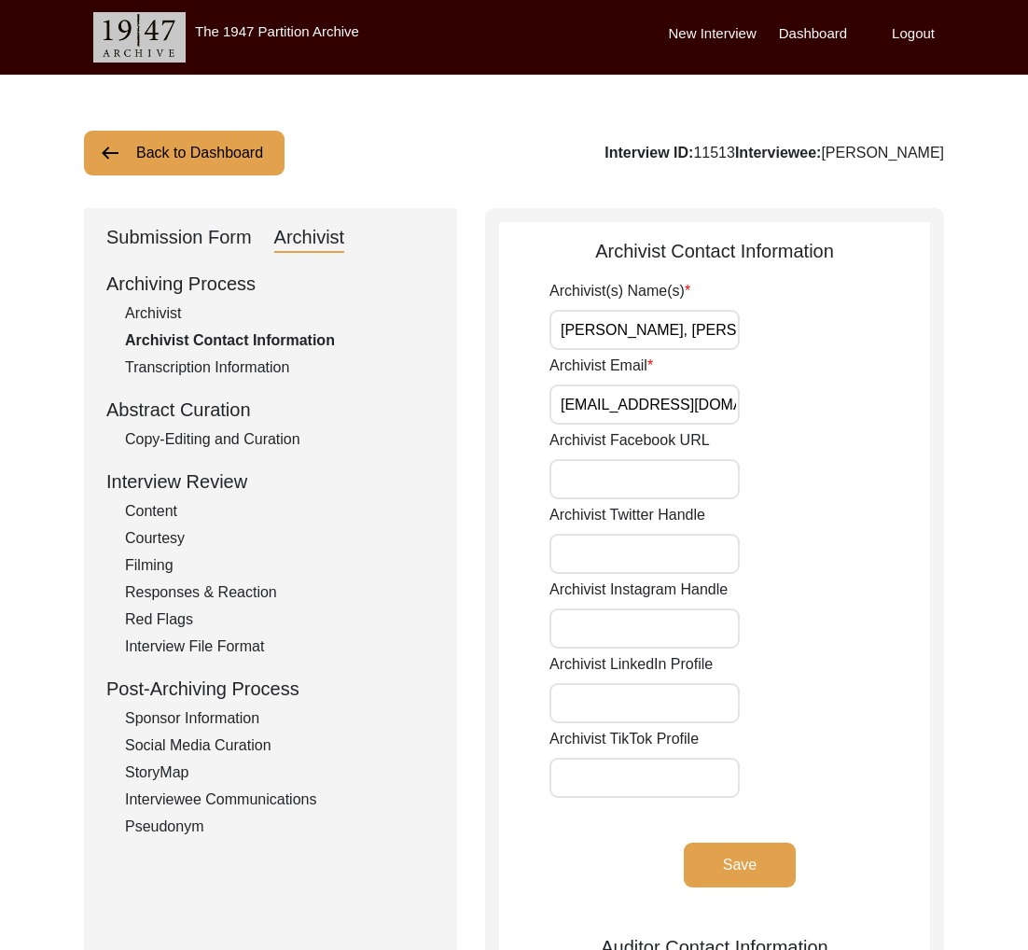
click at [166, 163] on button "Back to Dashboard" at bounding box center [184, 153] width 201 height 45
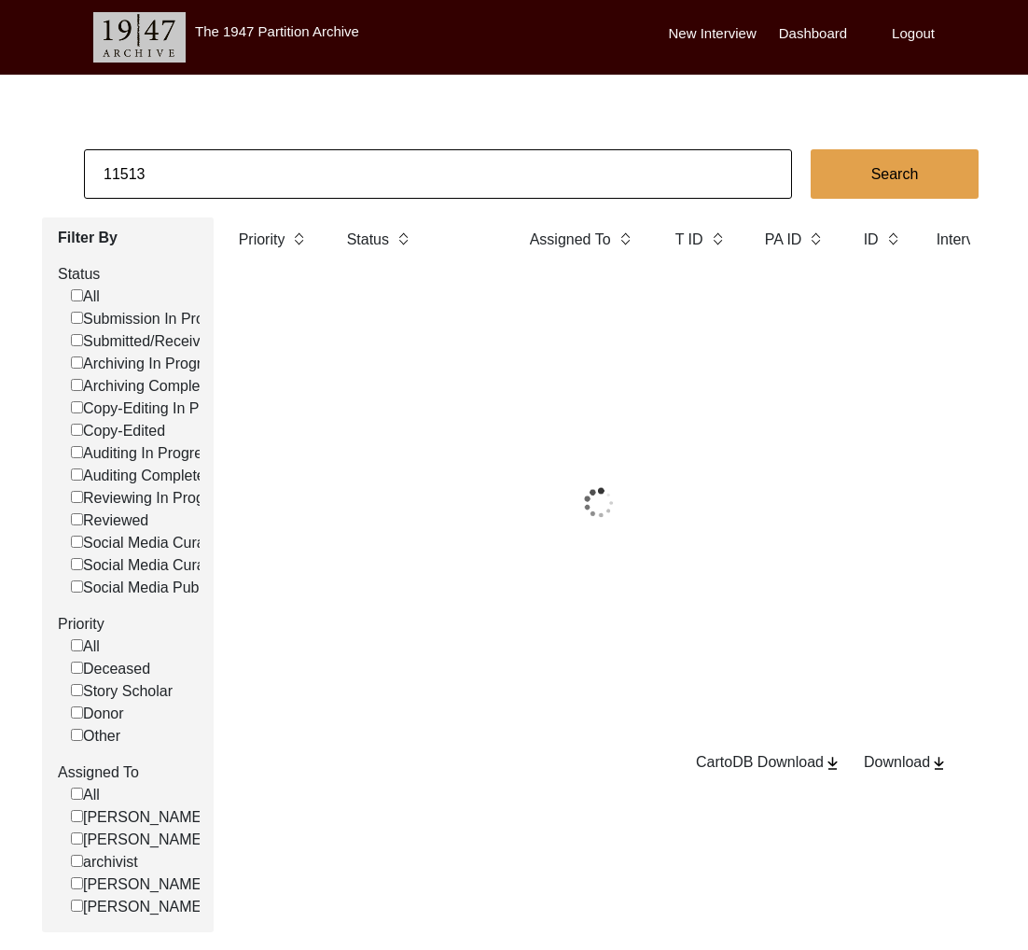
click at [203, 174] on input "11513" at bounding box center [438, 173] width 708 height 49
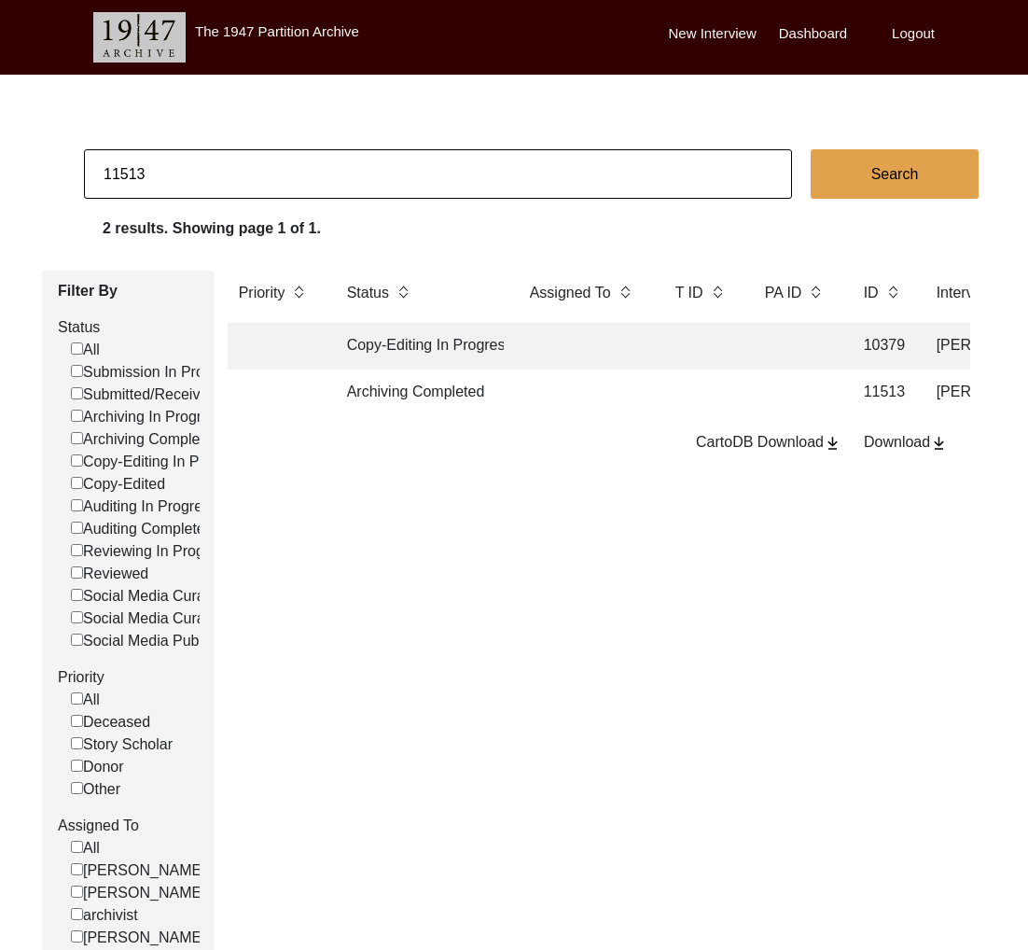
paste input "4"
click at [433, 398] on td "Archiving Completed" at bounding box center [420, 393] width 168 height 47
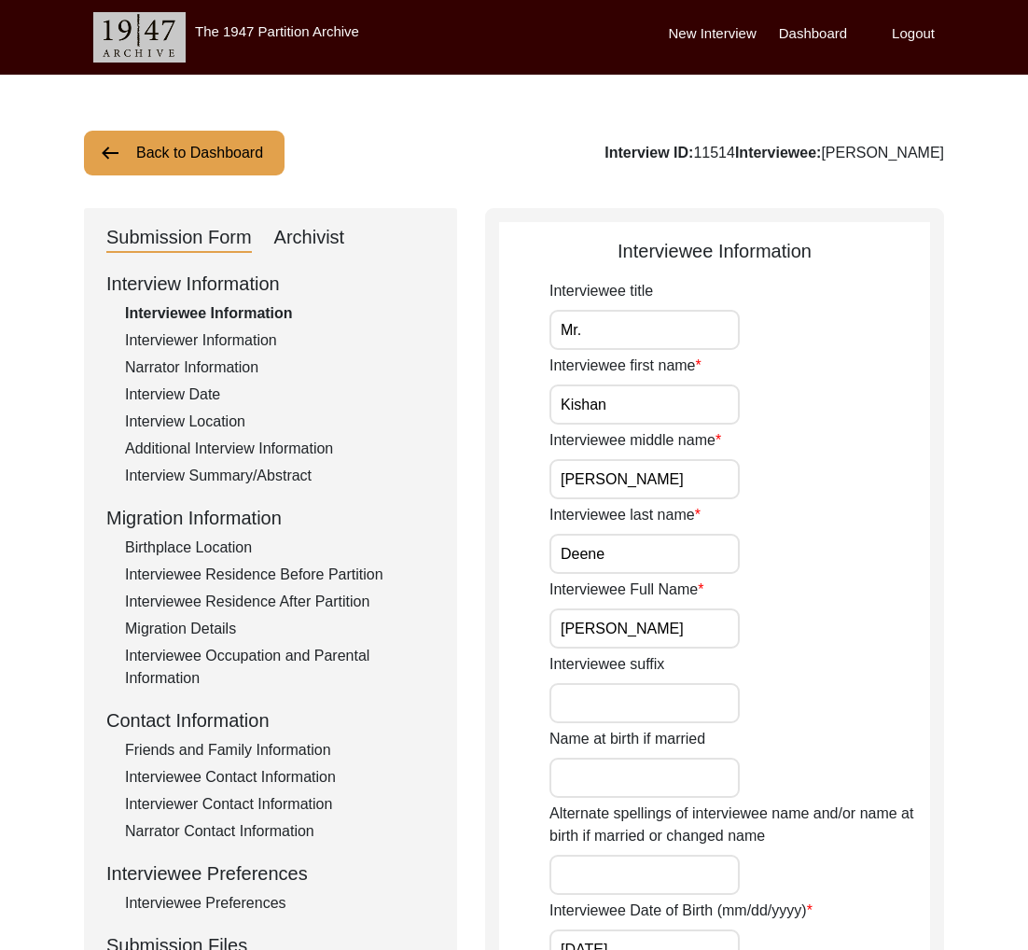
click at [211, 342] on div "Interviewer Information" at bounding box center [280, 340] width 310 height 22
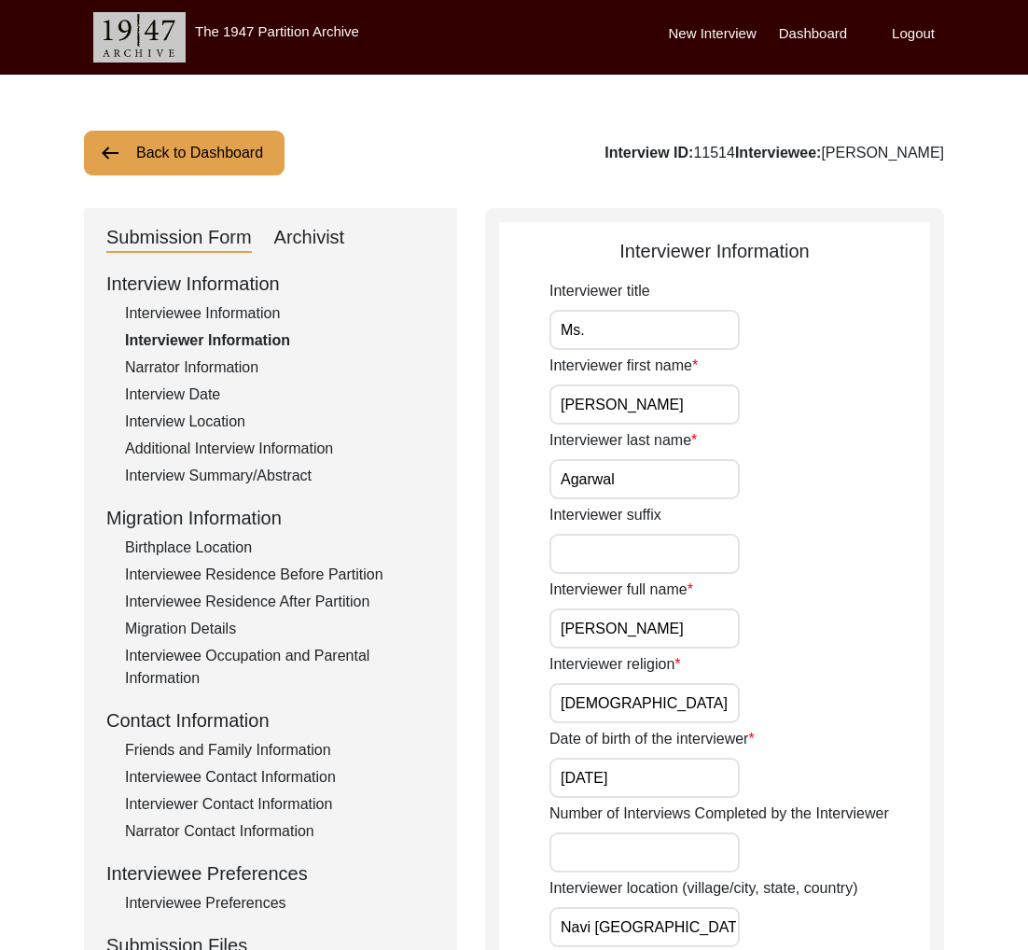
click at [926, 155] on div "Interview ID: 11514 Interviewee: [PERSON_NAME]" at bounding box center [775, 153] width 340 height 22
drag, startPoint x: 926, startPoint y: 155, endPoint x: 914, endPoint y: 156, distance: 12.2
click at [925, 155] on div "Interview ID: 11514 Interviewee: [PERSON_NAME]" at bounding box center [775, 153] width 340 height 22
click at [175, 165] on button "Back to Dashboard" at bounding box center [184, 153] width 201 height 45
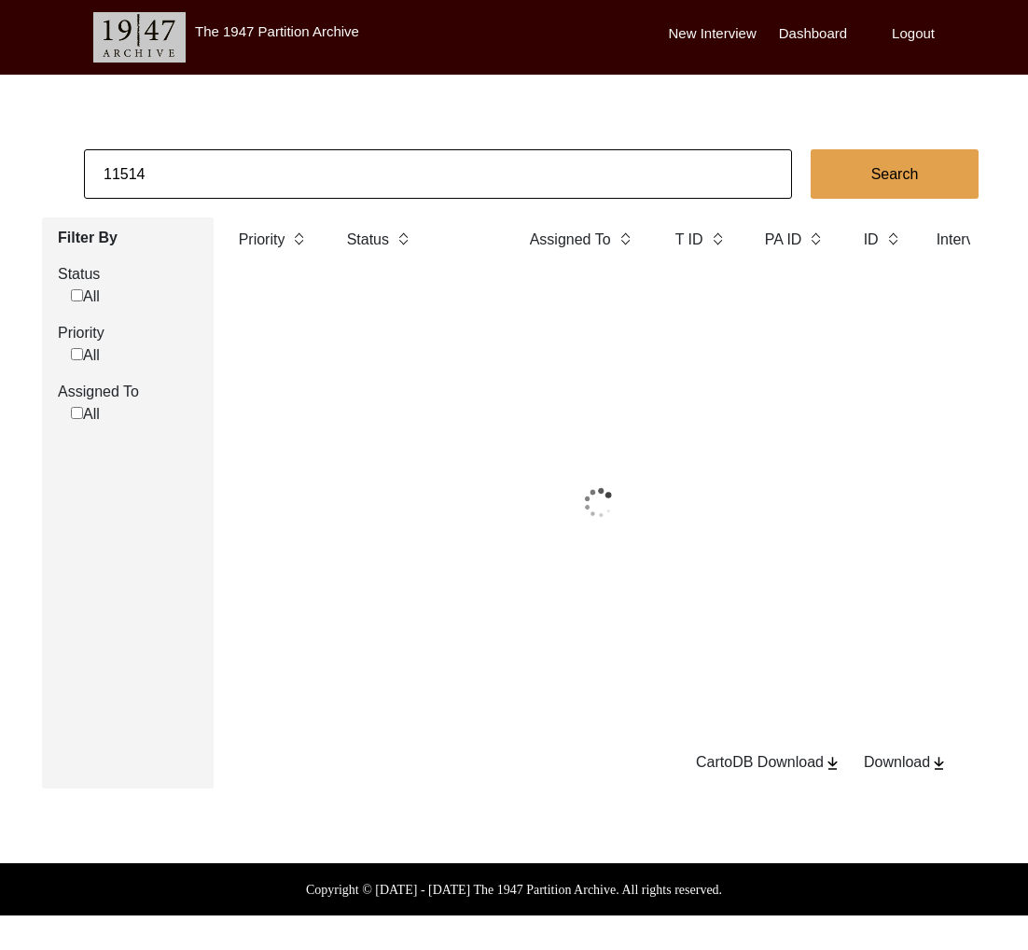
click at [211, 184] on input "11514" at bounding box center [438, 173] width 708 height 49
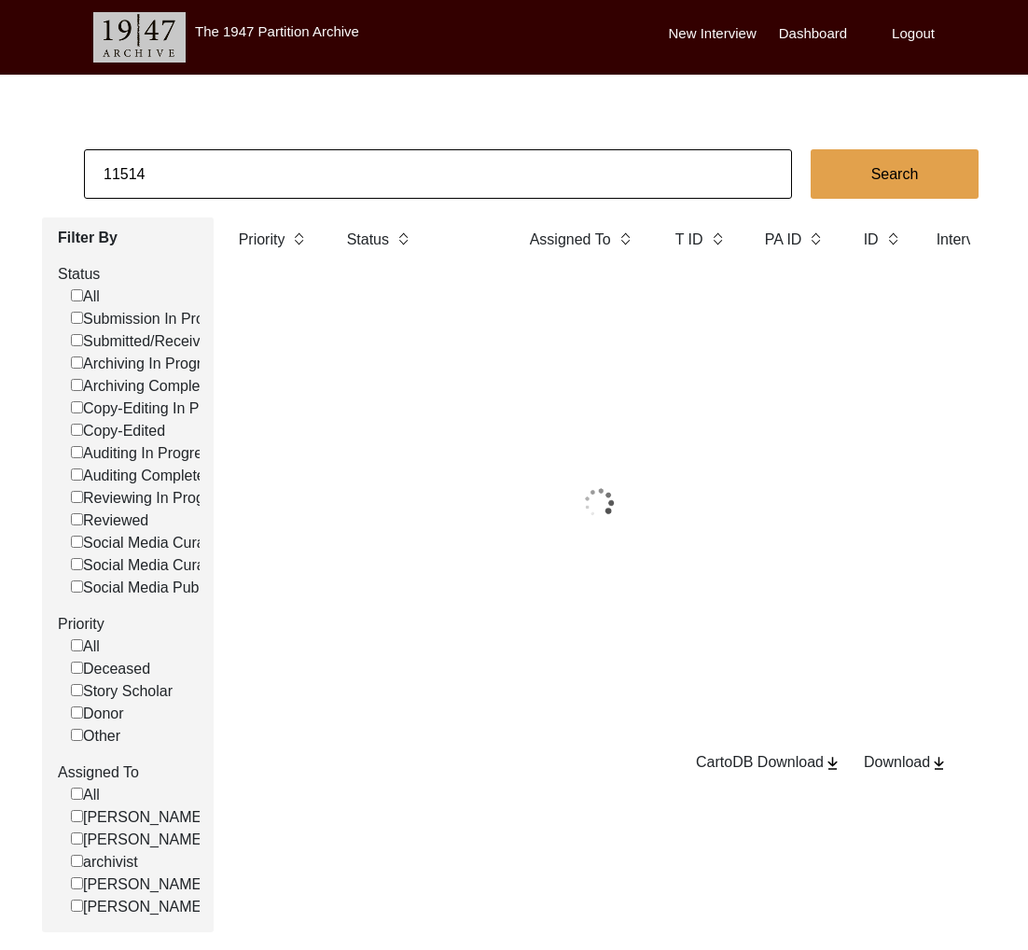
click at [211, 184] on input "11514" at bounding box center [438, 173] width 708 height 49
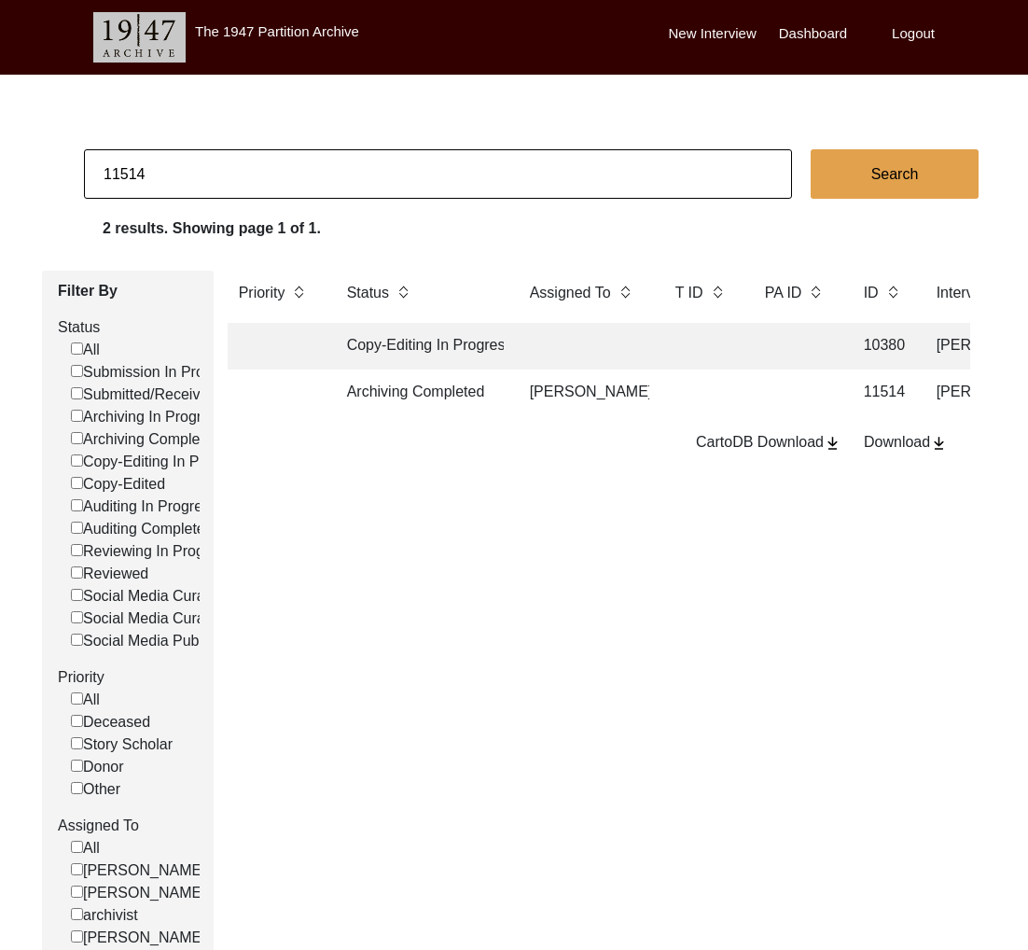
click at [129, 174] on input "11514" at bounding box center [438, 173] width 708 height 49
drag, startPoint x: 135, startPoint y: 171, endPoint x: 182, endPoint y: 175, distance: 46.8
click at [182, 175] on input "11514" at bounding box center [438, 173] width 708 height 49
click at [469, 395] on td "Archiving Completed" at bounding box center [420, 393] width 168 height 47
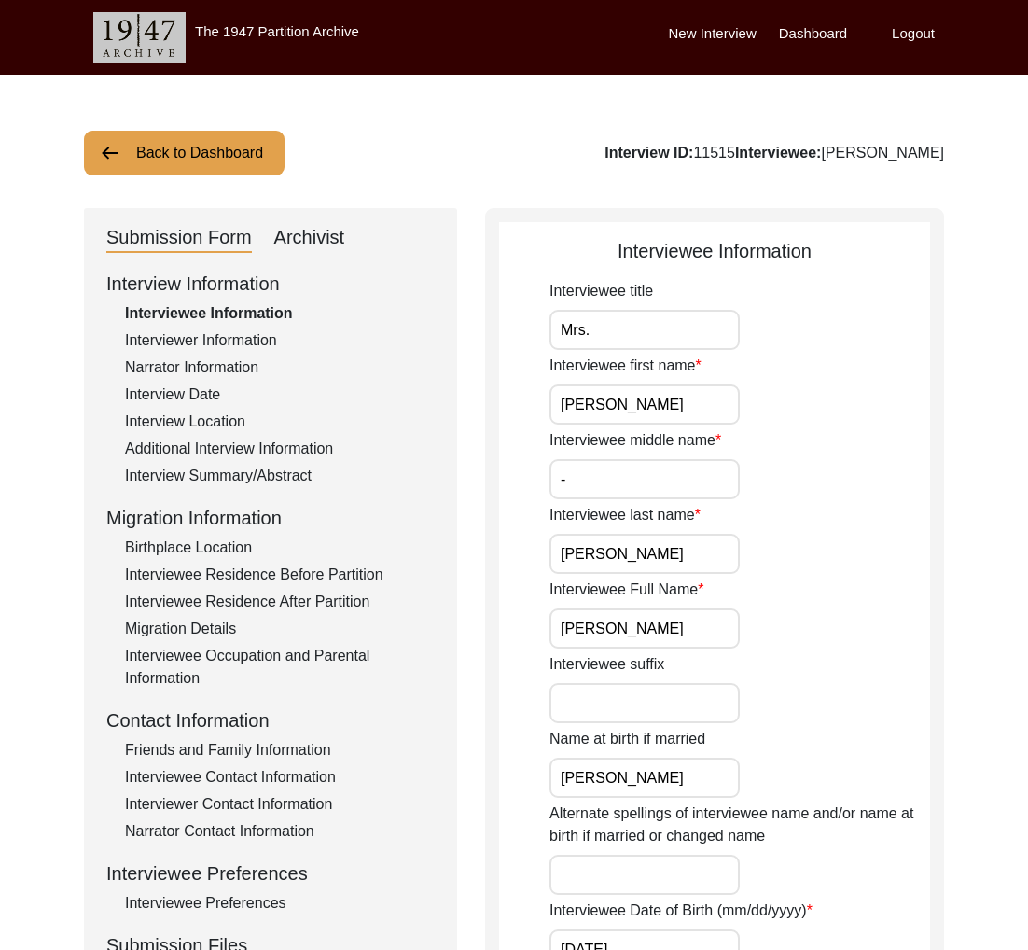
click at [232, 339] on div "Interviewer Information" at bounding box center [280, 340] width 310 height 22
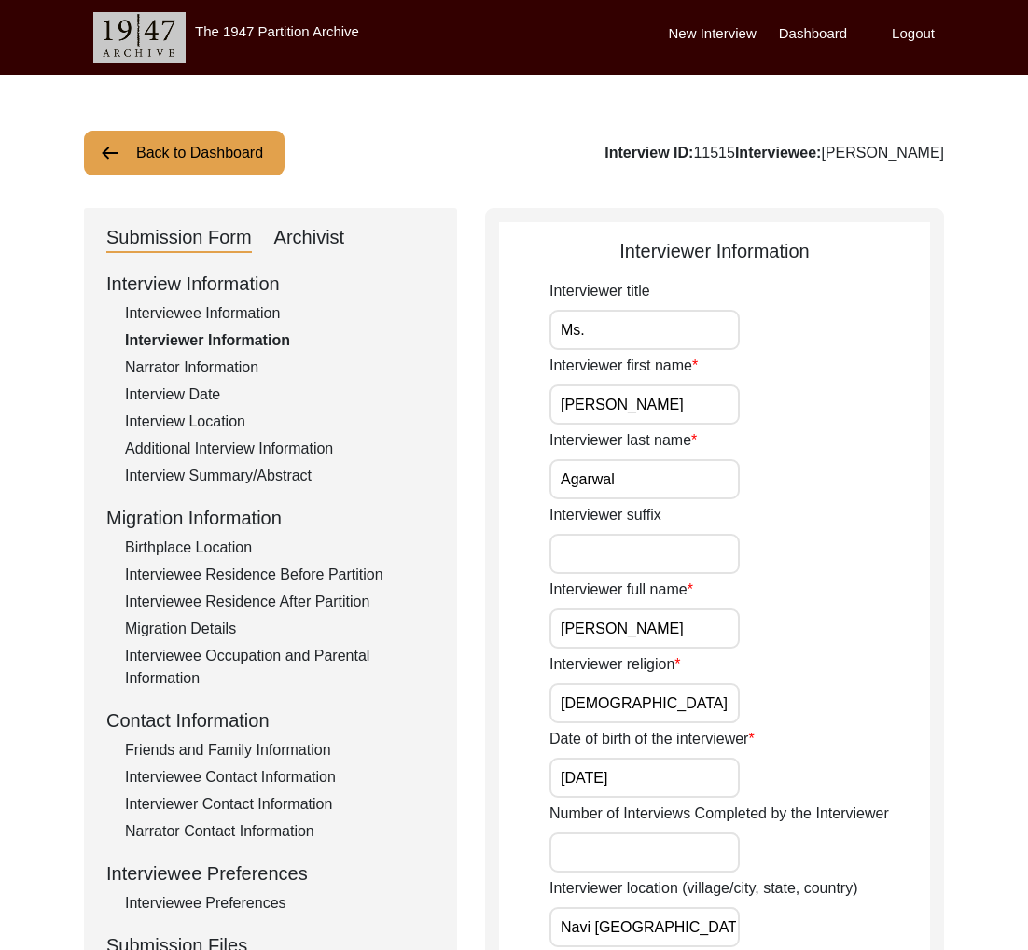
click at [311, 245] on div "Archivist" at bounding box center [309, 238] width 71 height 30
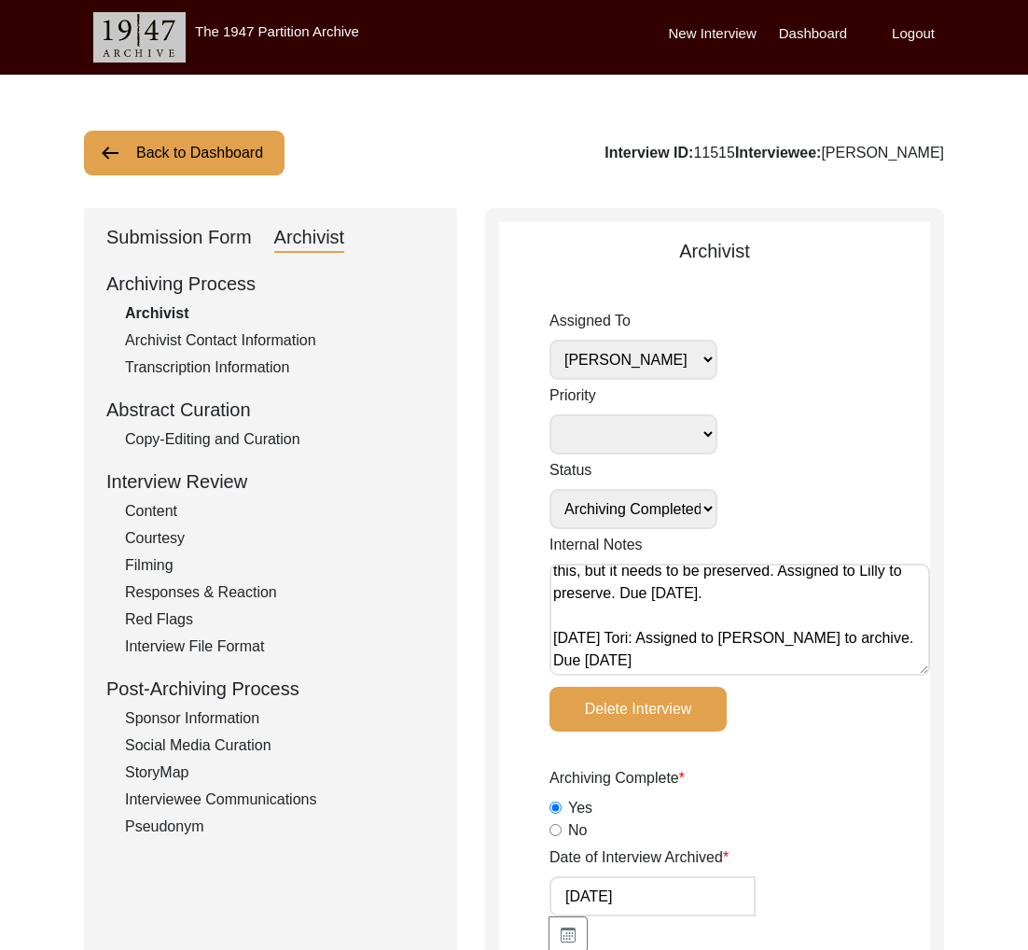
click at [185, 147] on button "Back to Dashboard" at bounding box center [184, 153] width 201 height 45
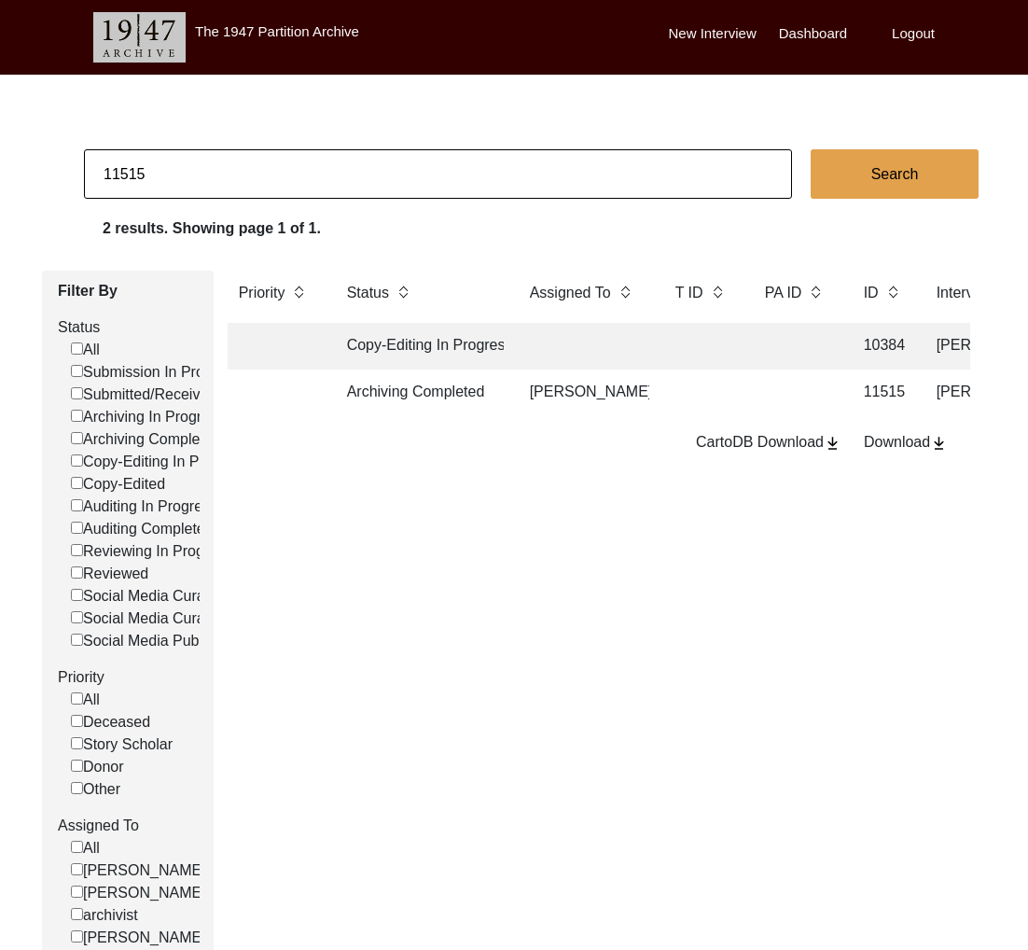
drag, startPoint x: 133, startPoint y: 169, endPoint x: 225, endPoint y: 166, distance: 92.4
click at [225, 166] on input "11515" at bounding box center [438, 173] width 708 height 49
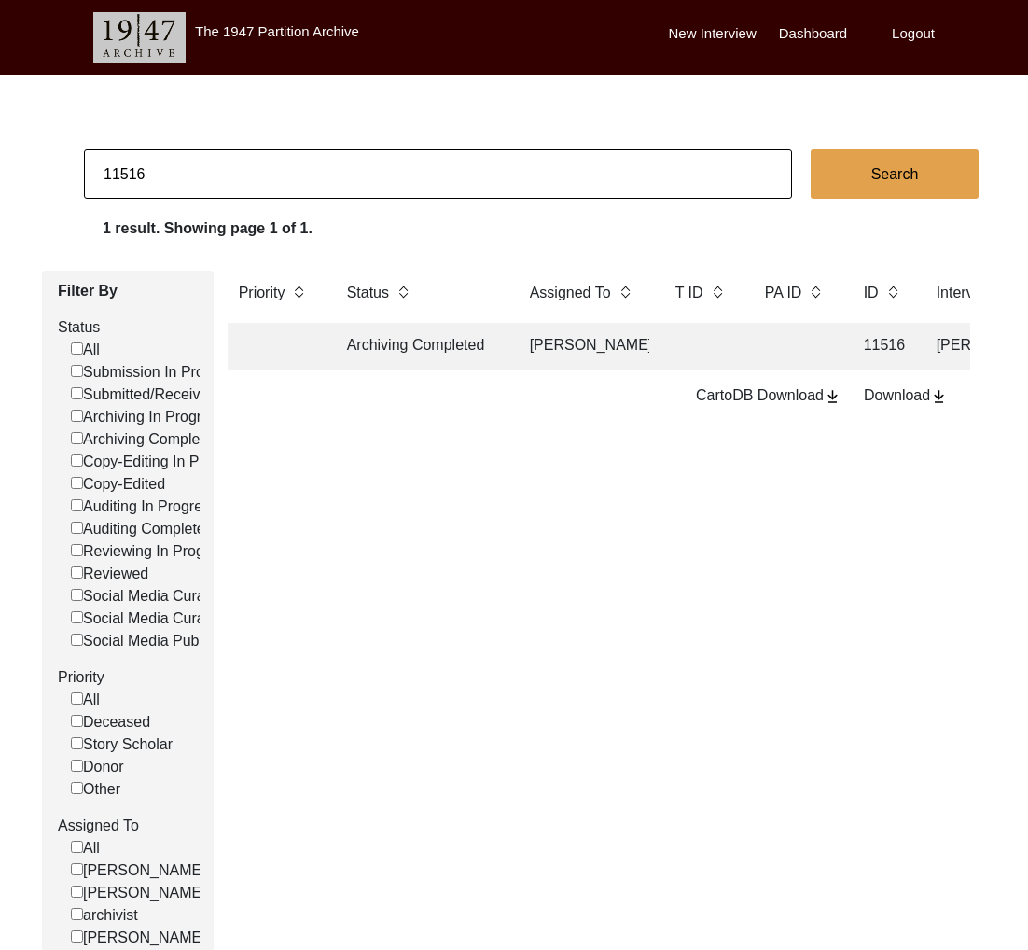
click at [470, 341] on td "Archiving Completed" at bounding box center [420, 346] width 168 height 47
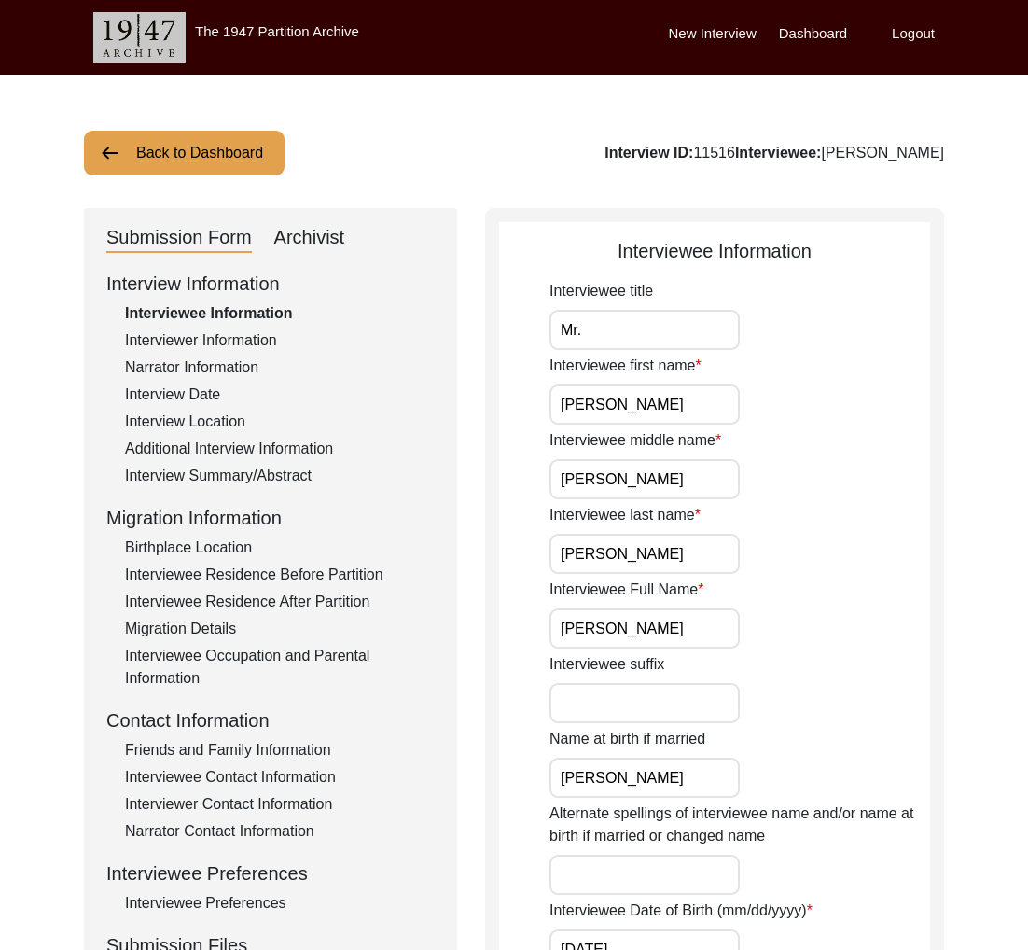
click at [311, 244] on div "Archivist" at bounding box center [309, 238] width 71 height 30
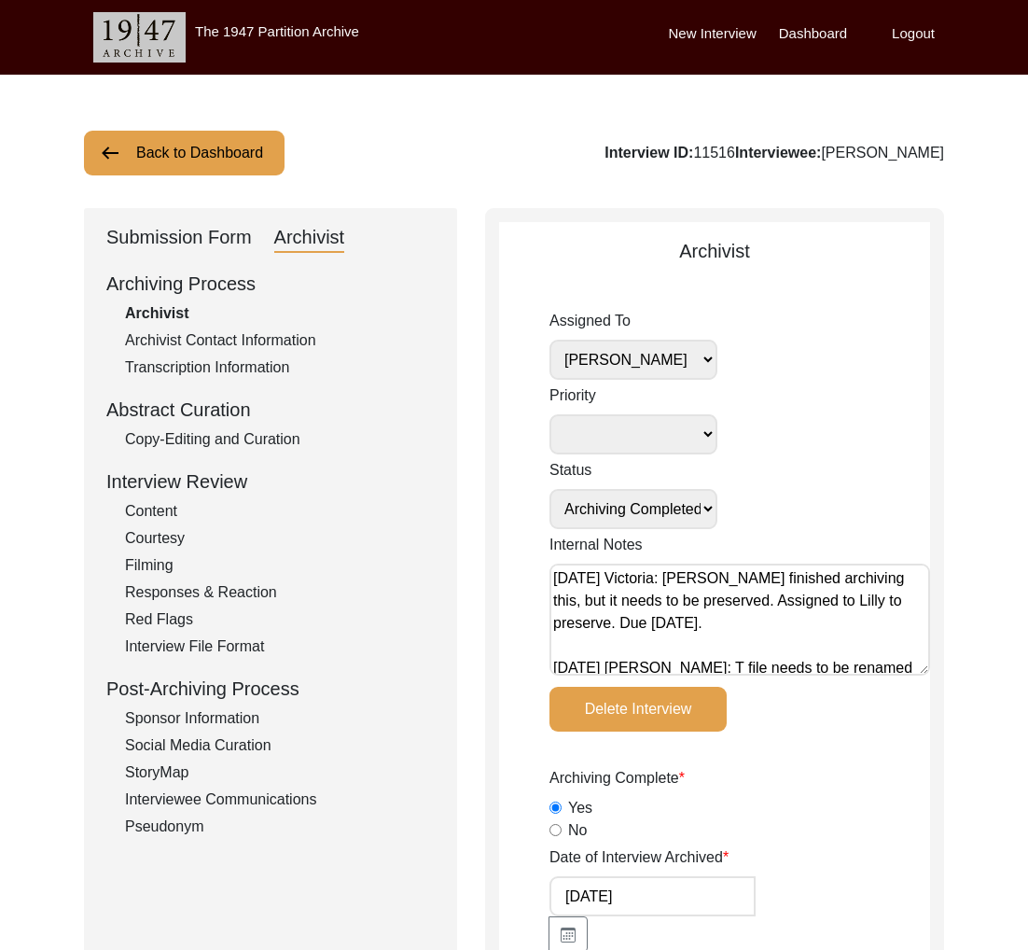
click at [162, 147] on button "Back to Dashboard" at bounding box center [184, 153] width 201 height 45
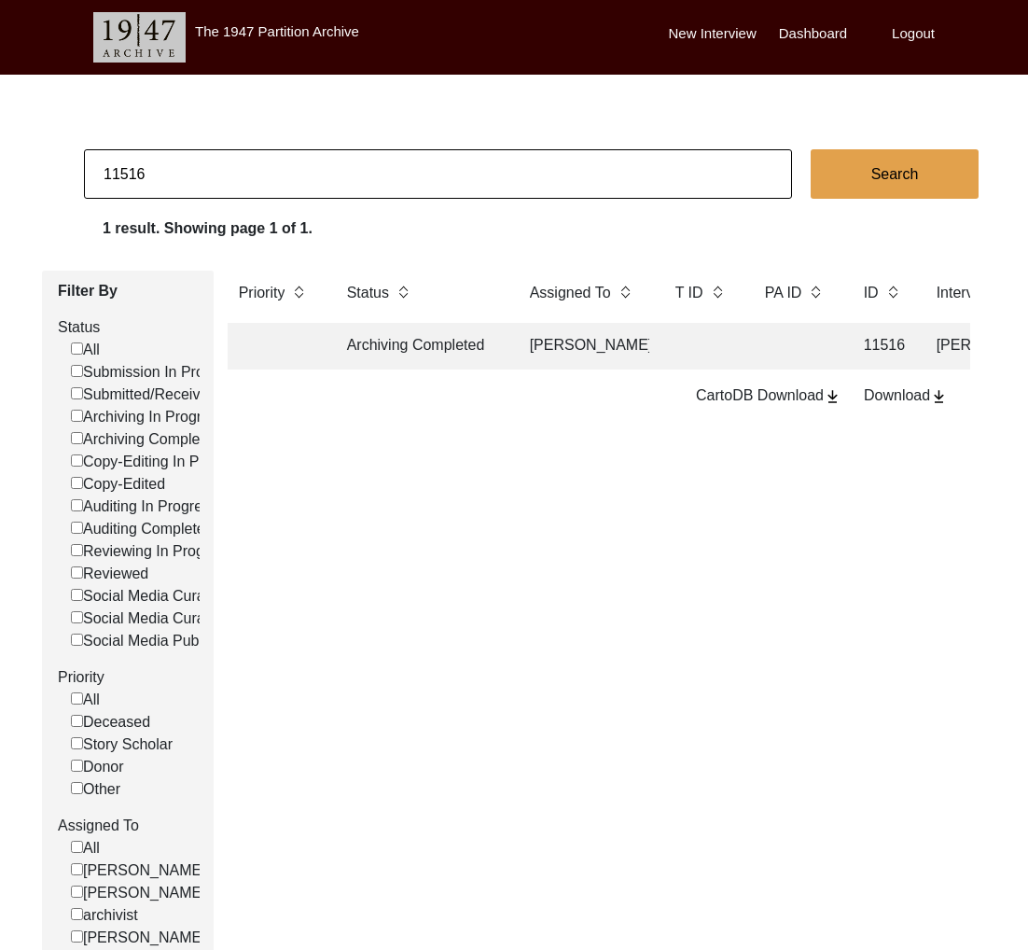
drag, startPoint x: 136, startPoint y: 170, endPoint x: 195, endPoint y: 171, distance: 58.8
click at [192, 171] on input "11516" at bounding box center [438, 173] width 708 height 49
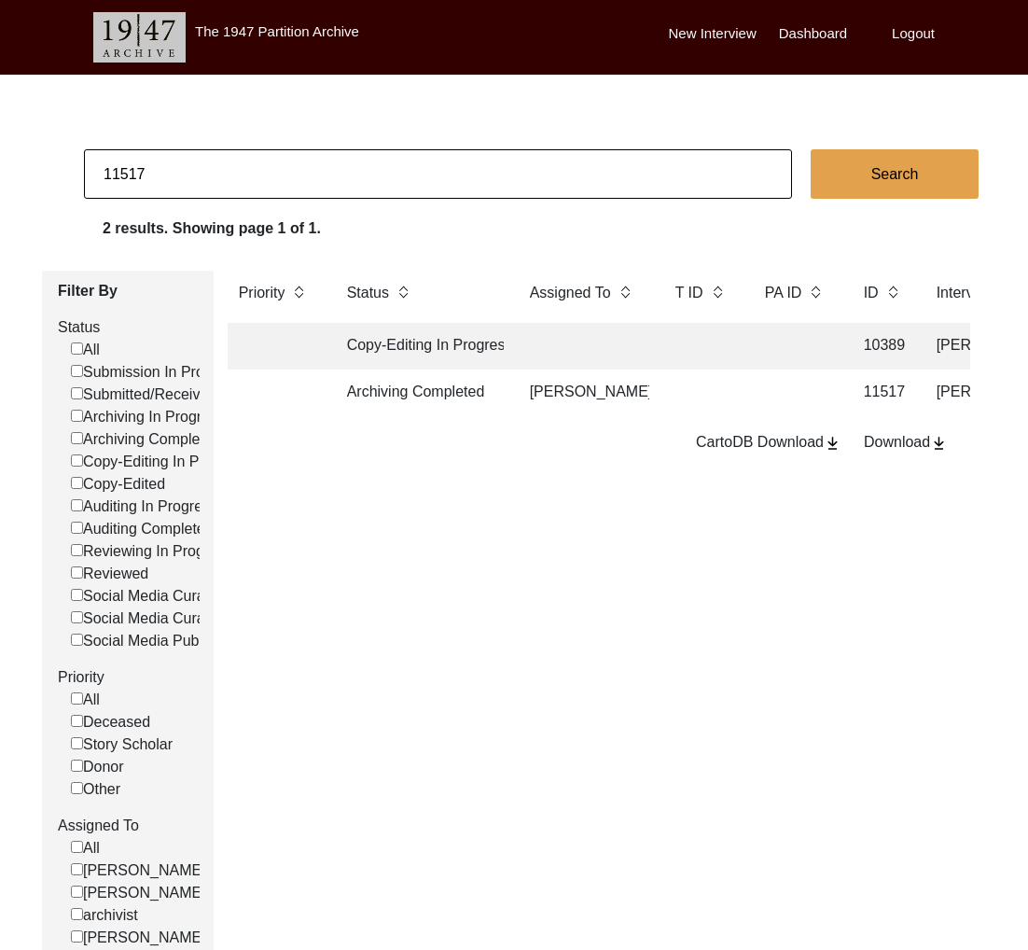
click at [412, 387] on td "Archiving Completed" at bounding box center [420, 393] width 168 height 47
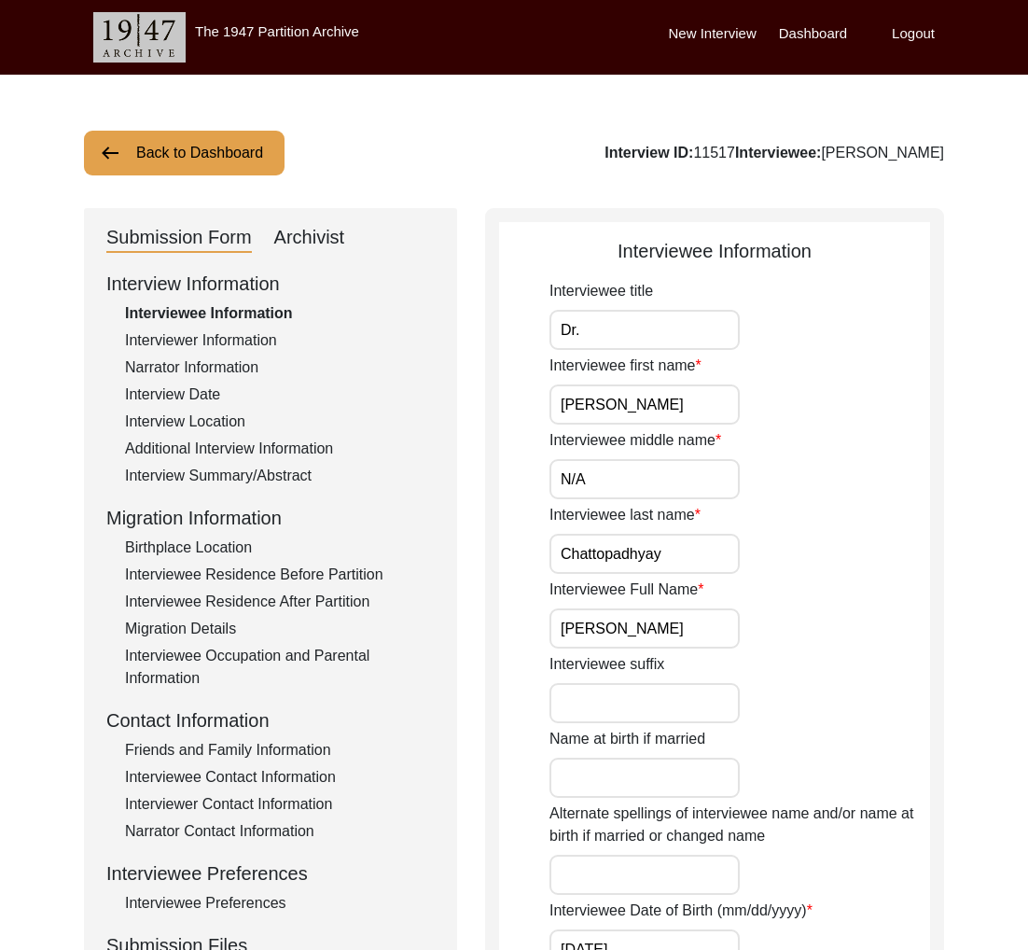
click at [294, 231] on div "Archivist" at bounding box center [309, 238] width 71 height 30
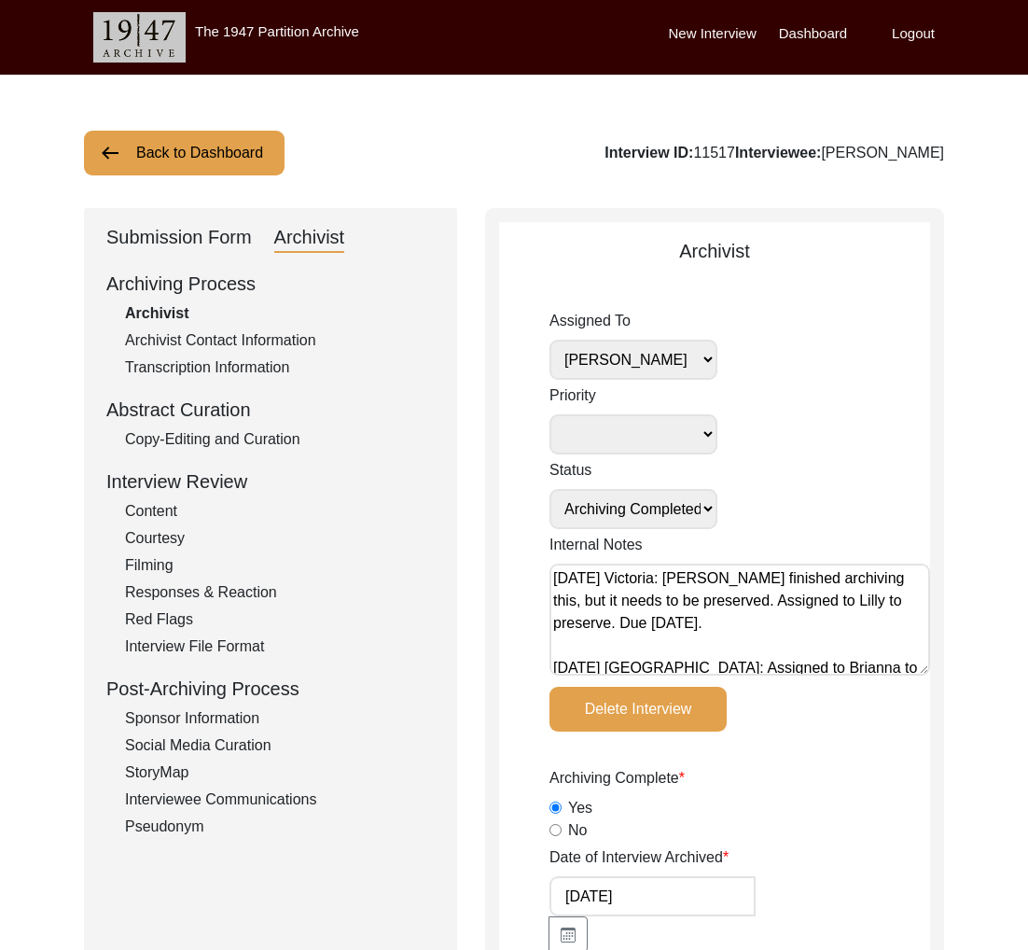
click at [209, 166] on button "Back to Dashboard" at bounding box center [184, 153] width 201 height 45
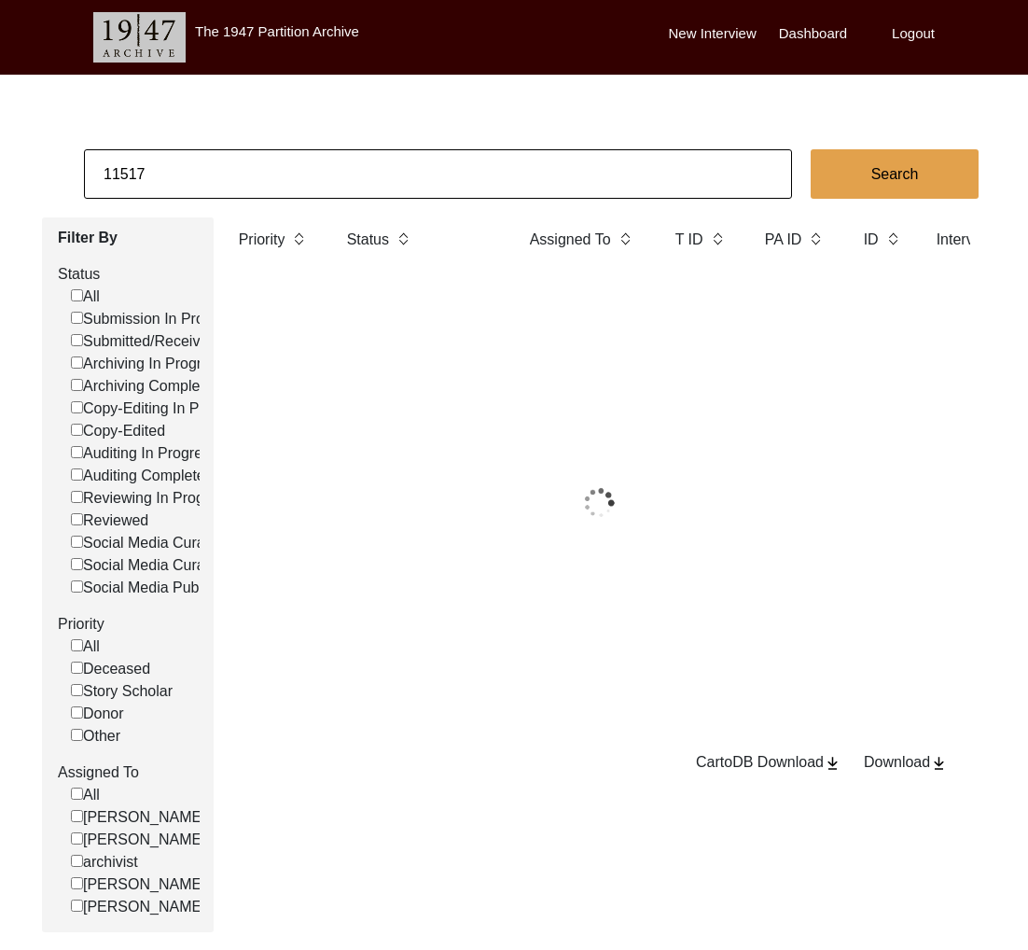
click at [226, 181] on input "11517" at bounding box center [438, 173] width 708 height 49
paste input "8"
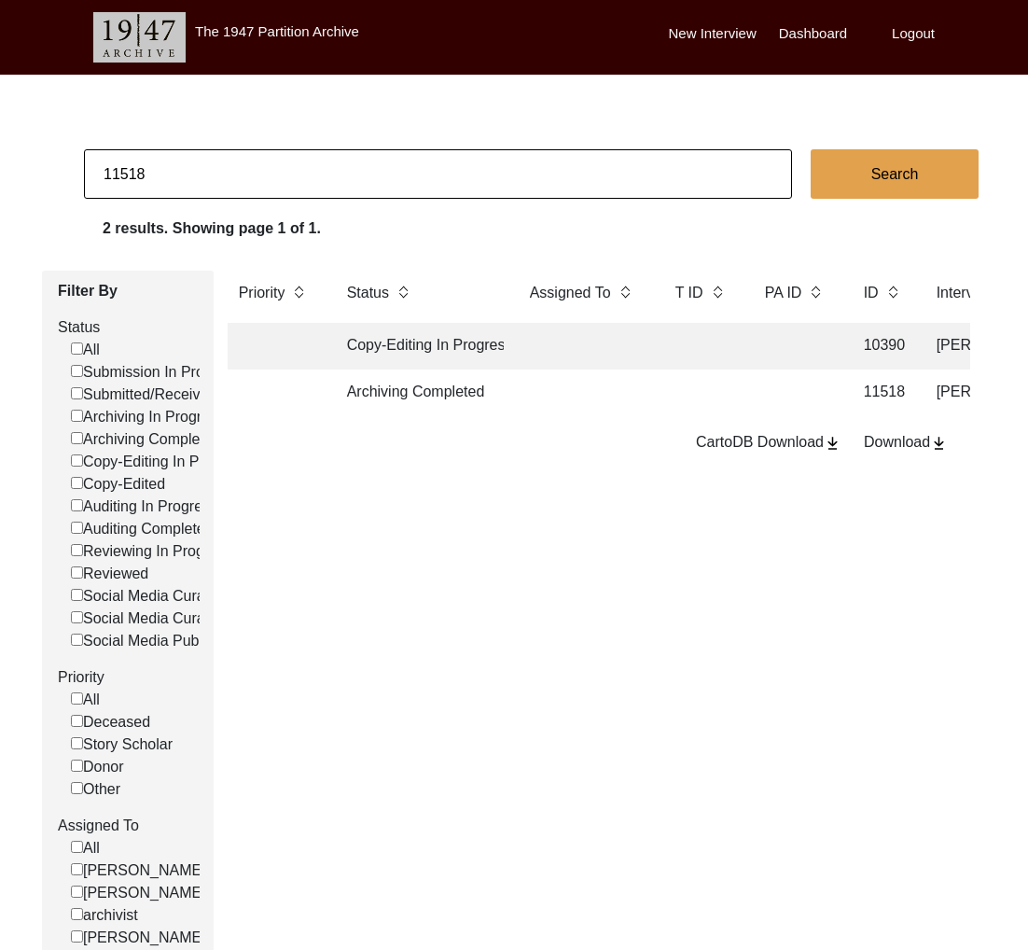
click at [461, 390] on td "Archiving Completed" at bounding box center [420, 393] width 168 height 47
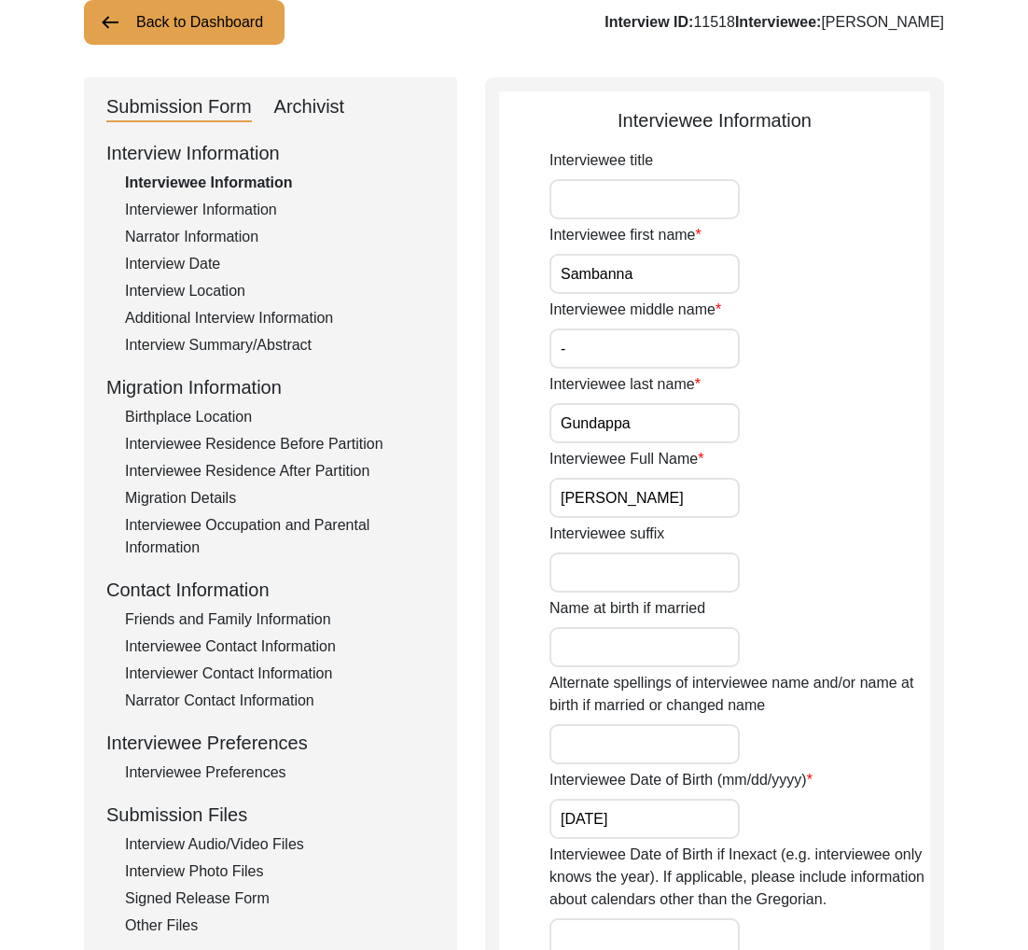
scroll to position [242, 0]
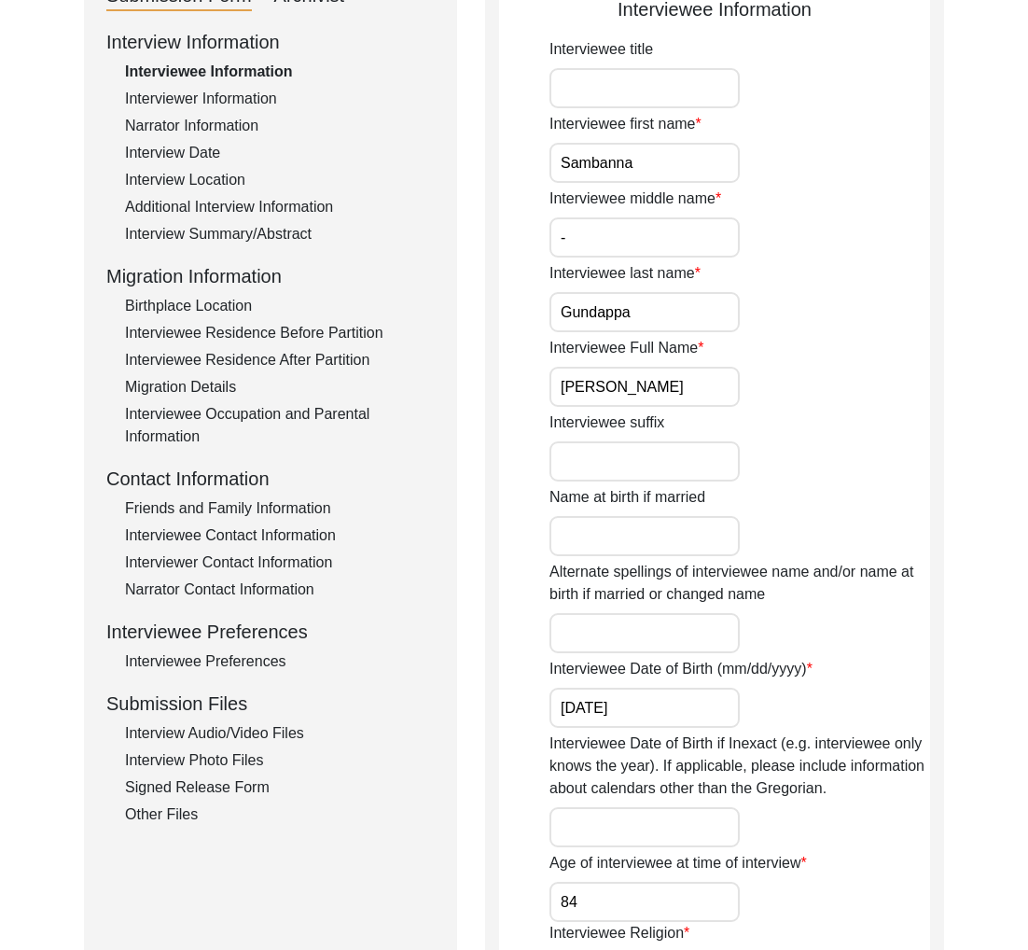
click at [284, 722] on div "Interview Audio/Video Files" at bounding box center [280, 733] width 310 height 22
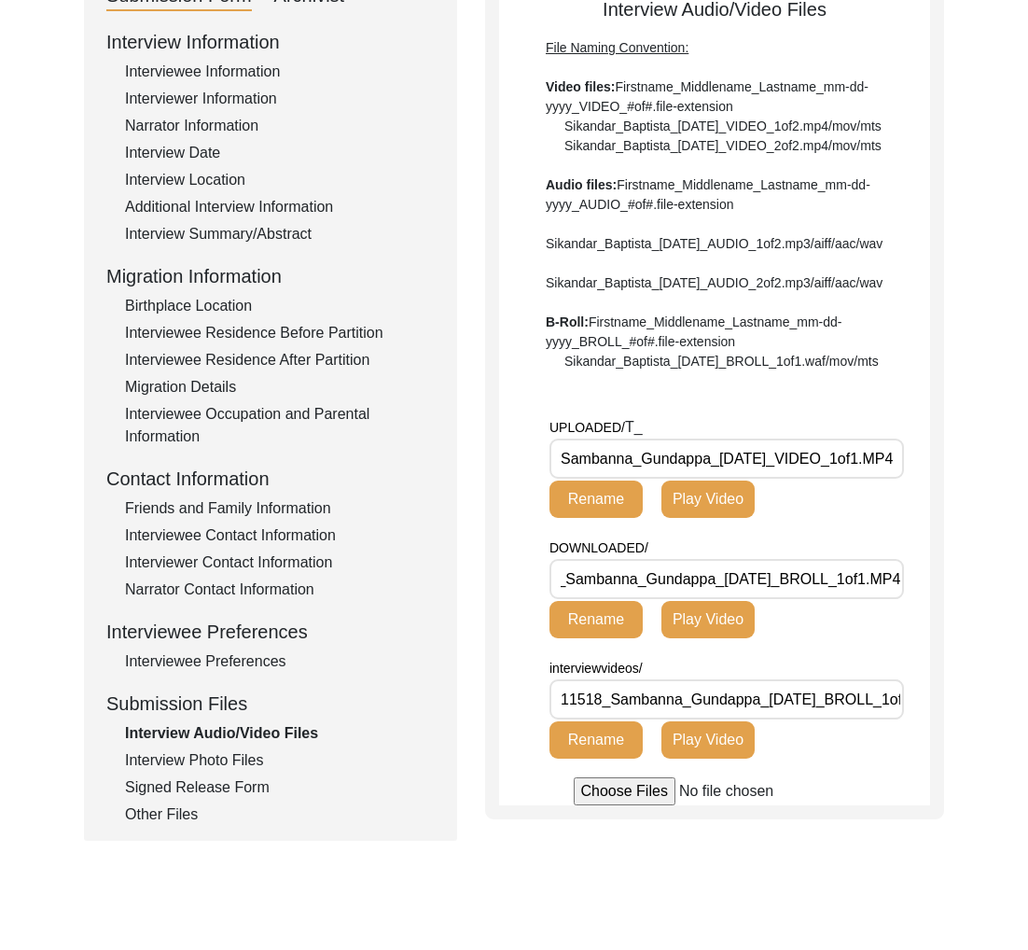
scroll to position [0, 73]
click at [779, 479] on input "Sambanna_Gundappa_[DATE]_VIDEO_1of1.MP4" at bounding box center [727, 459] width 355 height 40
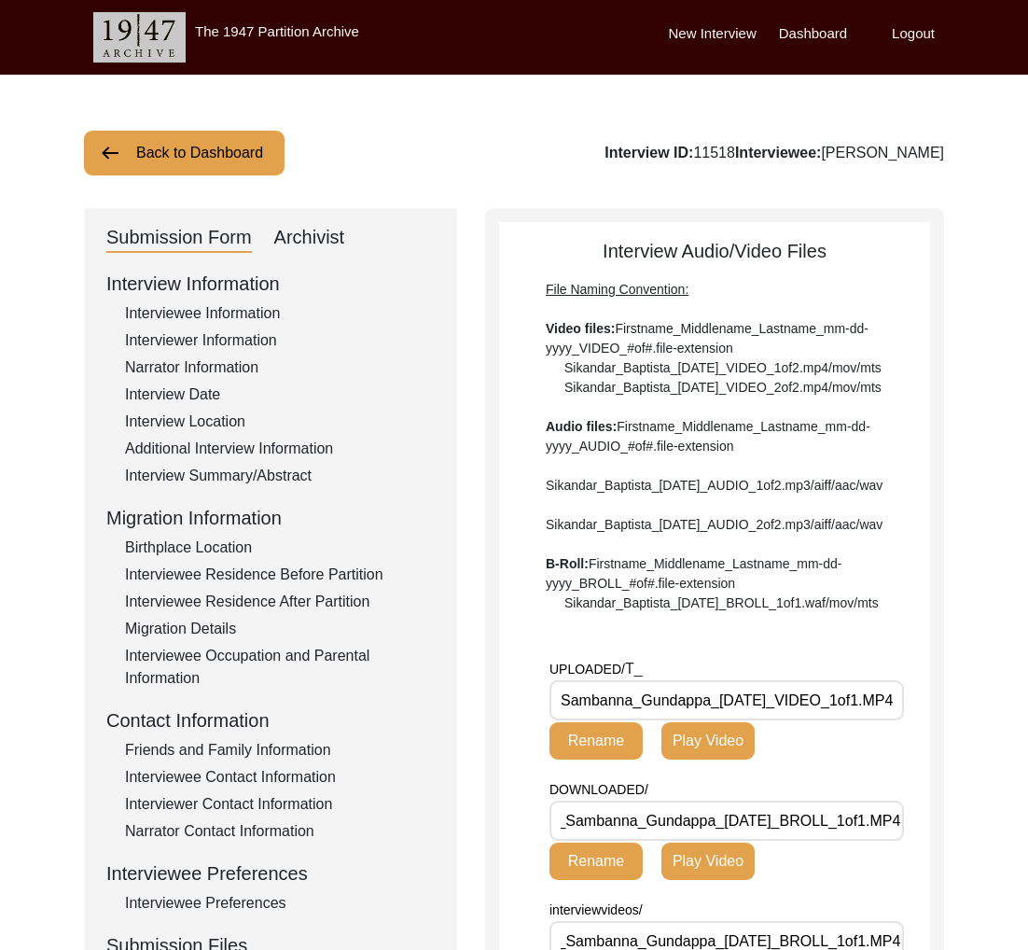
click at [203, 171] on button "Back to Dashboard" at bounding box center [184, 153] width 201 height 45
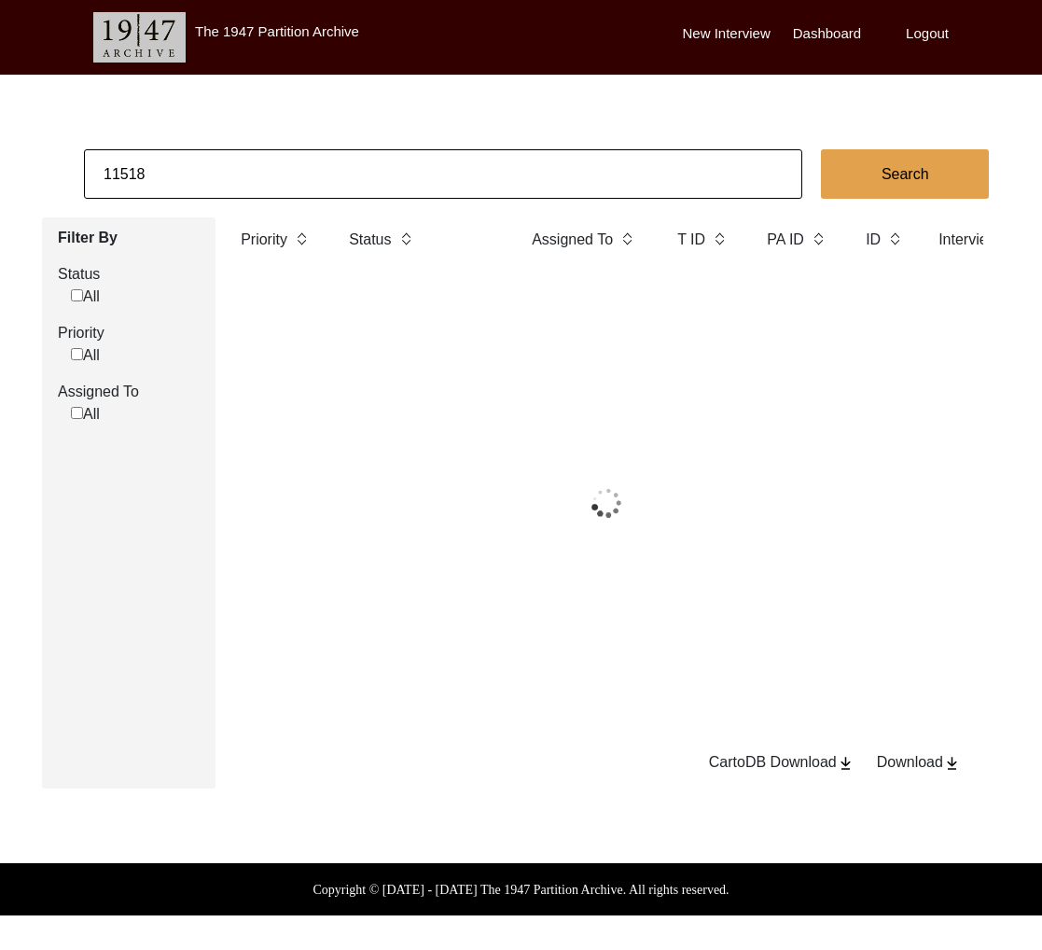
click at [218, 175] on input "11518" at bounding box center [443, 173] width 719 height 49
paste input "318"
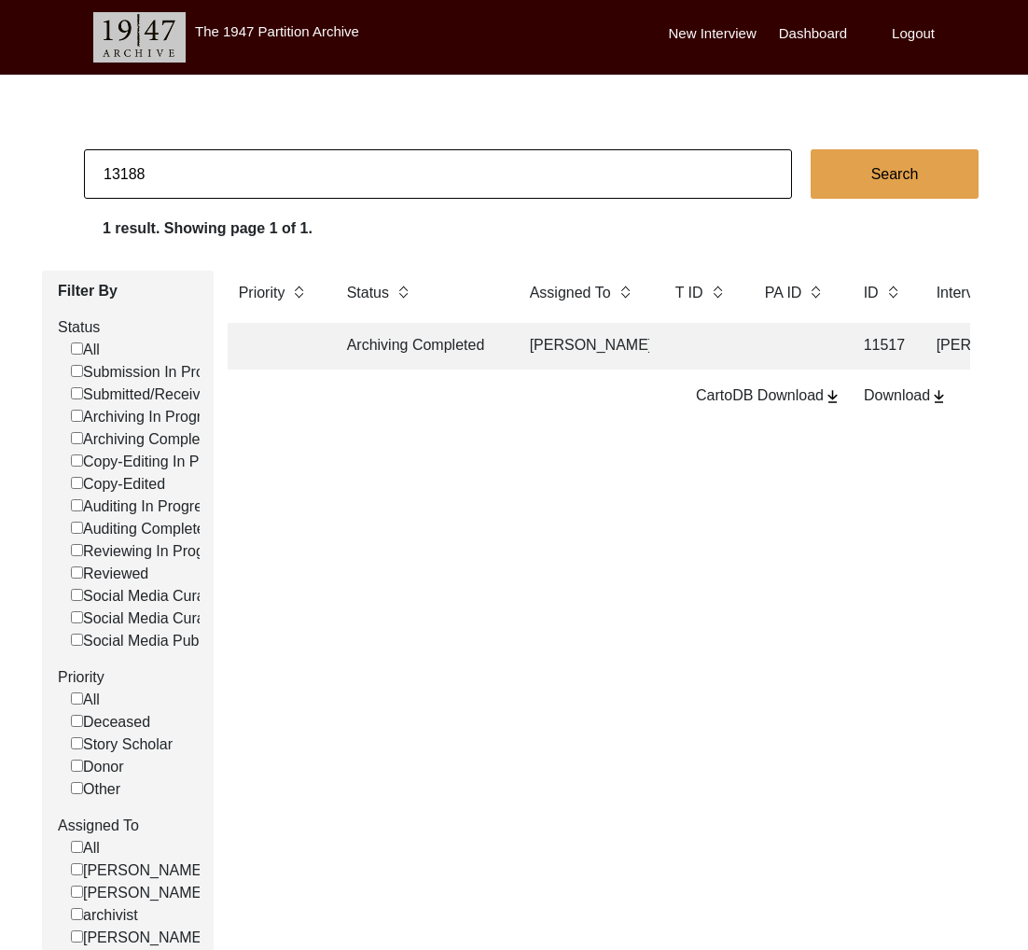
click at [410, 353] on td "Archiving Completed" at bounding box center [420, 346] width 168 height 47
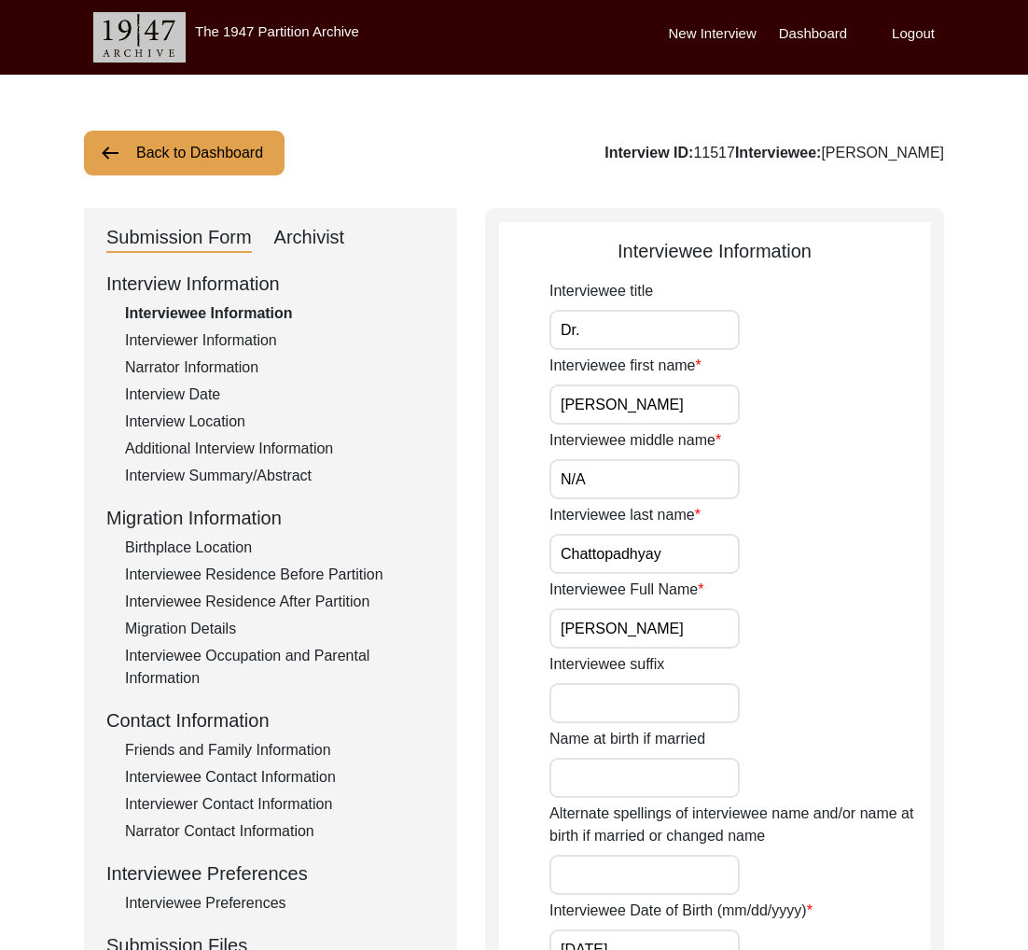
click at [234, 153] on button "Back to Dashboard" at bounding box center [184, 153] width 201 height 45
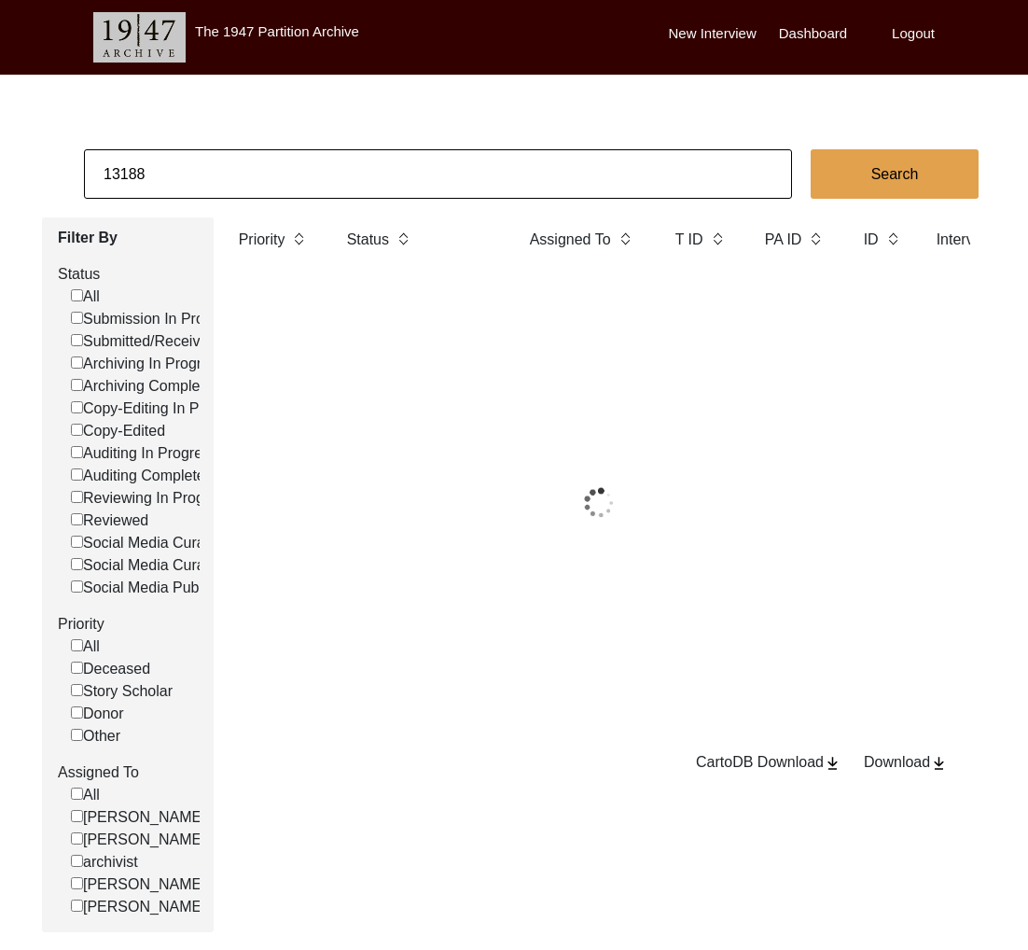
click at [253, 159] on input "13188" at bounding box center [438, 173] width 708 height 49
click at [253, 158] on input "13188" at bounding box center [438, 173] width 708 height 49
paste input "PA13097"
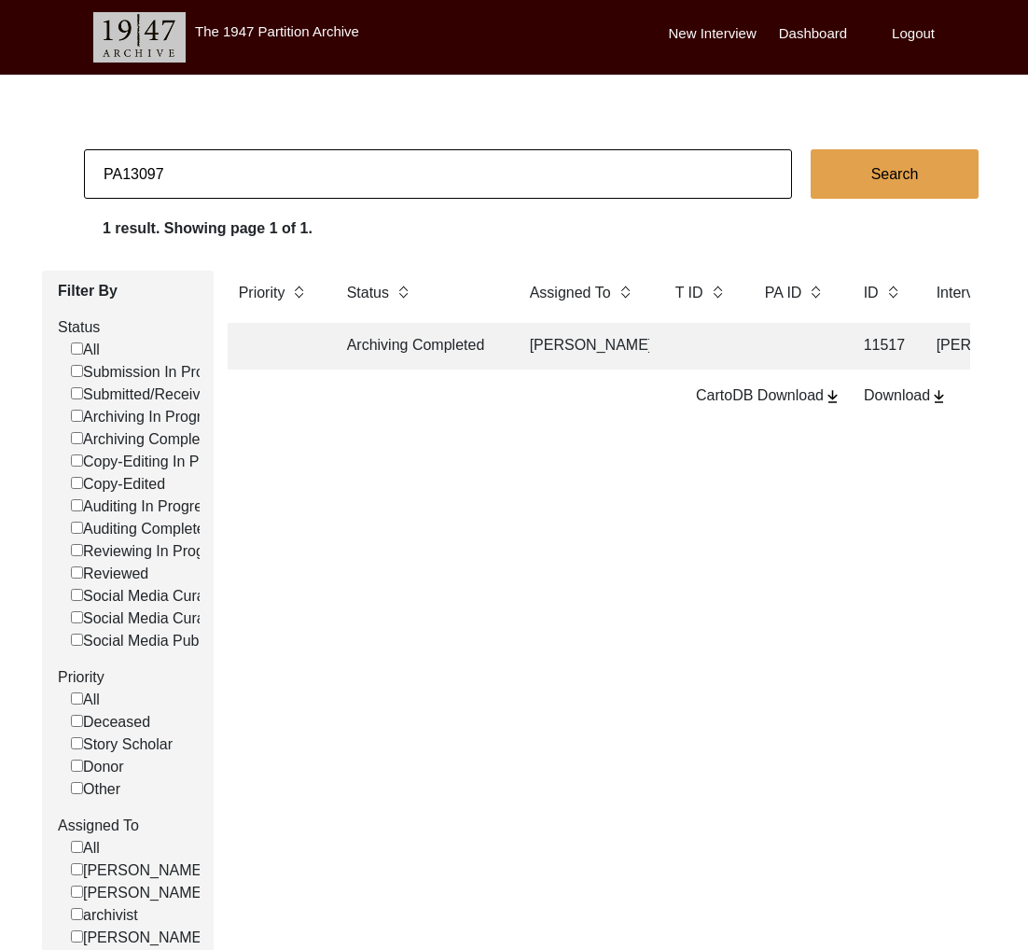
drag, startPoint x: 120, startPoint y: 174, endPoint x: 68, endPoint y: 166, distance: 52.8
click at [69, 171] on app-records-search "PA13097 Search 1 result. Showing page 1 of 1. Filter By Status All Submission I…" at bounding box center [514, 567] width 1028 height 836
click at [373, 342] on td "Archiving Completed" at bounding box center [420, 346] width 168 height 47
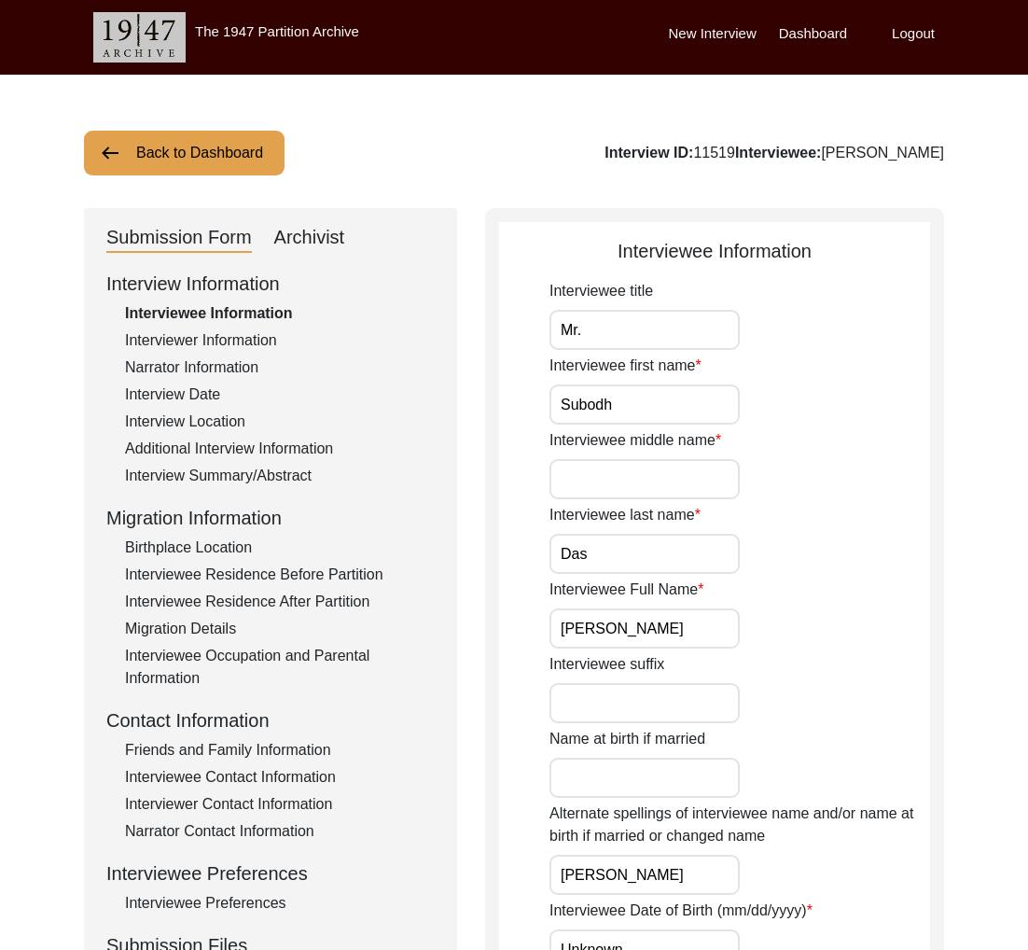
click at [751, 157] on div "Interview ID: 11519 Interviewee: [PERSON_NAME]" at bounding box center [775, 153] width 340 height 22
click at [750, 157] on div "Interview ID: 11519 Interviewee: [PERSON_NAME]" at bounding box center [775, 153] width 340 height 22
click at [137, 149] on button "Back to Dashboard" at bounding box center [184, 153] width 201 height 45
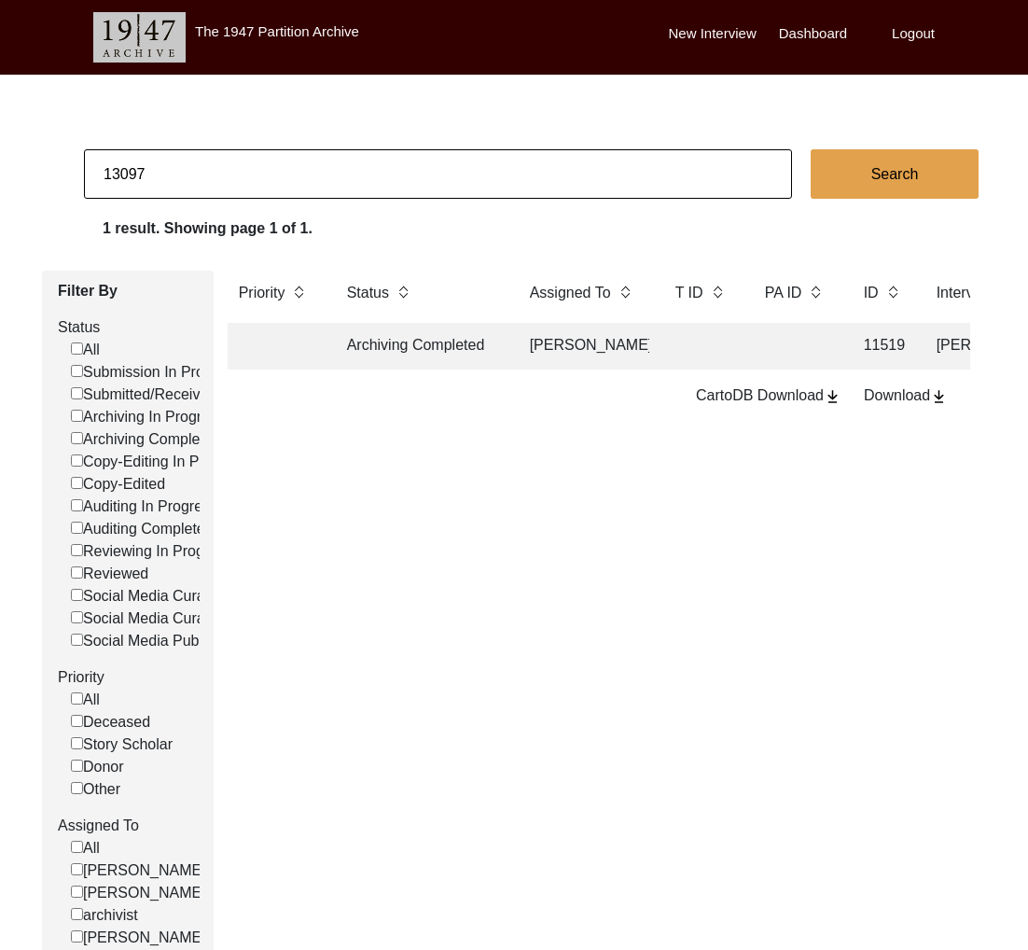
click at [693, 344] on td at bounding box center [701, 346] width 75 height 47
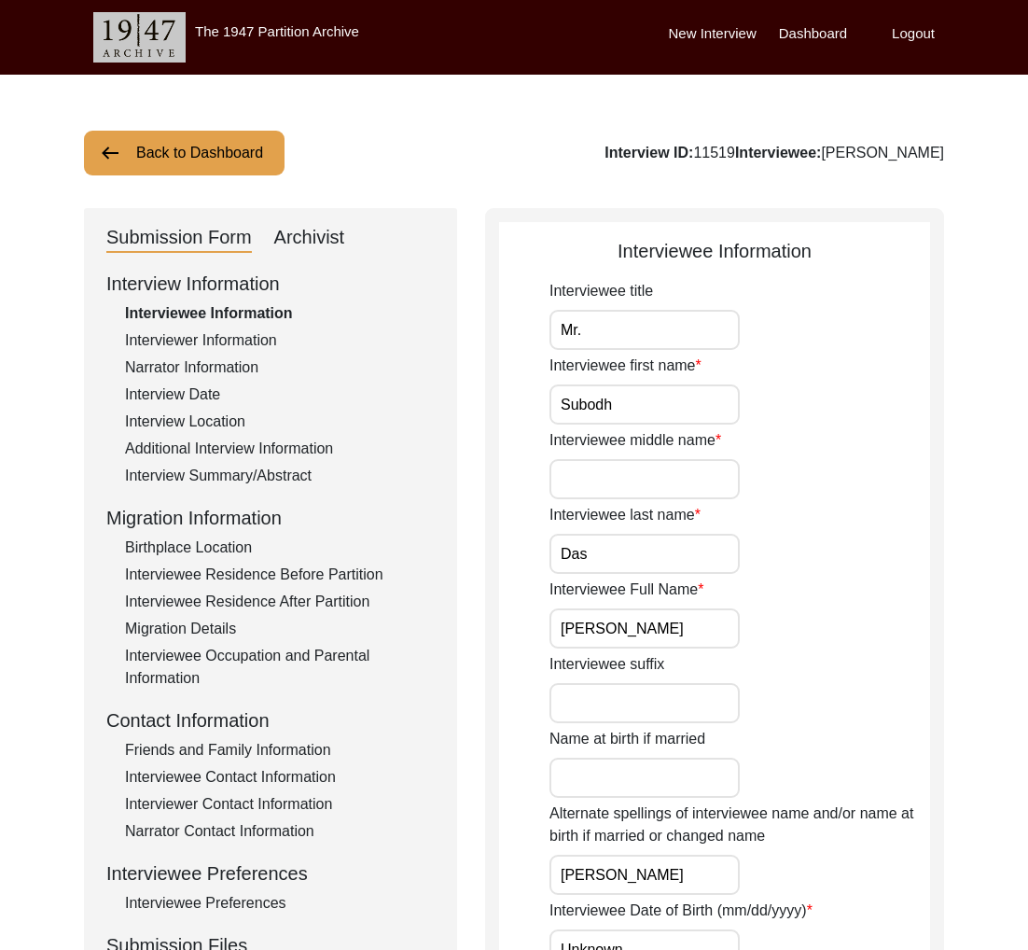
click at [746, 162] on div "Interview ID: 11519 Interviewee: [PERSON_NAME]" at bounding box center [775, 153] width 340 height 22
click at [214, 148] on button "Back to Dashboard" at bounding box center [184, 153] width 201 height 45
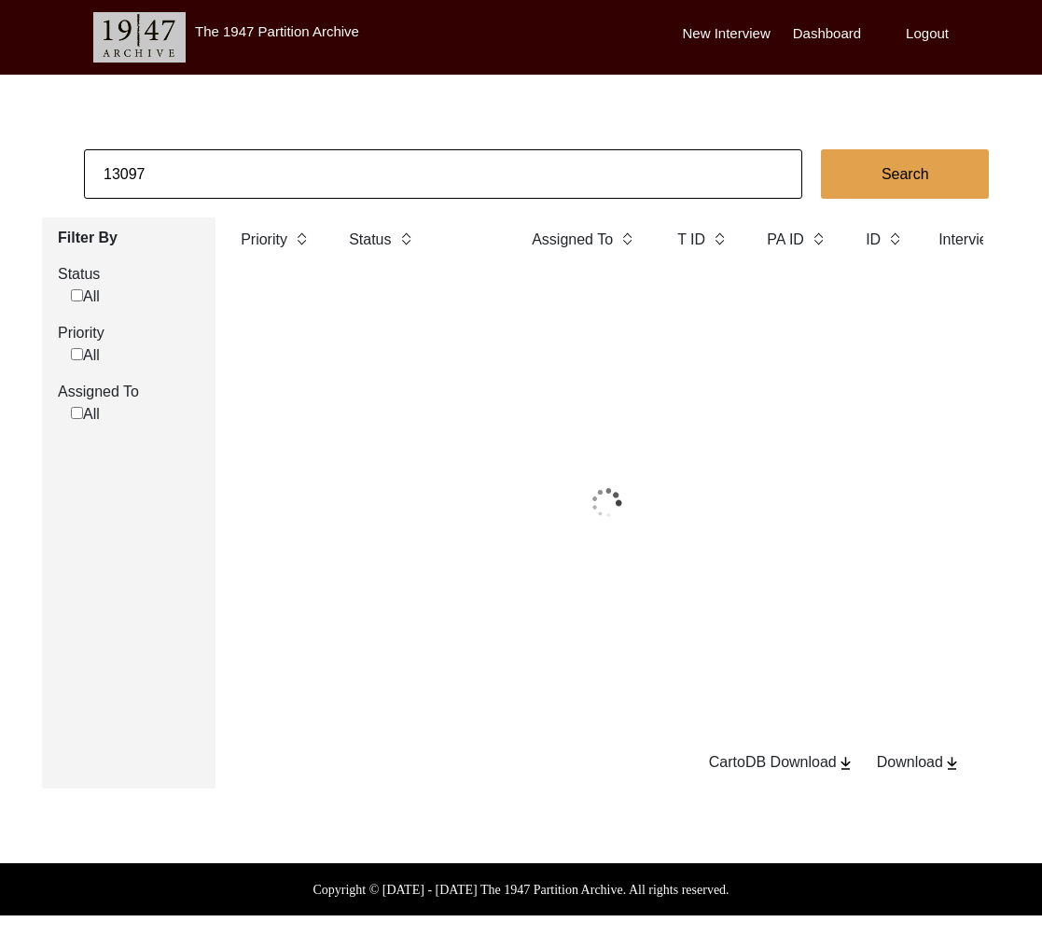
click at [234, 164] on input "13097" at bounding box center [443, 173] width 719 height 49
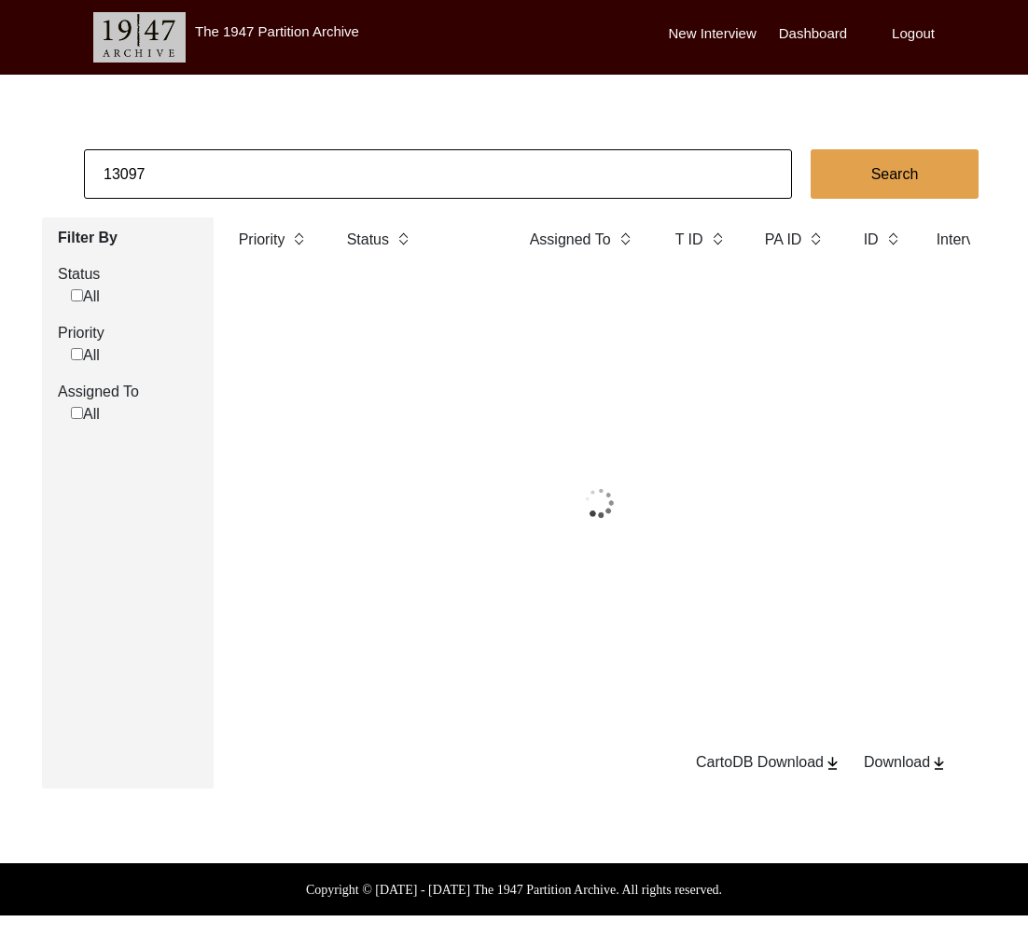
click at [234, 164] on input "13097" at bounding box center [438, 173] width 708 height 49
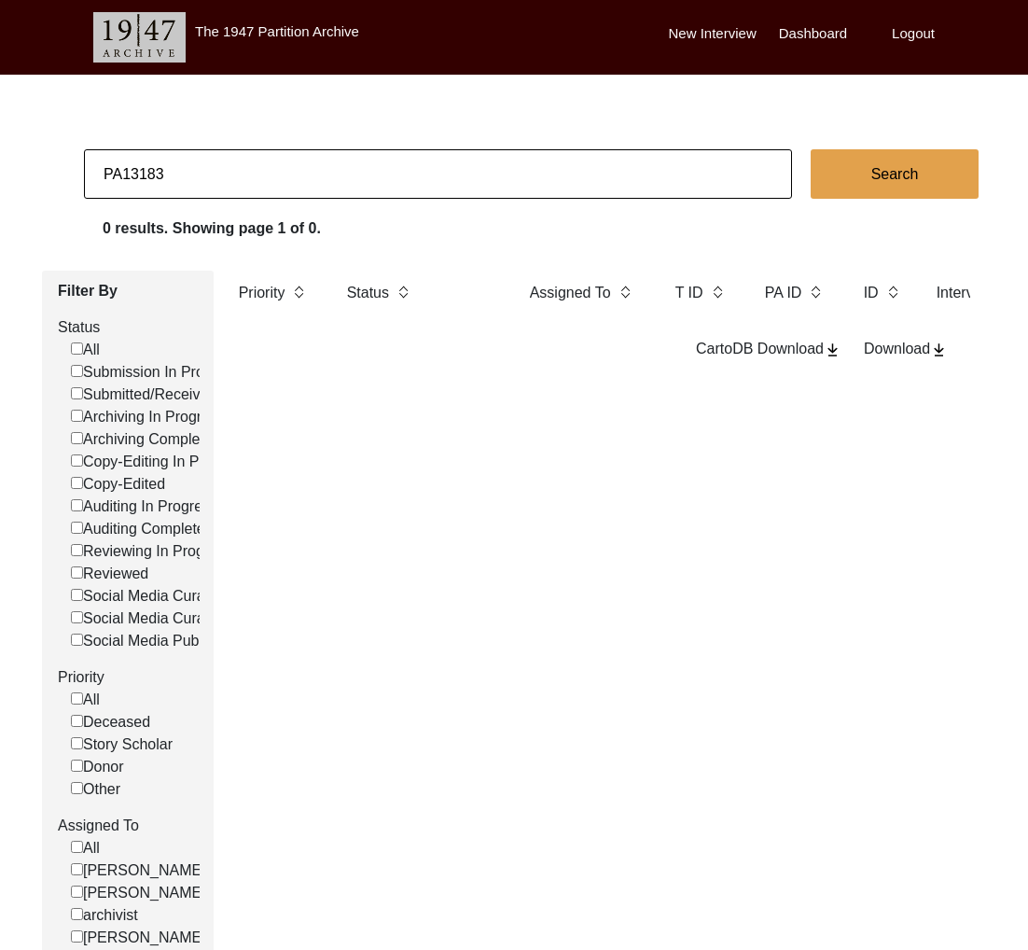
drag, startPoint x: 122, startPoint y: 174, endPoint x: 88, endPoint y: 171, distance: 34.6
click at [88, 171] on input "PA13183" at bounding box center [438, 173] width 708 height 49
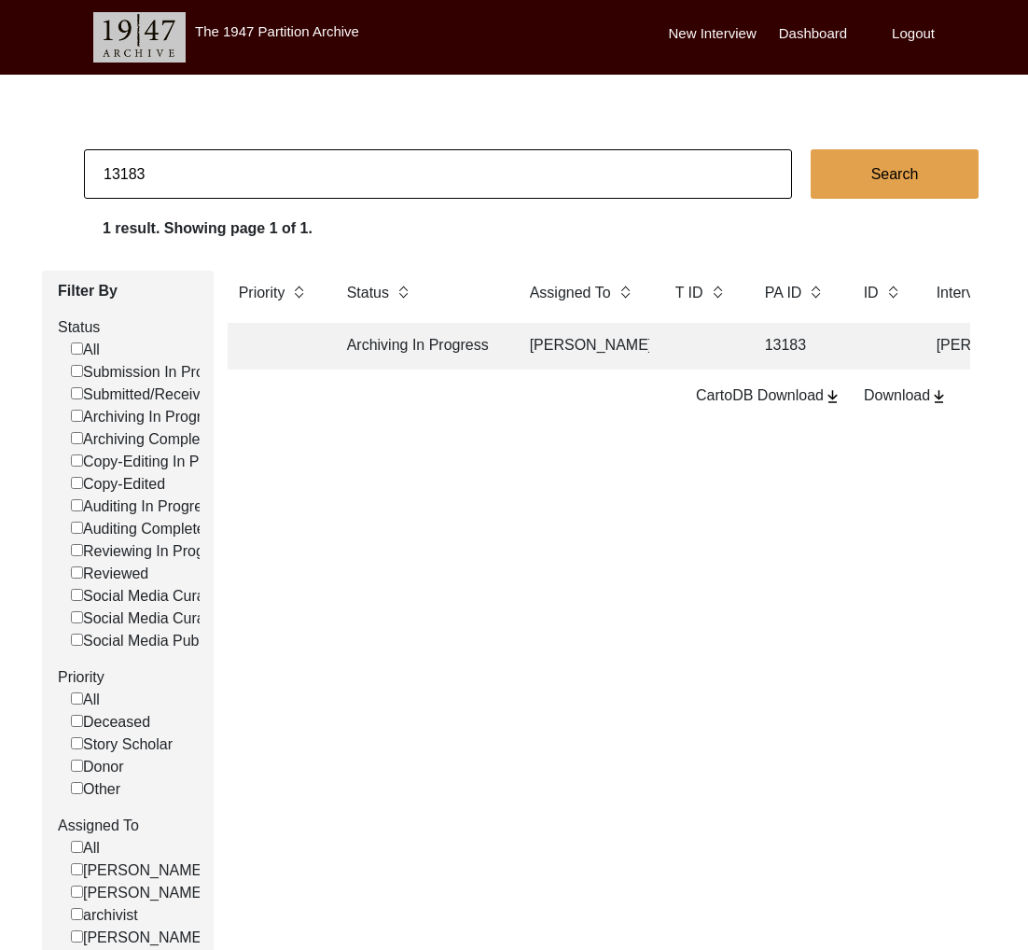
click at [404, 345] on td "Archiving In Progress" at bounding box center [420, 346] width 168 height 47
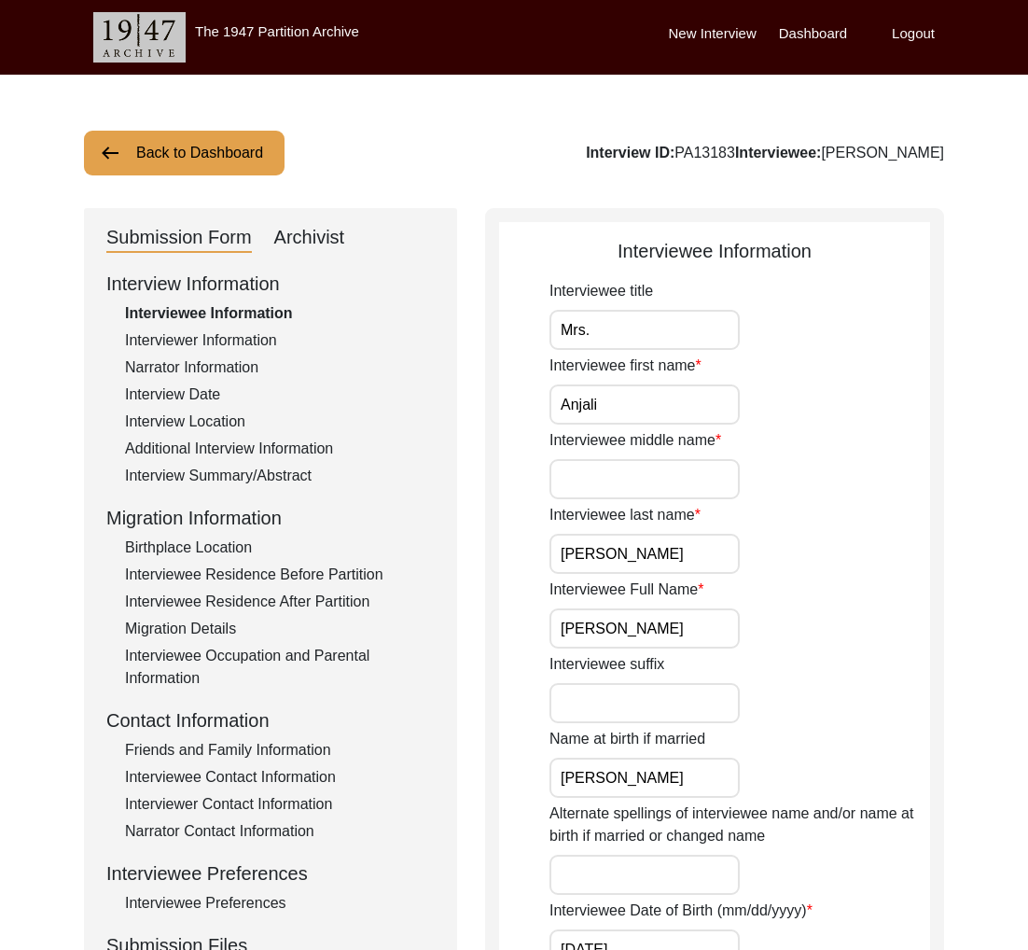
click at [304, 237] on div "Archivist" at bounding box center [309, 238] width 71 height 30
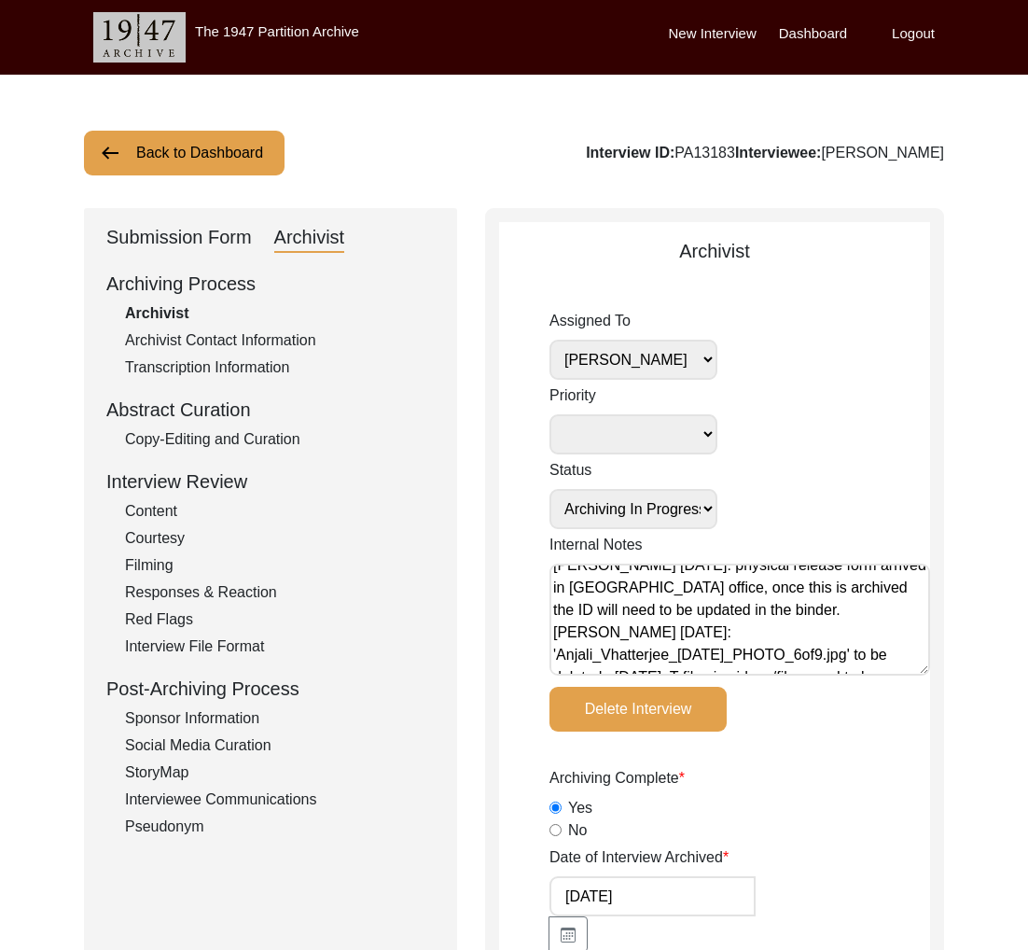
scroll to position [299, 0]
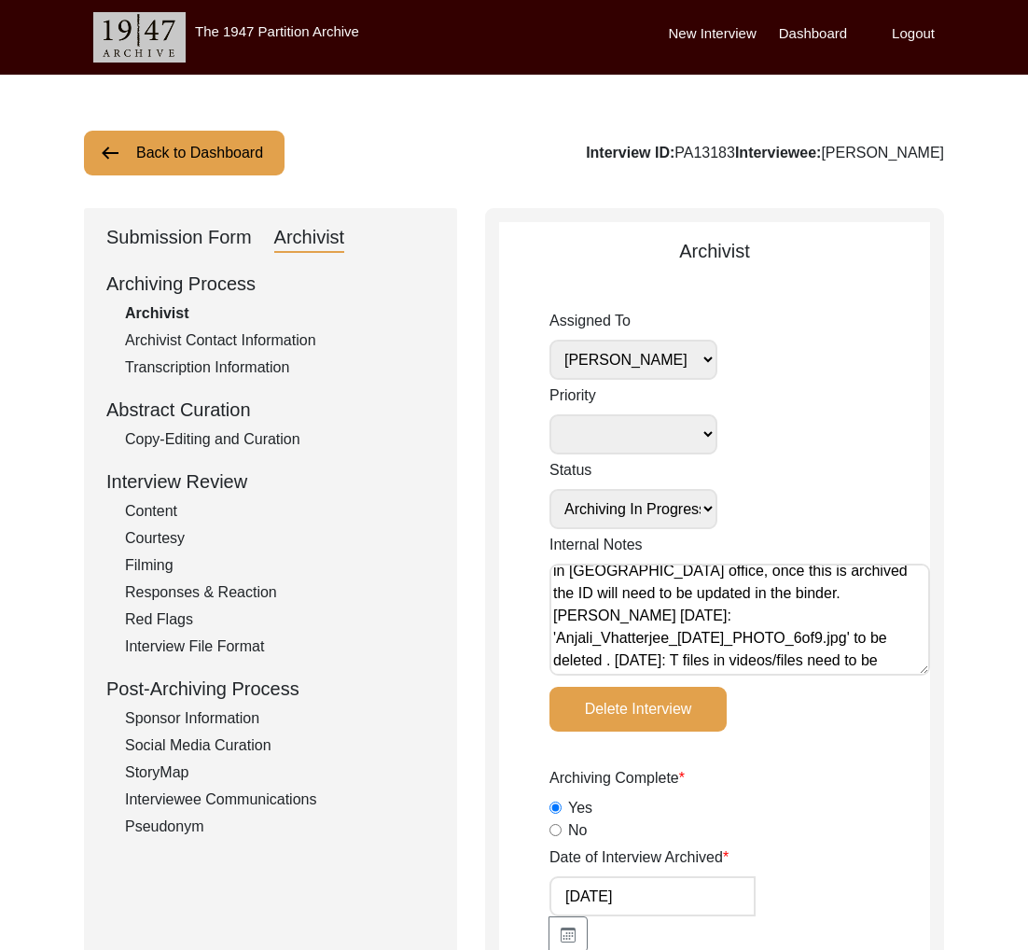
click at [208, 238] on div "Submission Form" at bounding box center [179, 238] width 146 height 30
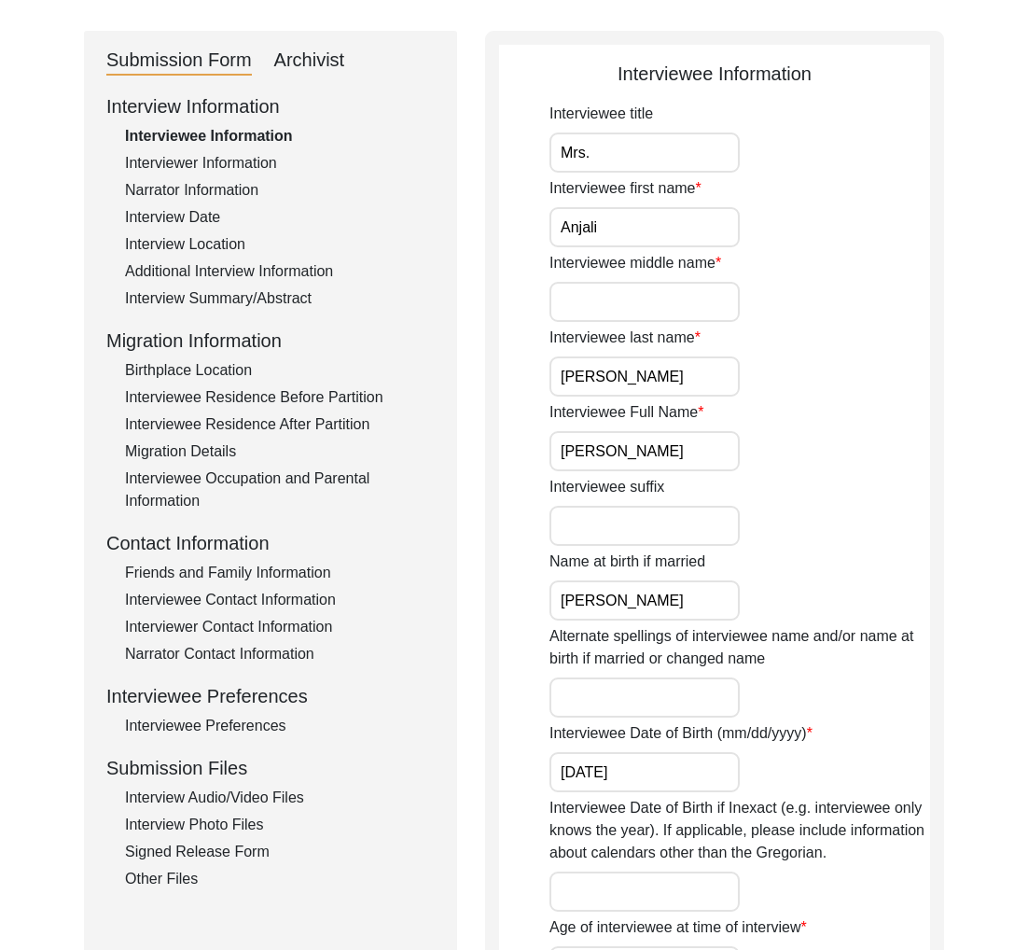
scroll to position [315, 0]
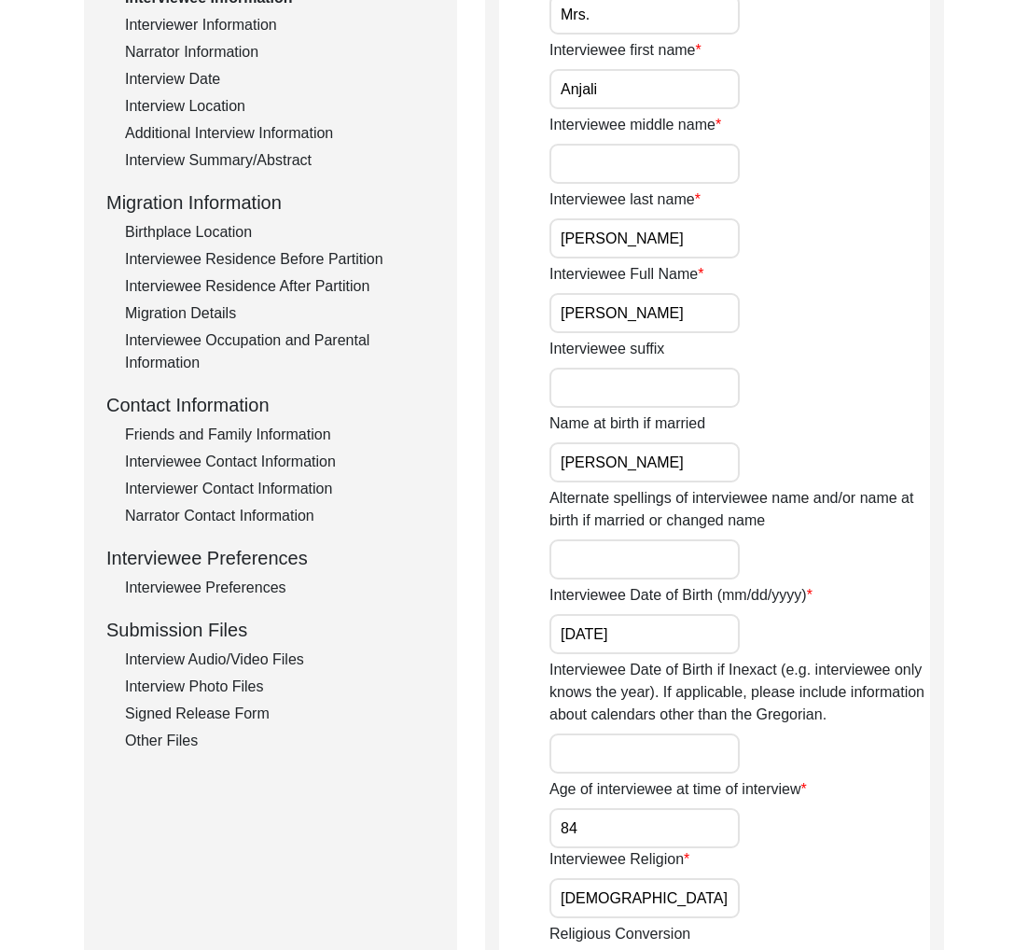
click at [239, 669] on div "Interview Information Interviewee Information Interviewer Information Narrator …" at bounding box center [270, 353] width 328 height 798
click at [237, 662] on div "Interview Audio/Video Files" at bounding box center [280, 660] width 310 height 22
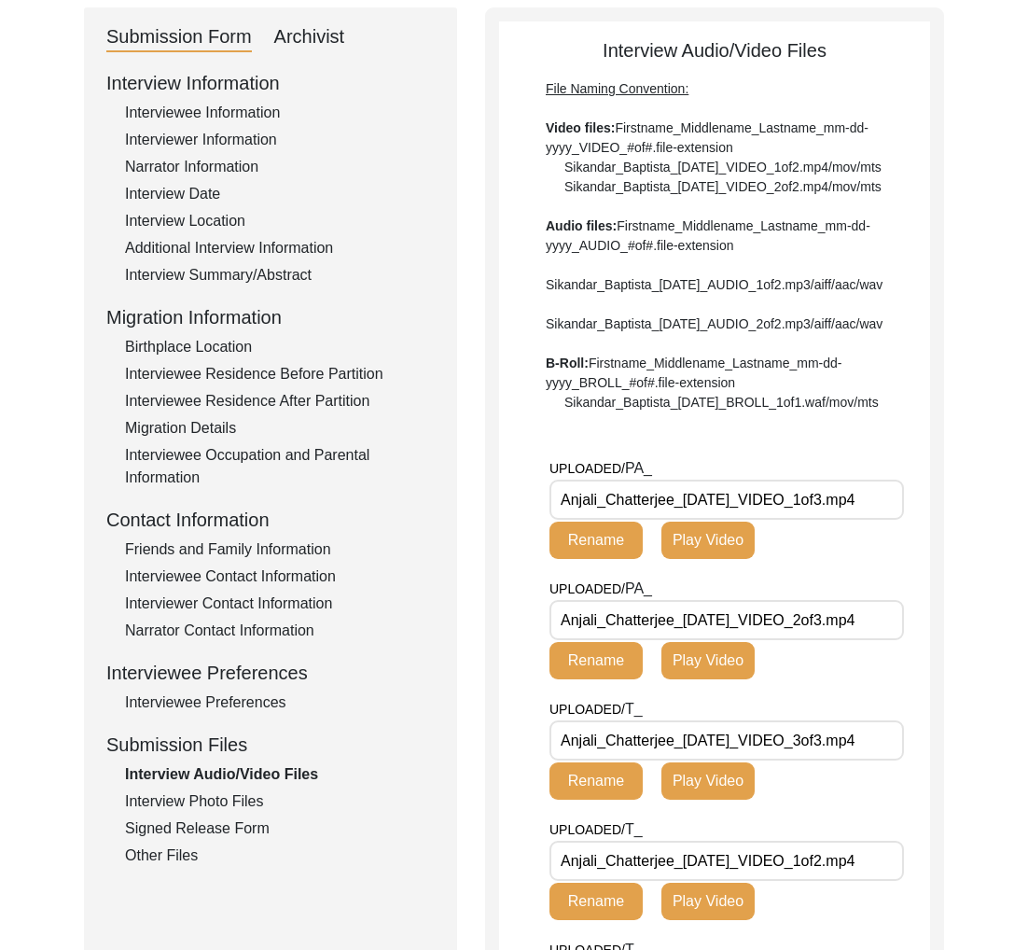
scroll to position [0, 0]
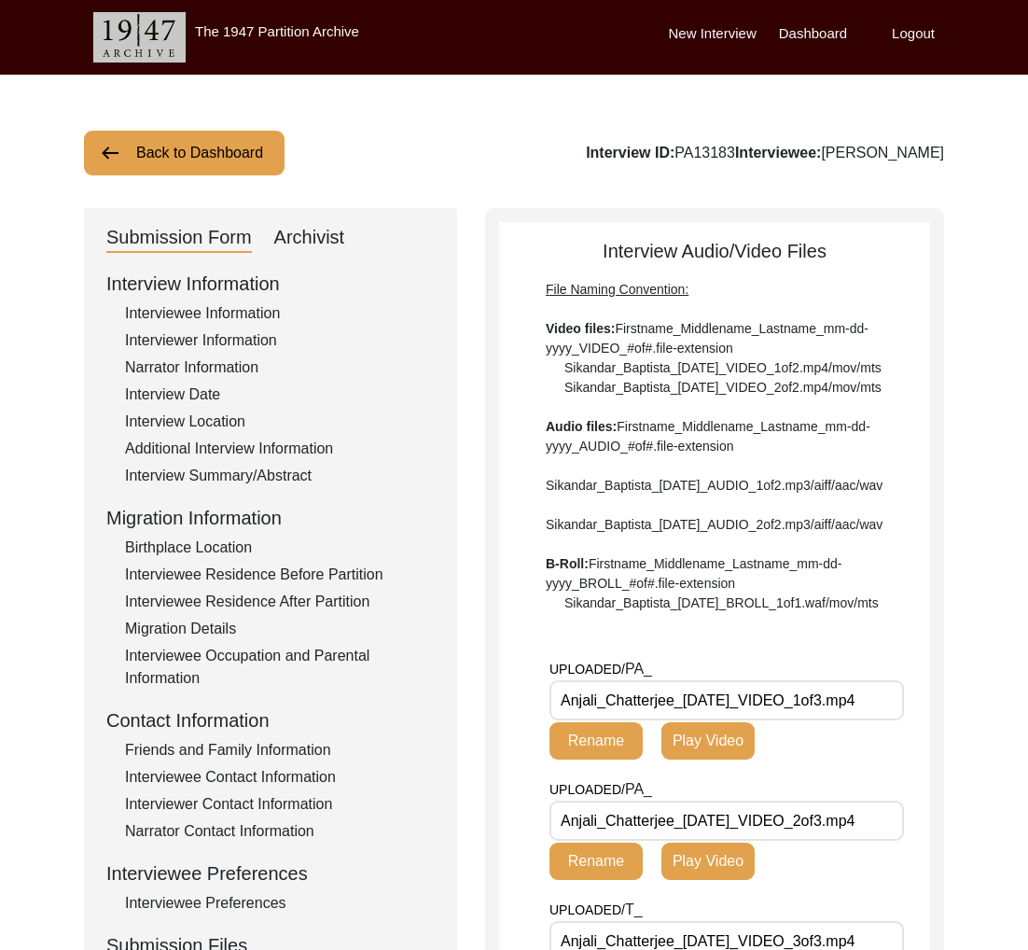
click at [292, 233] on div "Archivist" at bounding box center [309, 238] width 71 height 30
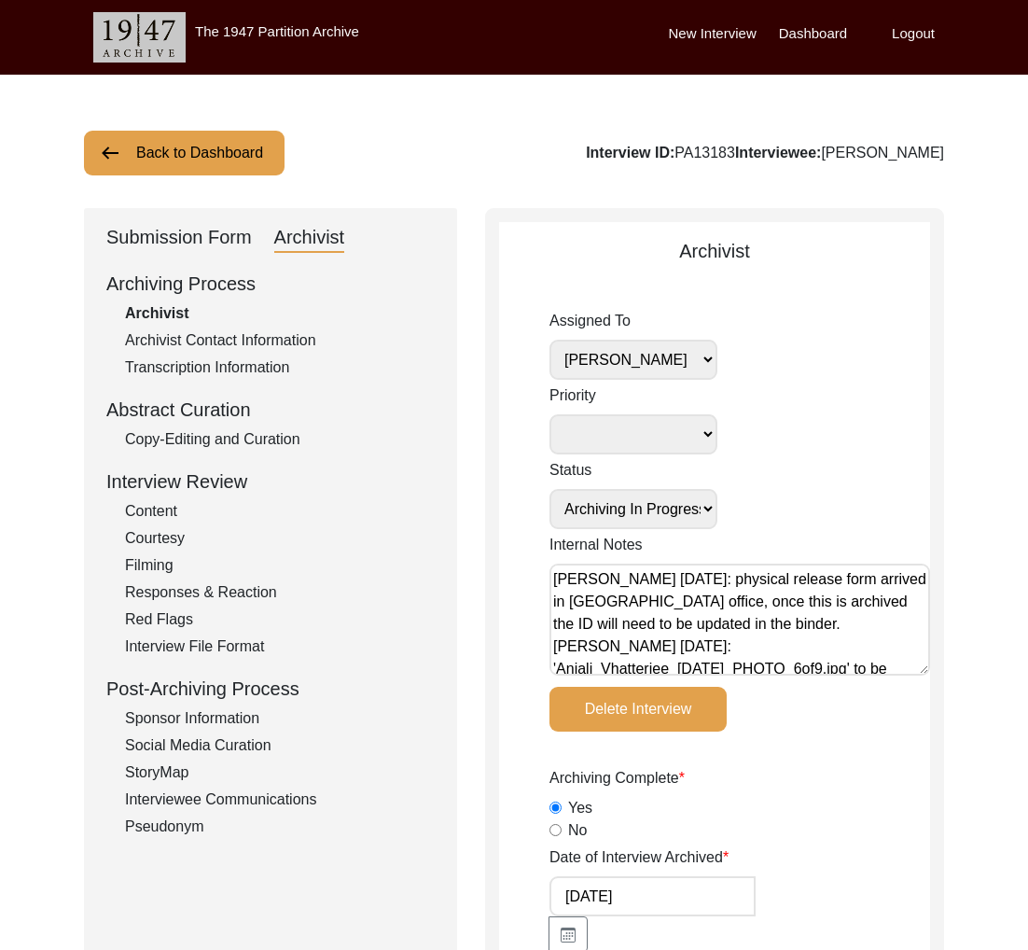
scroll to position [299, 0]
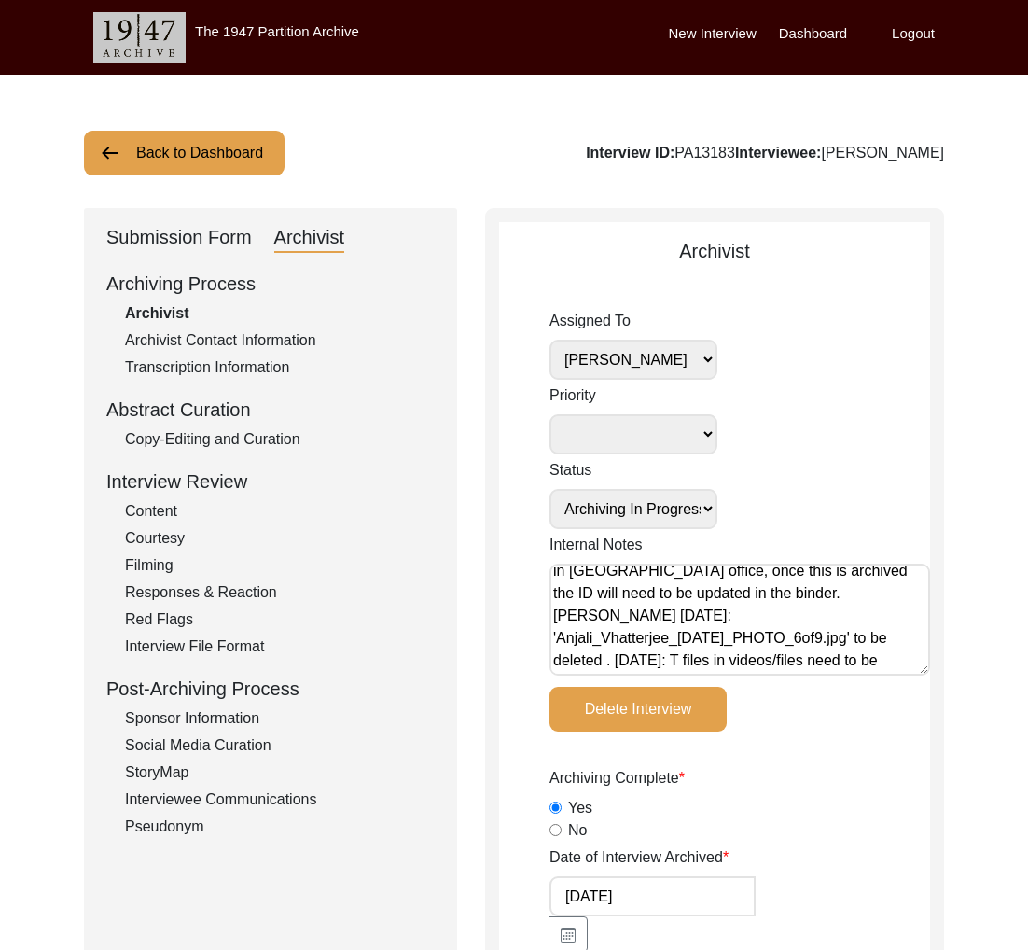
click at [183, 235] on div "Submission Form" at bounding box center [179, 238] width 146 height 30
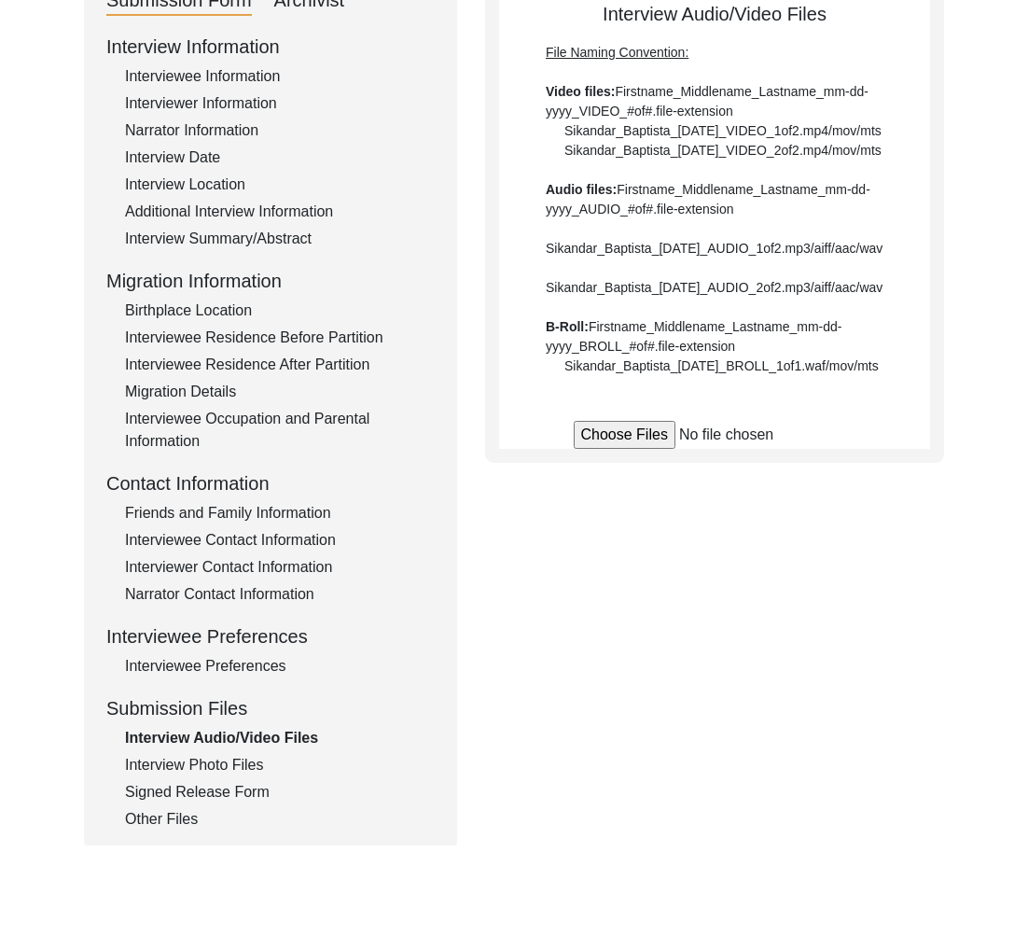
scroll to position [502, 0]
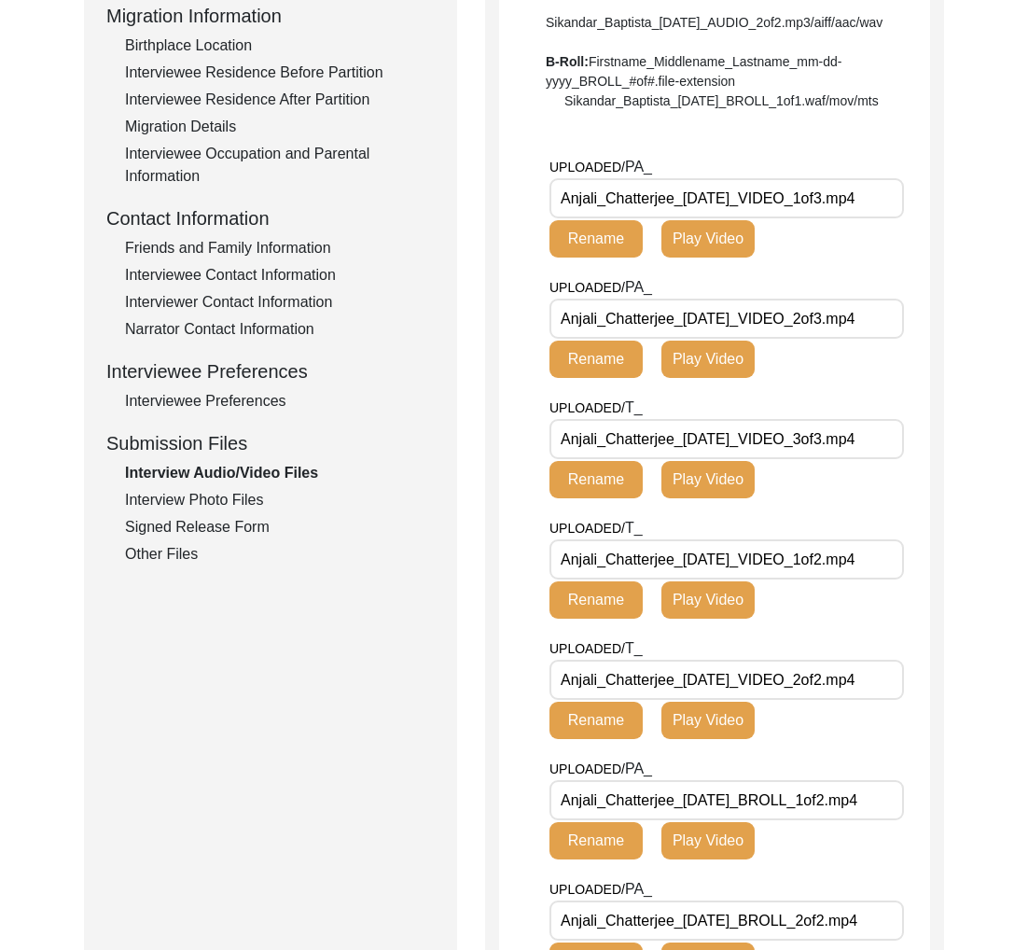
click at [246, 496] on div "Interview Photo Files" at bounding box center [280, 500] width 310 height 22
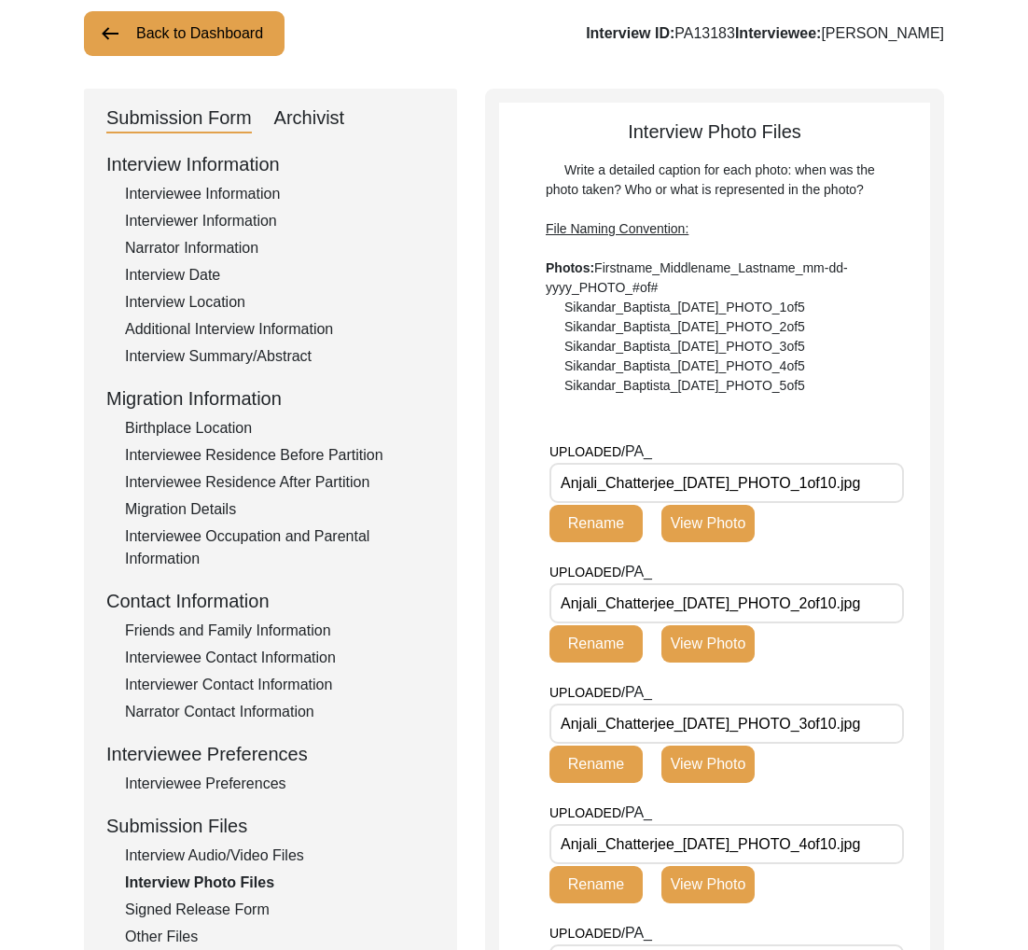
scroll to position [0, 0]
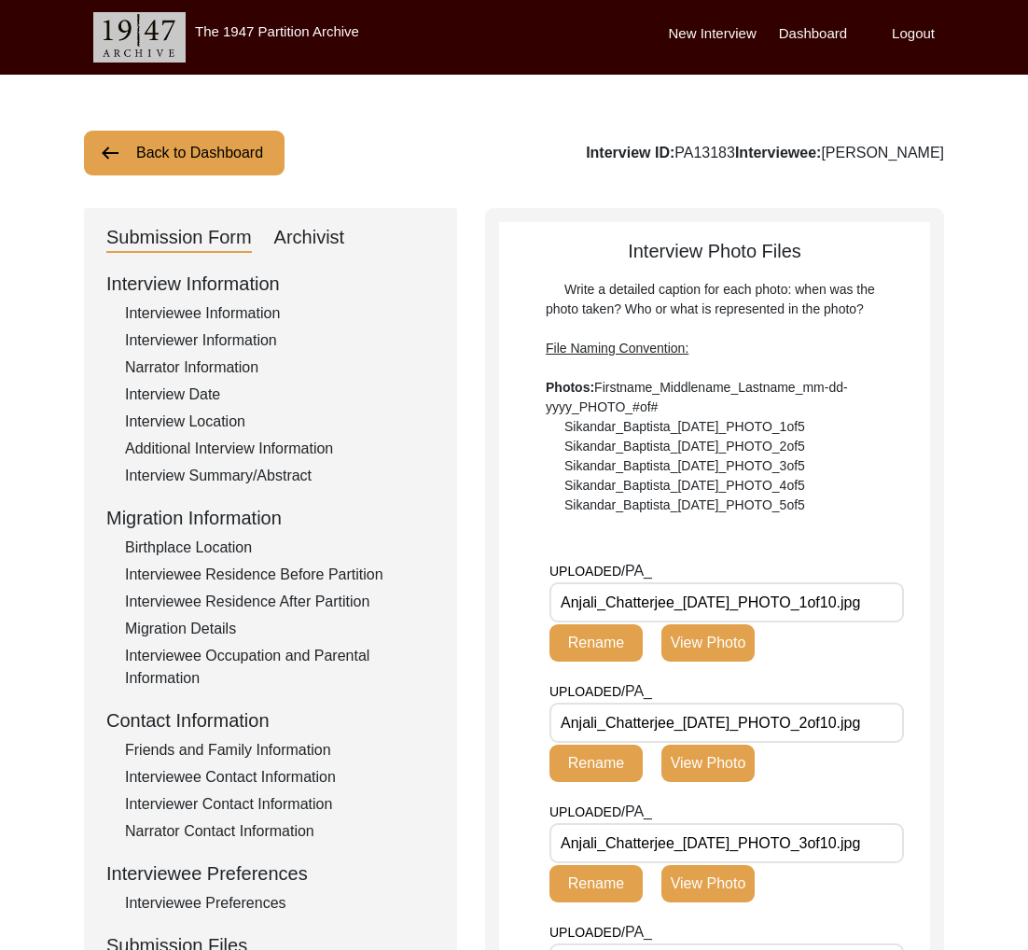
click at [720, 159] on div "Interview ID: PA13183 Interviewee: [PERSON_NAME]" at bounding box center [765, 153] width 358 height 22
click at [234, 311] on div "Interviewee Information" at bounding box center [280, 313] width 310 height 22
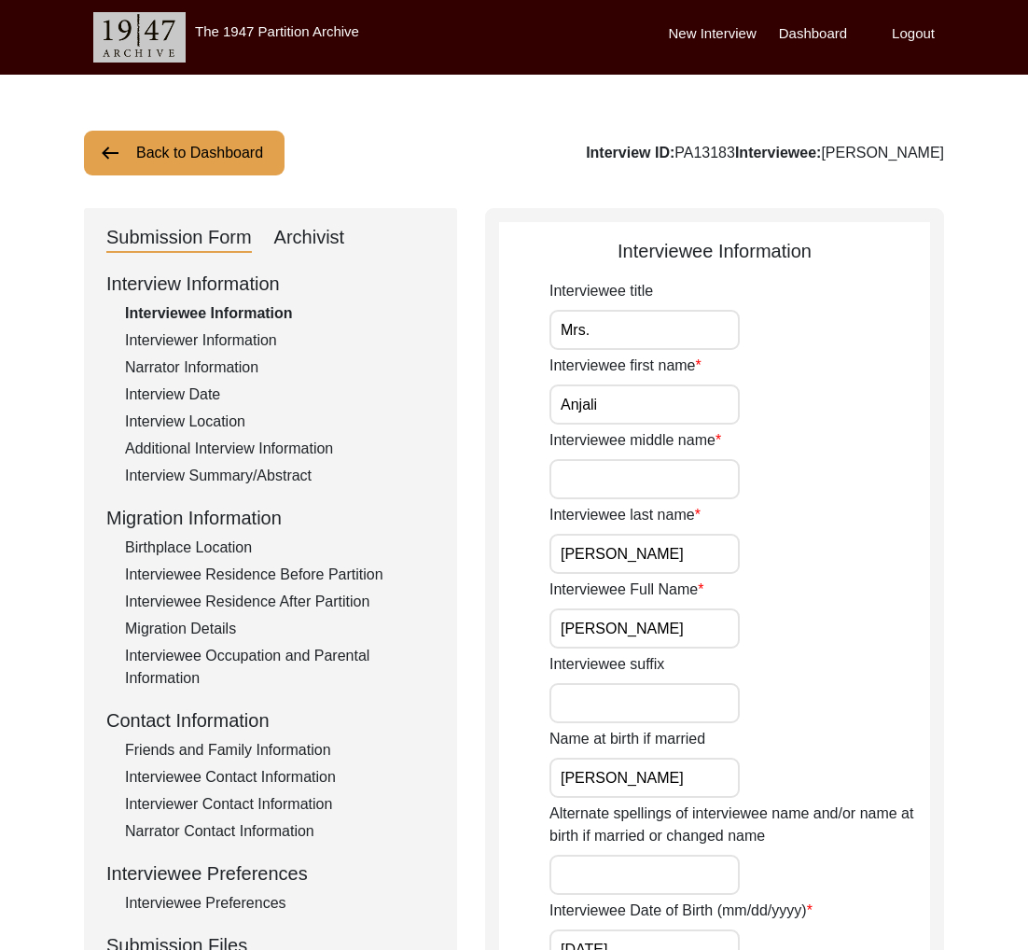
click at [192, 141] on button "Back to Dashboard" at bounding box center [184, 153] width 201 height 45
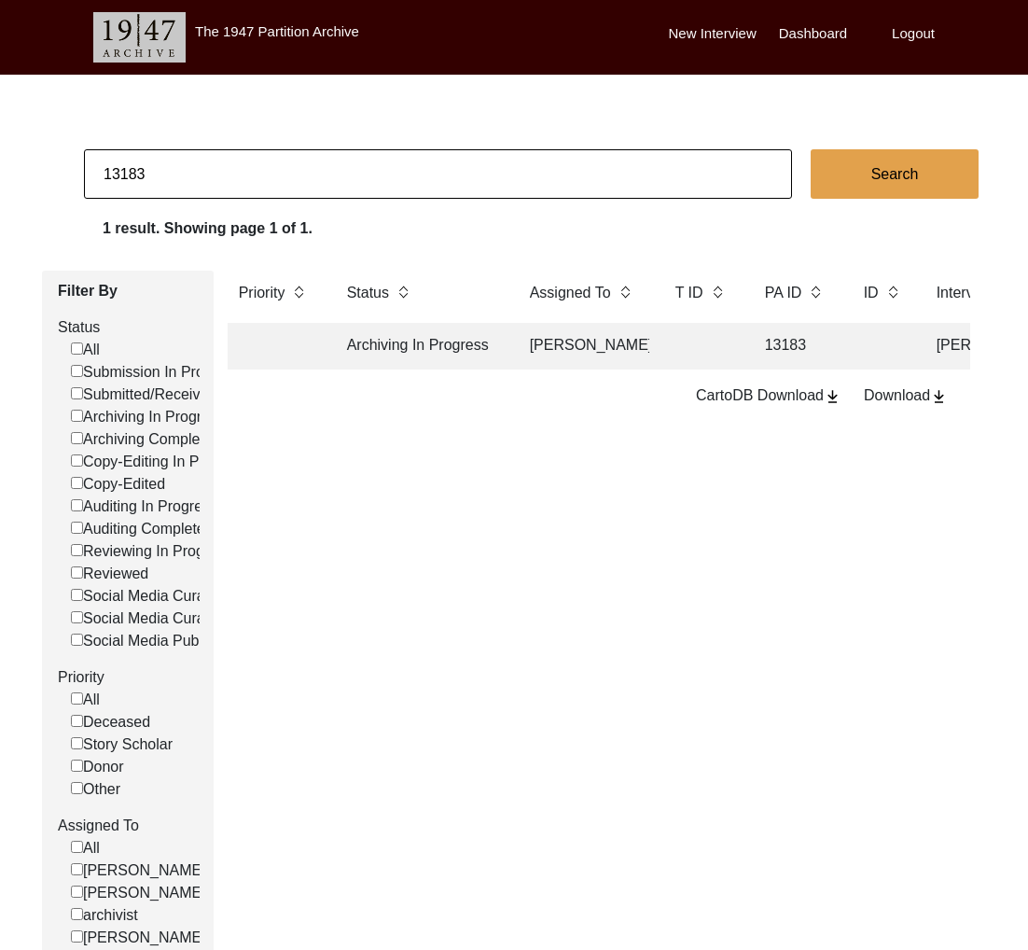
click at [336, 190] on input "13183" at bounding box center [438, 173] width 708 height 49
paste input "PA13210"
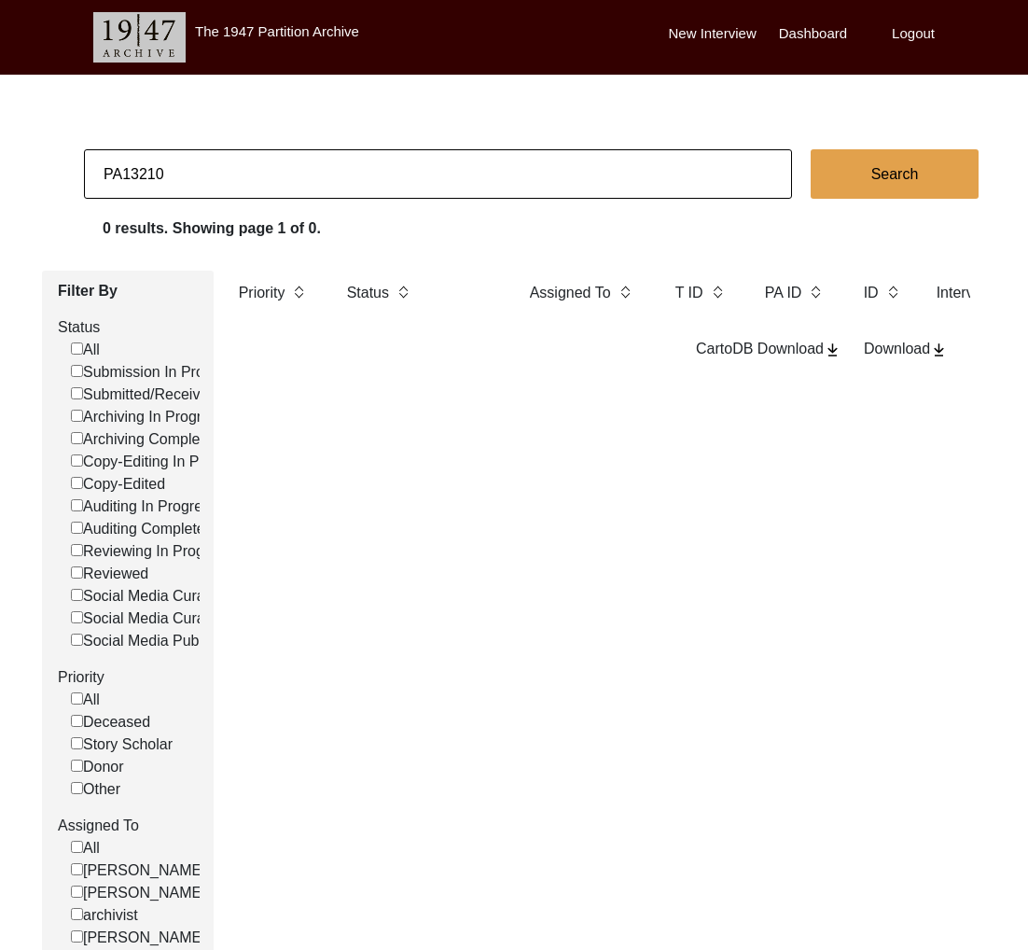
drag, startPoint x: 106, startPoint y: 170, endPoint x: 52, endPoint y: 165, distance: 54.3
click at [52, 165] on app-records-search "PA13210 Search 0 results. Showing page 1 of 0. Filter By Status All Submission …" at bounding box center [514, 567] width 1028 height 836
drag, startPoint x: 119, startPoint y: 174, endPoint x: 72, endPoint y: 177, distance: 47.7
click at [72, 177] on app-records-search "PA13210 Search 0 results. Showing page 1 of 0. Filter By Status All Submission …" at bounding box center [514, 567] width 1028 height 836
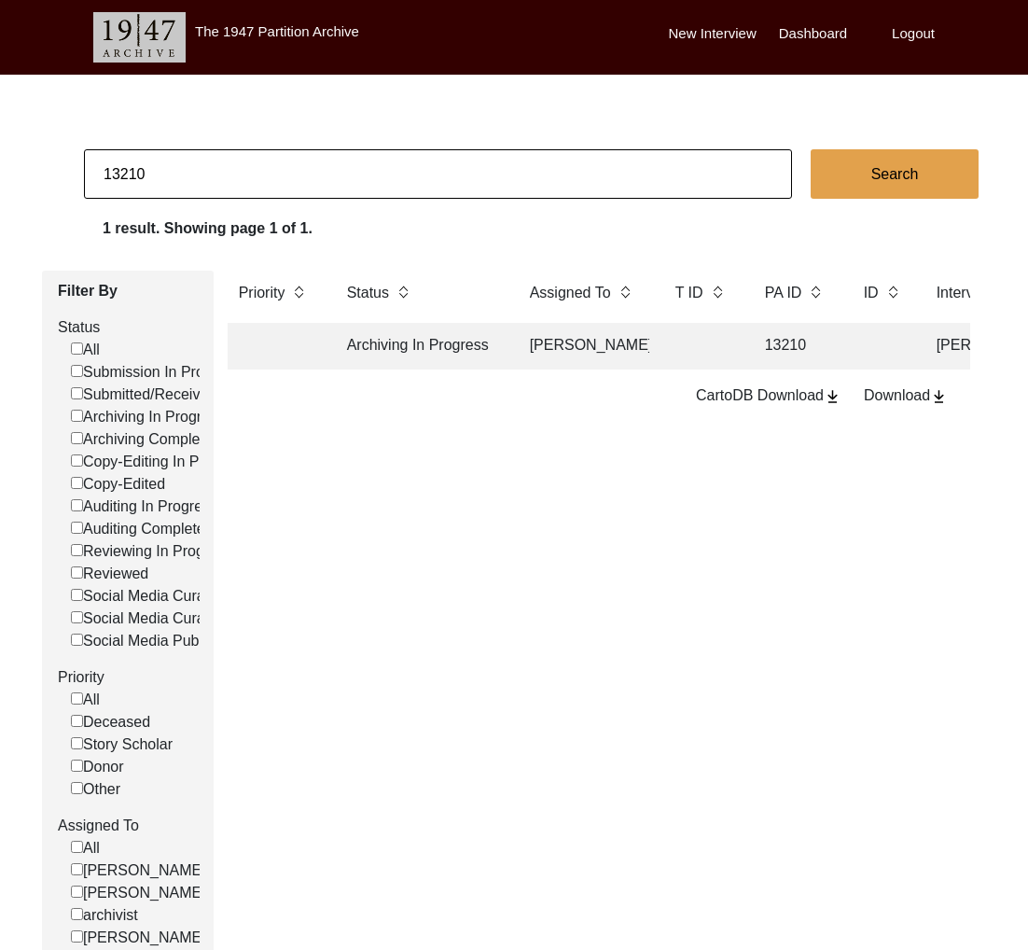
click at [468, 347] on td "Archiving In Progress" at bounding box center [420, 346] width 168 height 47
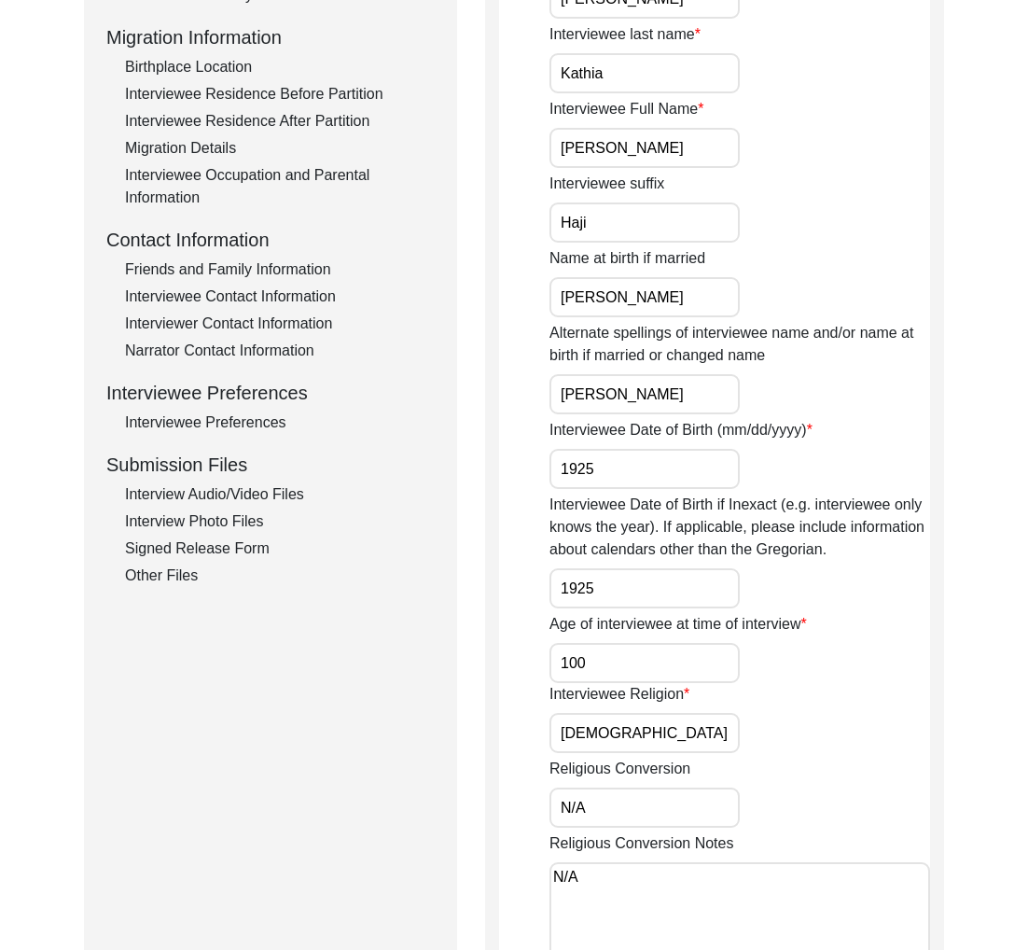
scroll to position [558, 0]
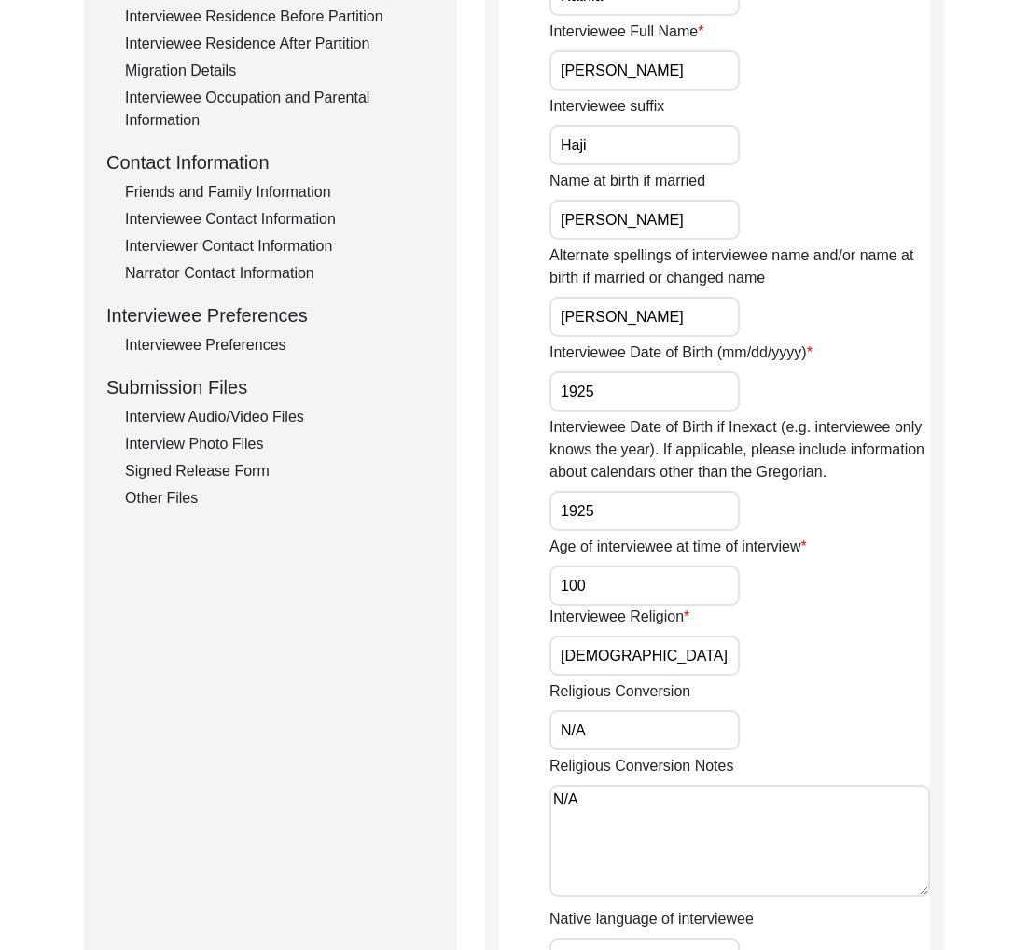
click at [266, 446] on div "Interview Photo Files" at bounding box center [280, 444] width 310 height 22
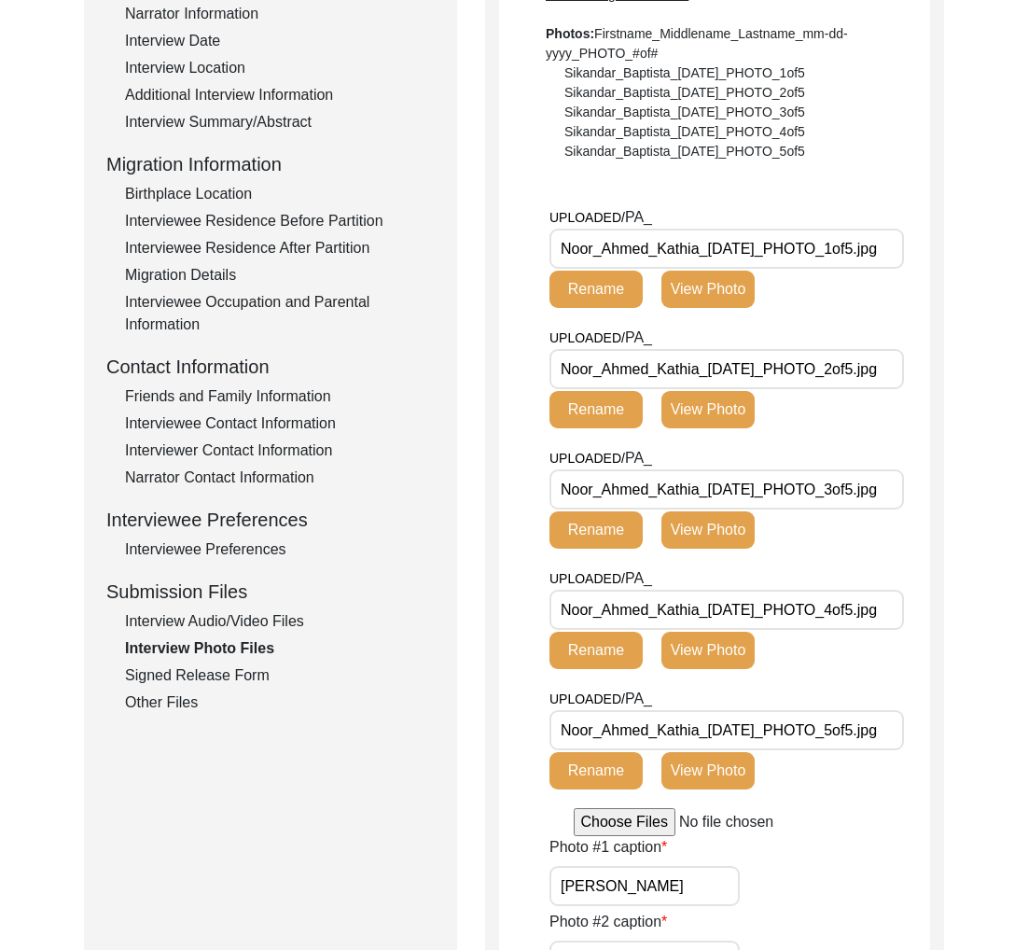
scroll to position [0, 0]
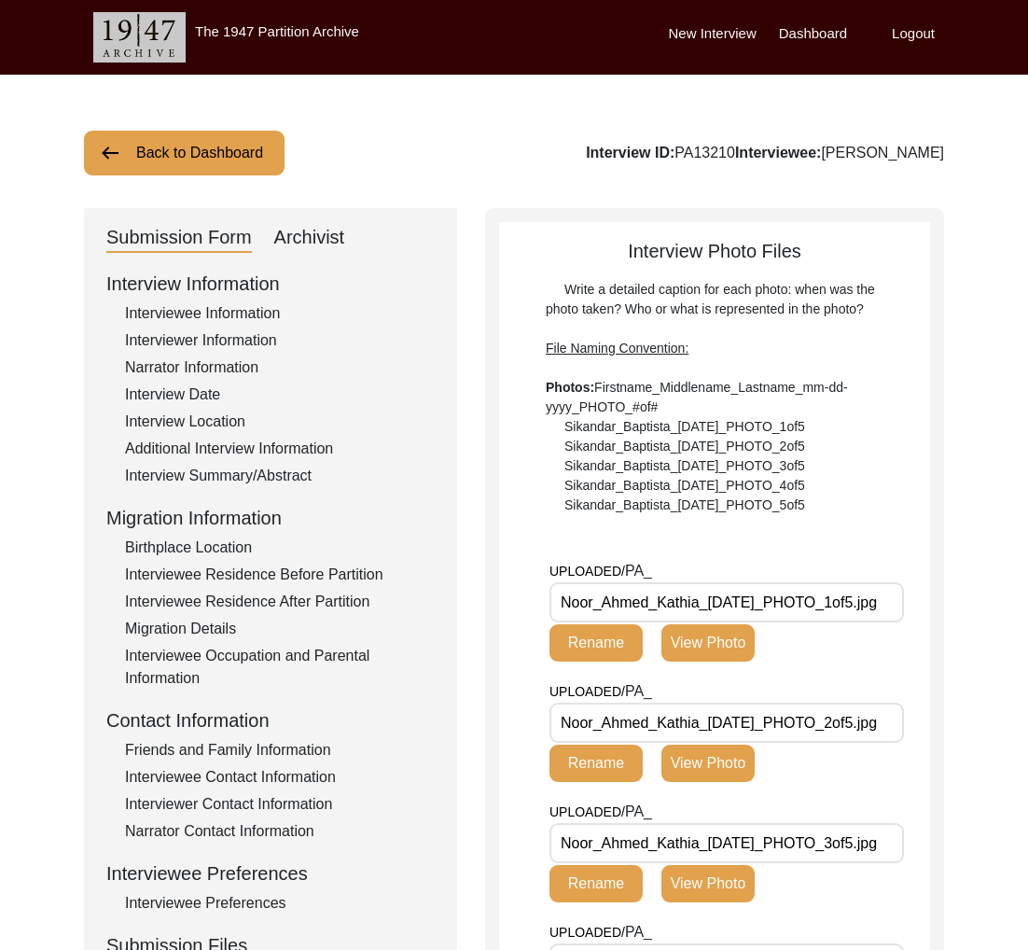
click at [187, 163] on button "Back to Dashboard" at bounding box center [184, 153] width 201 height 45
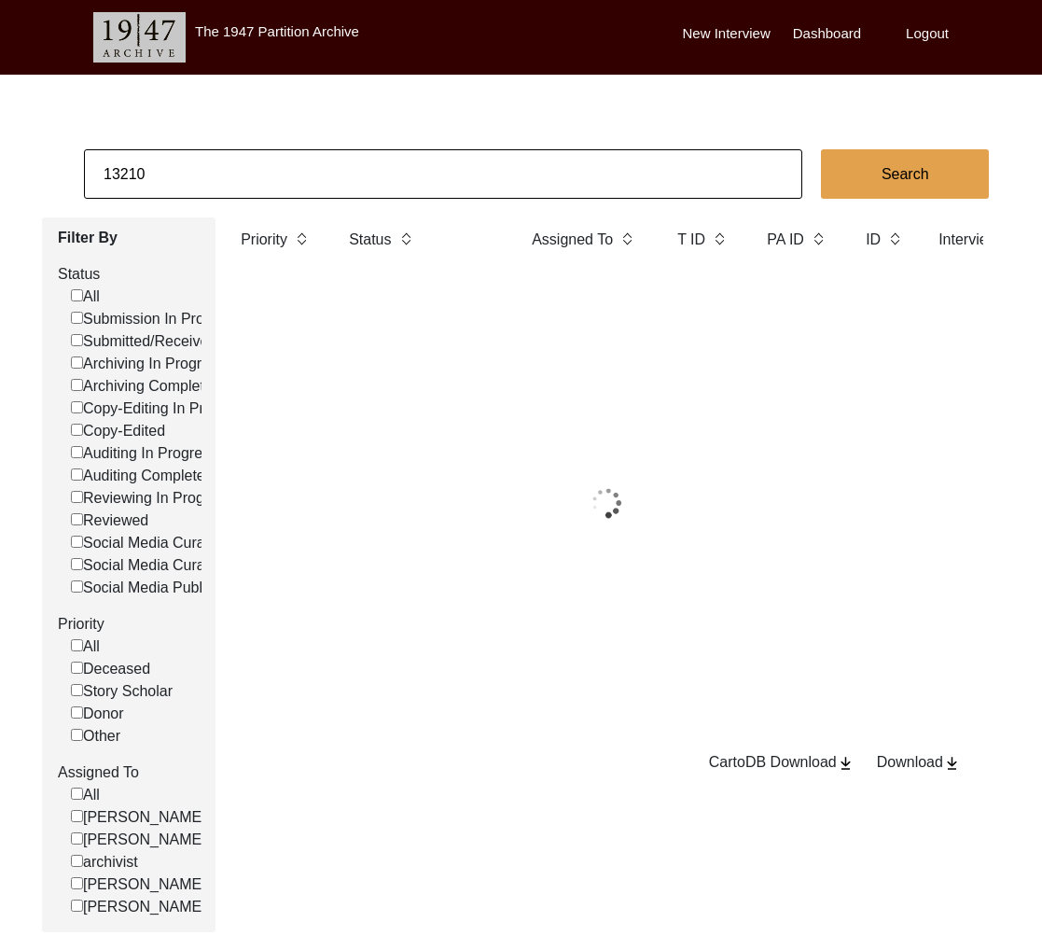
click at [190, 175] on input "13210" at bounding box center [443, 173] width 719 height 49
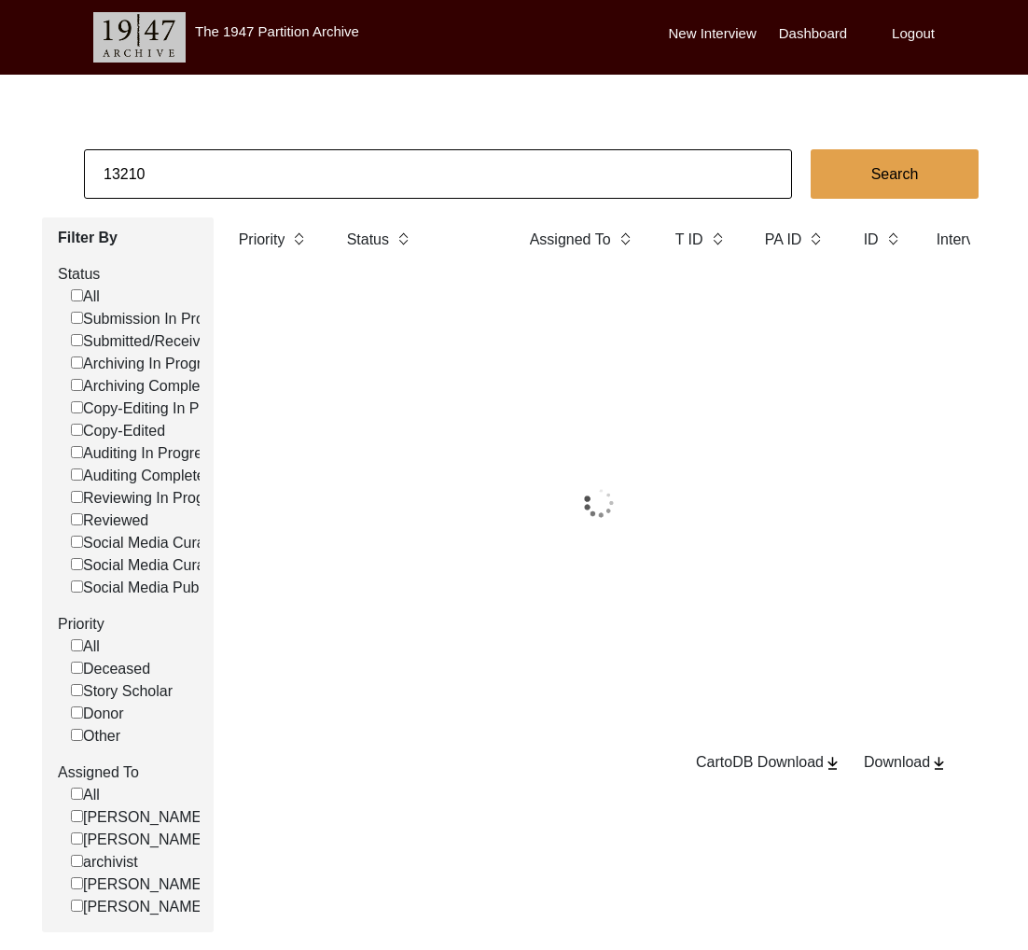
click at [190, 175] on input "13210" at bounding box center [438, 173] width 708 height 49
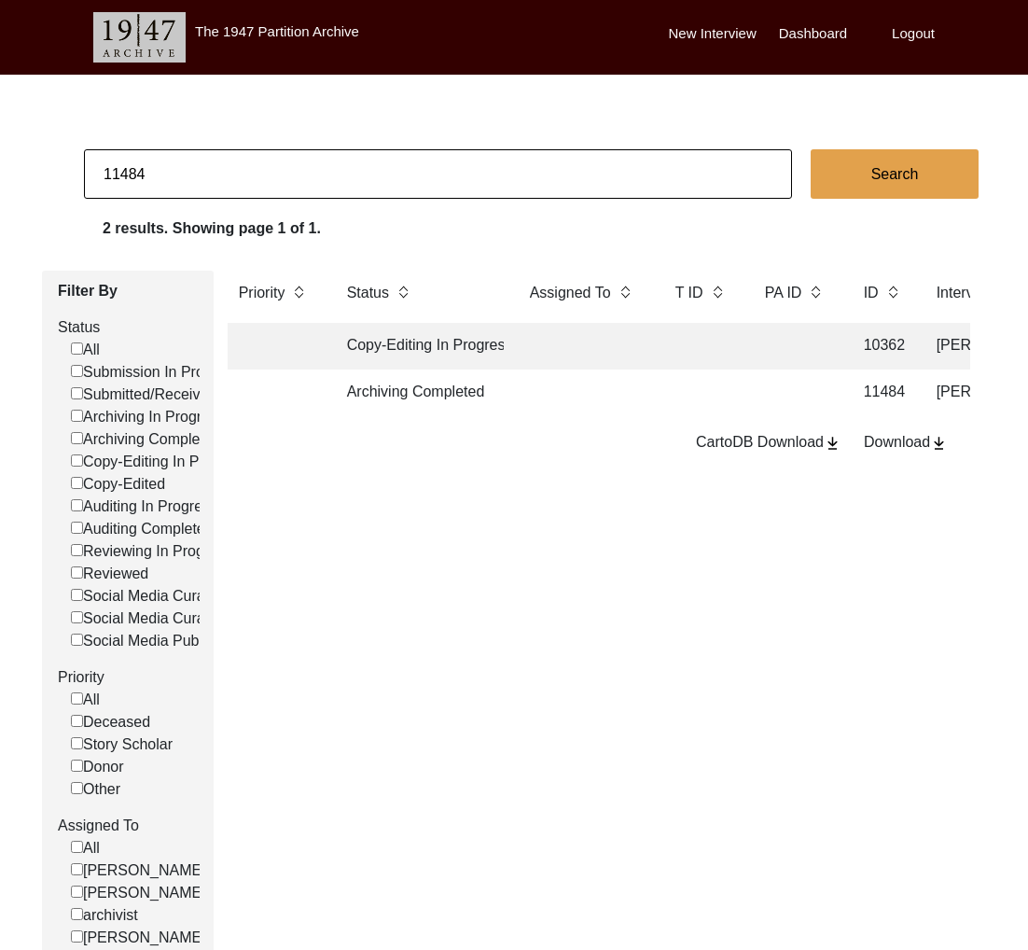
click at [400, 397] on td "Archiving Completed" at bounding box center [420, 393] width 168 height 47
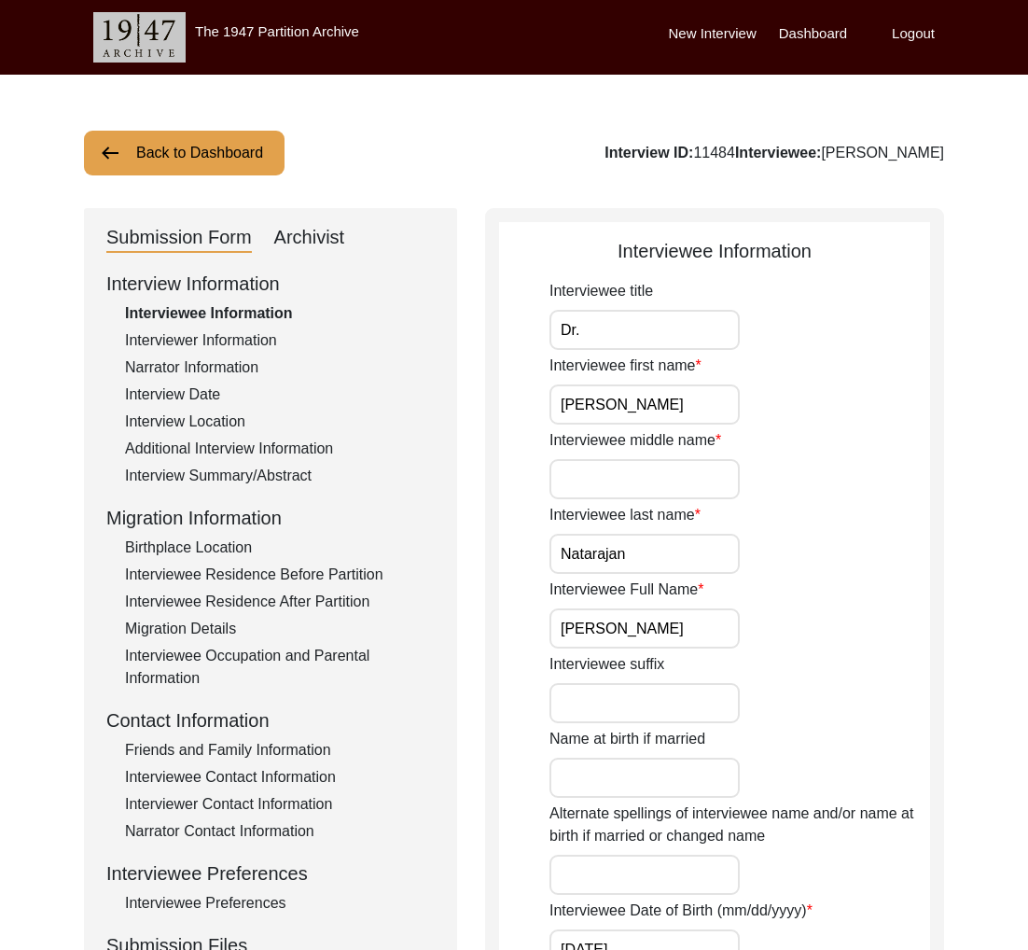
click at [309, 240] on div "Archivist" at bounding box center [309, 238] width 71 height 30
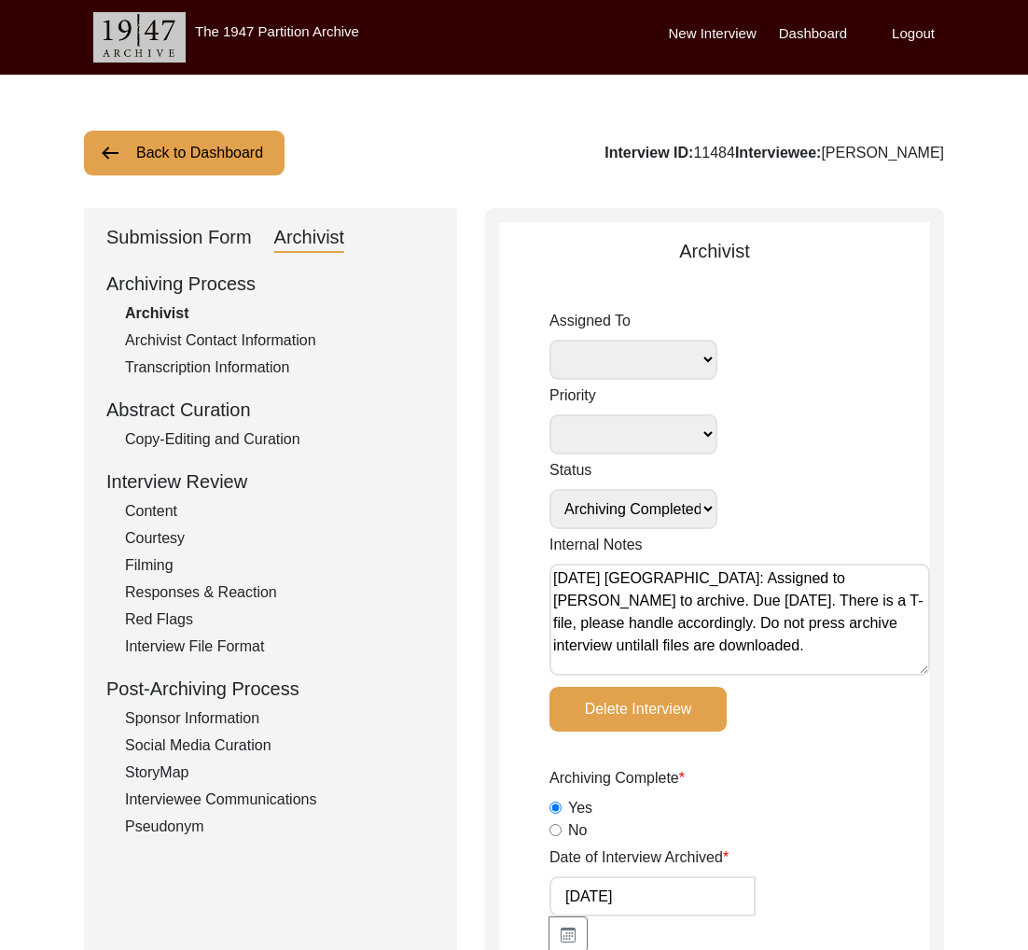
click at [173, 236] on div "Submission Form" at bounding box center [179, 238] width 146 height 30
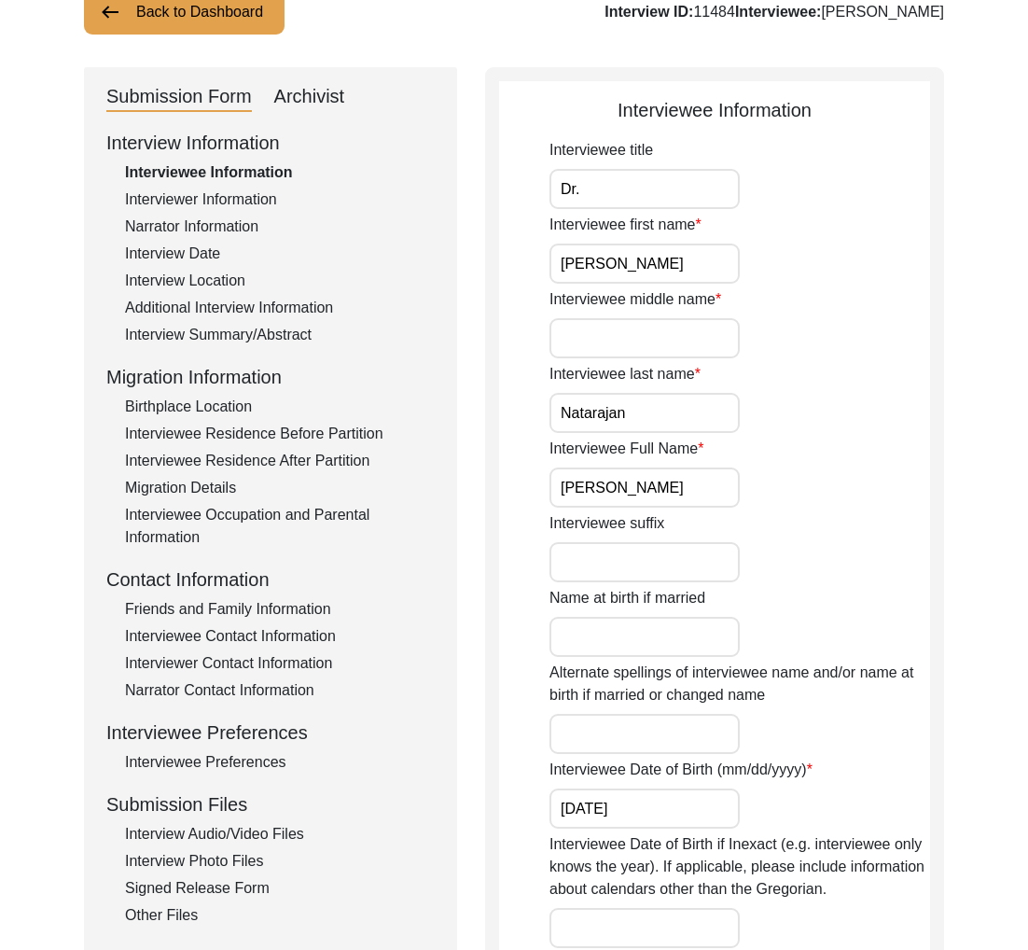
scroll to position [298, 0]
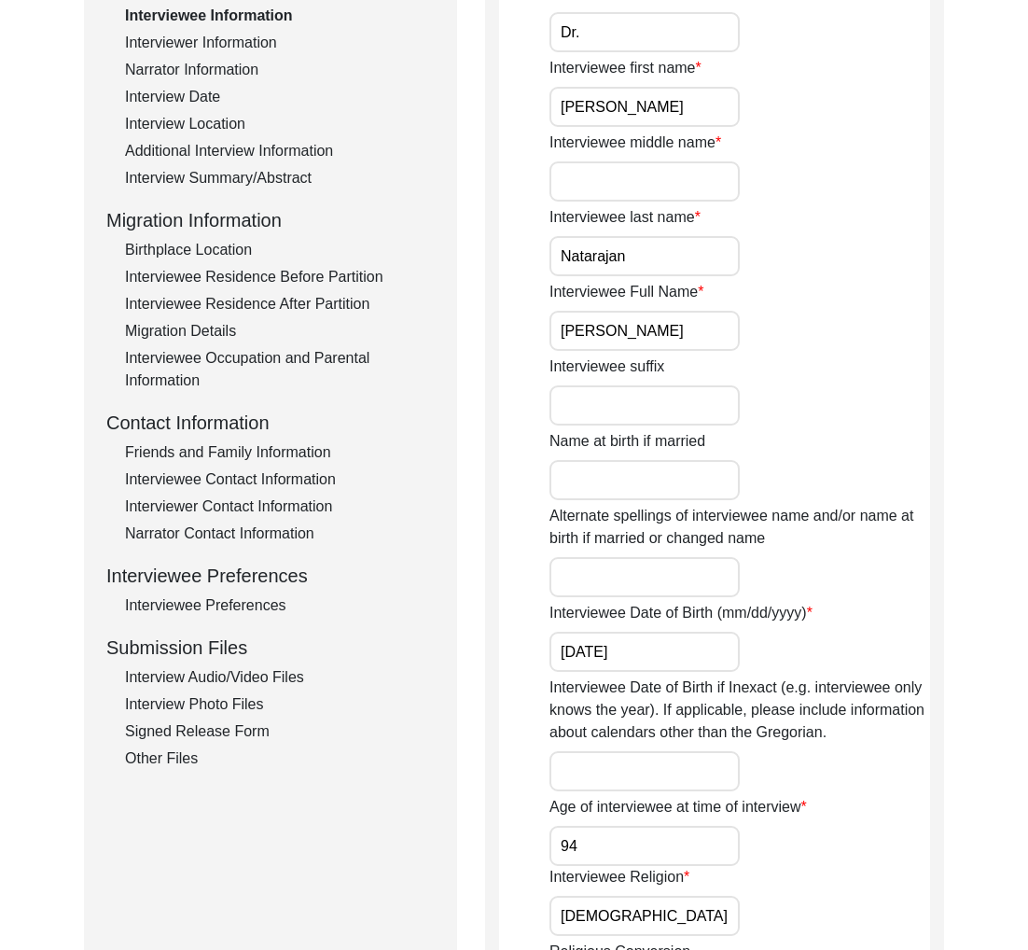
click at [206, 665] on div "Interview Information Interviewee Information Interviewer Information Narrator …" at bounding box center [270, 371] width 328 height 798
click at [207, 670] on div "Interview Audio/Video Files" at bounding box center [280, 677] width 310 height 22
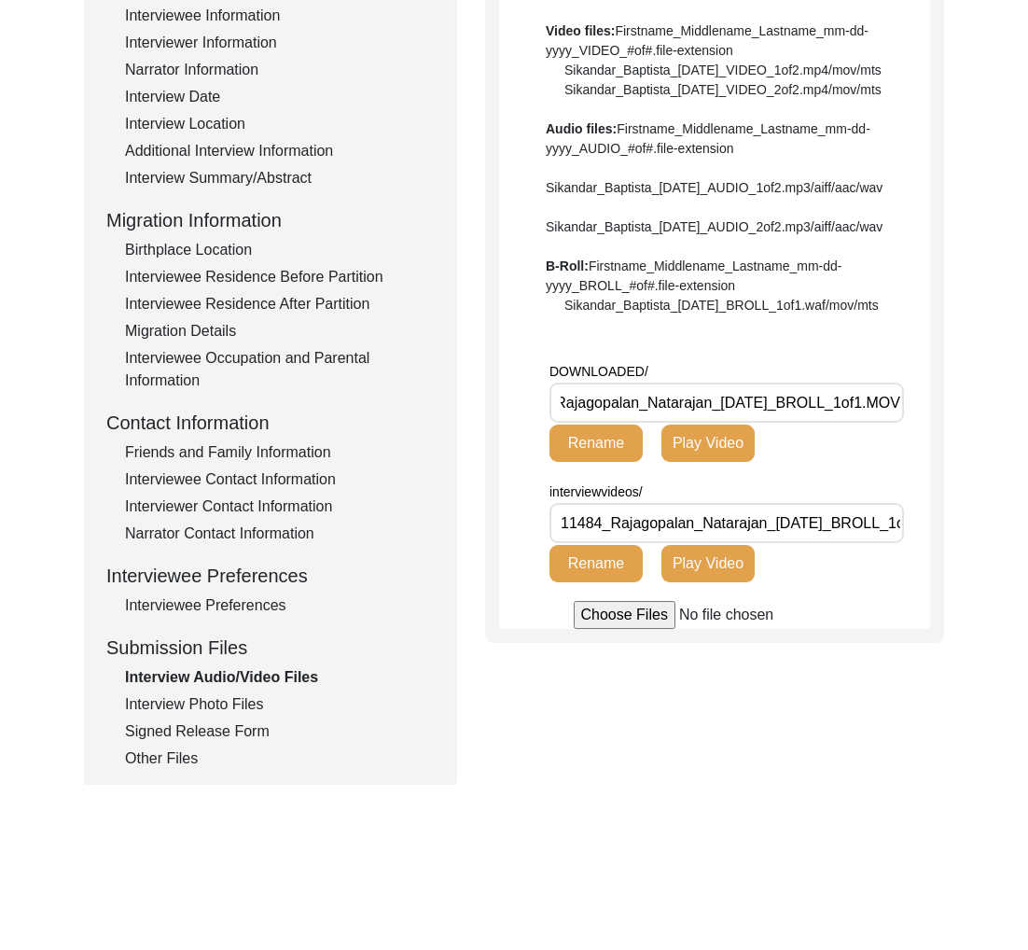
scroll to position [0, 83]
click at [231, 715] on div "Interview Photo Files" at bounding box center [280, 704] width 310 height 22
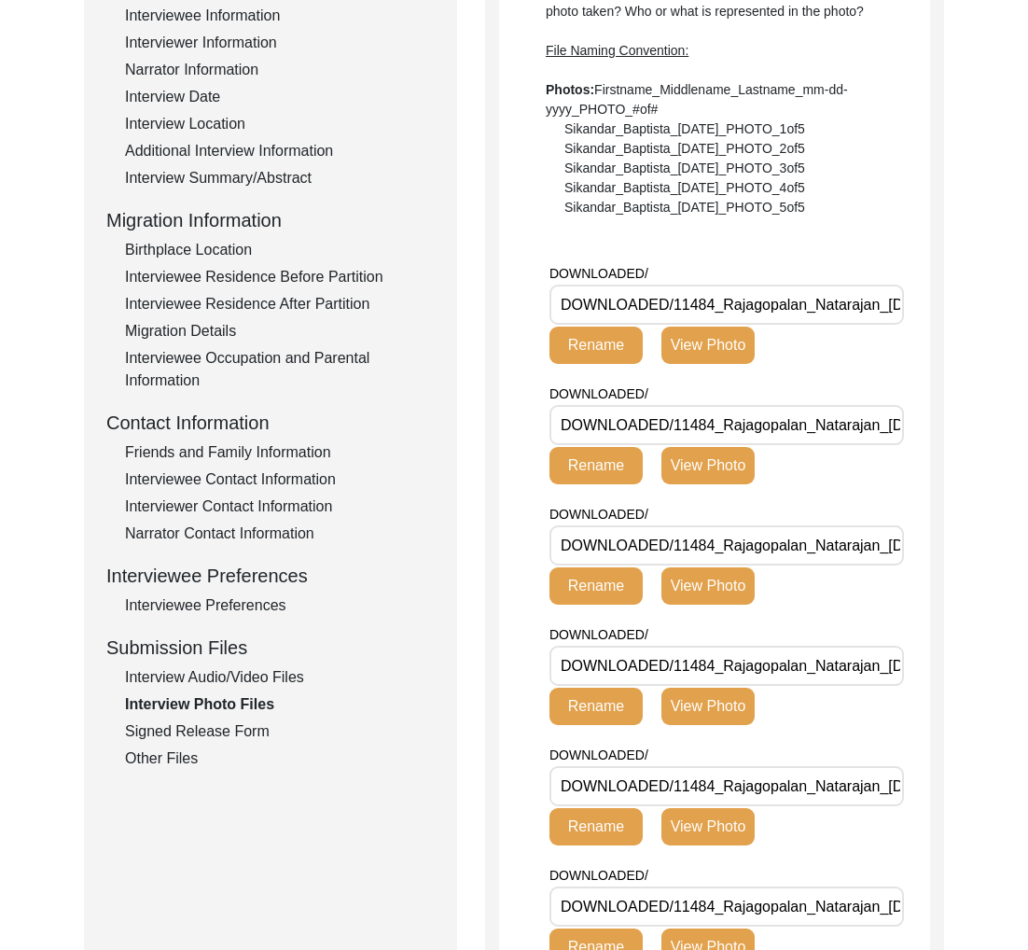
click at [230, 677] on div "Interview Audio/Video Files" at bounding box center [280, 677] width 310 height 22
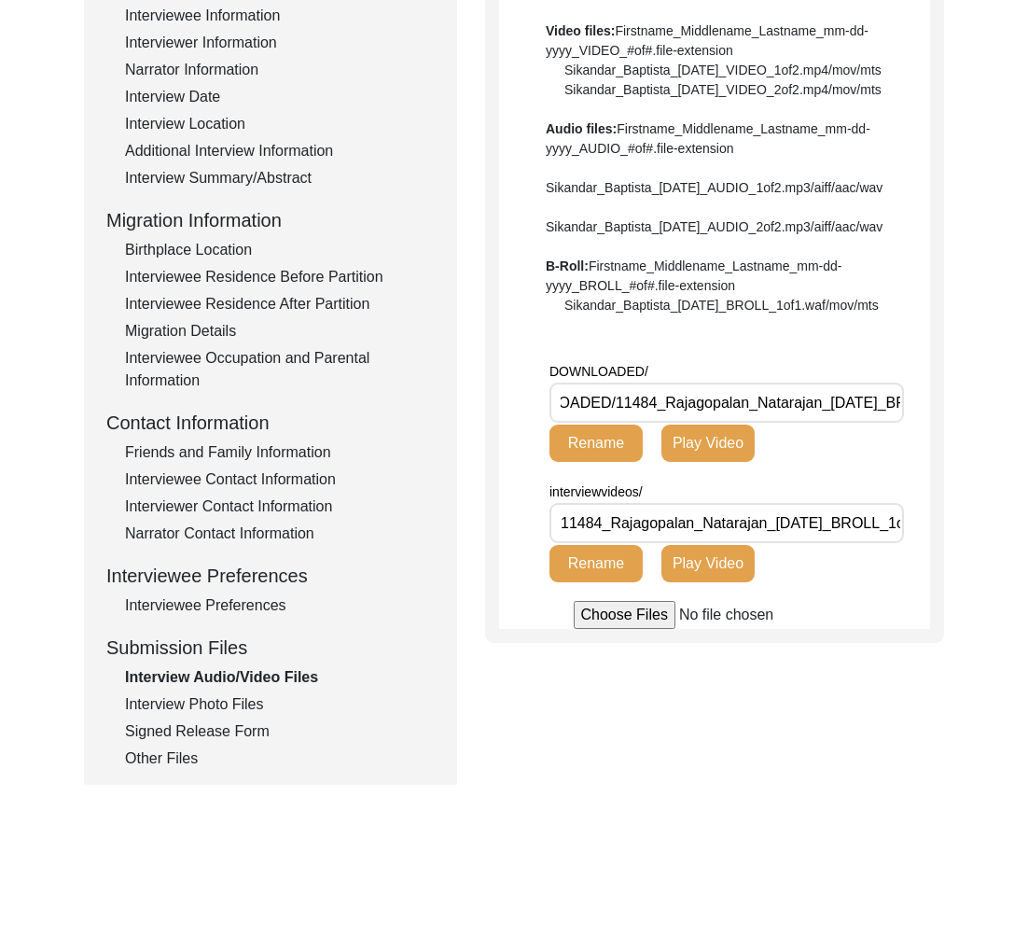
scroll to position [0, 36]
click at [221, 704] on div "Interview Photo Files" at bounding box center [280, 704] width 310 height 22
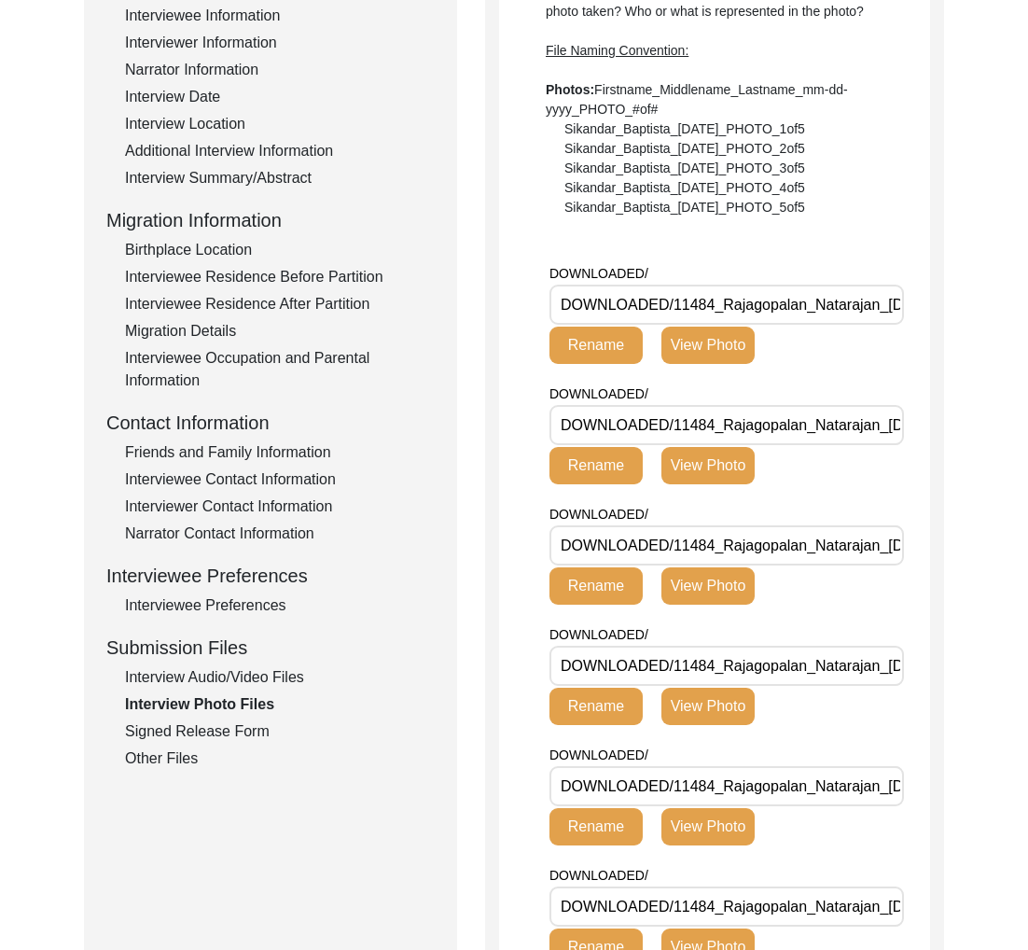
click at [236, 723] on div "Signed Release Form" at bounding box center [280, 731] width 310 height 22
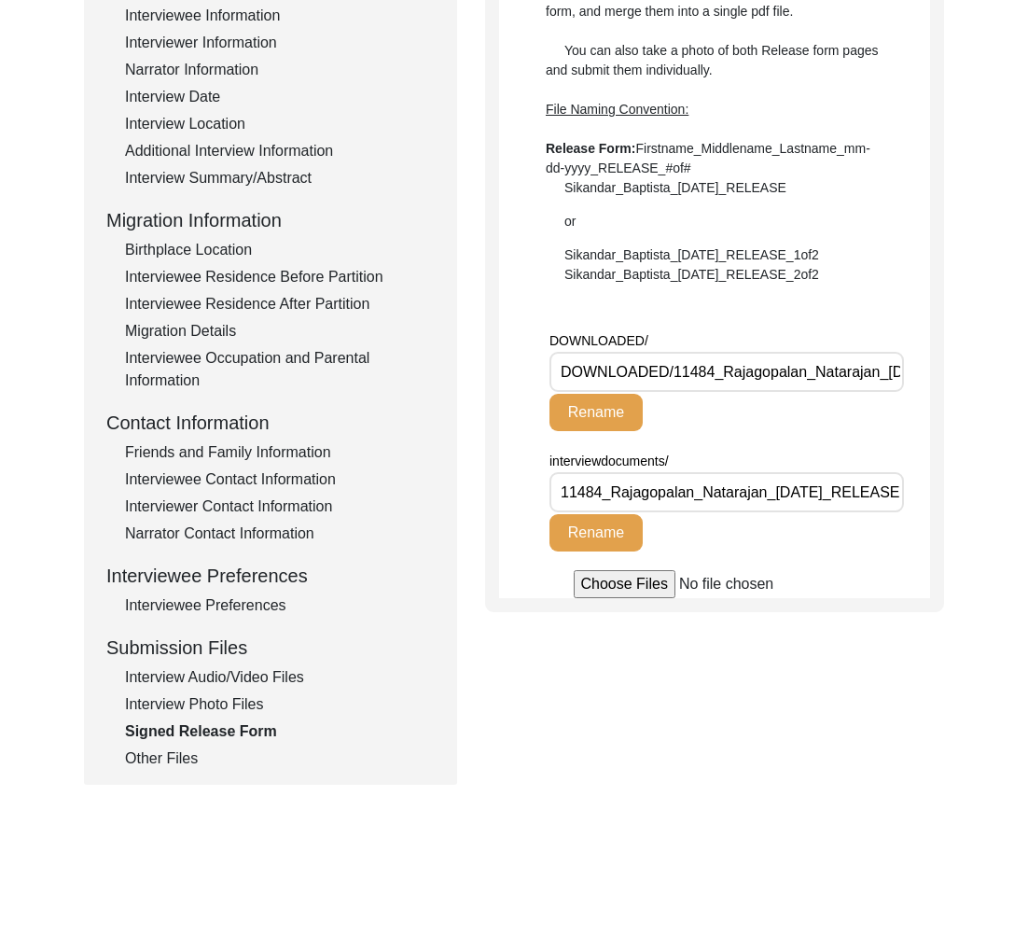
click at [178, 755] on div "Other Files" at bounding box center [280, 759] width 310 height 22
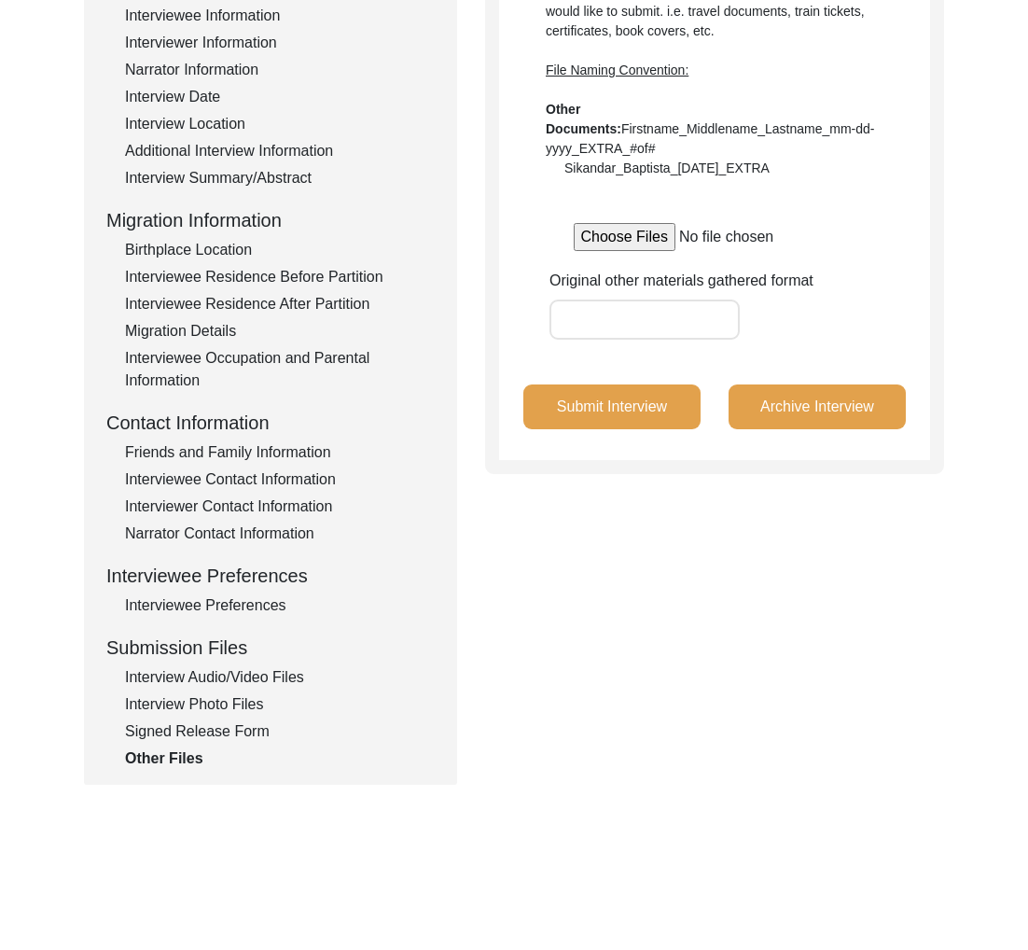
click at [265, 681] on div "Interview Audio/Video Files" at bounding box center [280, 677] width 310 height 22
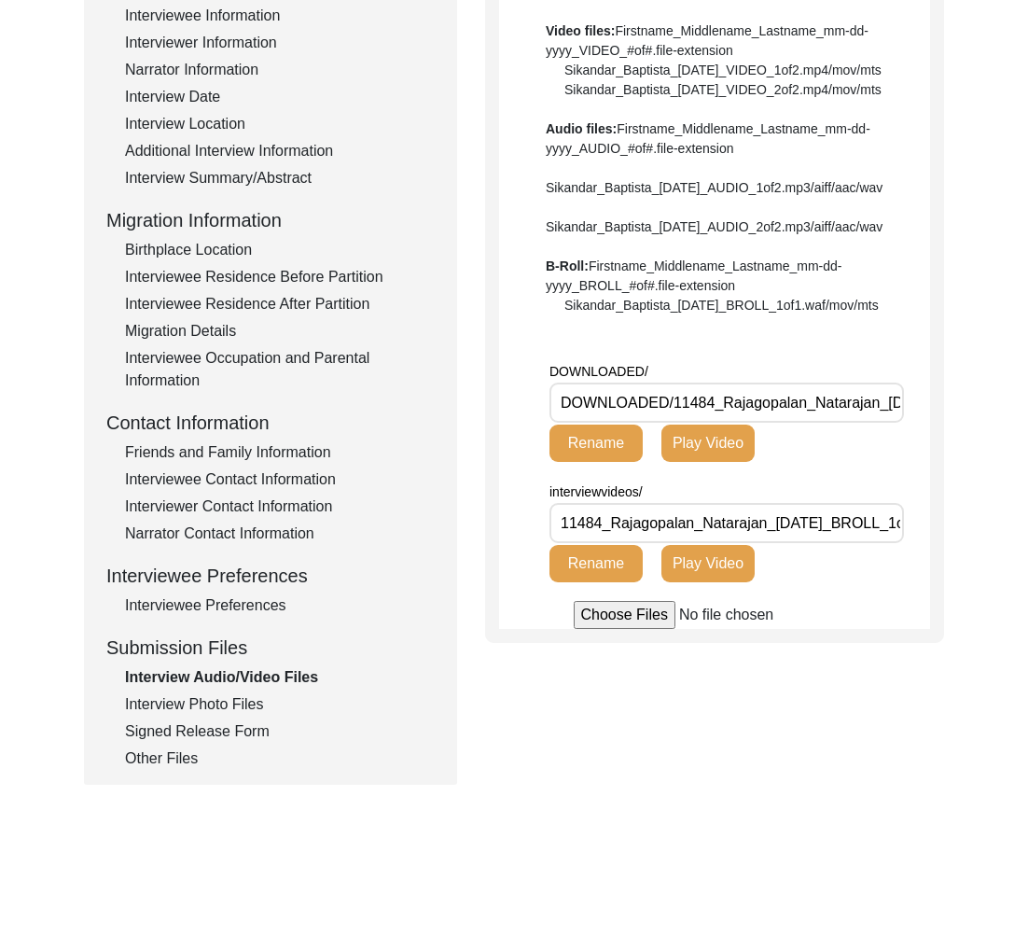
drag, startPoint x: 878, startPoint y: 464, endPoint x: 725, endPoint y: 467, distance: 153.1
click at [725, 423] on input "DOWNLOADED/11484_Rajagopalan_Natarajan_[DATE]_BROLL_1of1.MOV" at bounding box center [727, 403] width 355 height 40
click at [233, 704] on div "Interview Photo Files" at bounding box center [280, 704] width 310 height 22
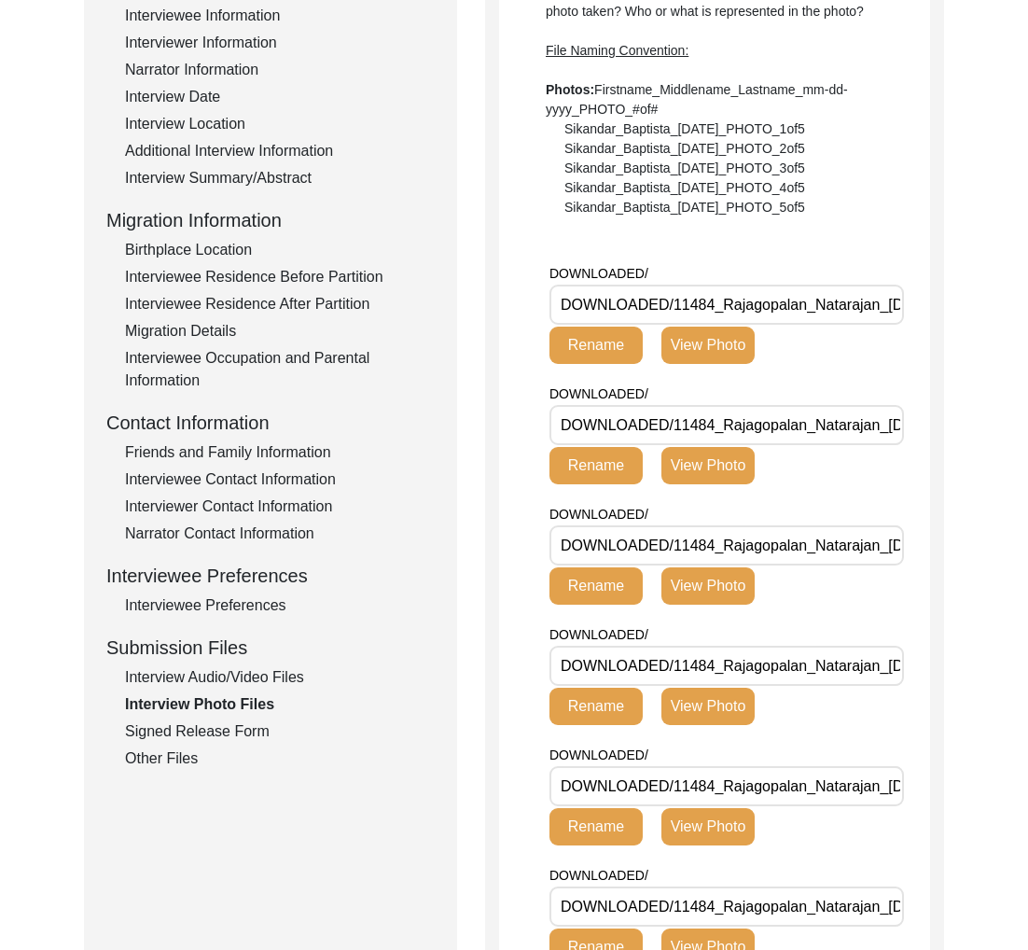
click at [232, 728] on div "Signed Release Form" at bounding box center [280, 731] width 310 height 22
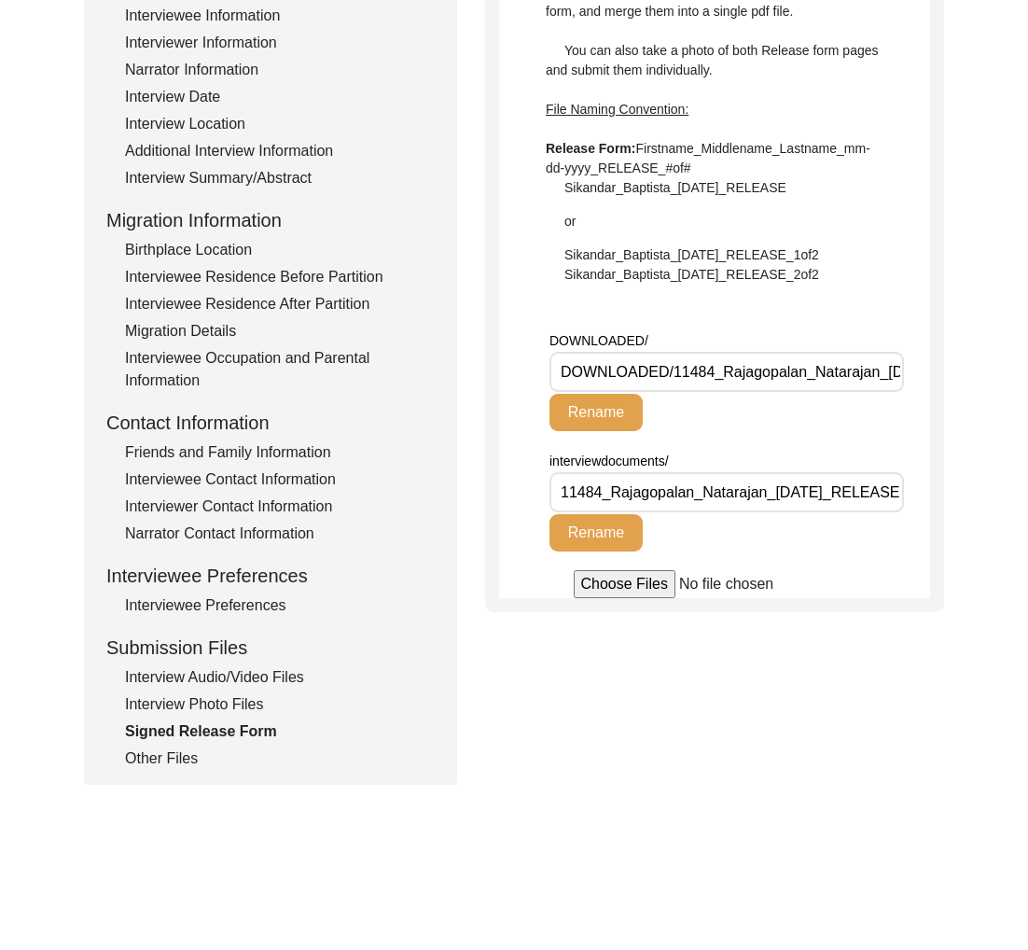
click at [198, 748] on div "Other Files" at bounding box center [280, 759] width 310 height 22
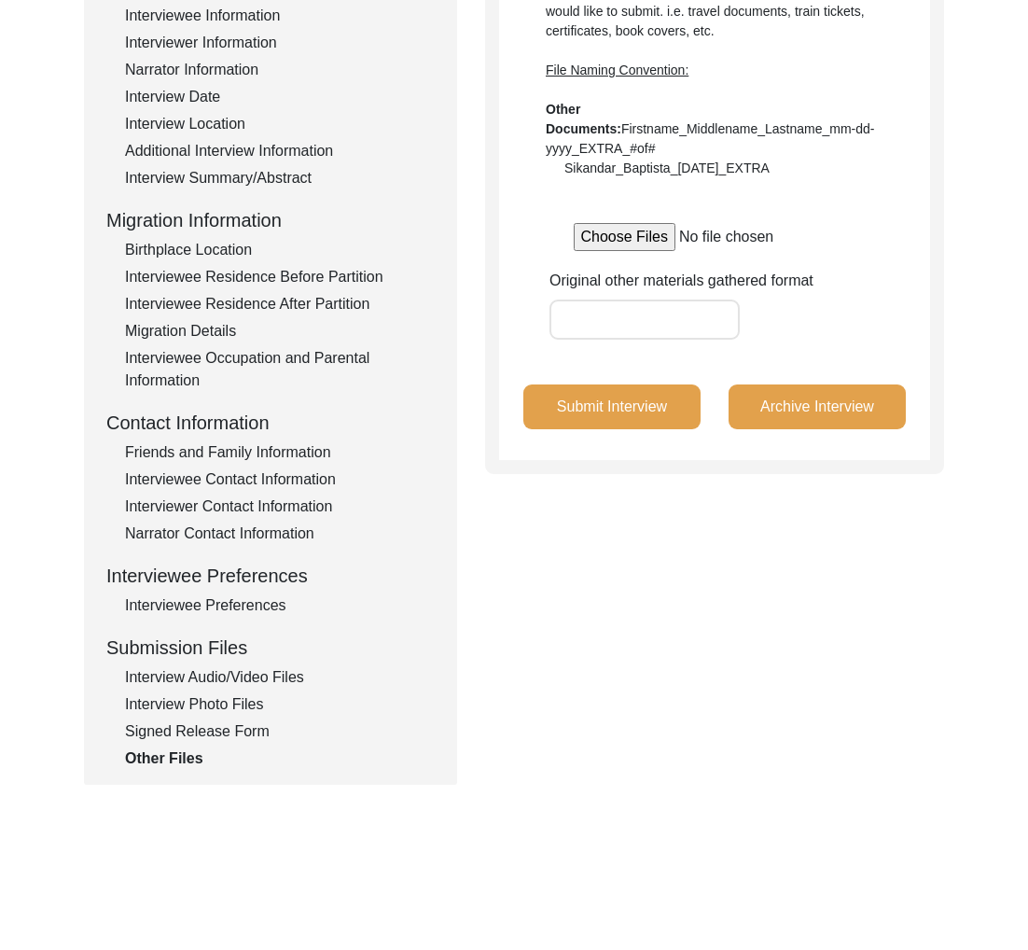
click at [238, 678] on div "Interview Audio/Video Files" at bounding box center [280, 677] width 310 height 22
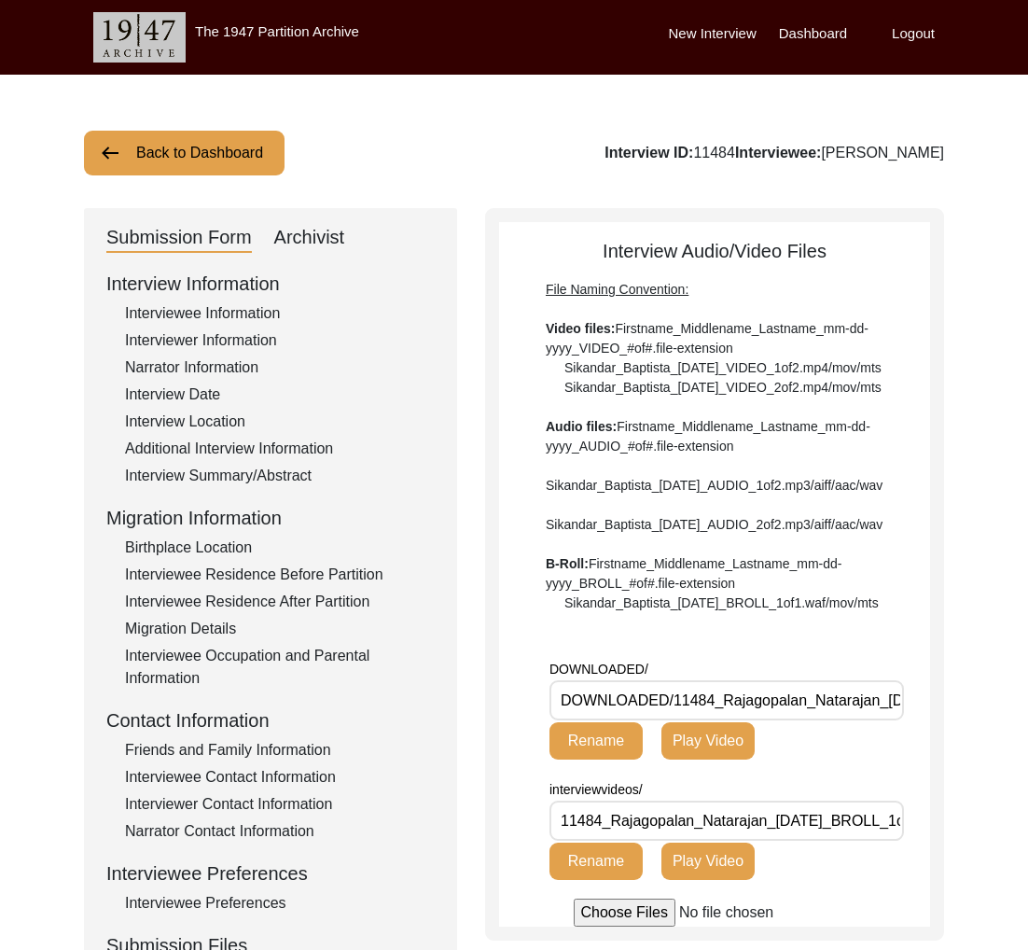
drag, startPoint x: 259, startPoint y: 188, endPoint x: 219, endPoint y: 175, distance: 42.2
click at [249, 187] on div "Back to Dashboard Interview ID: 11484 Interviewee: [PERSON_NAME] Submission For…" at bounding box center [514, 649] width 1028 height 1148
click at [217, 147] on button "Back to Dashboard" at bounding box center [184, 153] width 201 height 45
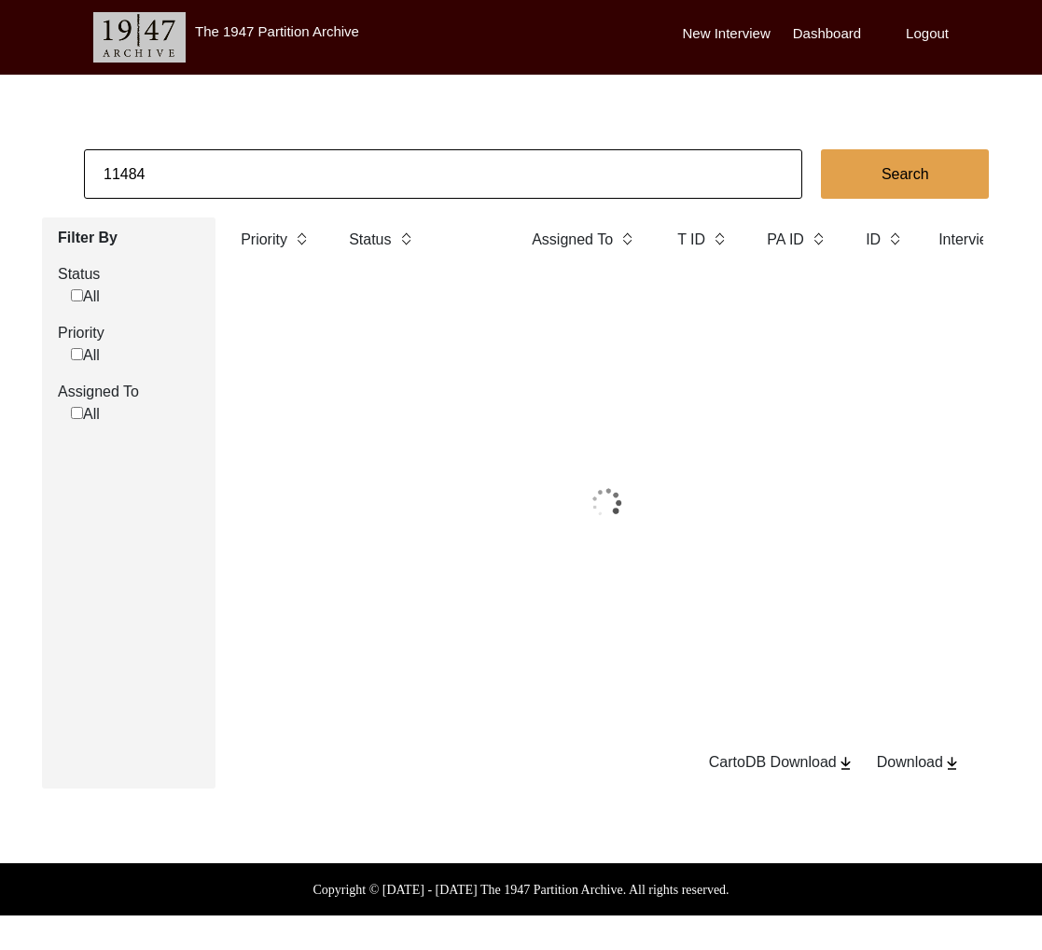
drag, startPoint x: 222, startPoint y: 203, endPoint x: 210, endPoint y: 173, distance: 32.2
click at [222, 201] on app-records-search "11484 Search Filter By Status All Priority All Assigned To All Priority Status …" at bounding box center [521, 468] width 1042 height 639
click at [210, 173] on input "11484" at bounding box center [443, 173] width 719 height 49
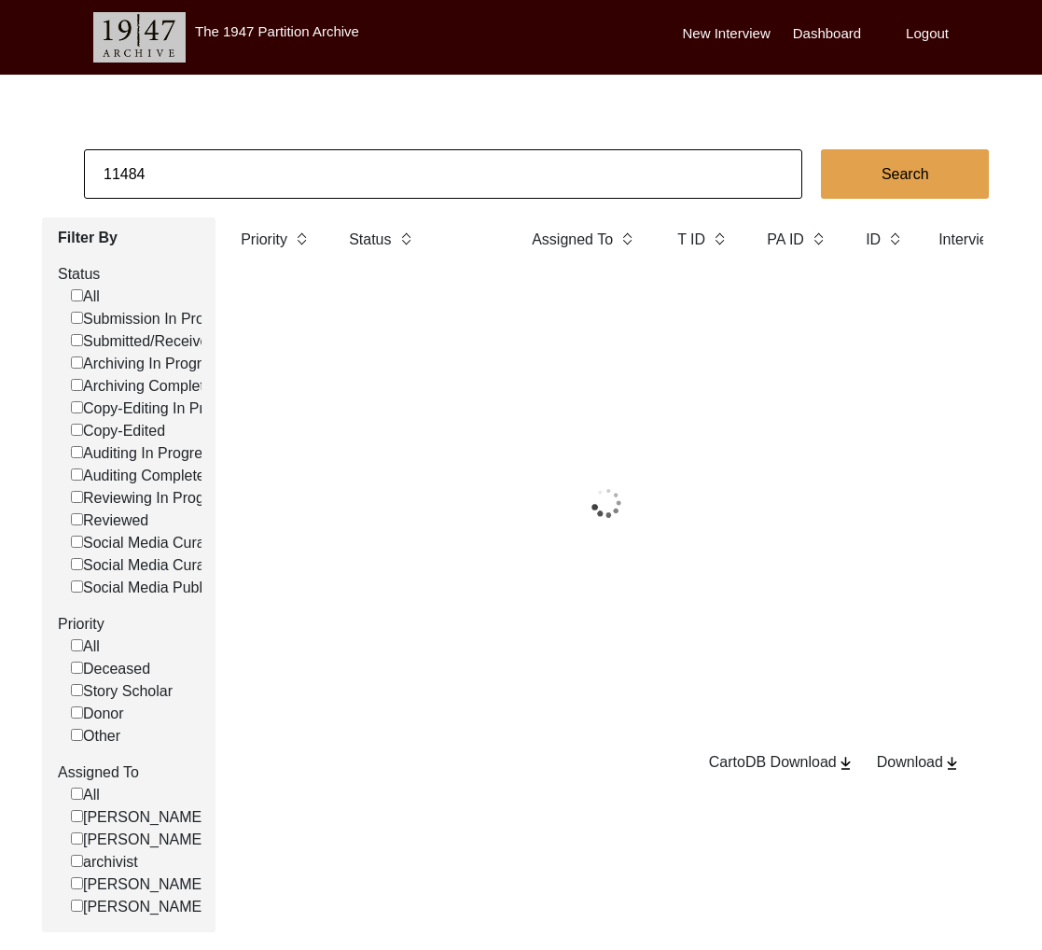
click at [210, 173] on input "11484" at bounding box center [443, 173] width 719 height 49
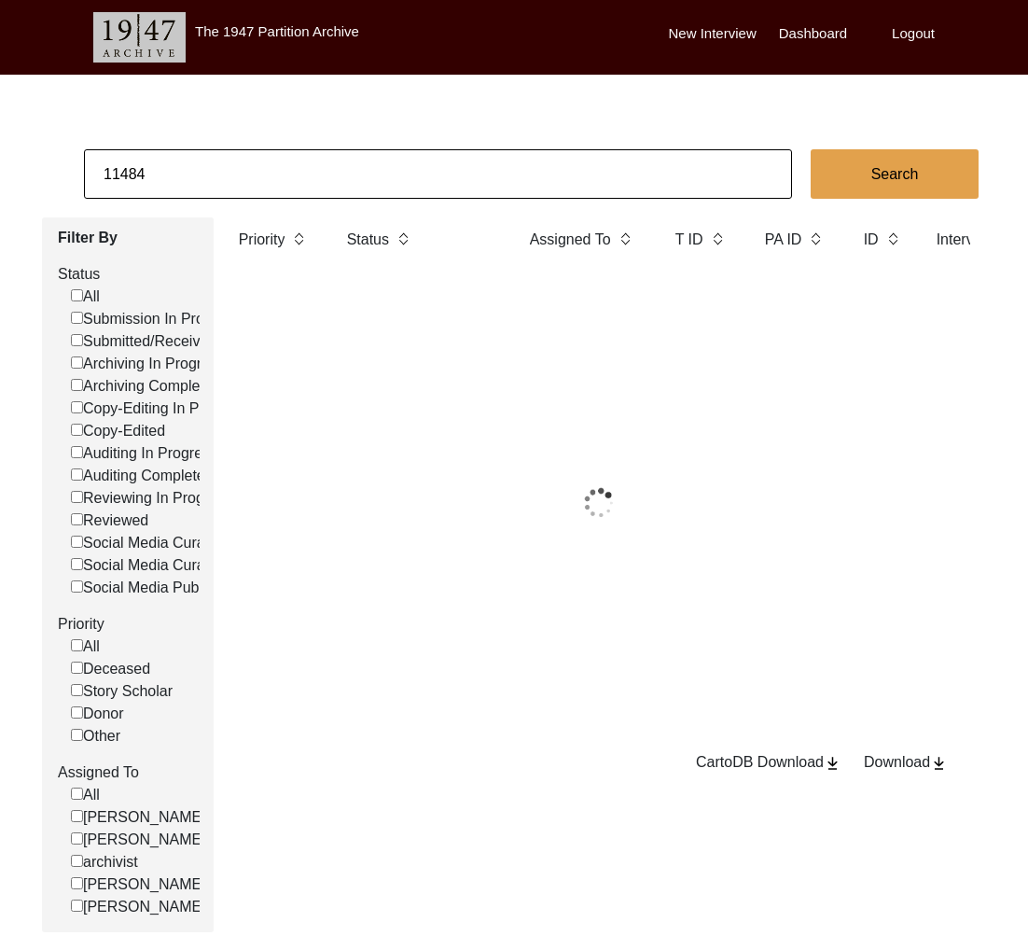
paste input "0"
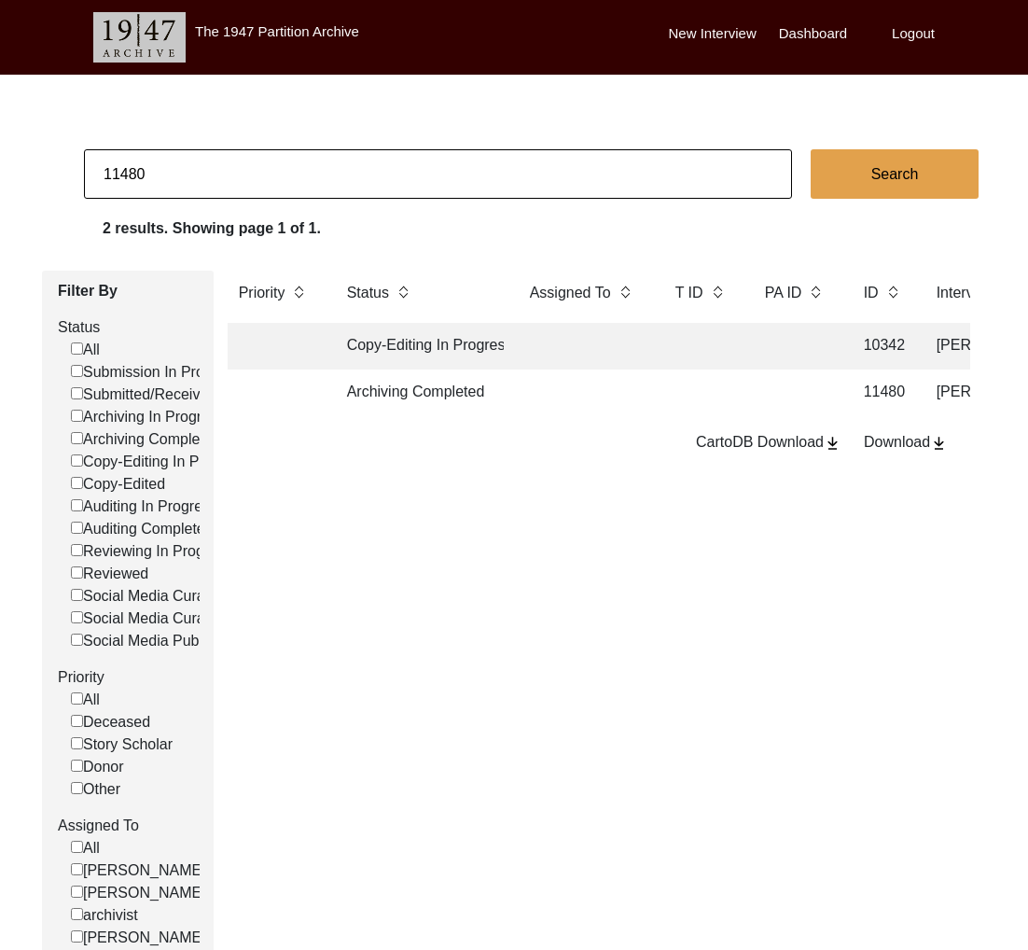
click at [454, 397] on td "Archiving Completed" at bounding box center [420, 393] width 168 height 47
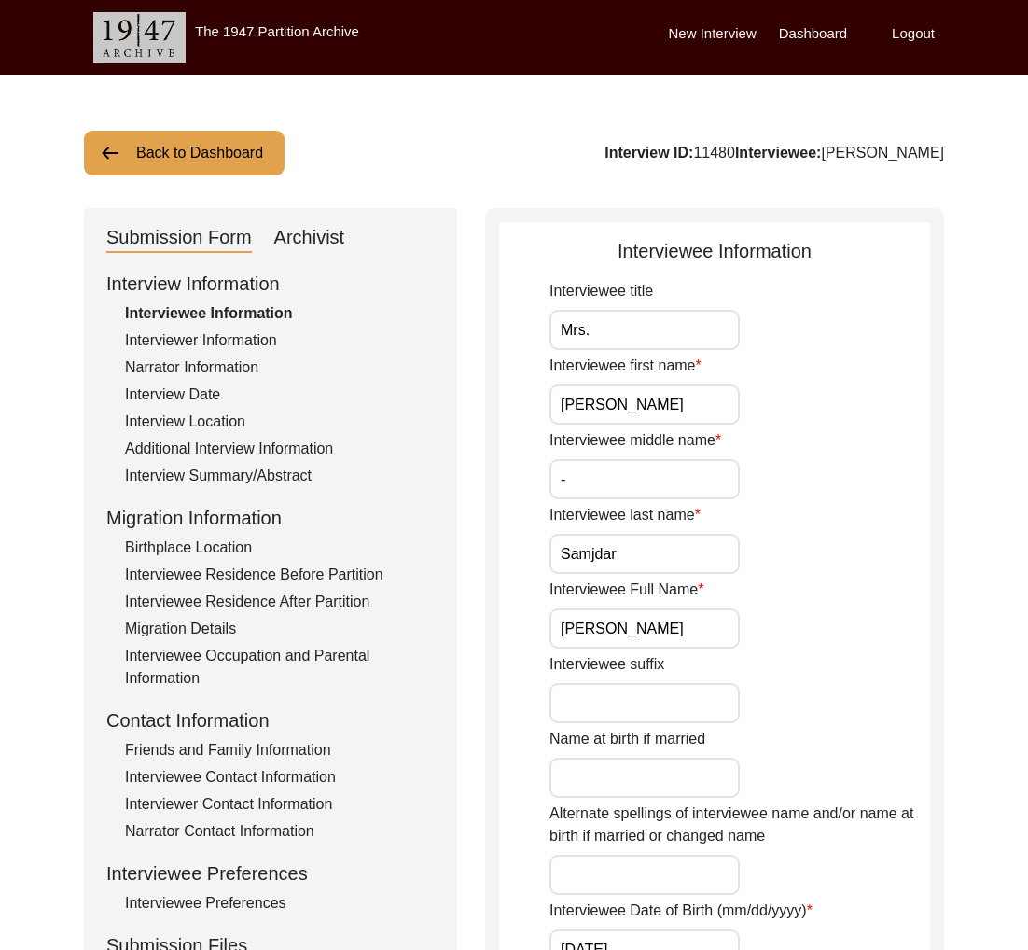
drag, startPoint x: 958, startPoint y: 161, endPoint x: 840, endPoint y: 153, distance: 118.8
click at [229, 137] on button "Back to Dashboard" at bounding box center [184, 153] width 201 height 45
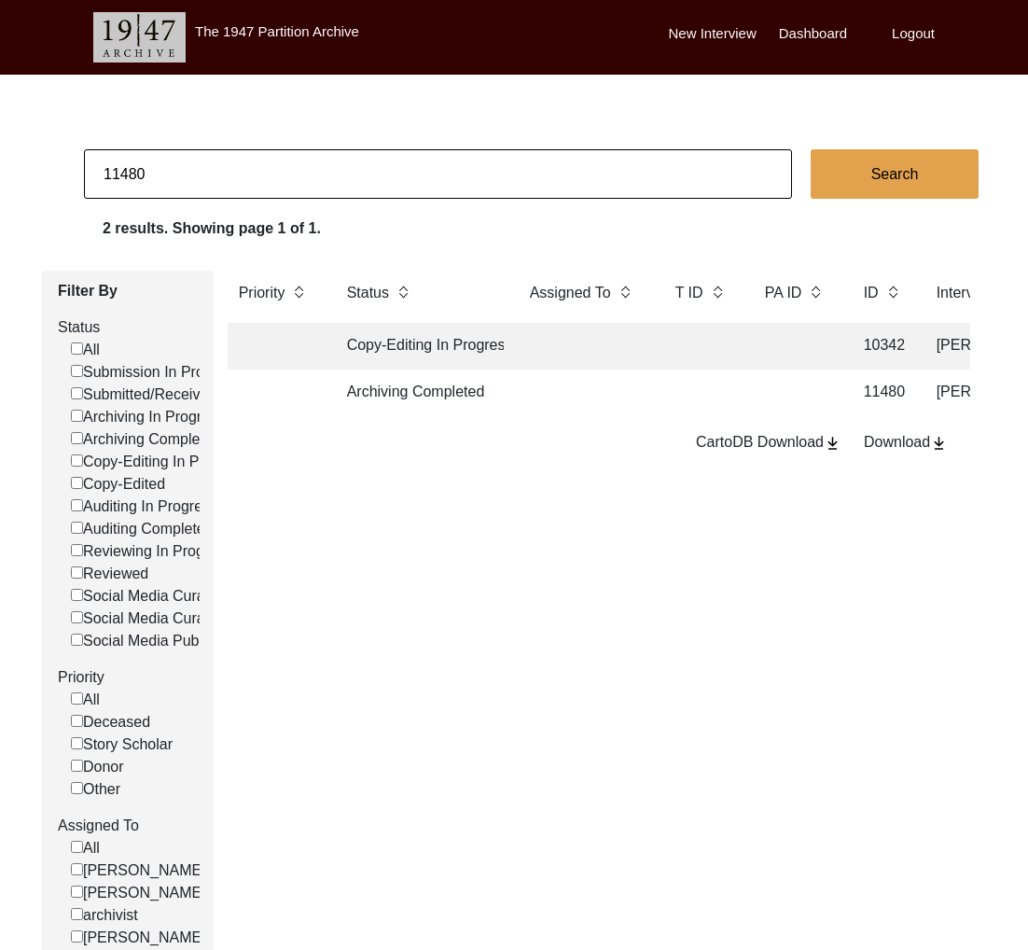
drag, startPoint x: 133, startPoint y: 173, endPoint x: 218, endPoint y: 184, distance: 85.7
click at [217, 184] on input "11480" at bounding box center [438, 173] width 708 height 49
click at [388, 398] on td "Archiving Completed" at bounding box center [420, 393] width 168 height 47
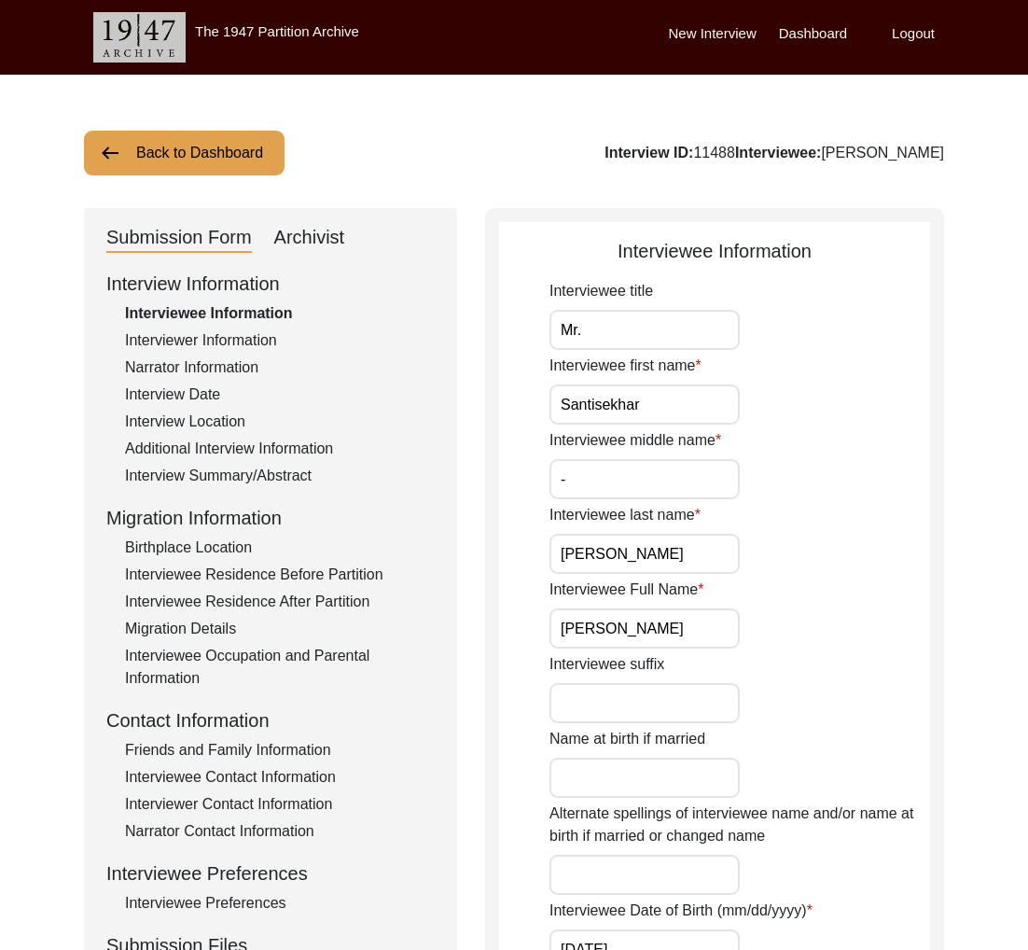
drag, startPoint x: 950, startPoint y: 160, endPoint x: 775, endPoint y: 156, distance: 175.5
click at [302, 252] on div "Archivist" at bounding box center [309, 238] width 71 height 30
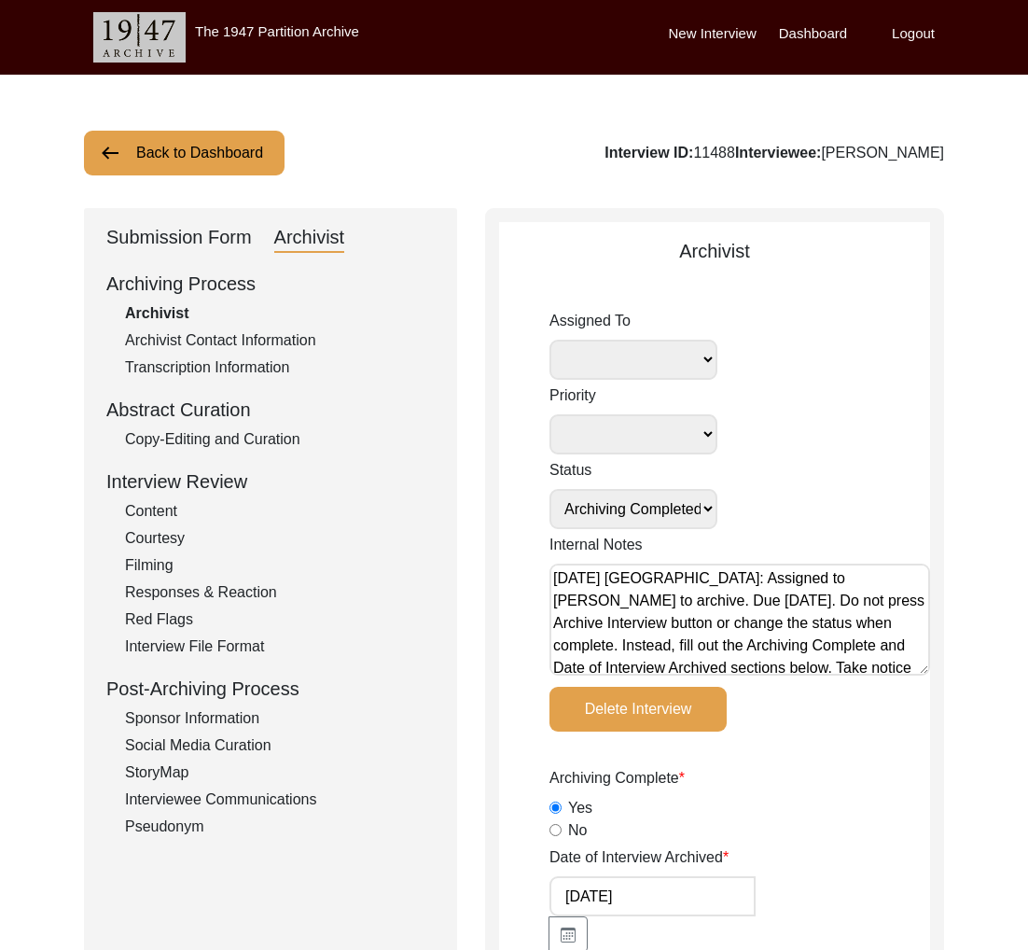
click at [180, 156] on button "Back to Dashboard" at bounding box center [184, 153] width 201 height 45
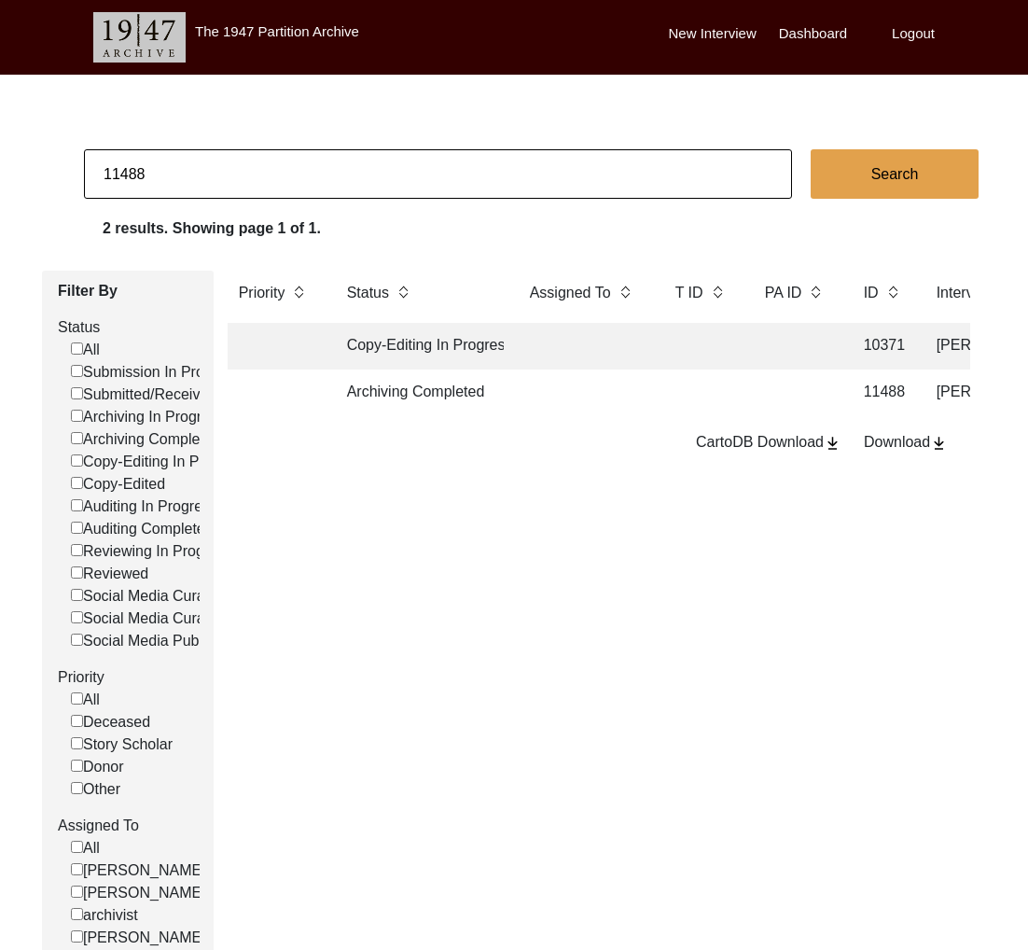
drag, startPoint x: 134, startPoint y: 176, endPoint x: 213, endPoint y: 179, distance: 78.4
click at [208, 178] on input "11488" at bounding box center [438, 173] width 708 height 49
click at [393, 398] on td "Archiving Completed" at bounding box center [420, 393] width 168 height 47
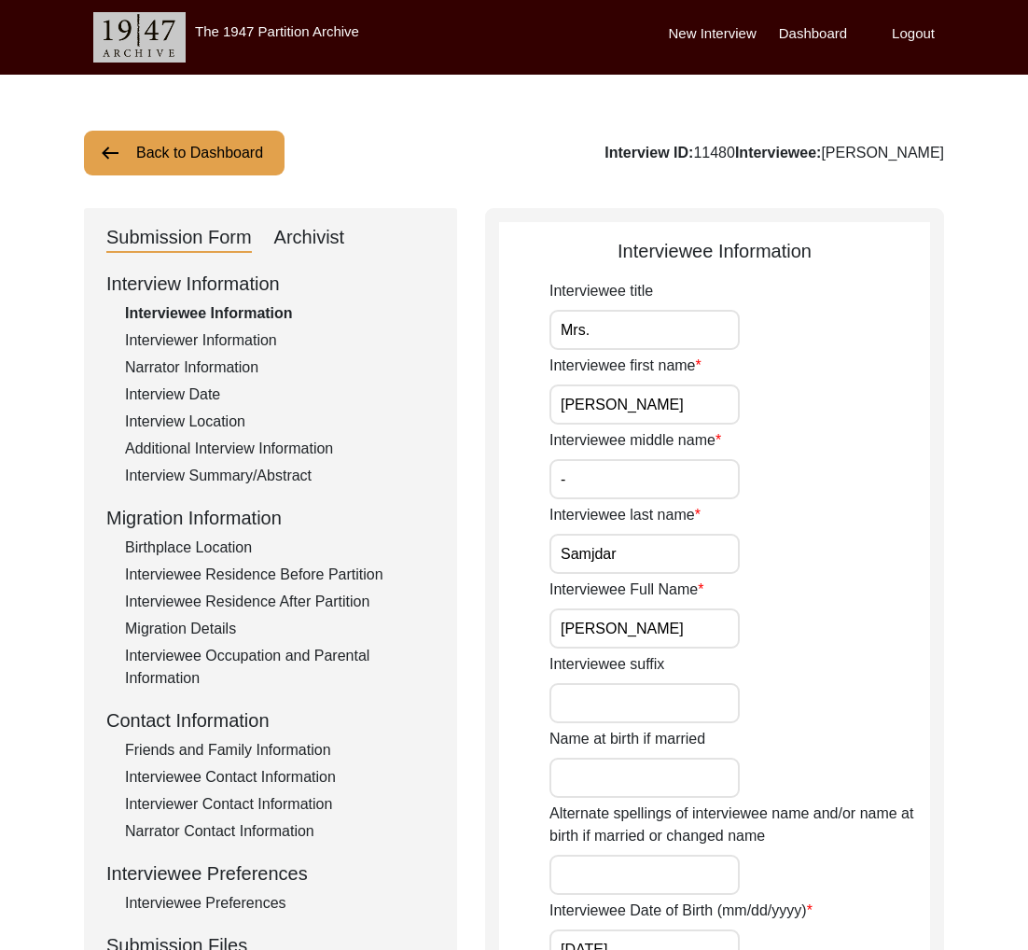
click at [314, 231] on div "Archivist" at bounding box center [309, 238] width 71 height 30
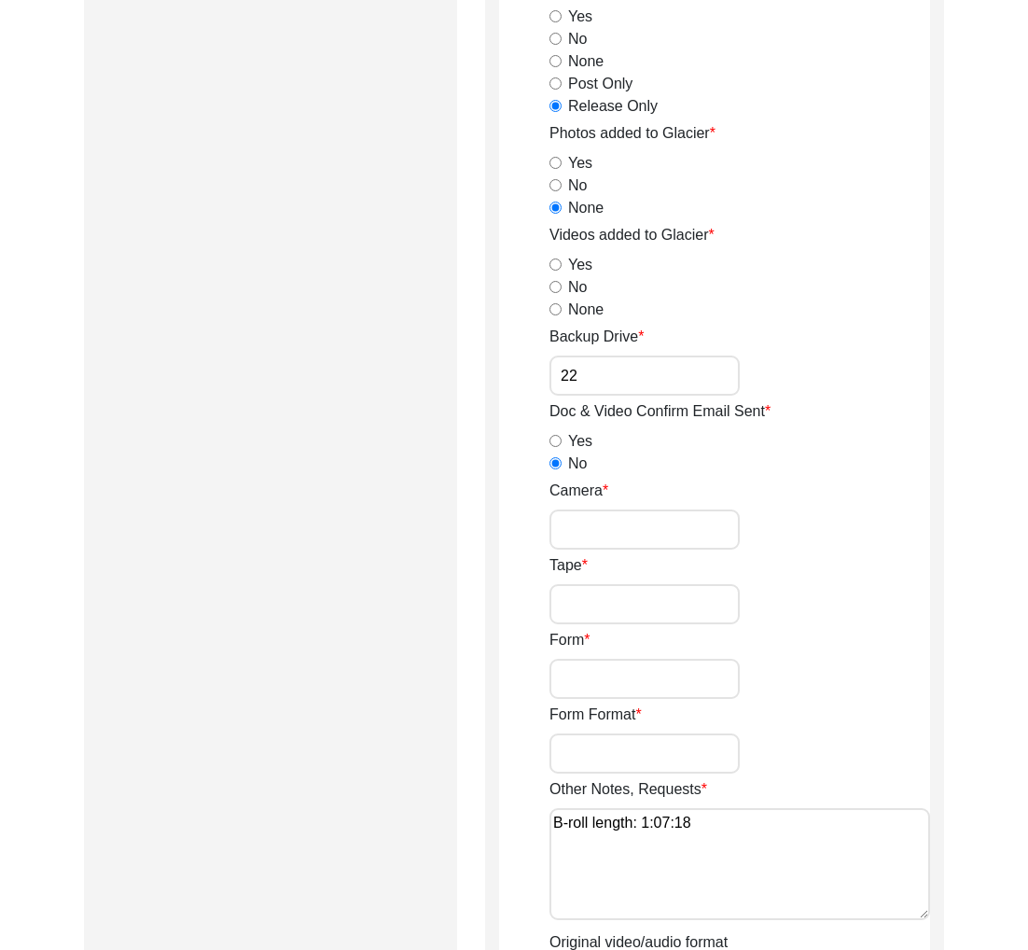
scroll to position [2585, 0]
